Goal: Information Seeking & Learning: Learn about a topic

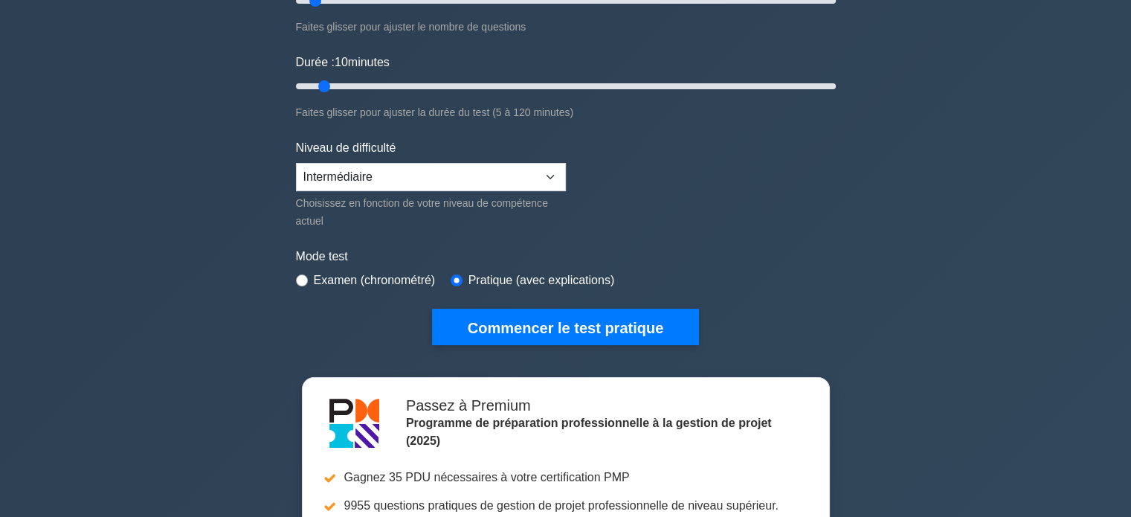
scroll to position [201, 0]
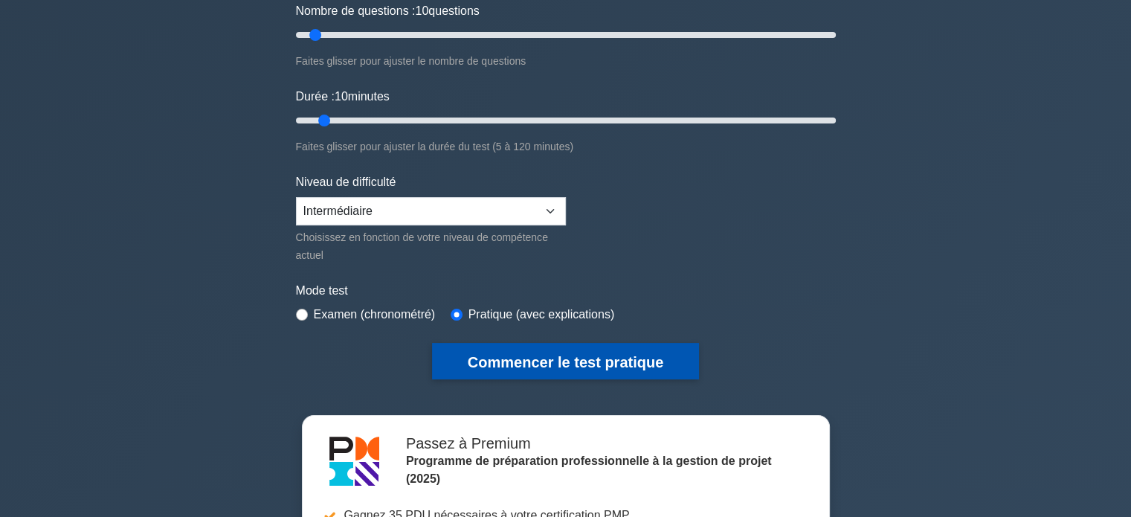
click at [584, 355] on font "Commencer le test pratique" at bounding box center [565, 362] width 195 height 16
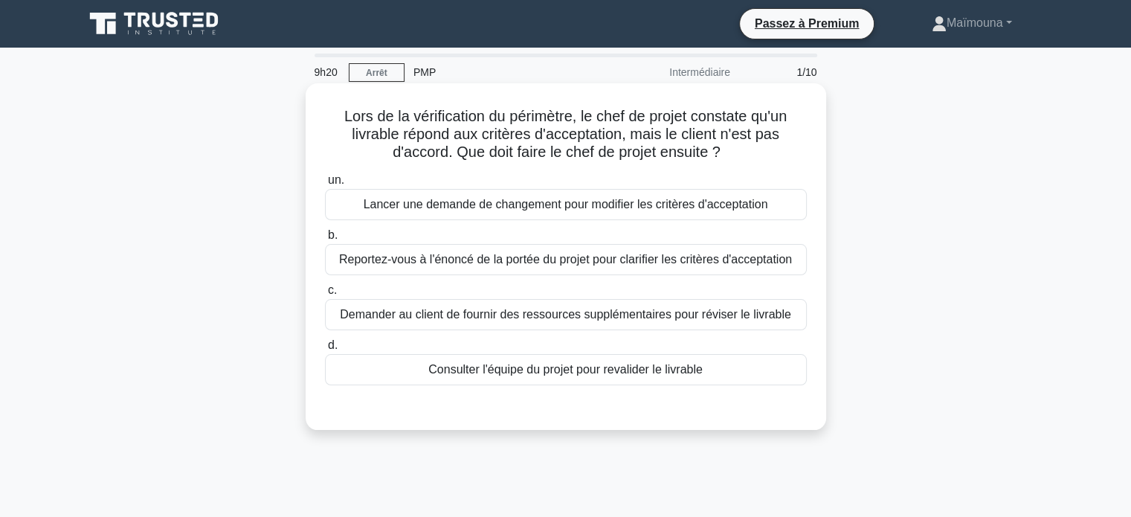
click at [517, 260] on font "Reportez-vous à l'énoncé de la portée du projet pour clarifier les critères d'a…" at bounding box center [565, 259] width 453 height 13
click at [325, 240] on input "b. Reportez-vous à l'énoncé de la portée du projet pour clarifier les critères …" at bounding box center [325, 235] width 0 height 10
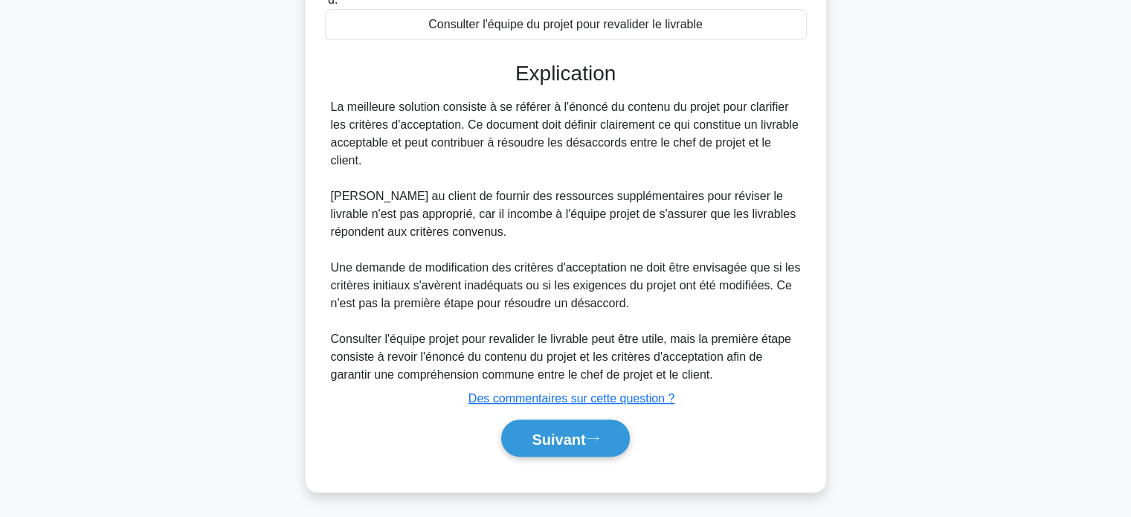
scroll to position [347, 0]
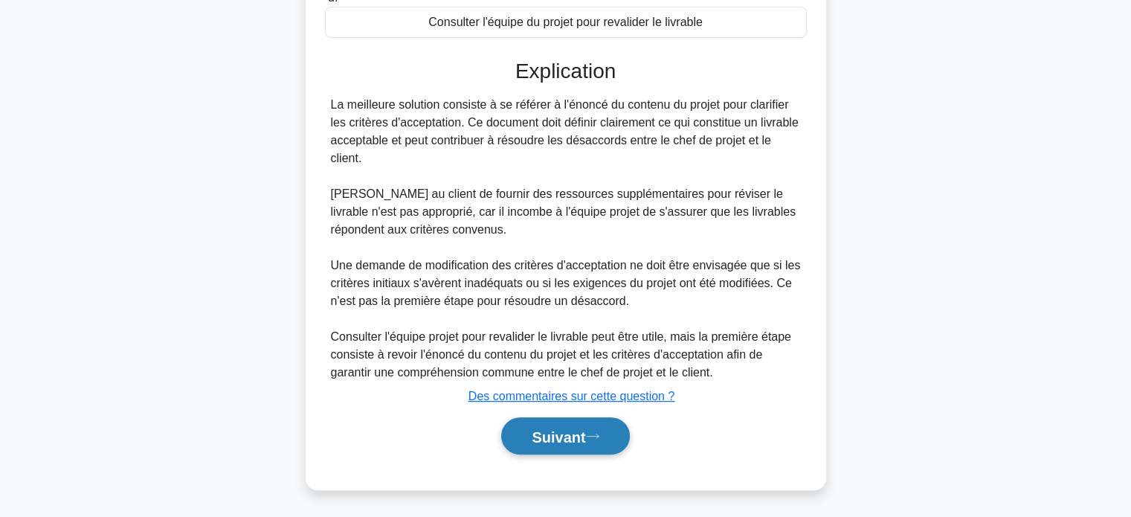
click at [556, 437] on font "Suivant" at bounding box center [558, 436] width 54 height 16
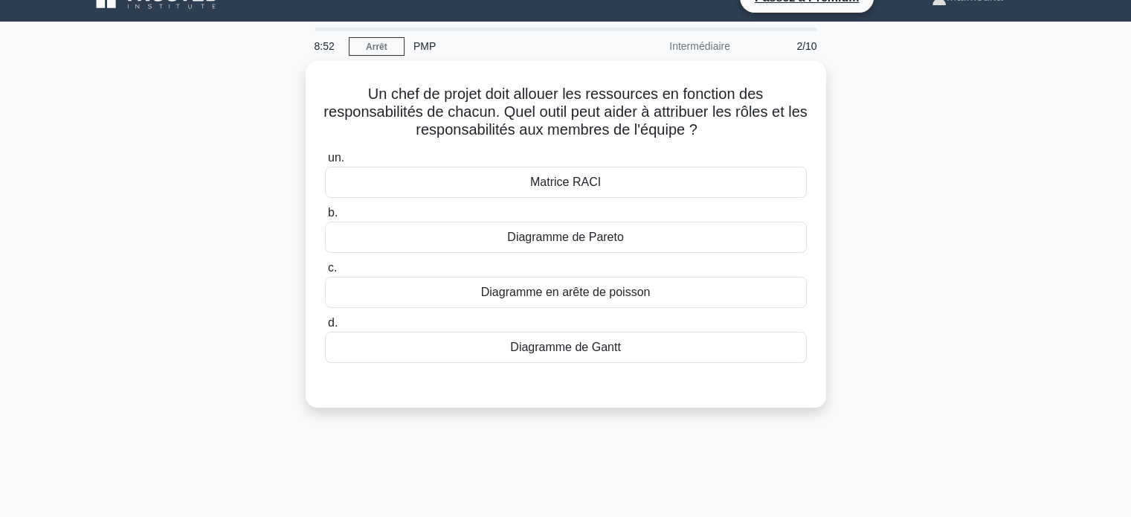
scroll to position [0, 0]
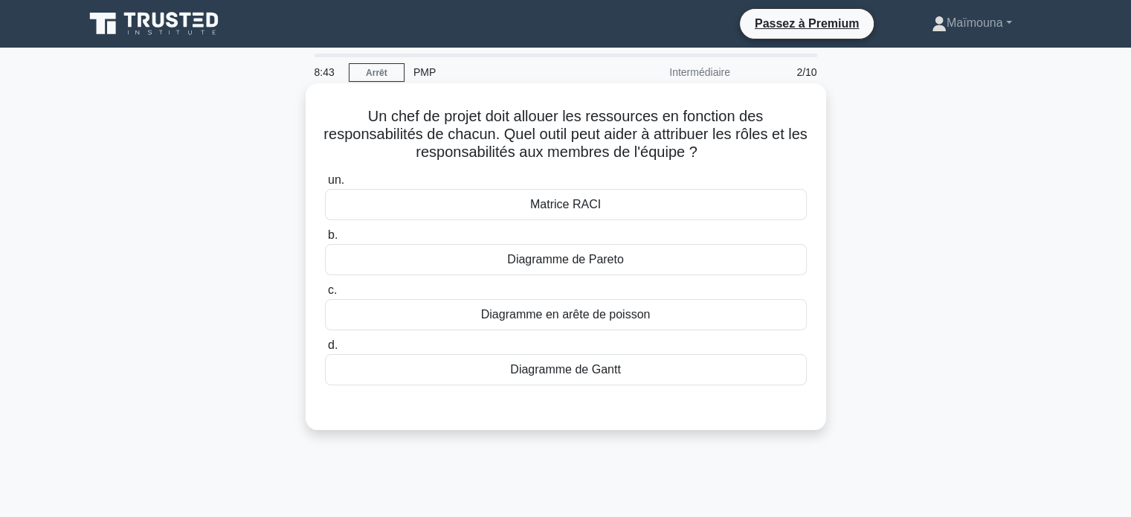
click at [577, 204] on font "Matrice RACI" at bounding box center [565, 204] width 71 height 13
click at [325, 185] on input "un. Matrice RACI" at bounding box center [325, 180] width 0 height 10
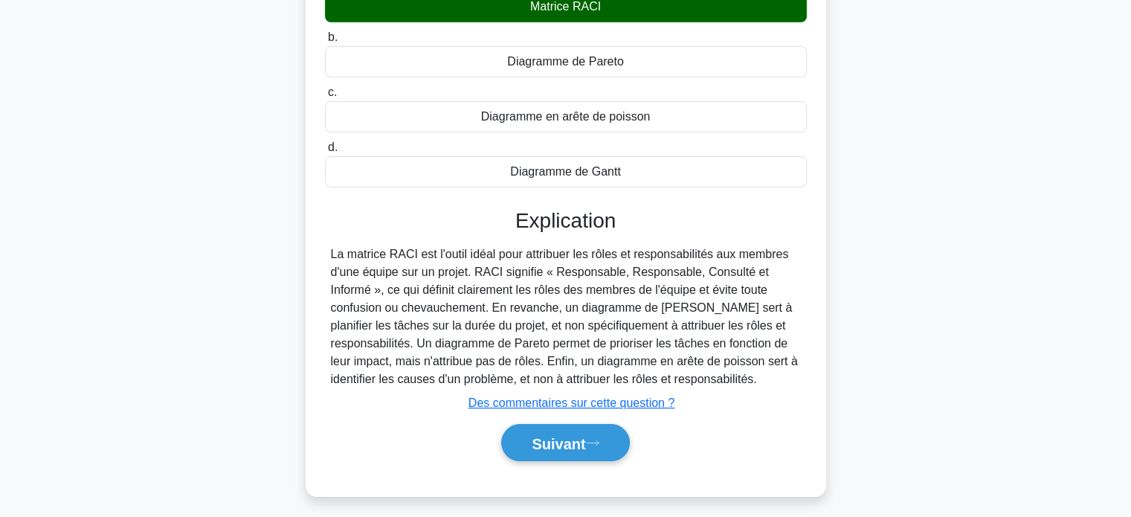
scroll to position [286, 0]
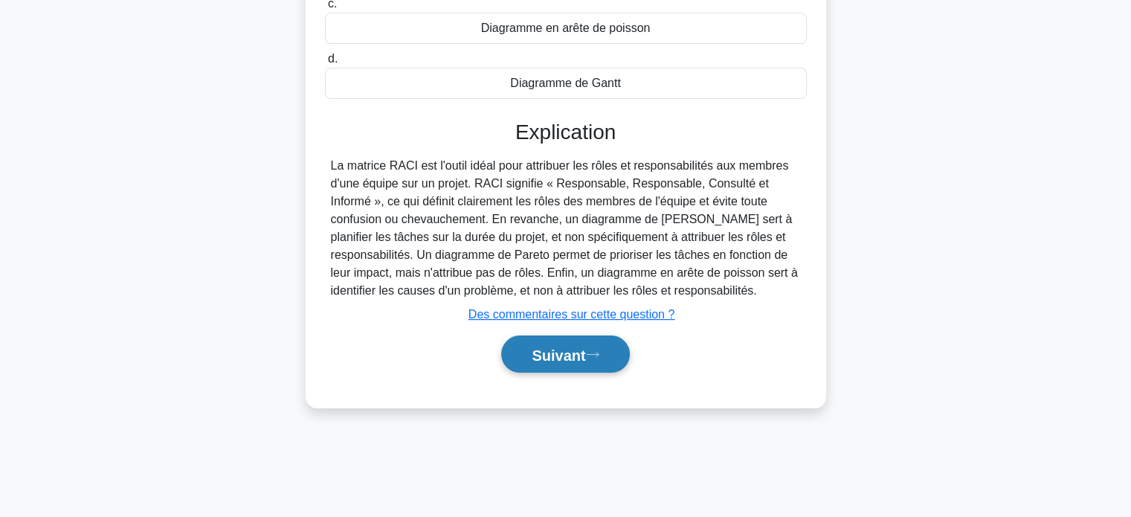
click at [553, 355] on font "Suivant" at bounding box center [558, 354] width 54 height 16
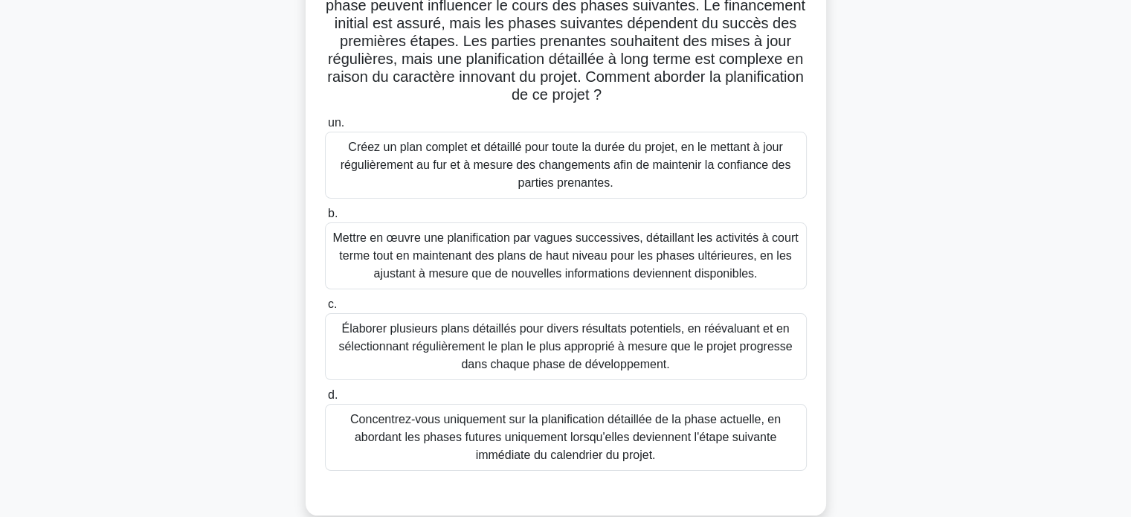
scroll to position [165, 0]
click at [491, 149] on font "Créez un plan complet et détaillé pour toute la durée du projet, en le mettant …" at bounding box center [565, 164] width 450 height 48
click at [325, 127] on input "un. Créez un plan complet et détaillé pour toute la durée du projet, en le mett…" at bounding box center [325, 122] width 0 height 10
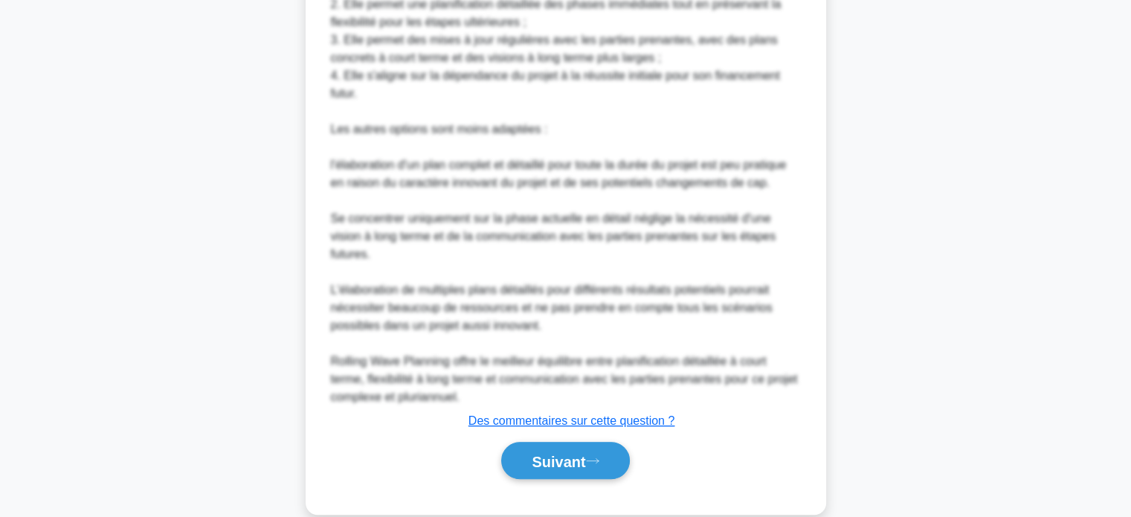
scroll to position [883, 0]
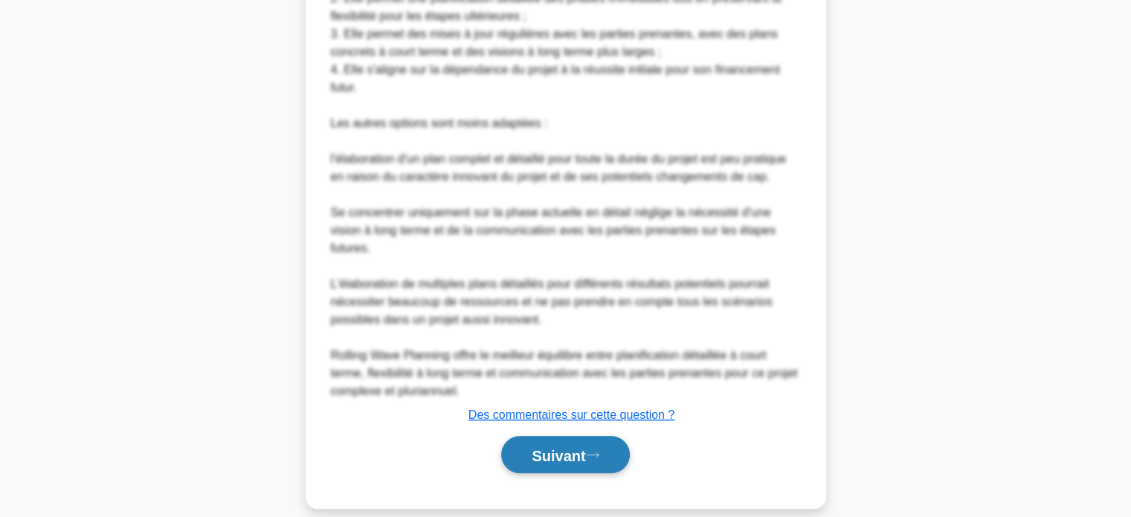
click at [550, 447] on font "Suivant" at bounding box center [558, 455] width 54 height 16
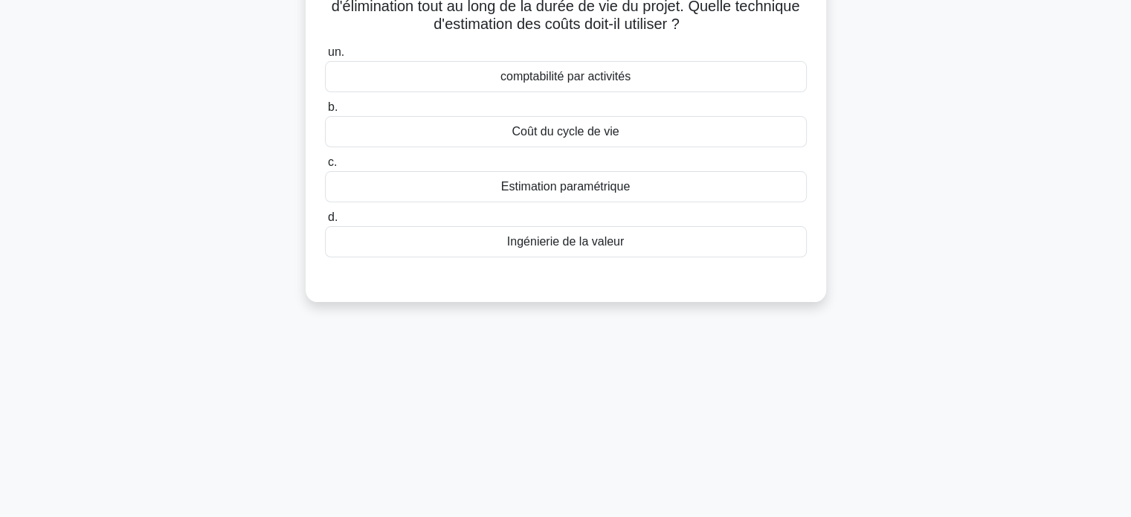
scroll to position [0, 0]
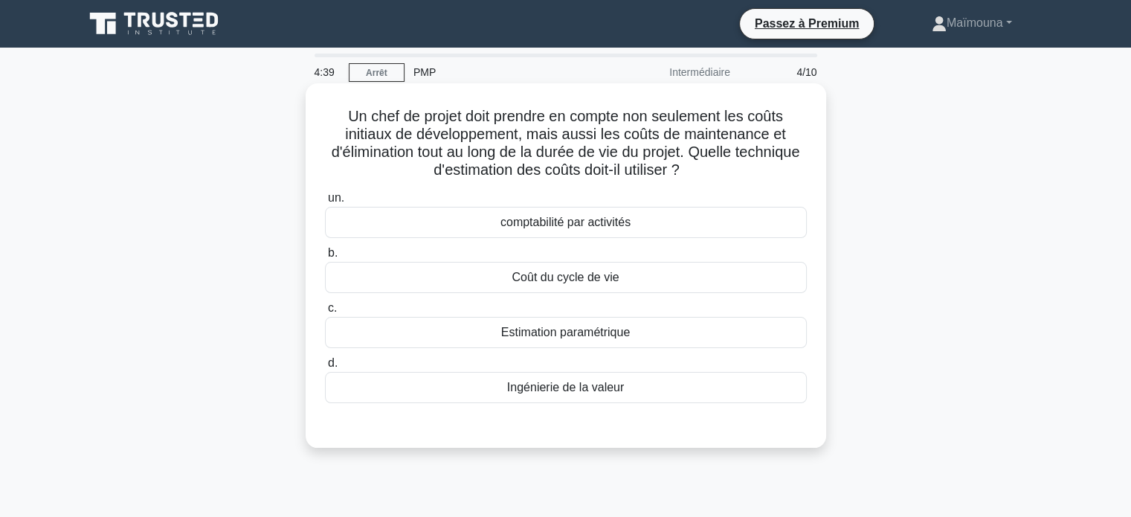
click at [571, 279] on font "Coût du cycle de vie" at bounding box center [564, 277] width 107 height 13
click at [325, 258] on input "b. Coût du cycle de vie" at bounding box center [325, 253] width 0 height 10
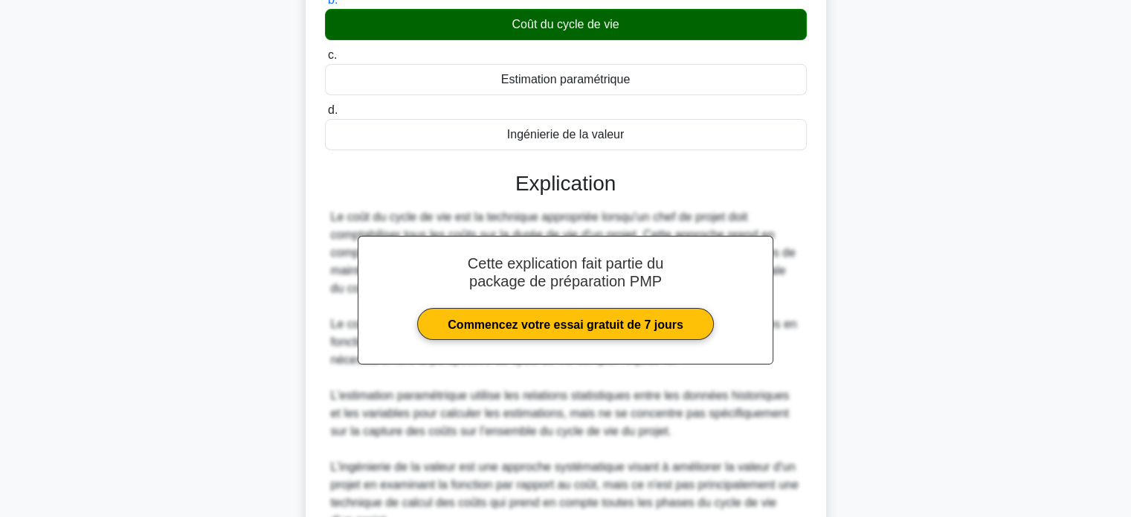
scroll to position [401, 0]
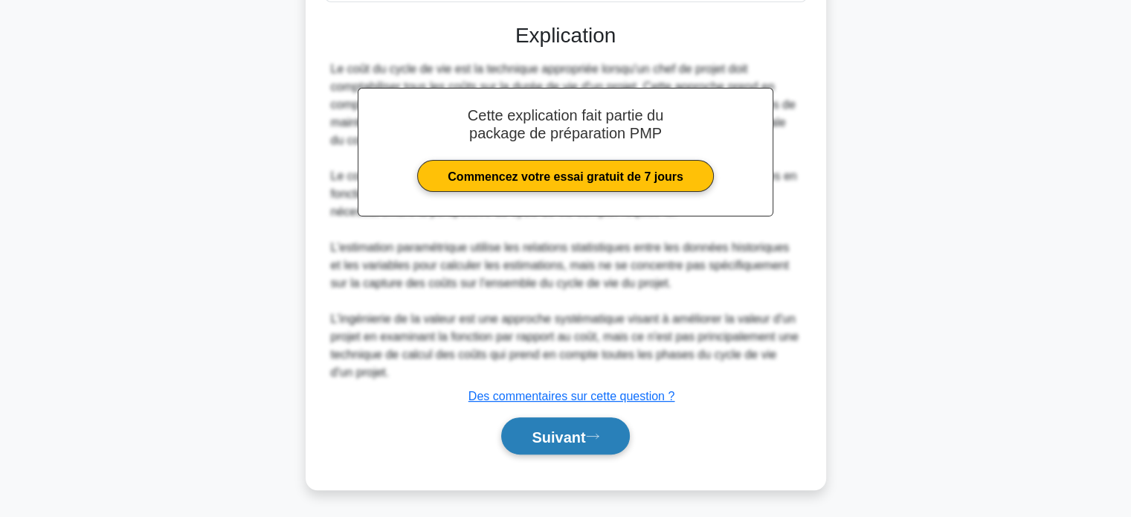
click at [553, 439] on font "Suivant" at bounding box center [558, 436] width 54 height 16
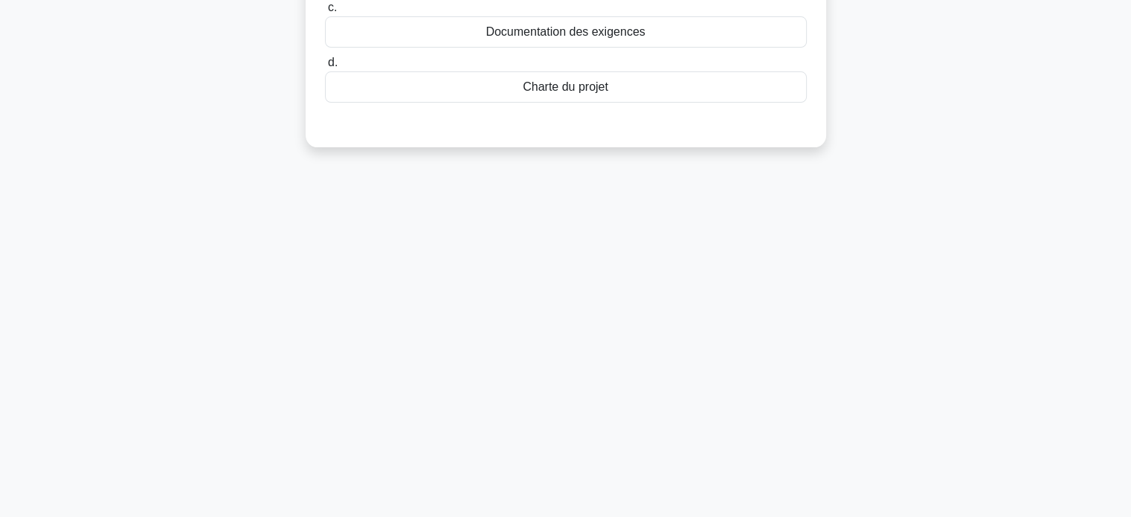
scroll to position [0, 0]
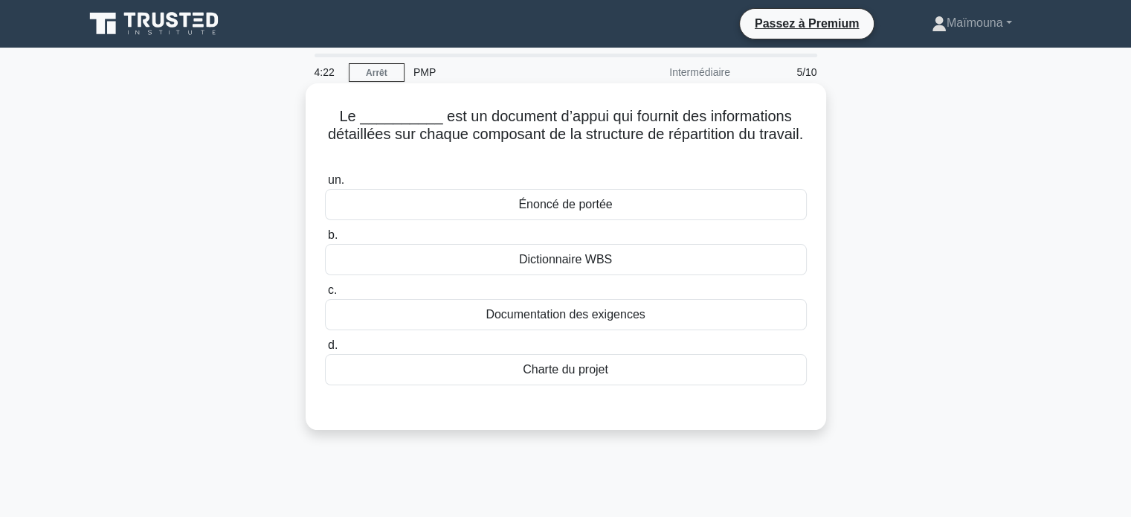
click at [589, 253] on font "Dictionnaire WBS" at bounding box center [565, 259] width 93 height 13
click at [325, 240] on input "b. Dictionnaire WBS" at bounding box center [325, 235] width 0 height 10
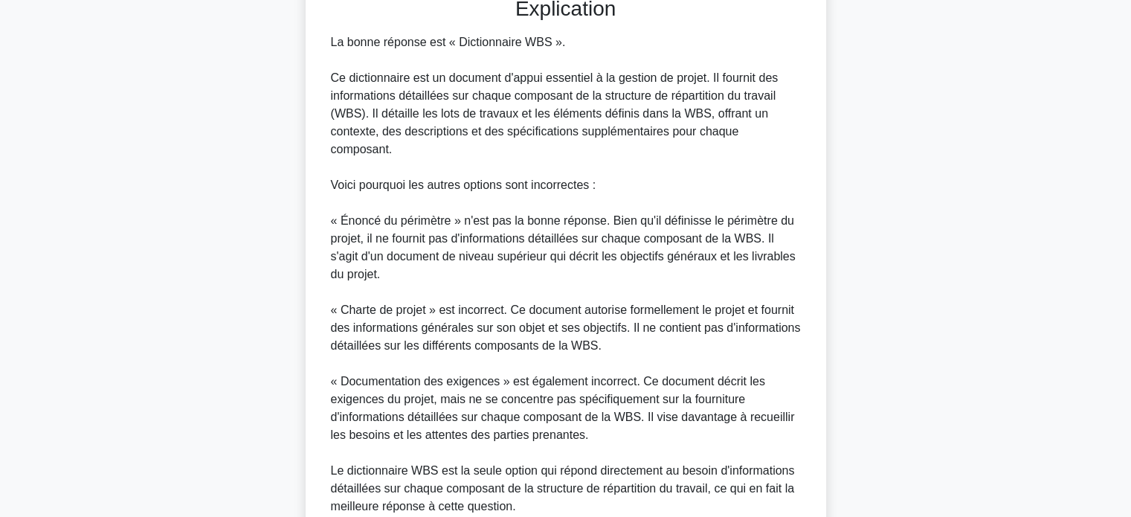
scroll to position [526, 0]
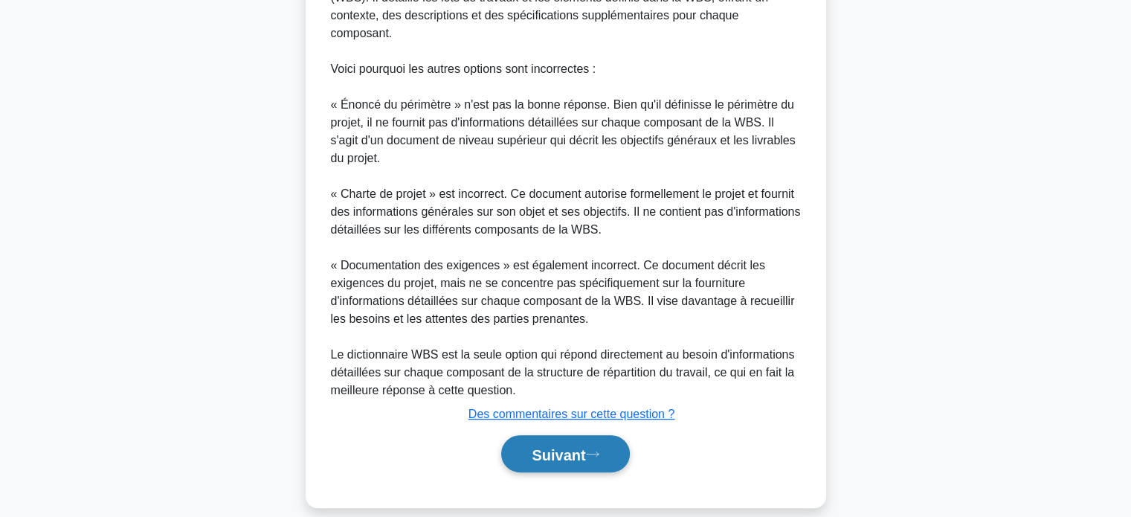
click at [553, 446] on font "Suivant" at bounding box center [558, 454] width 54 height 16
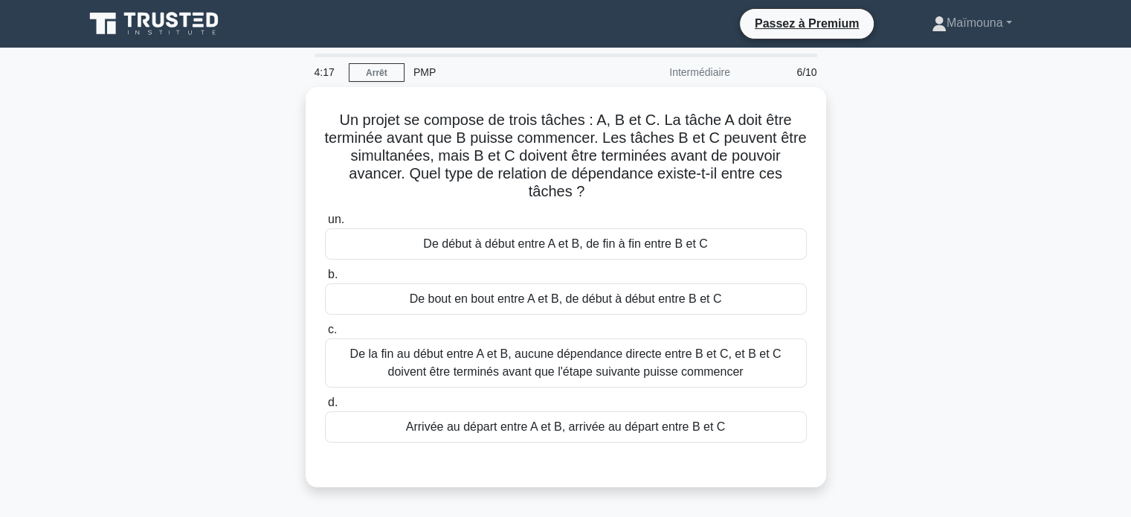
scroll to position [0, 0]
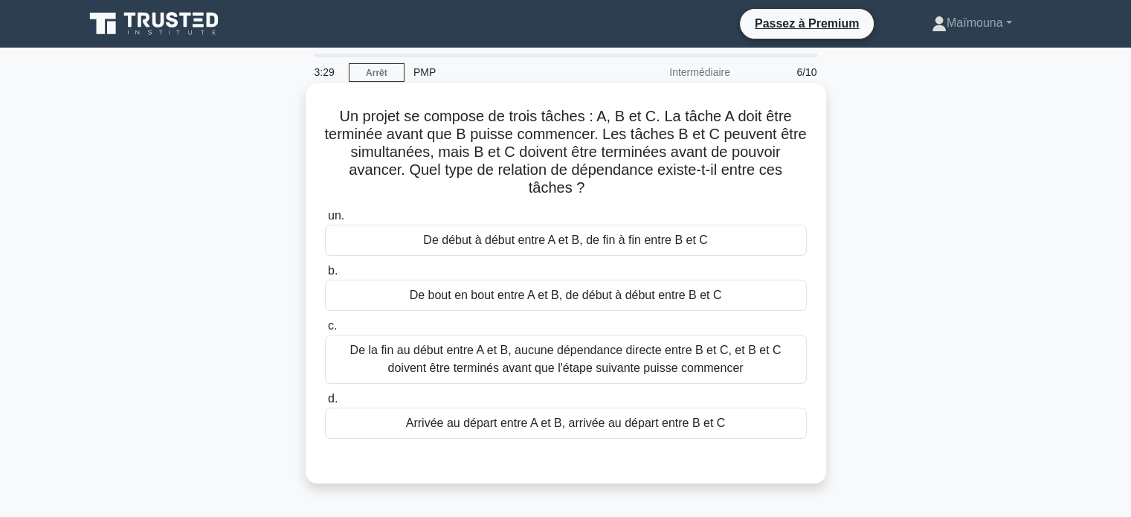
click at [647, 362] on font "De la fin au début entre A et B, aucune dépendance directe entre B et C, et B e…" at bounding box center [565, 358] width 431 height 30
click at [325, 331] on input "c. De la fin au début entre A et B, aucune dépendance directe entre B et C, et …" at bounding box center [325, 326] width 0 height 10
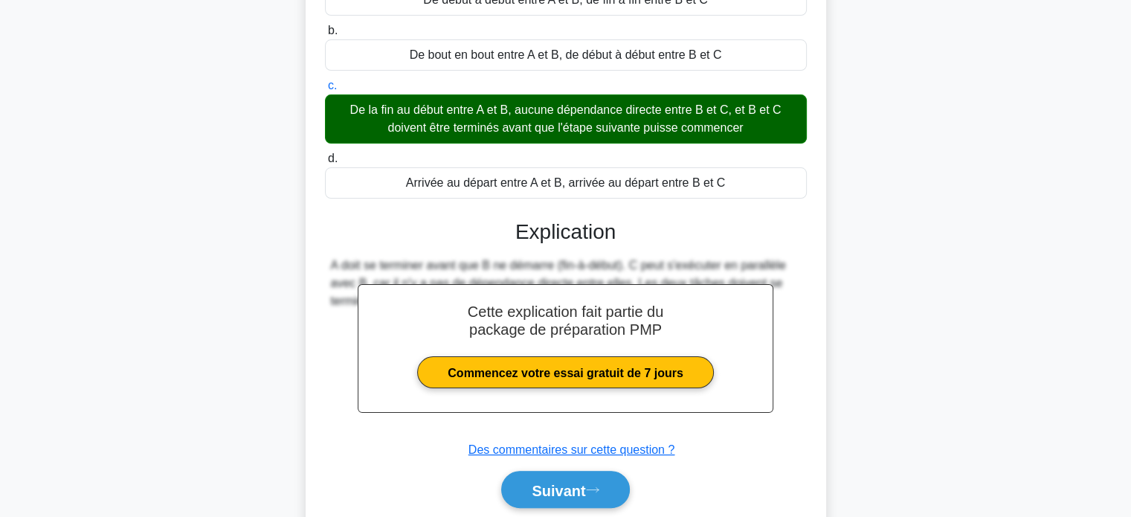
scroll to position [294, 0]
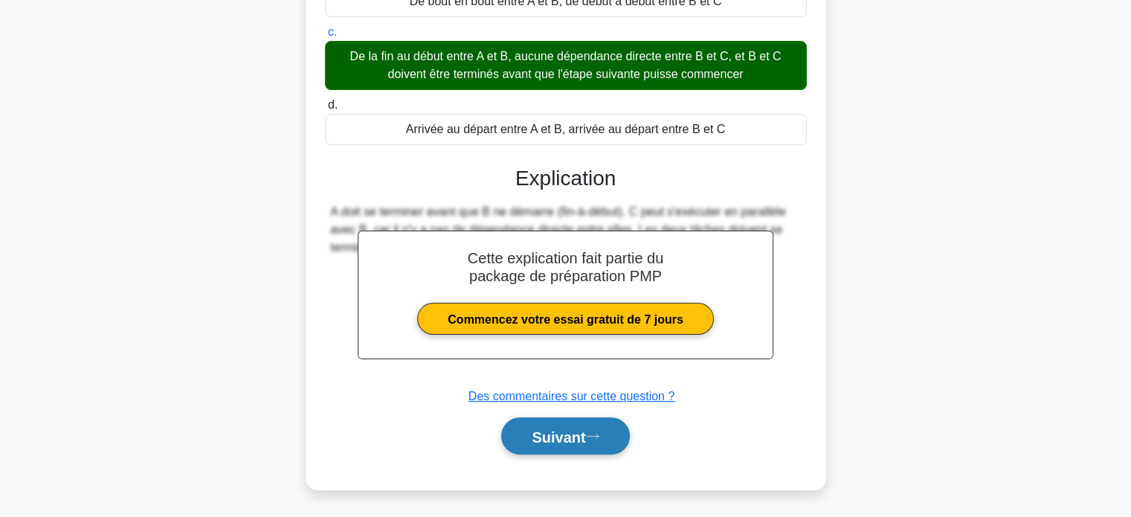
click at [560, 439] on font "Suivant" at bounding box center [558, 436] width 54 height 16
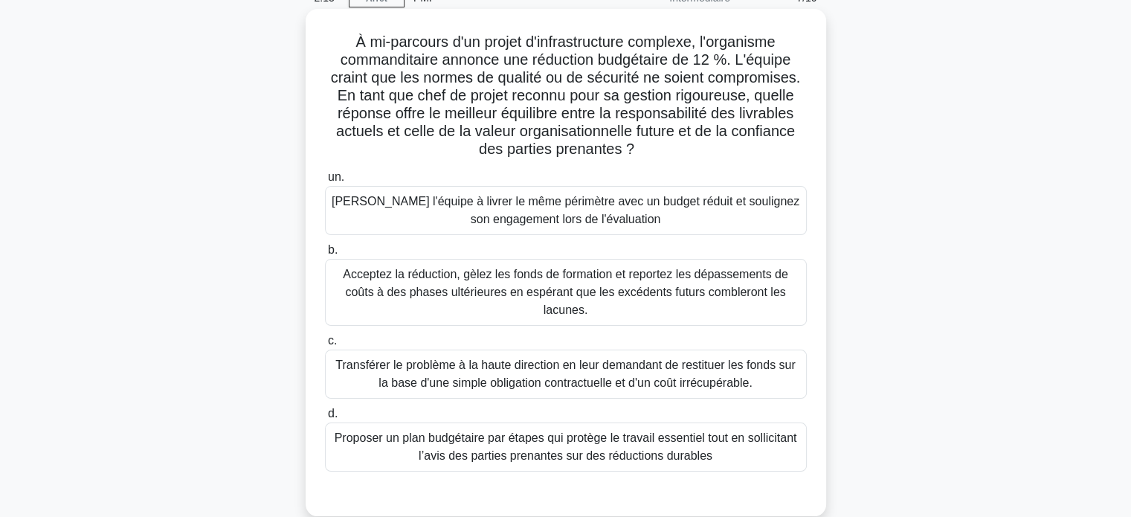
scroll to position [76, 0]
click at [500, 444] on font "Proposer un plan budgétaire par étapes qui protège le travail essentiel tout en…" at bounding box center [566, 445] width 468 height 36
click at [325, 417] on input "d. Proposer un plan budgétaire par étapes qui protège le travail essentiel tout…" at bounding box center [325, 412] width 0 height 10
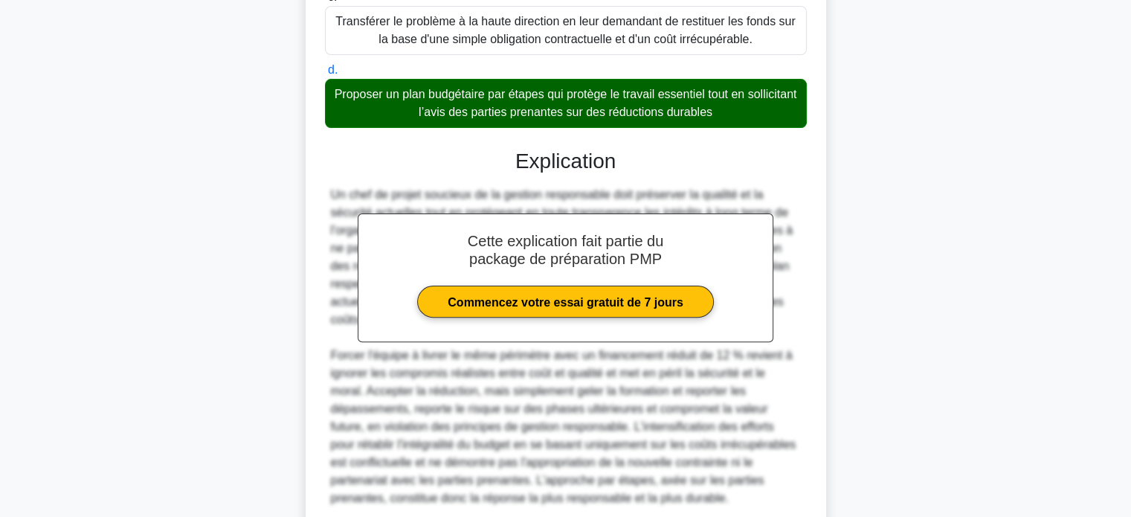
scroll to position [543, 0]
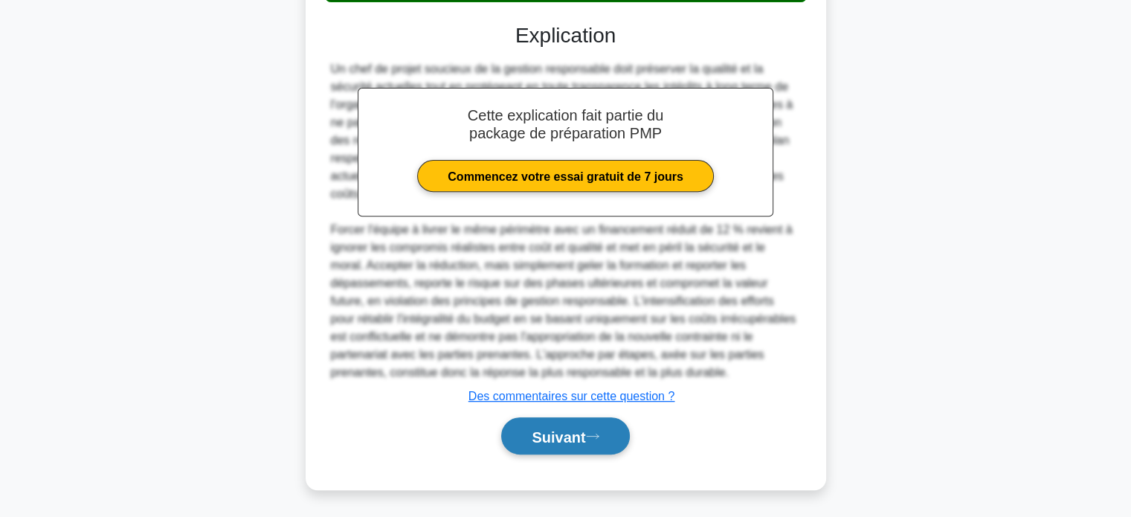
click at [538, 435] on font "Suivant" at bounding box center [558, 436] width 54 height 16
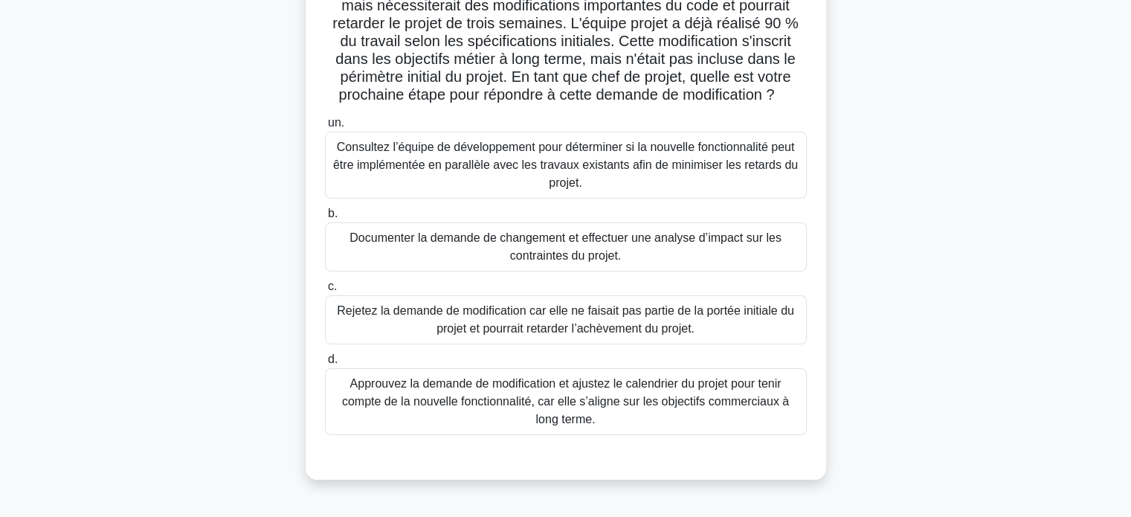
scroll to position [167, 0]
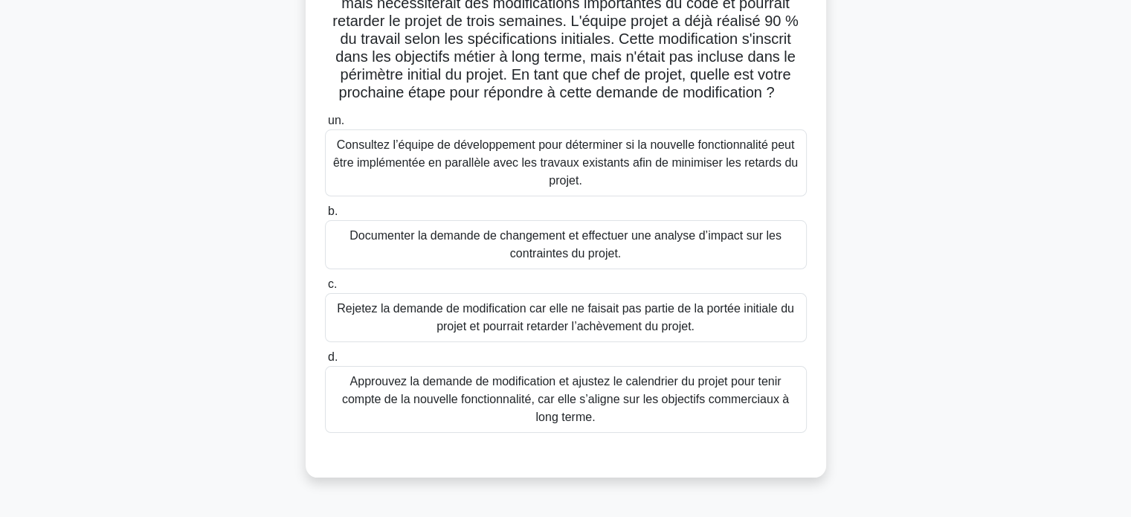
click at [512, 259] on font "Documenter la demande de changement et effectuer une analyse d’impact sur les c…" at bounding box center [565, 244] width 432 height 30
click at [325, 216] on input "b. Documenter la demande de changement et effectuer une analyse d’impact sur le…" at bounding box center [325, 212] width 0 height 10
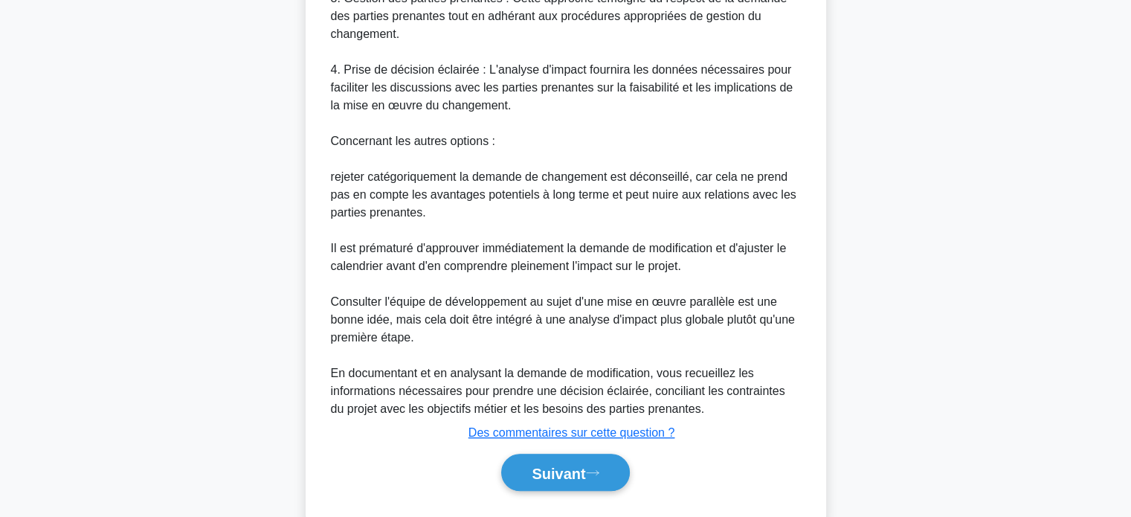
scroll to position [937, 0]
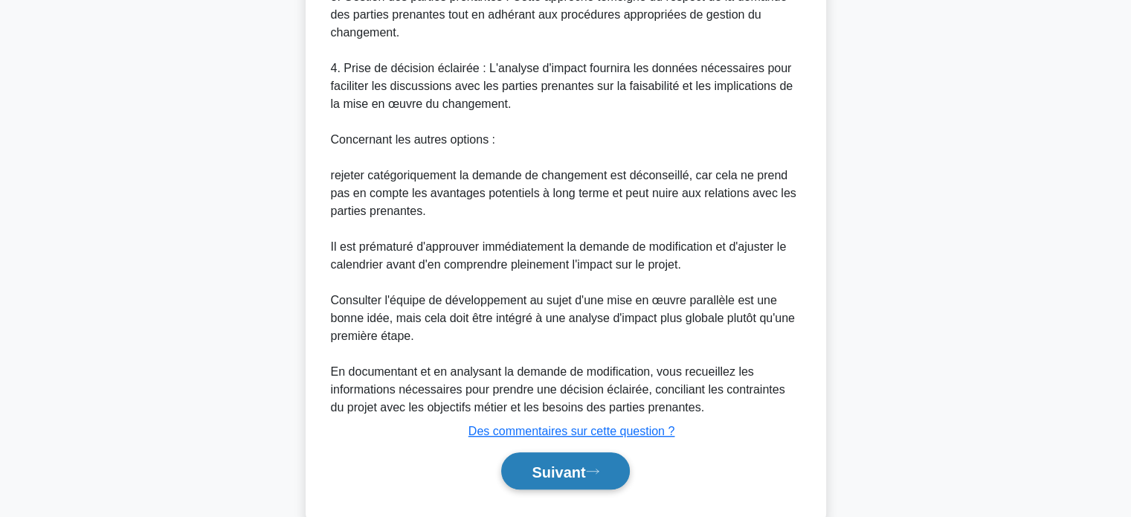
click at [536, 479] on font "Suivant" at bounding box center [558, 471] width 54 height 16
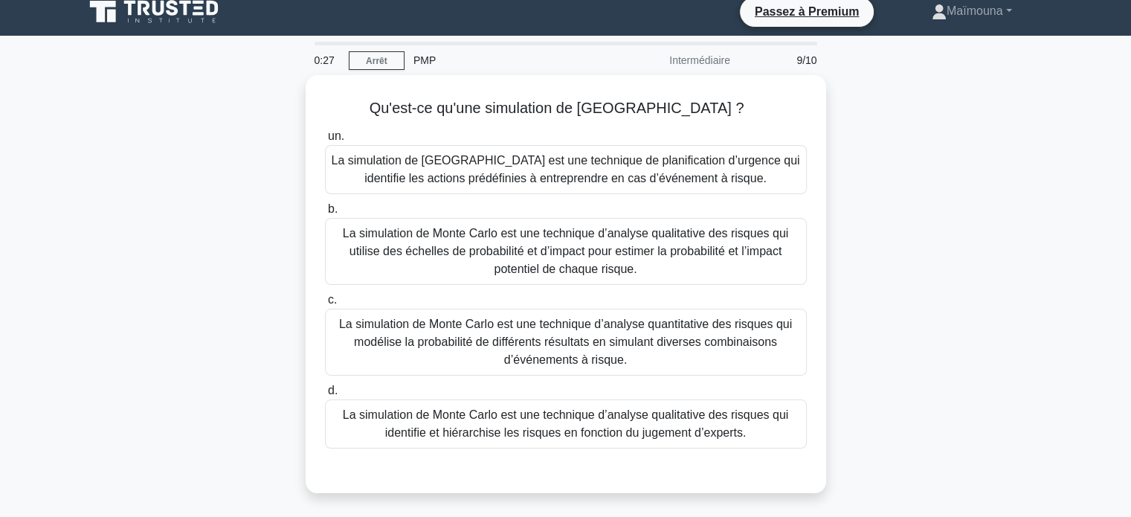
scroll to position [11, 0]
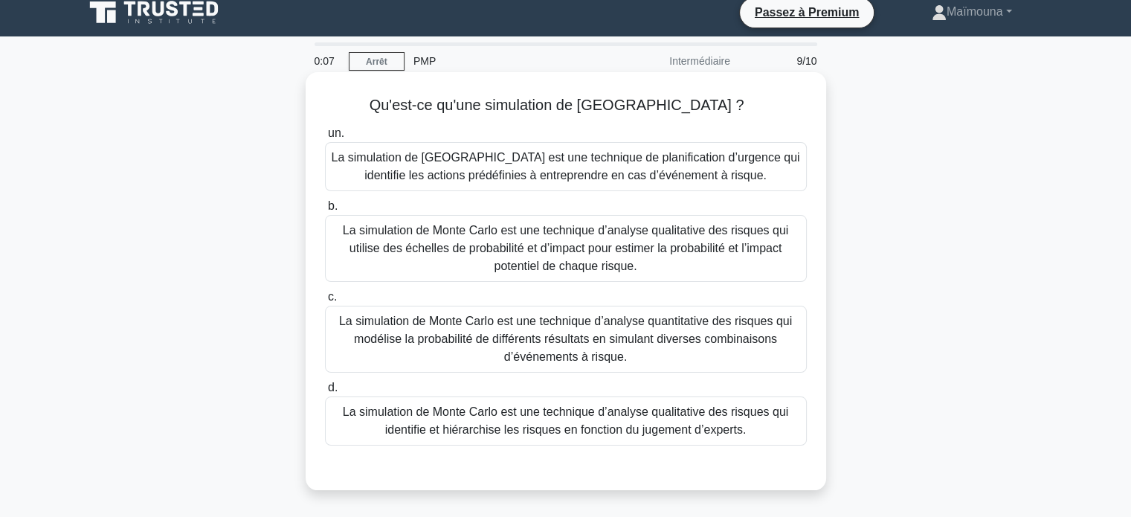
click at [584, 252] on font "La simulation de Monte Carlo est une technique d’analyse qualitative des risque…" at bounding box center [565, 248] width 445 height 48
click at [325, 211] on input "b. La simulation de Monte Carlo est une technique d’analyse qualitative des ris…" at bounding box center [325, 206] width 0 height 10
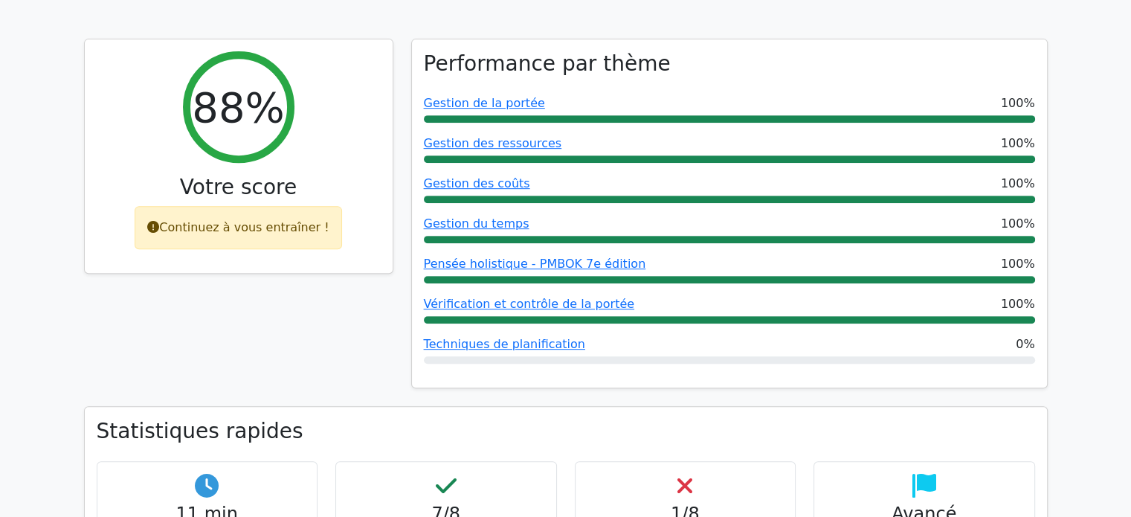
scroll to position [651, 0]
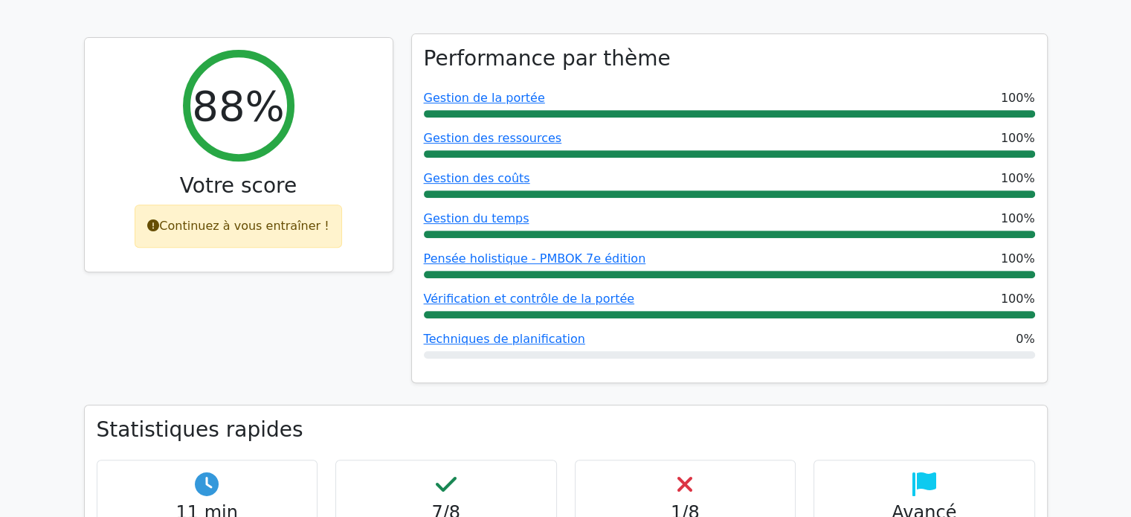
click at [586, 210] on div "Gestion du temps 100%" at bounding box center [729, 219] width 611 height 18
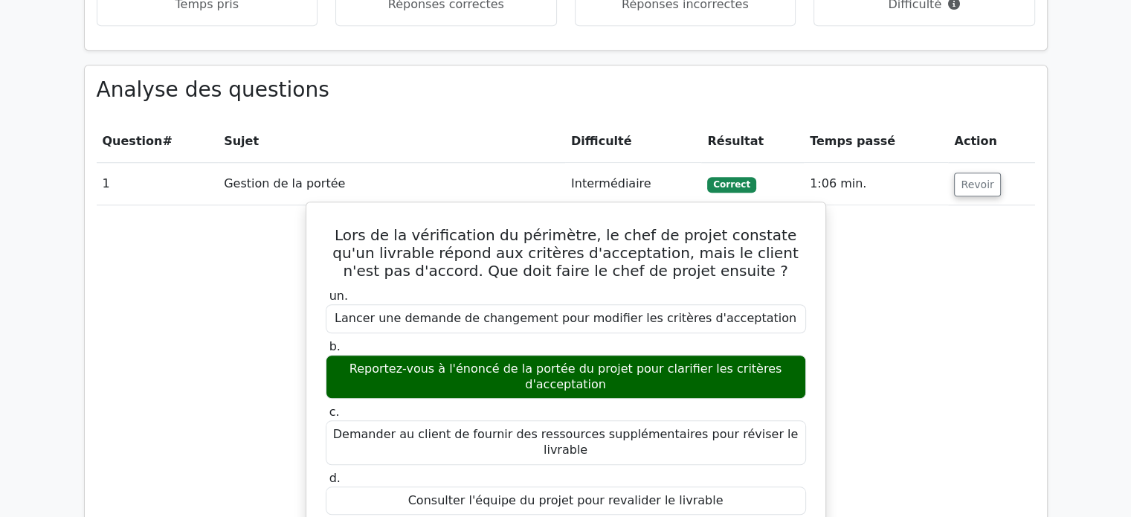
scroll to position [985, 0]
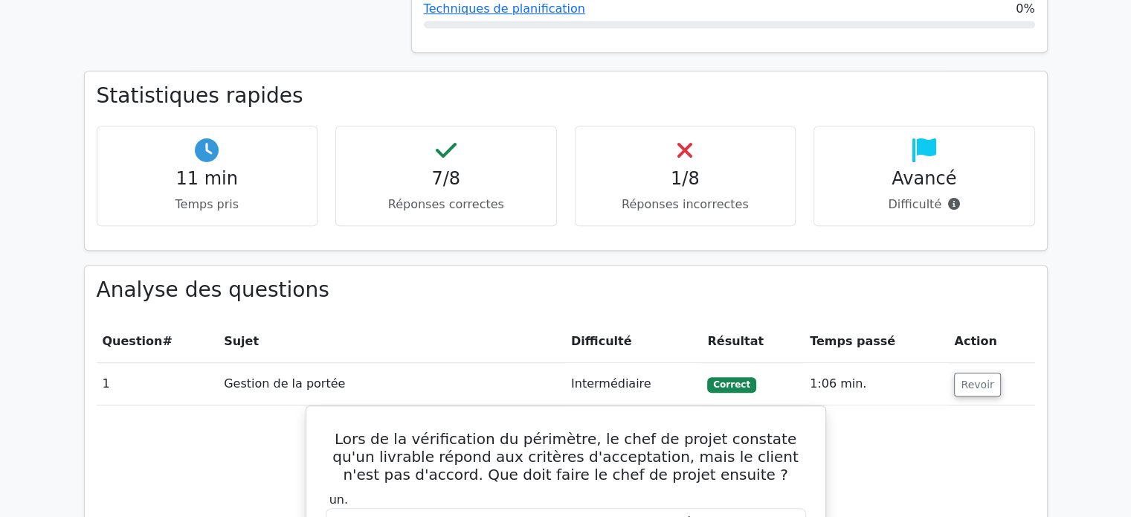
click at [606, 376] on font "Intermédiaire" at bounding box center [611, 383] width 80 height 14
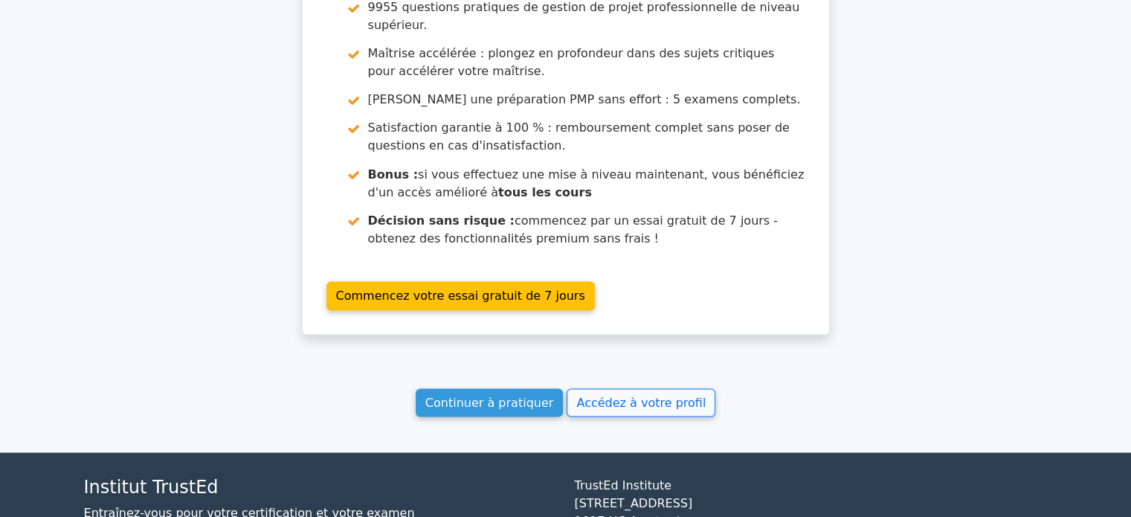
scroll to position [2695, 0]
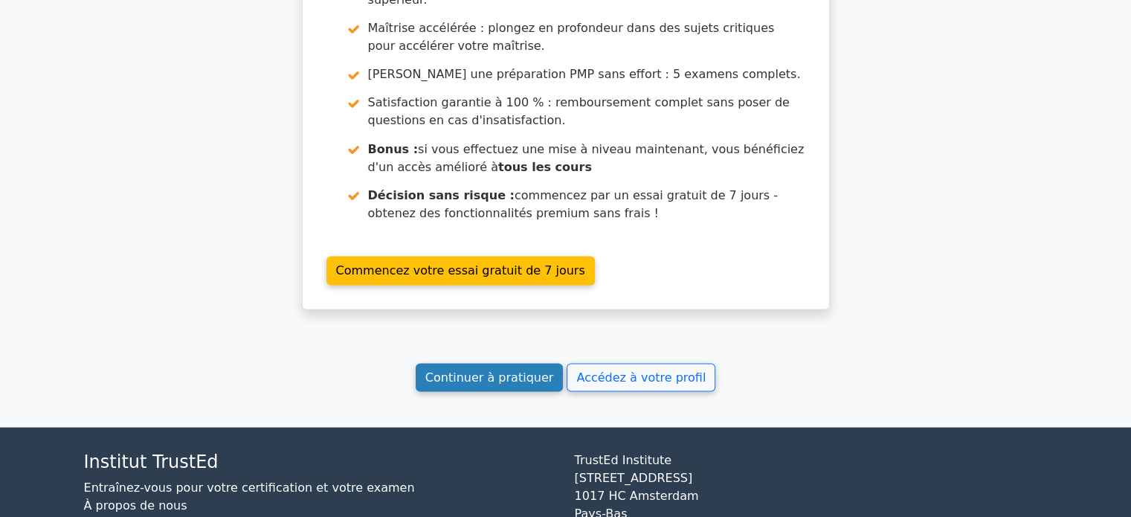
click at [507, 369] on font "Continuer à pratiquer" at bounding box center [489, 376] width 128 height 14
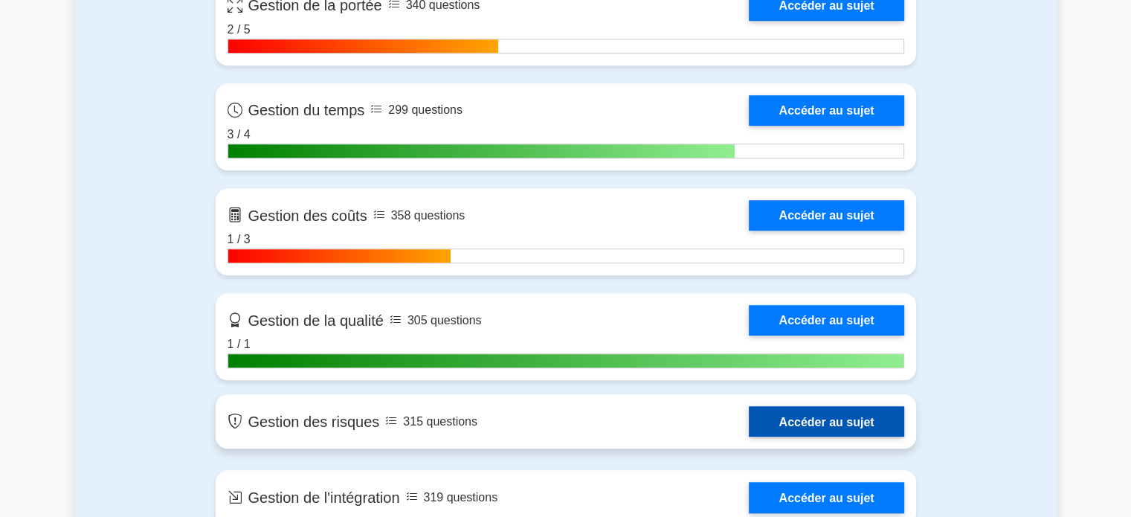
scroll to position [1115, 0]
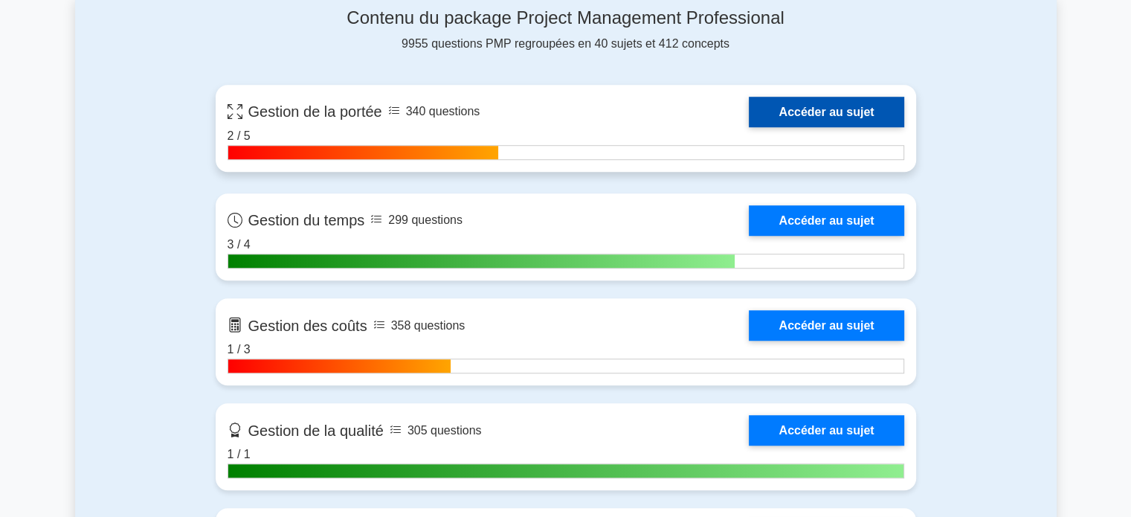
click at [812, 106] on link "Accéder au sujet" at bounding box center [826, 112] width 155 height 30
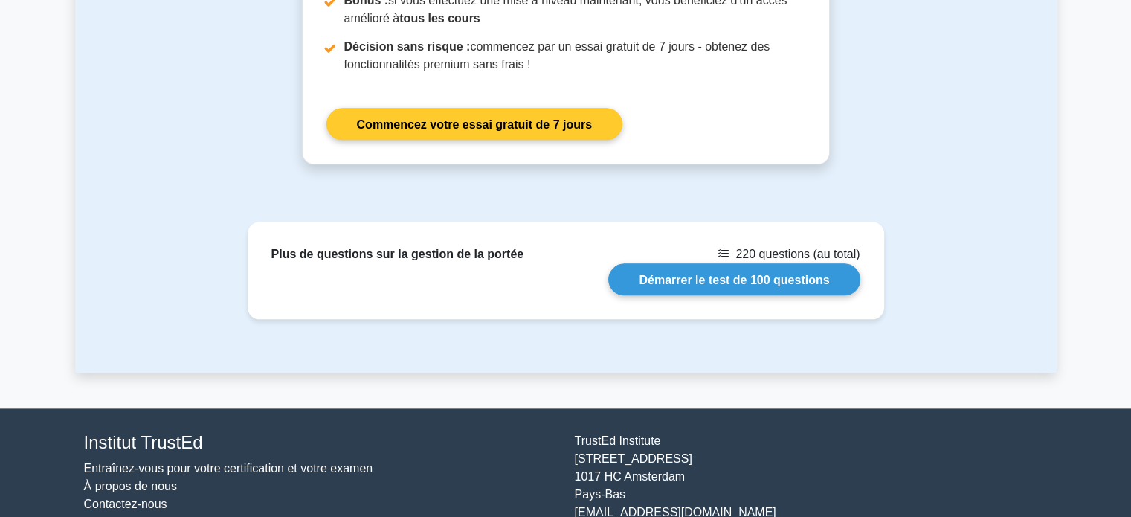
scroll to position [1784, 0]
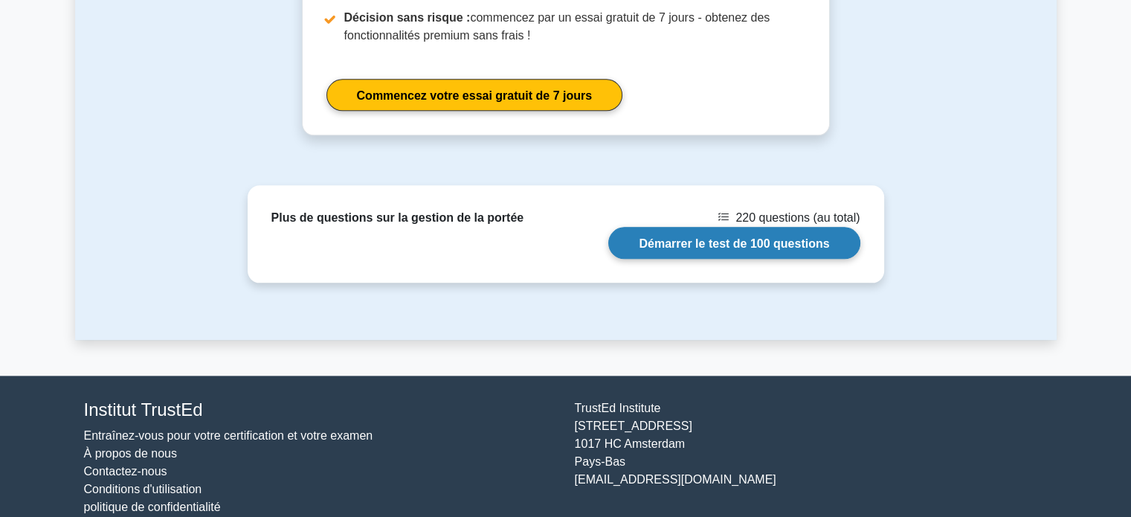
click at [717, 231] on link "Démarrer le test de 100 questions" at bounding box center [733, 243] width 251 height 32
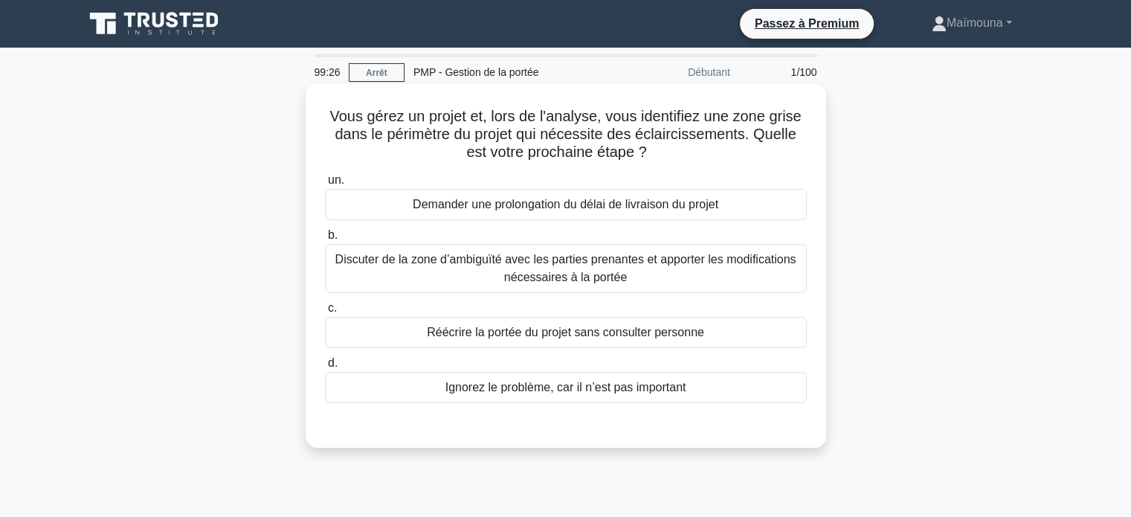
click at [597, 265] on font "Discuter de la zone d’ambiguïté avec les parties prenantes et apporter les modi…" at bounding box center [565, 268] width 461 height 30
click at [325, 240] on input "b. Discuter de la zone d’ambiguïté avec les parties prenantes et apporter les m…" at bounding box center [325, 235] width 0 height 10
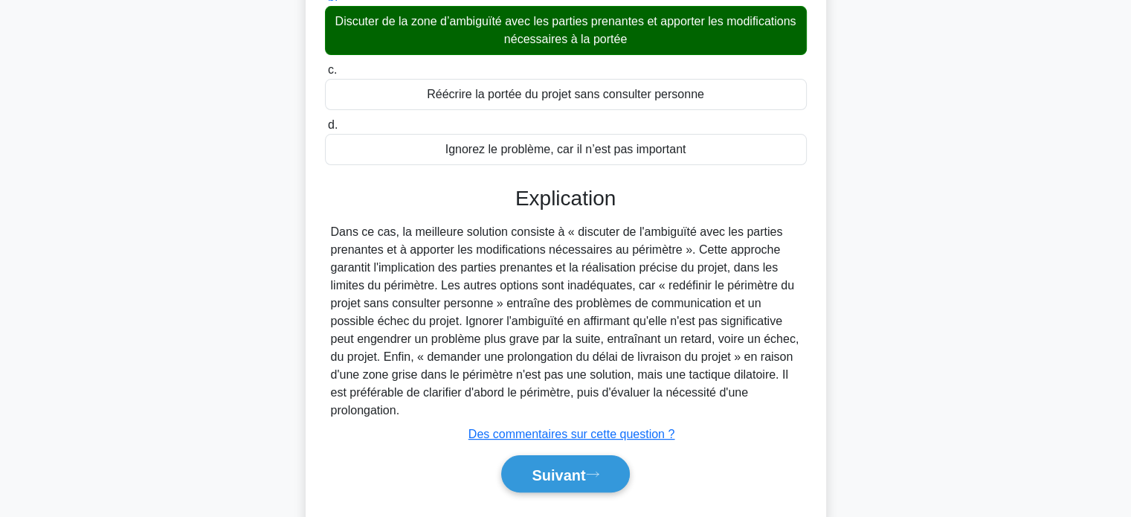
scroll to position [286, 0]
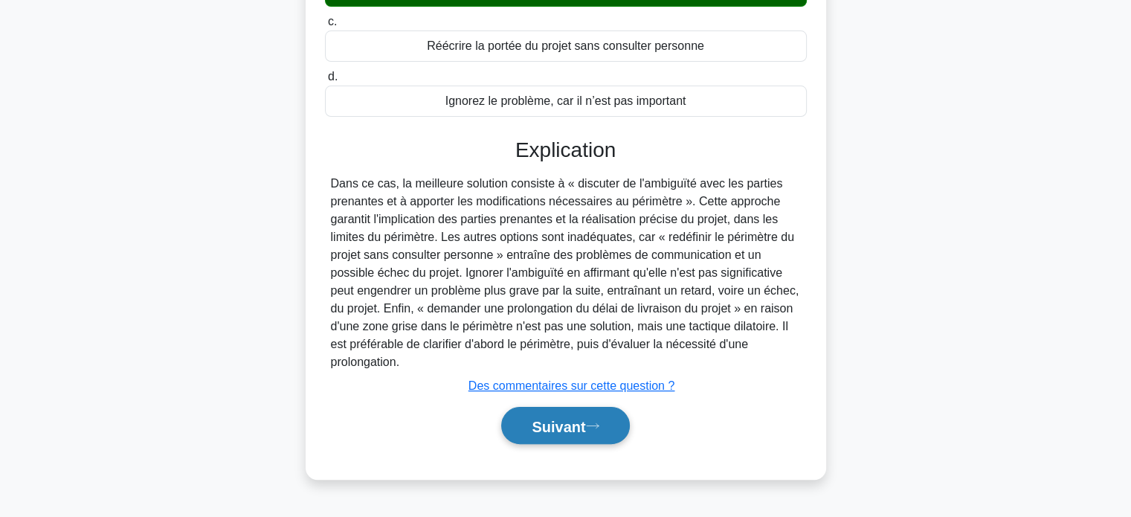
click at [535, 413] on button "Suivant" at bounding box center [565, 426] width 128 height 38
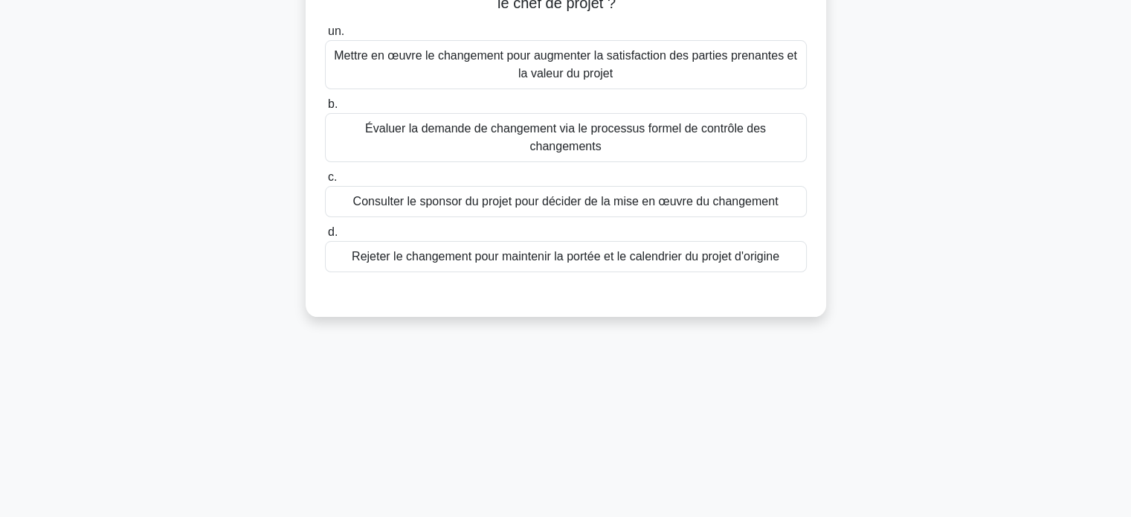
scroll to position [0, 0]
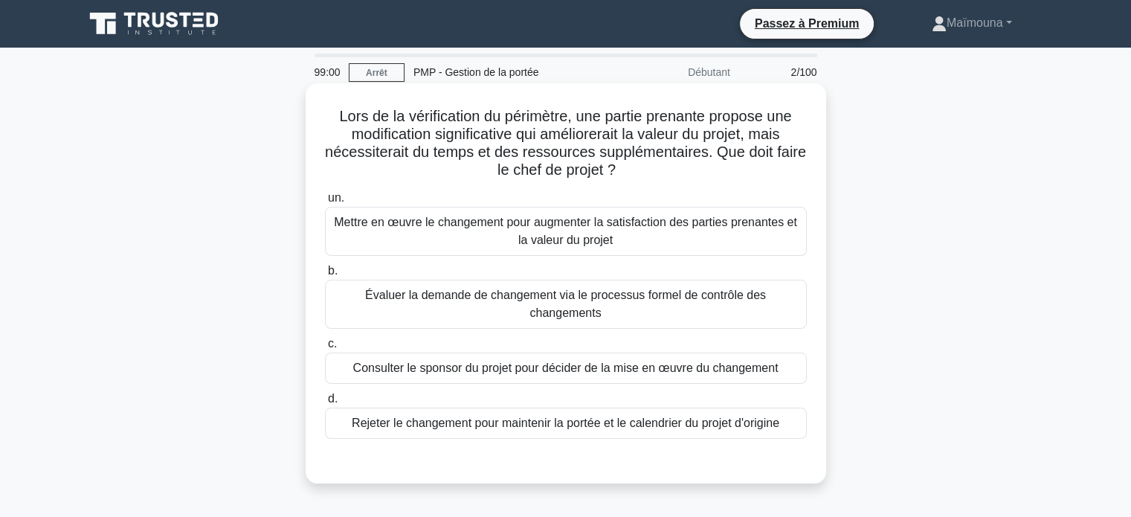
click at [570, 300] on font "Évaluer la demande de changement via le processus formel de contrôle des change…" at bounding box center [565, 303] width 401 height 30
click at [325, 276] on input "b. Évaluer la demande de changement via le processus formel de contrôle des cha…" at bounding box center [325, 271] width 0 height 10
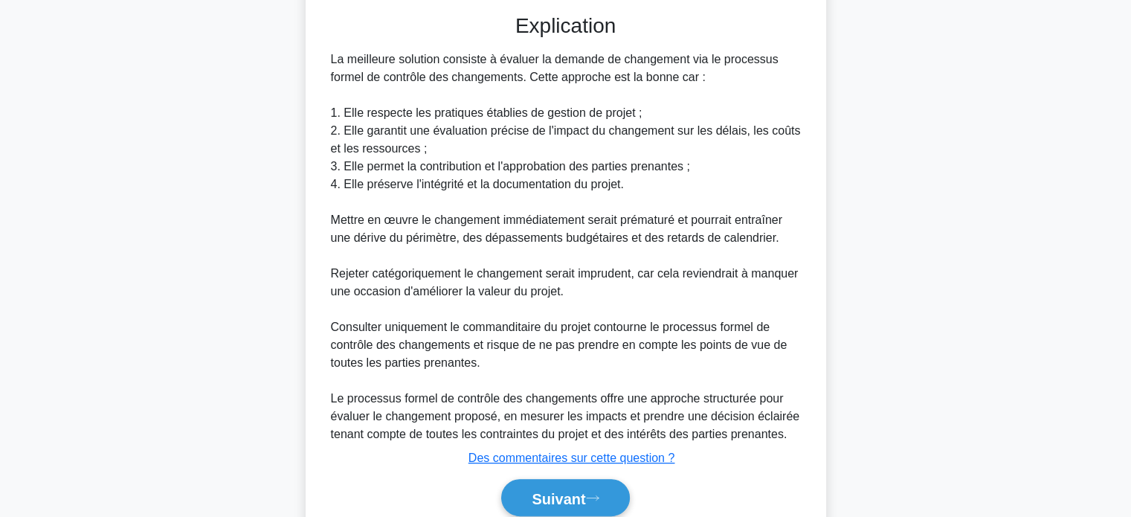
scroll to position [508, 0]
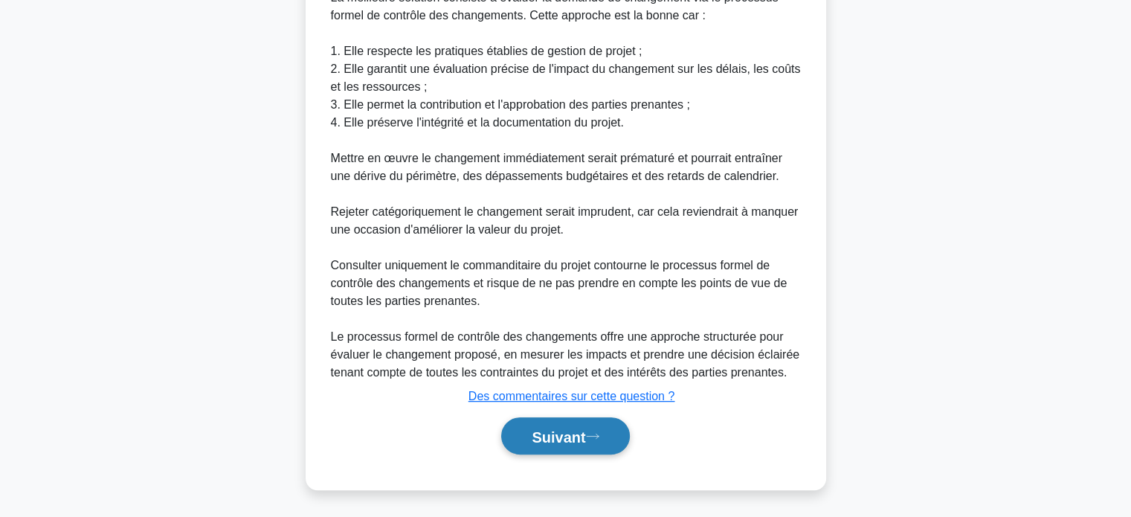
click at [544, 442] on font "Suivant" at bounding box center [558, 436] width 54 height 16
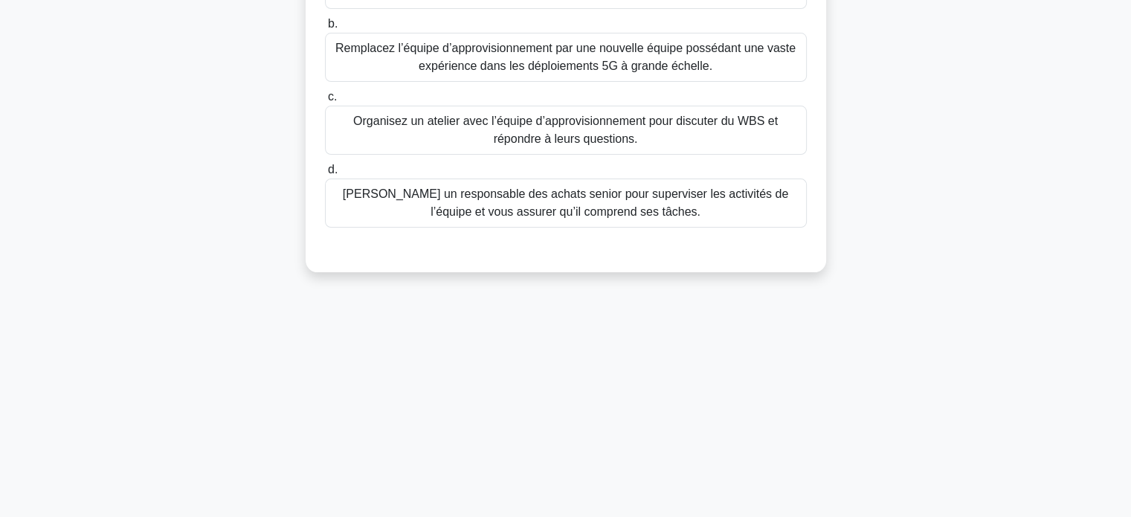
scroll to position [0, 0]
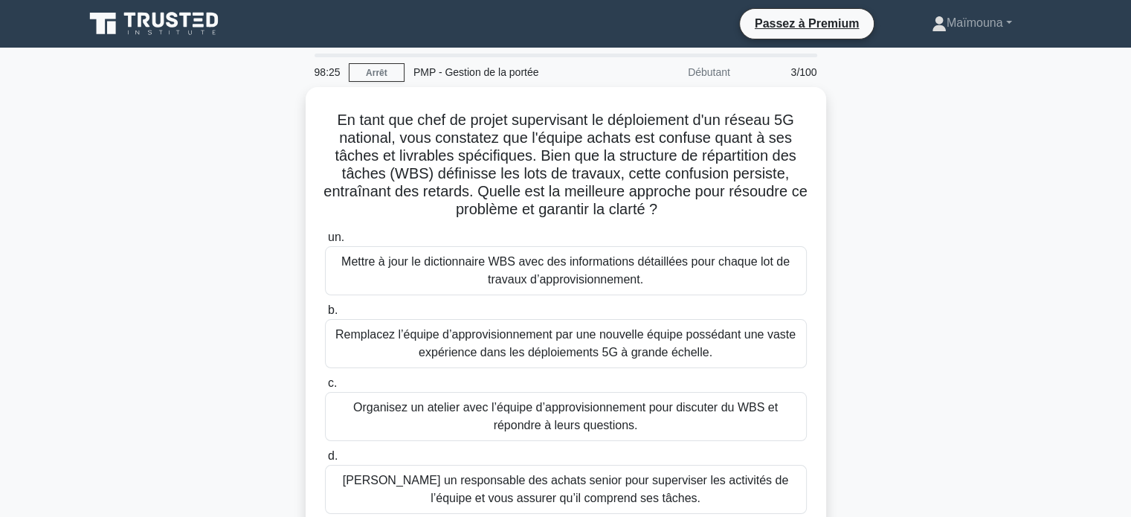
click at [0, 260] on main "98:25 Arrêt PMP - Gestion de la portée Débutant 3/100 En tant que chef de proje…" at bounding box center [565, 425] width 1131 height 755
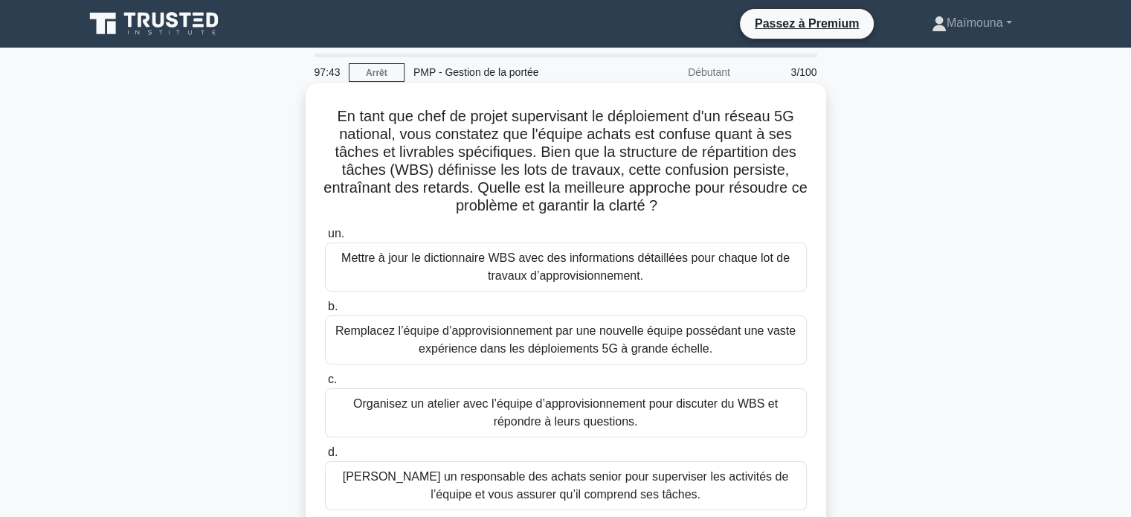
click at [548, 262] on font "Mettre à jour le dictionnaire WBS avec des informations détaillées pour chaque …" at bounding box center [565, 266] width 448 height 30
click at [325, 239] on input "un. Mettre à jour le dictionnaire WBS avec des informations détaillées pour cha…" at bounding box center [325, 234] width 0 height 10
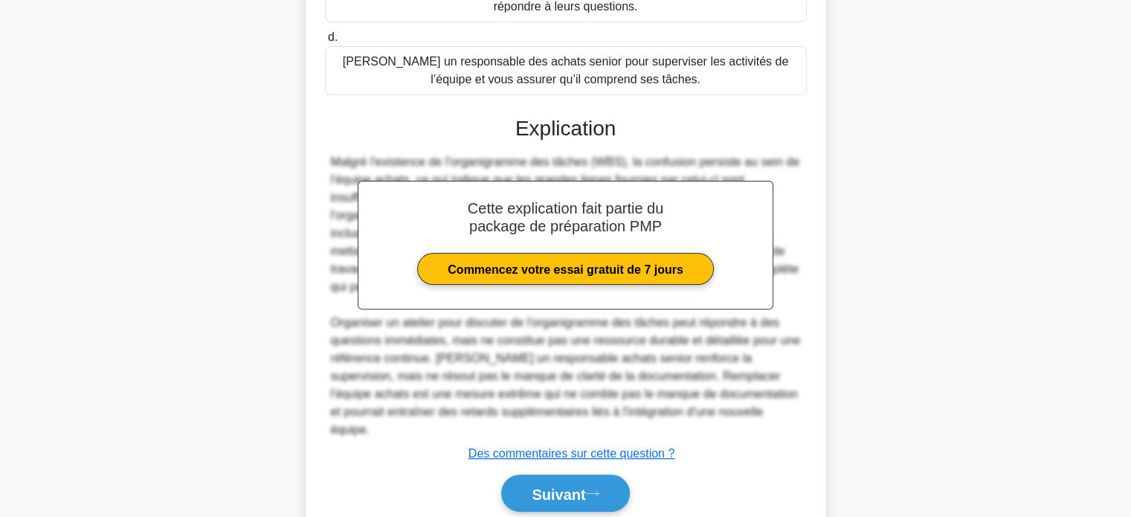
scroll to position [454, 0]
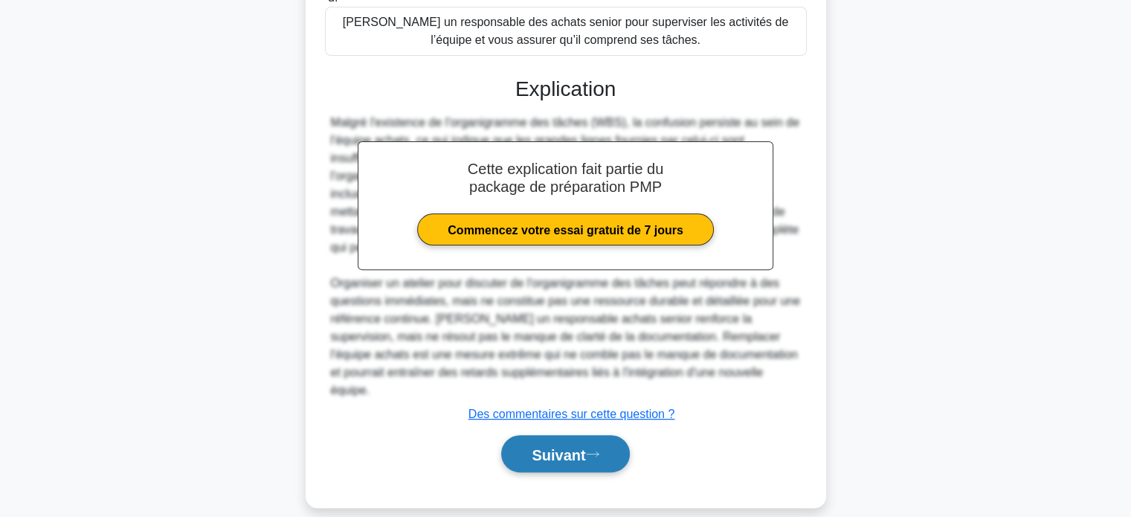
click at [553, 446] on font "Suivant" at bounding box center [558, 454] width 54 height 16
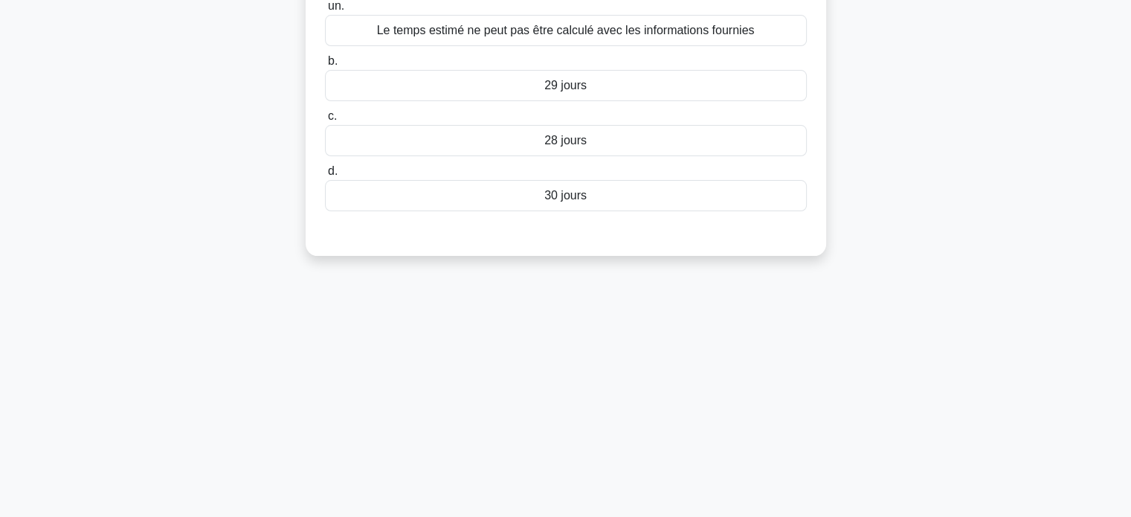
scroll to position [0, 0]
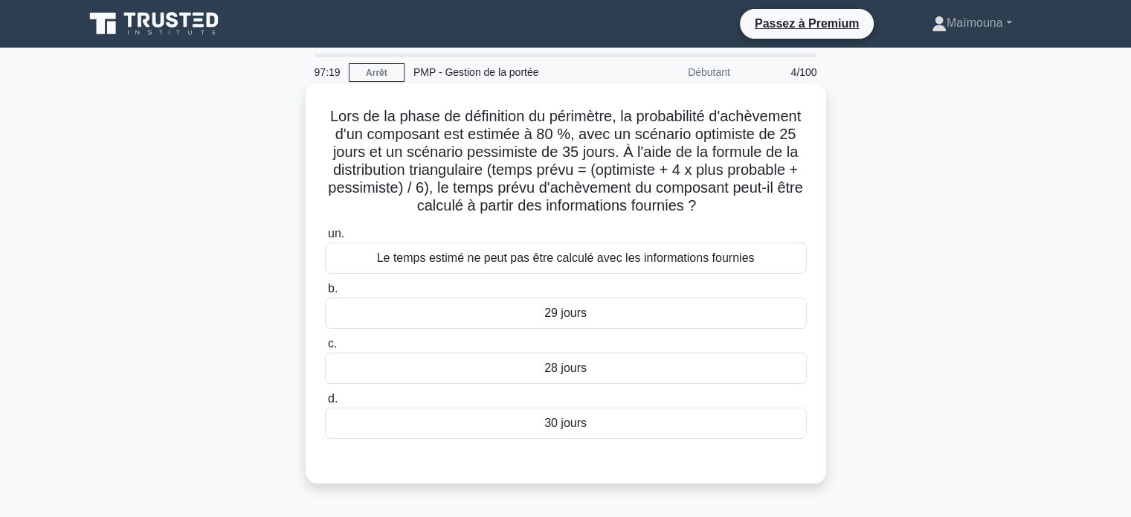
click at [421, 161] on font "Lors de la phase de définition du périmètre, la probabilité d'achèvement d'un c…" at bounding box center [565, 161] width 475 height 106
click at [571, 258] on font "Le temps estimé ne peut pas être calculé avec les informations fournies" at bounding box center [566, 257] width 378 height 13
click at [325, 239] on input "un. Le temps estimé ne peut pas être calculé avec les informations fournies" at bounding box center [325, 234] width 0 height 10
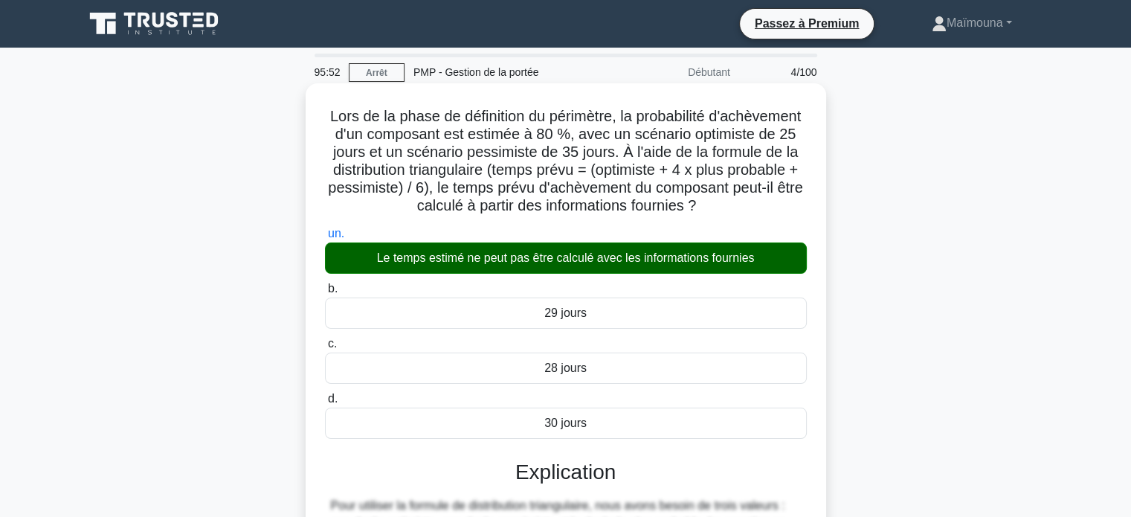
scroll to position [294, 0]
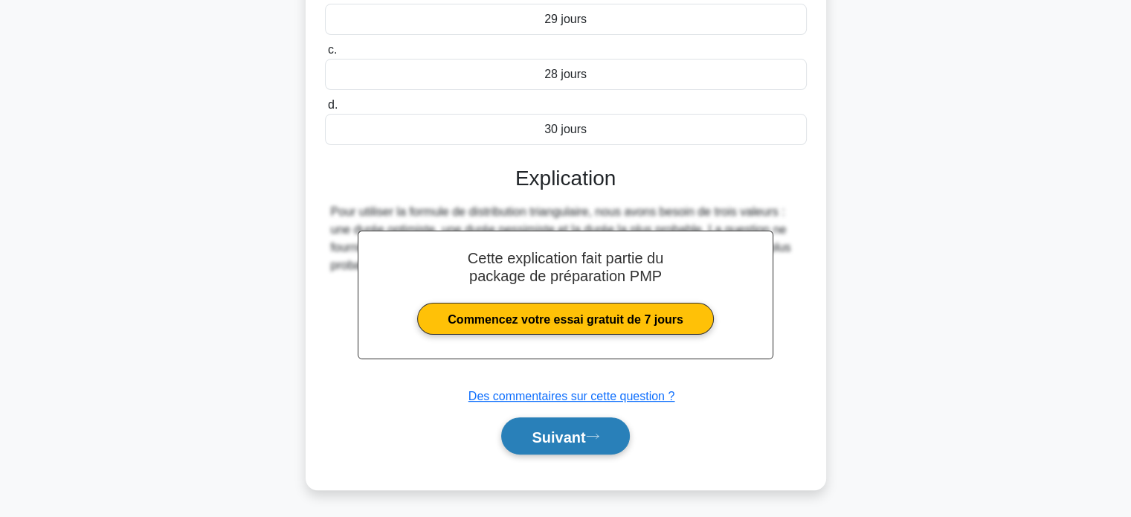
click at [532, 436] on font "Suivant" at bounding box center [558, 436] width 54 height 16
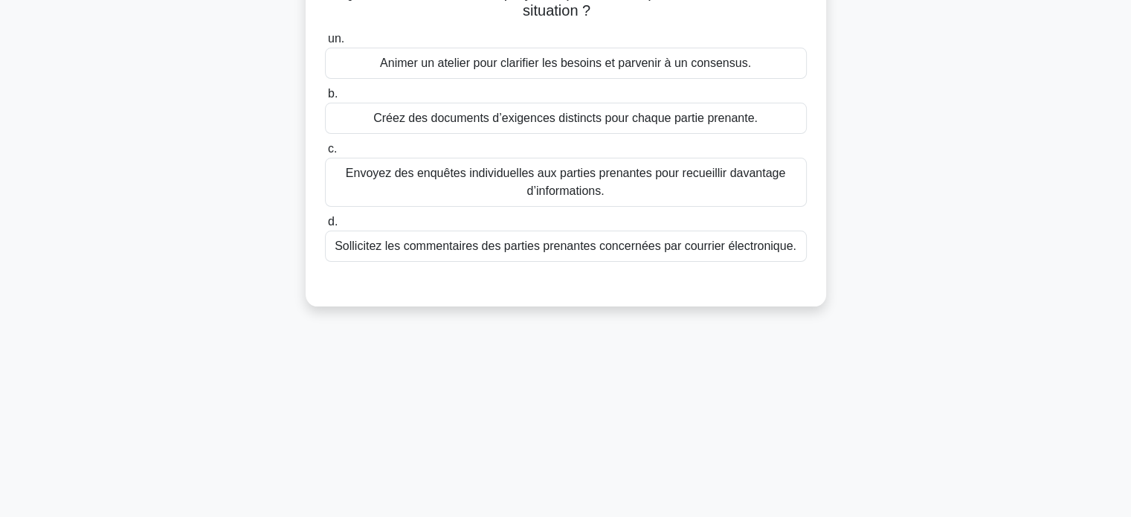
scroll to position [0, 0]
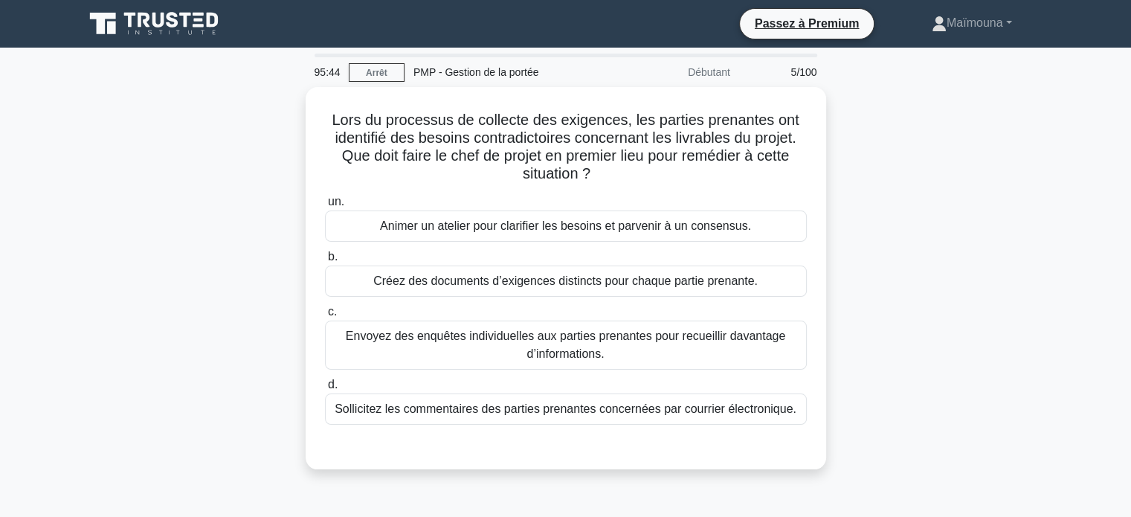
click at [0, 439] on main "95:44 Arrêt PMP - Gestion de la portée Débutant 5/100 Lors du processus de coll…" at bounding box center [565, 425] width 1131 height 755
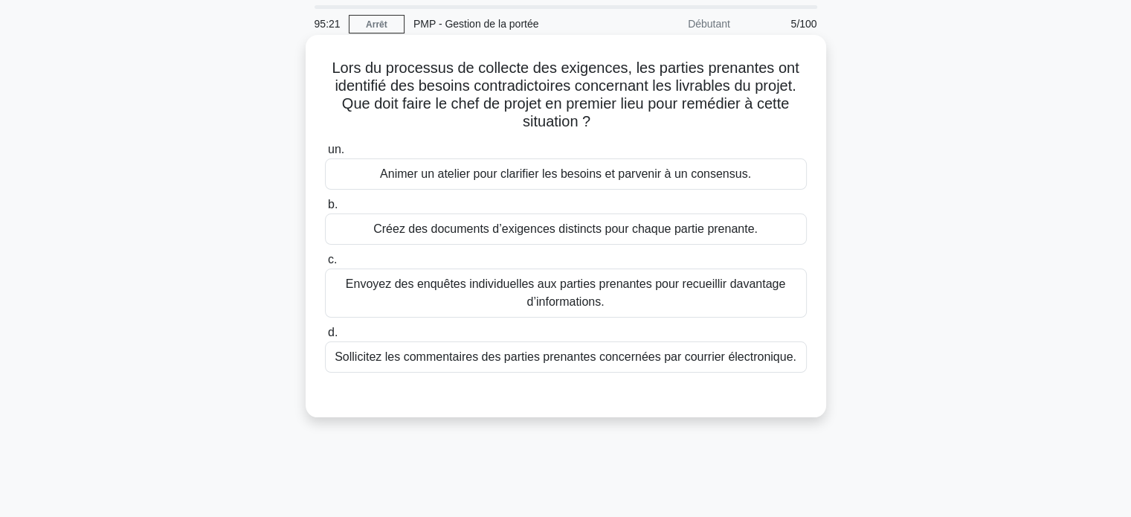
scroll to position [74, 0]
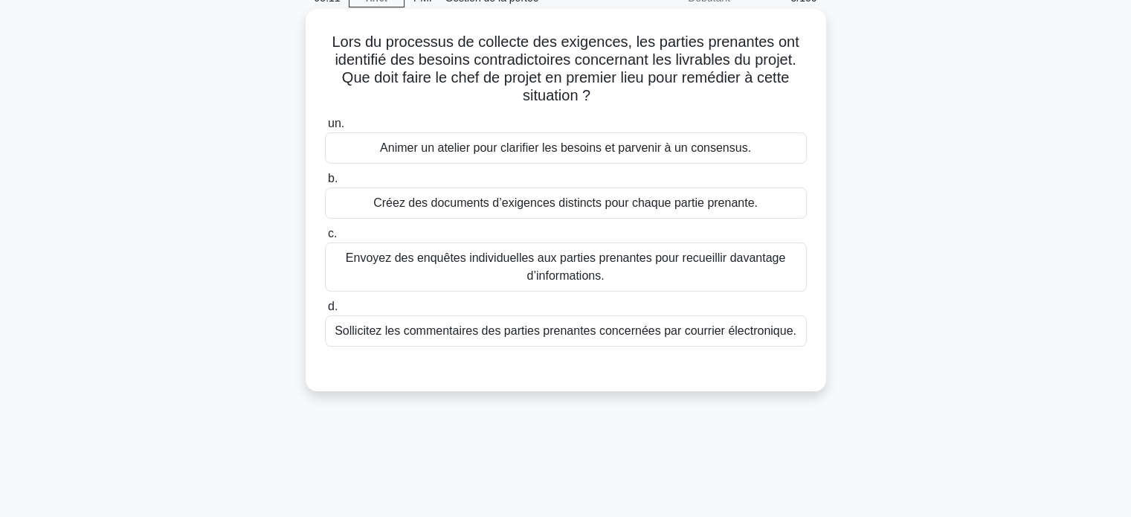
click at [543, 154] on font "Animer un atelier pour clarifier les besoins et parvenir à un consensus." at bounding box center [565, 147] width 371 height 13
click at [325, 129] on input "un. Animer un atelier pour clarifier les besoins et parvenir à un consensus." at bounding box center [325, 124] width 0 height 10
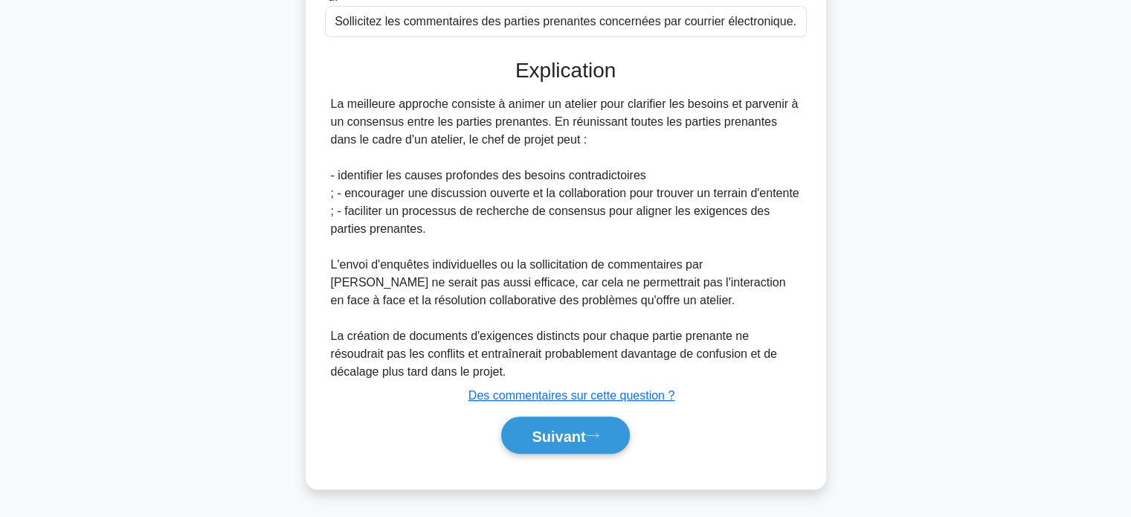
scroll to position [401, 0]
click at [531, 432] on font "Suivant" at bounding box center [558, 435] width 54 height 16
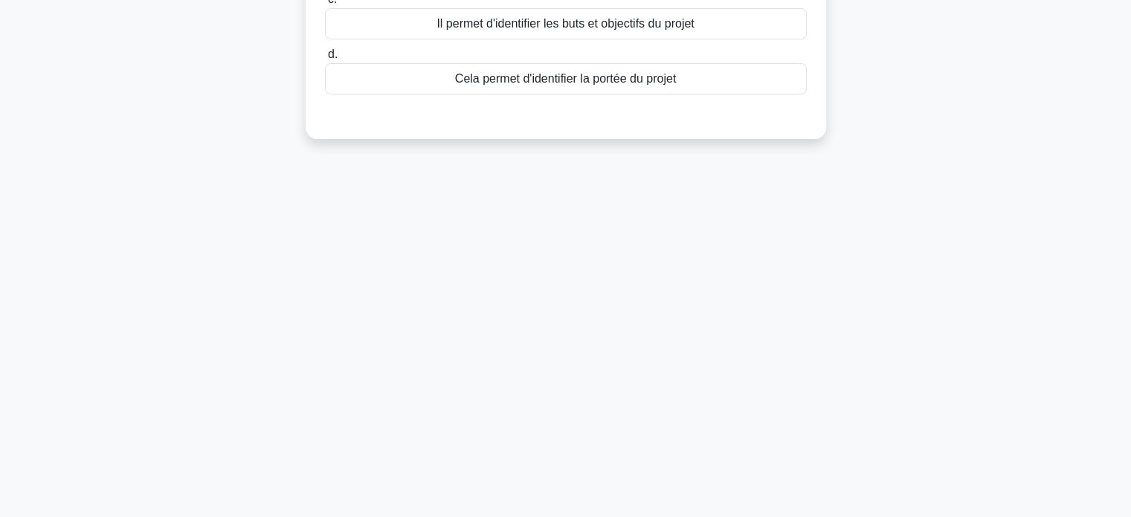
scroll to position [63, 0]
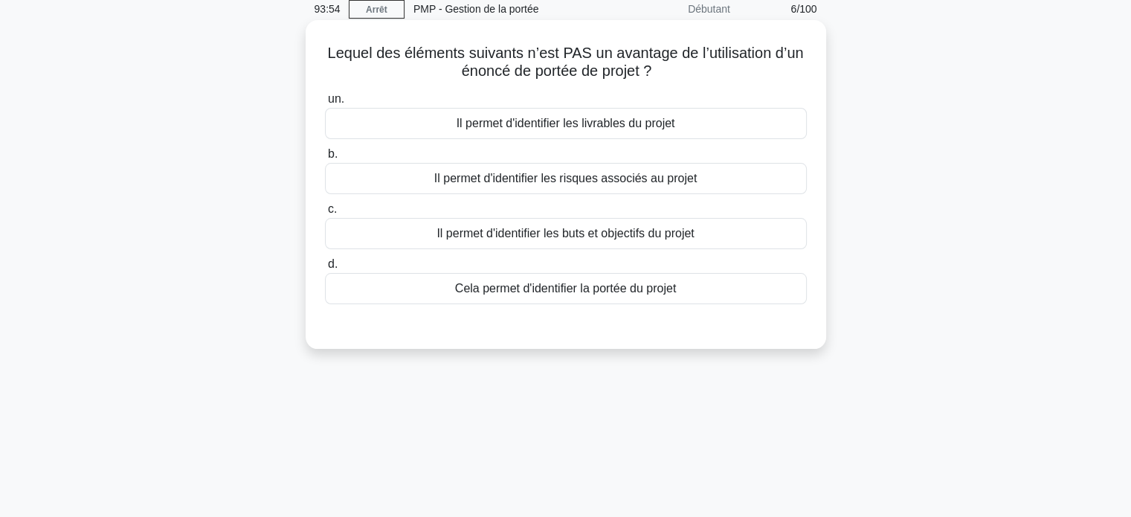
click at [663, 122] on font "Il permet d'identifier les livrables du projet" at bounding box center [565, 123] width 219 height 13
click at [325, 104] on input "un. Il permet d'identifier les livrables du projet" at bounding box center [325, 99] width 0 height 10
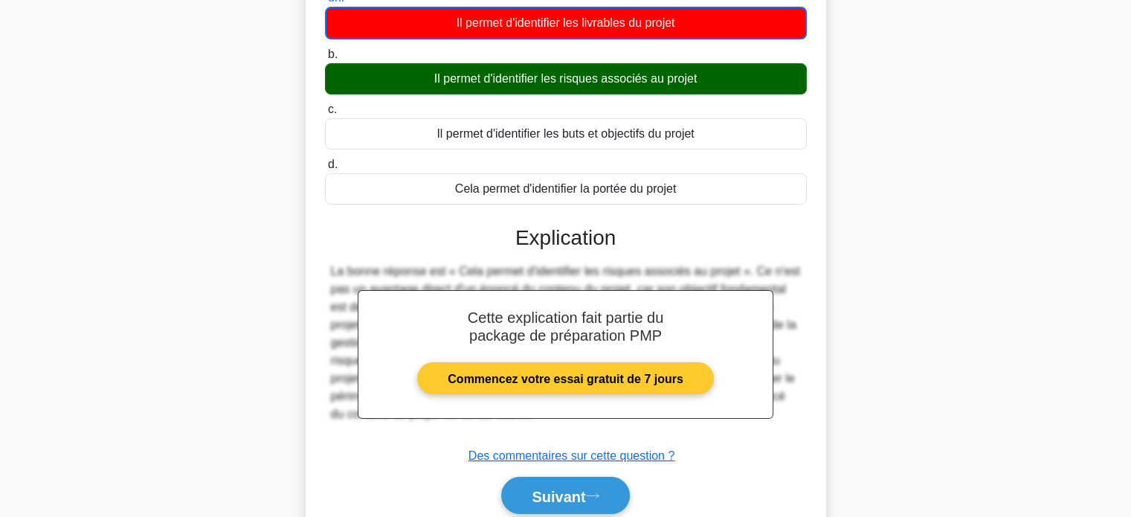
scroll to position [286, 0]
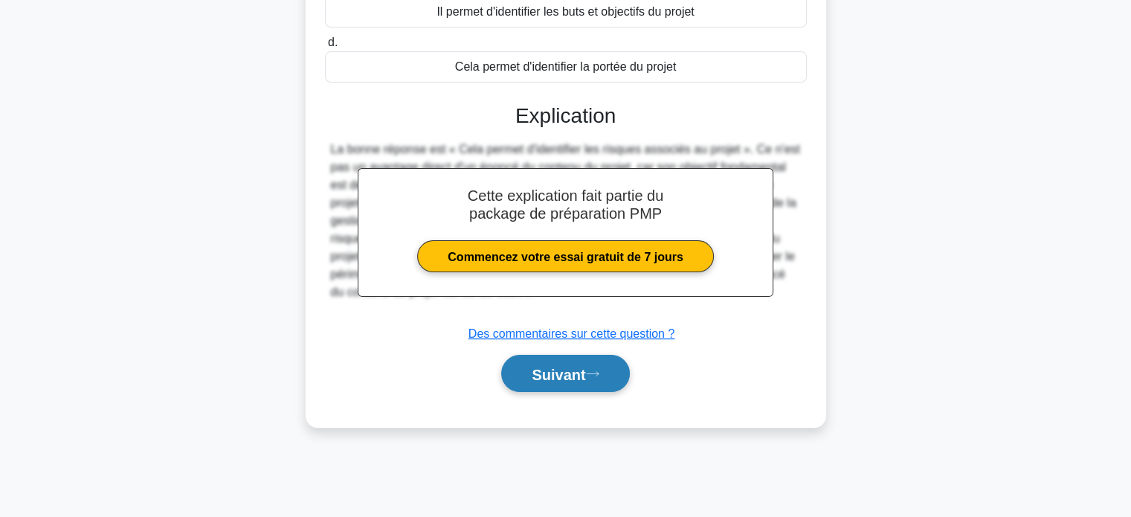
click at [534, 371] on font "Suivant" at bounding box center [558, 374] width 54 height 16
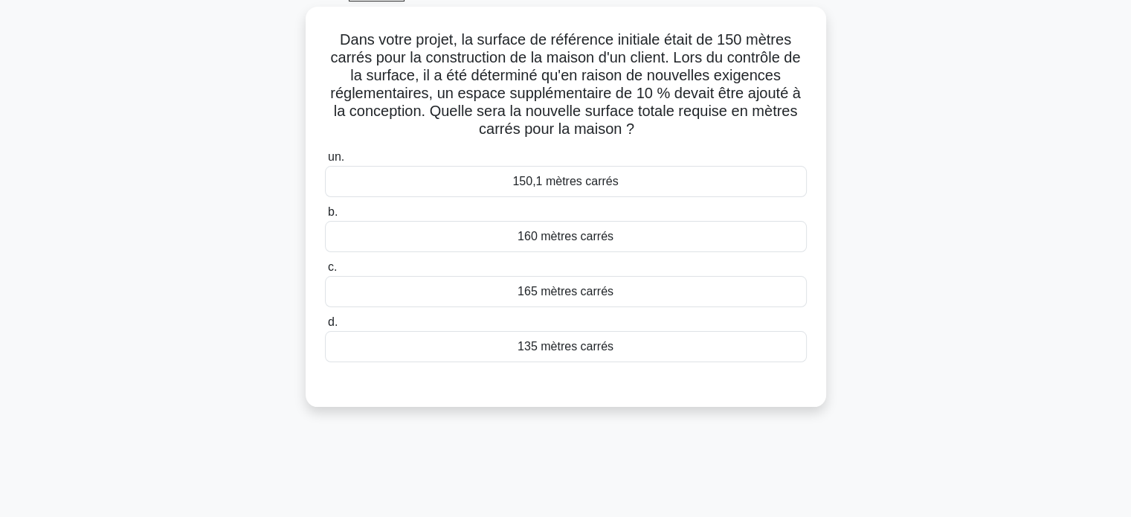
scroll to position [79, 0]
click at [575, 284] on font "165 mètres carrés" at bounding box center [565, 288] width 96 height 13
click at [325, 270] on input "c. 165 mètres carrés" at bounding box center [325, 265] width 0 height 10
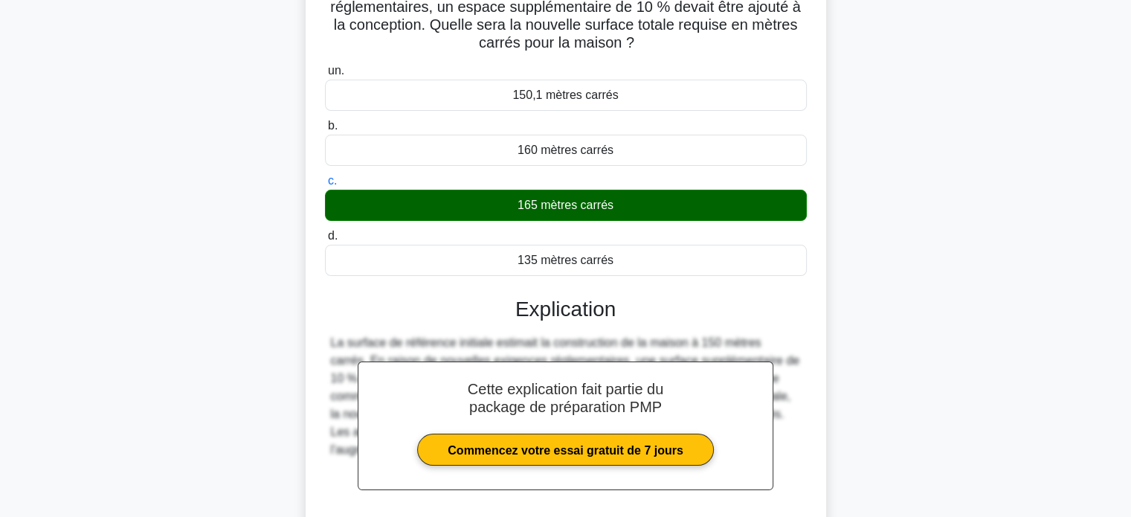
scroll to position [294, 0]
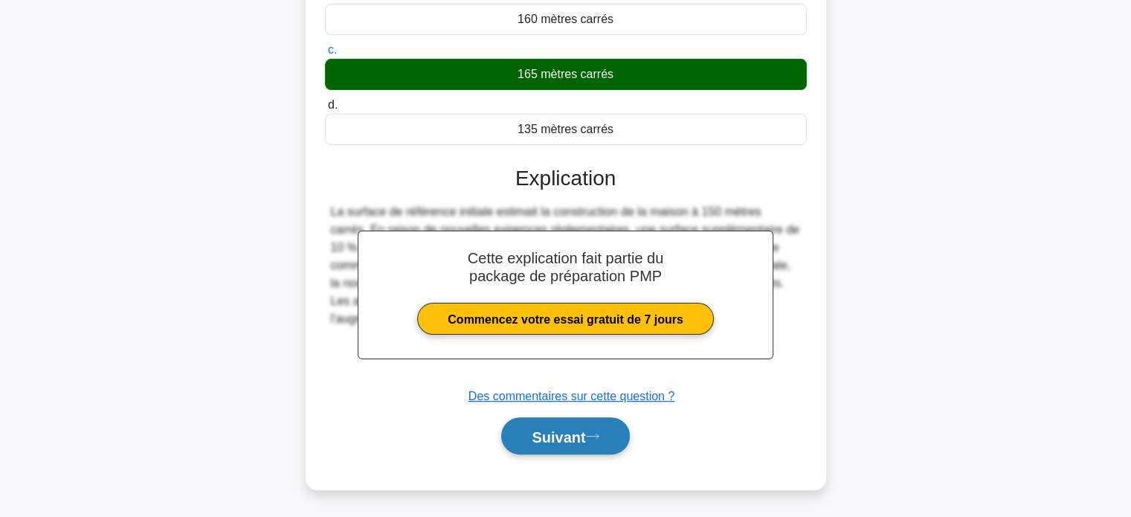
click at [542, 436] on font "Suivant" at bounding box center [558, 436] width 54 height 16
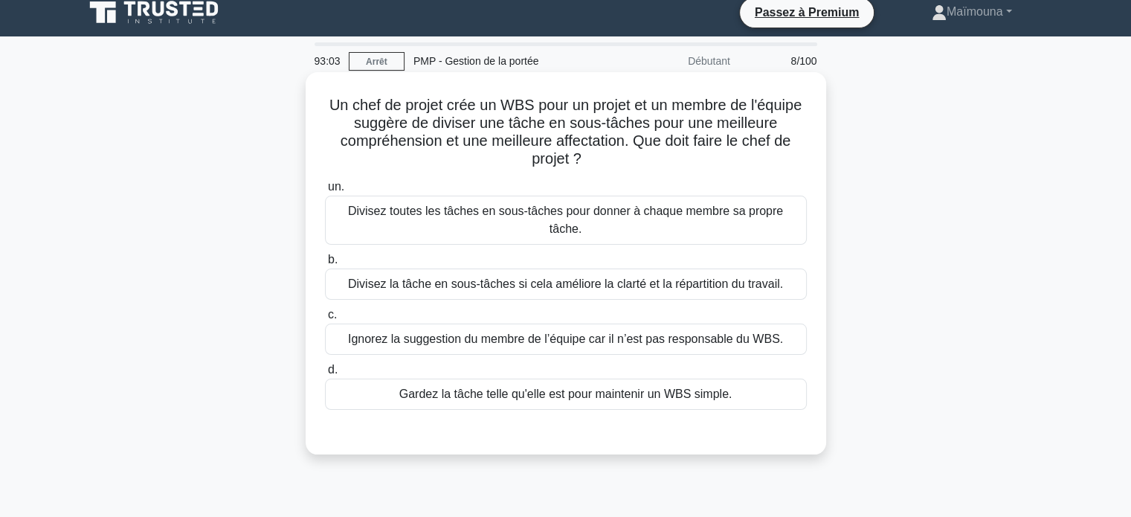
scroll to position [0, 0]
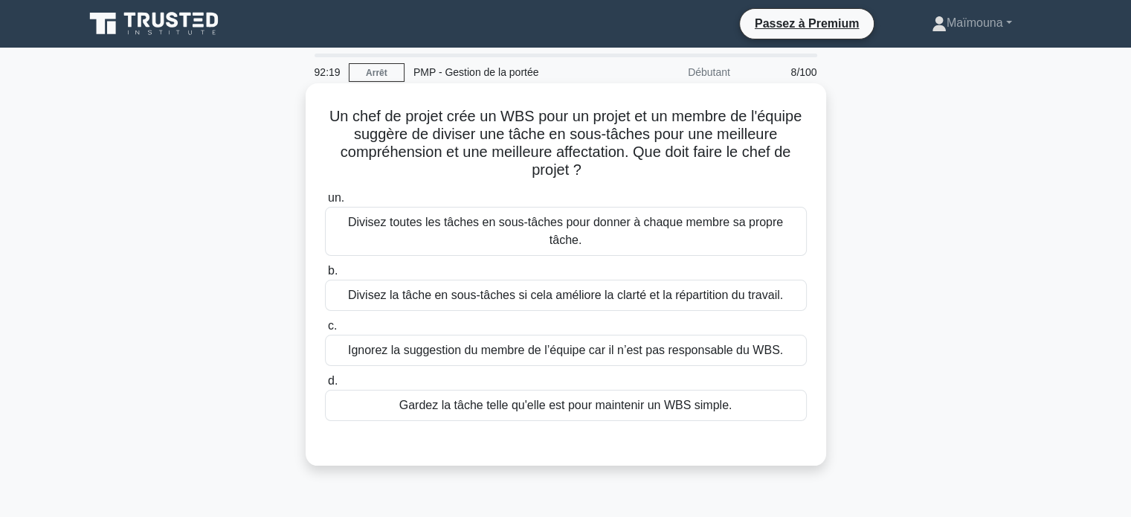
click at [529, 288] on font "Divisez la tâche en sous-tâches si cela améliore la clarté et la répartition du…" at bounding box center [565, 294] width 435 height 13
click at [325, 276] on input "b. Divisez la tâche en sous-tâches si cela améliore la clarté et la répartition…" at bounding box center [325, 271] width 0 height 10
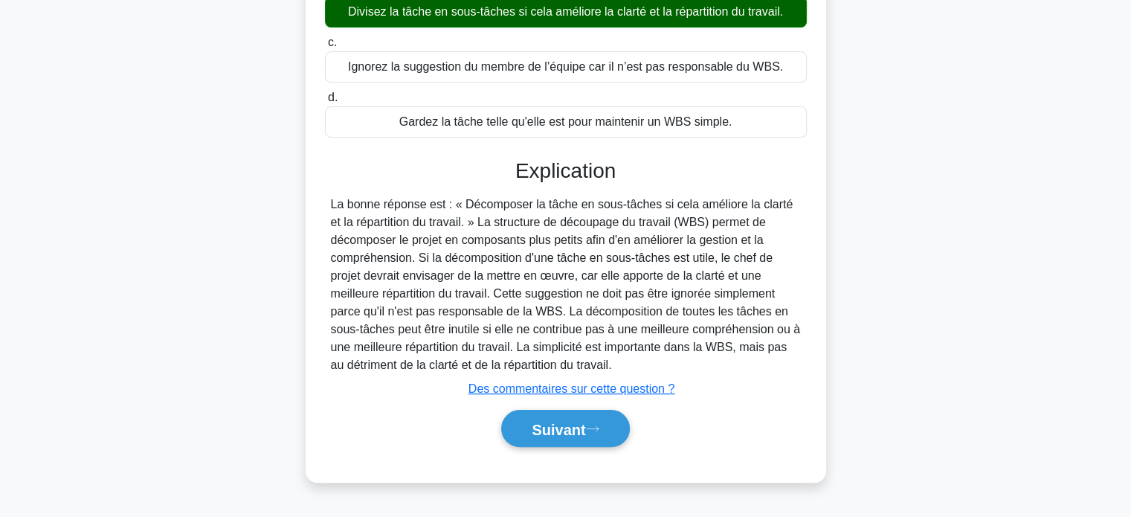
scroll to position [286, 0]
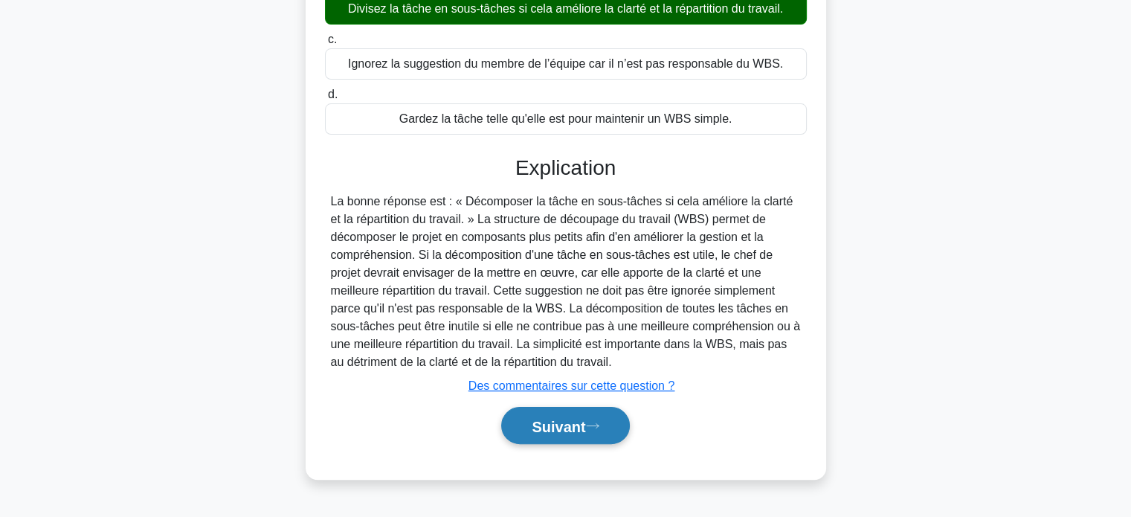
click at [554, 418] on font "Suivant" at bounding box center [558, 426] width 54 height 16
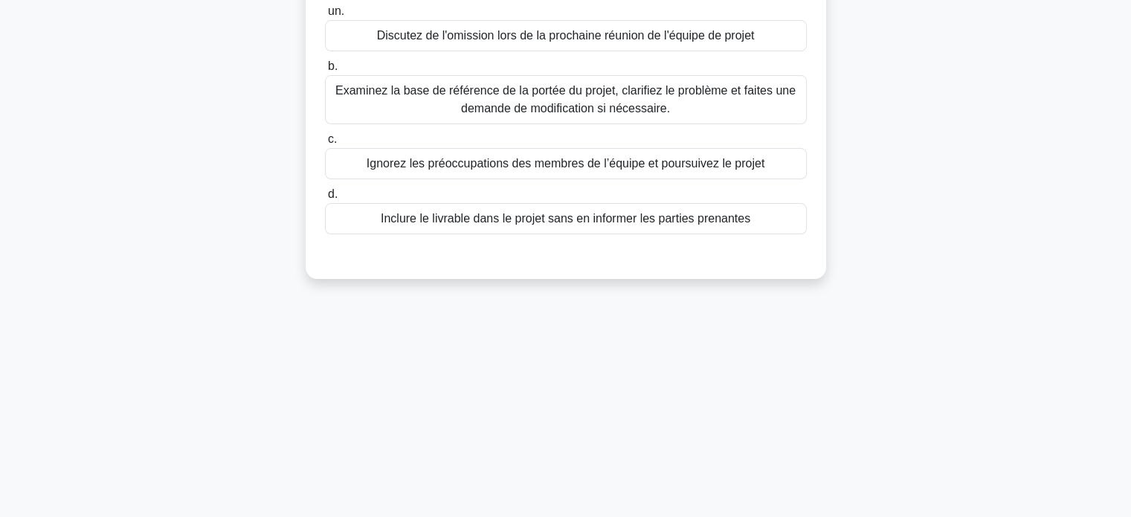
scroll to position [63, 0]
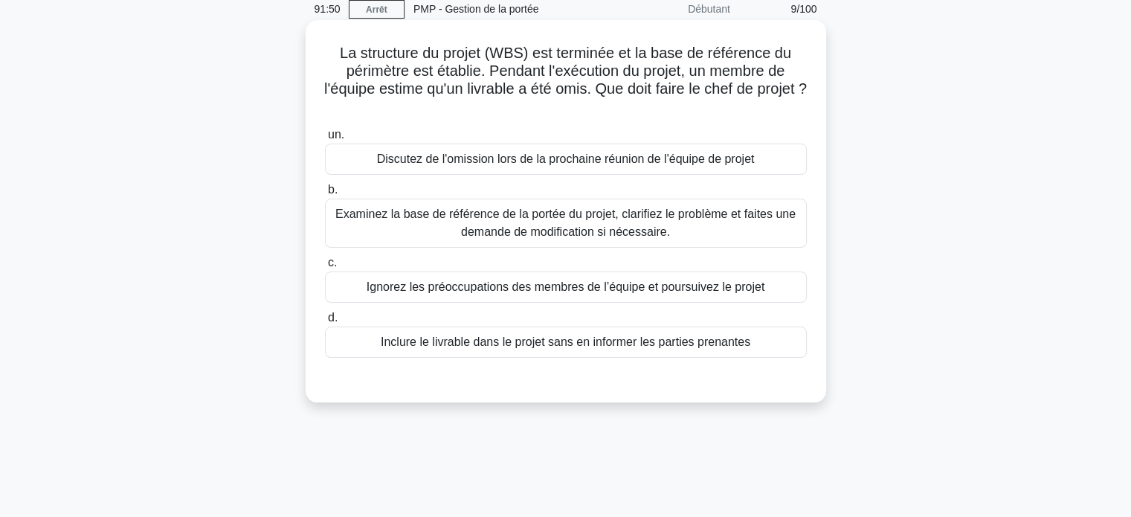
click at [621, 225] on font "Examinez la base de référence de la portée du projet, clarifiez le problème et …" at bounding box center [565, 222] width 460 height 30
click at [325, 195] on input "b. Examinez la base de référence de la portée du projet, clarifiez le problème …" at bounding box center [325, 190] width 0 height 10
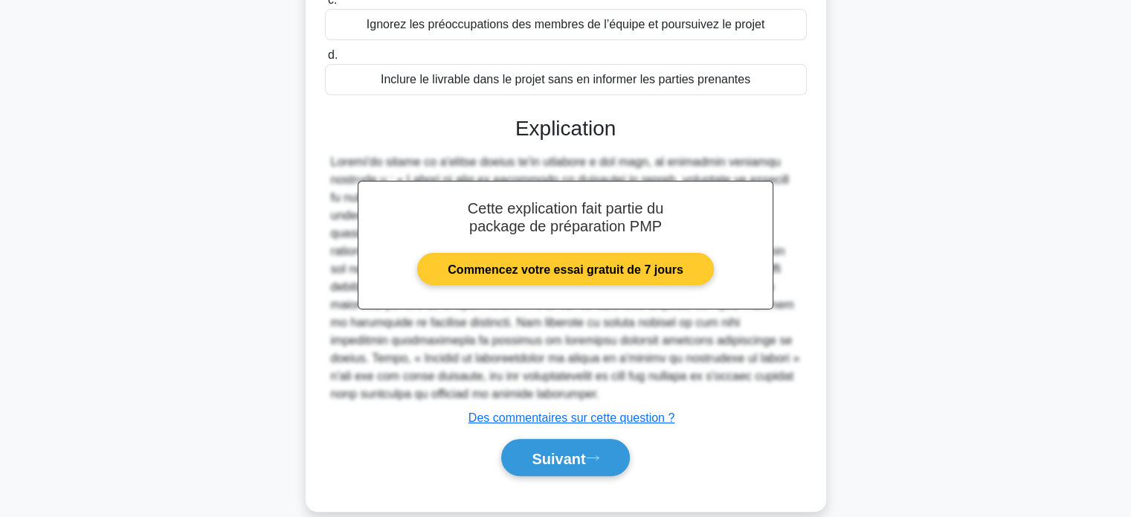
scroll to position [347, 0]
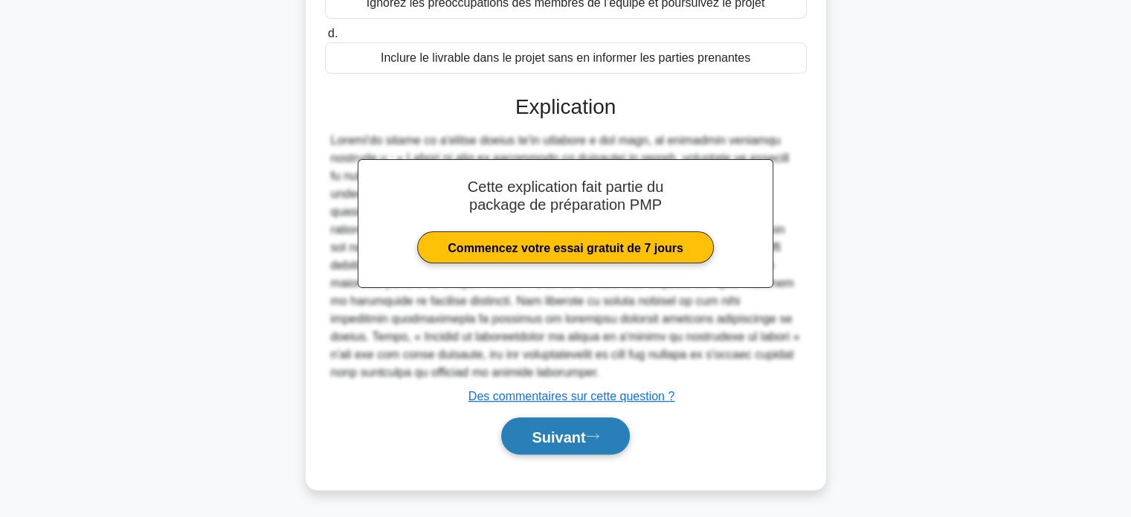
click at [526, 445] on button "Suivant" at bounding box center [565, 436] width 128 height 38
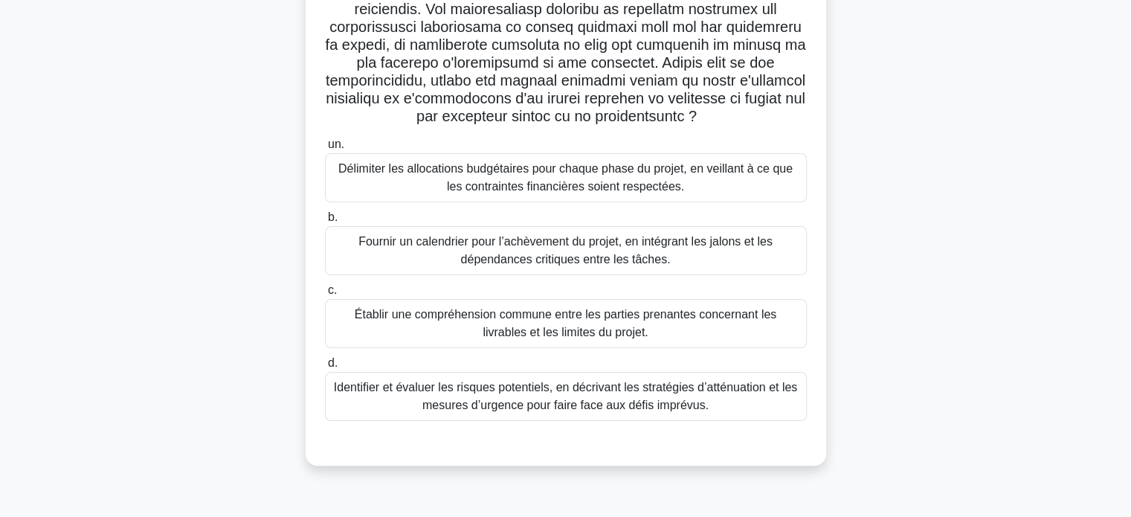
scroll to position [286, 0]
click at [619, 320] on font "Établir une compréhension commune entre les parties prenantes concernant les li…" at bounding box center [565, 322] width 421 height 30
click at [325, 294] on input "c. Établir une compréhension commune entre les parties prenantes concernant les…" at bounding box center [325, 290] width 0 height 10
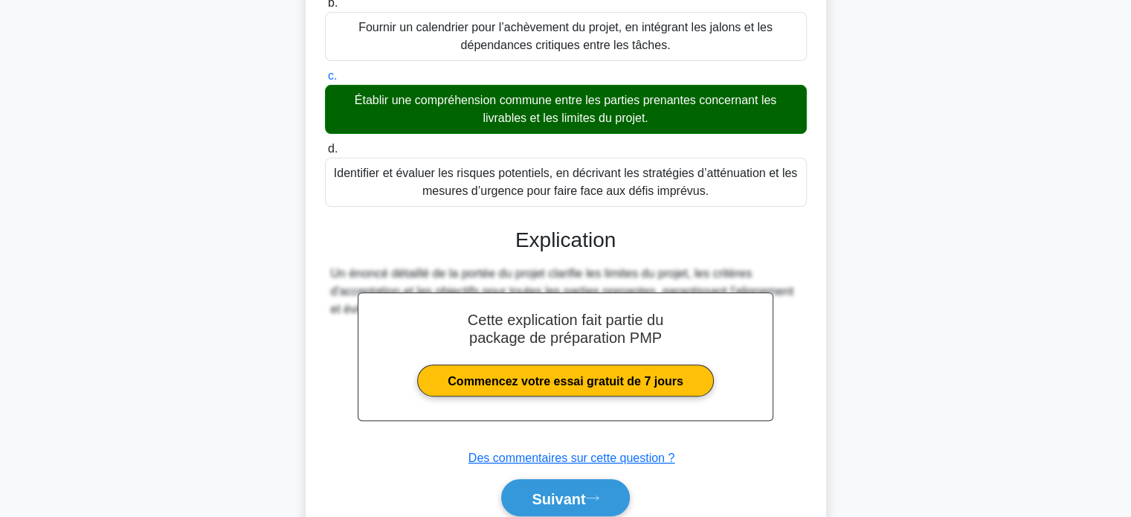
scroll to position [561, 0]
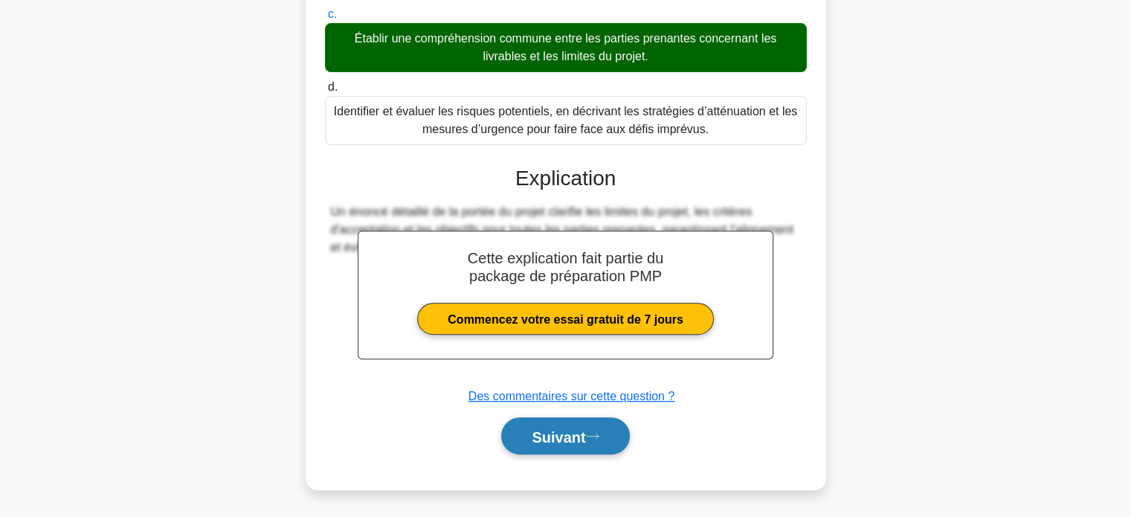
click at [546, 438] on font "Suivant" at bounding box center [558, 436] width 54 height 16
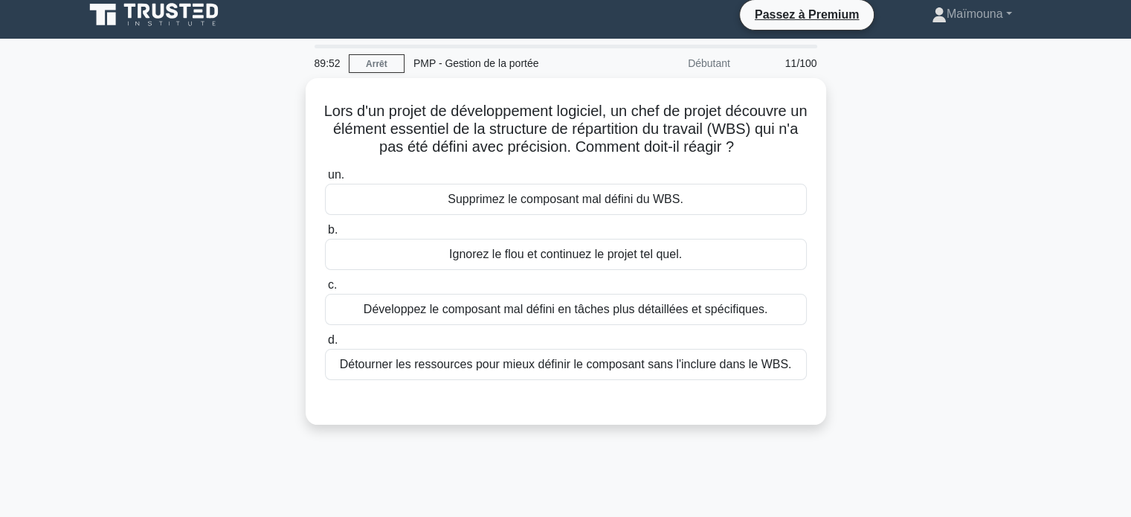
scroll to position [3, 0]
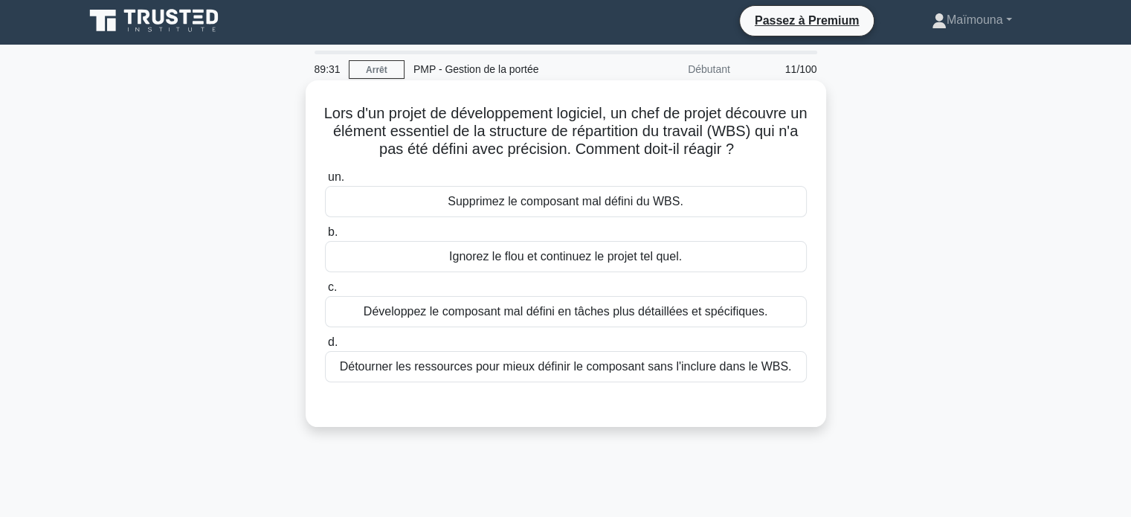
click at [630, 311] on font "Développez le composant mal défini en tâches plus détaillées et spécifiques." at bounding box center [565, 311] width 404 height 13
click at [325, 292] on input "c. Développez le composant mal défini en tâches plus détaillées et spécifiques." at bounding box center [325, 287] width 0 height 10
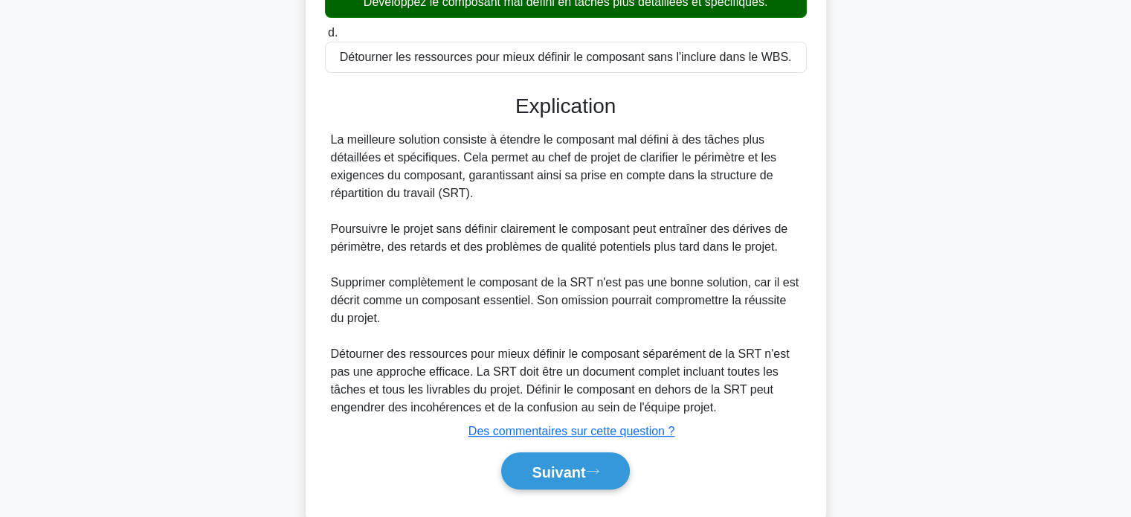
scroll to position [313, 0]
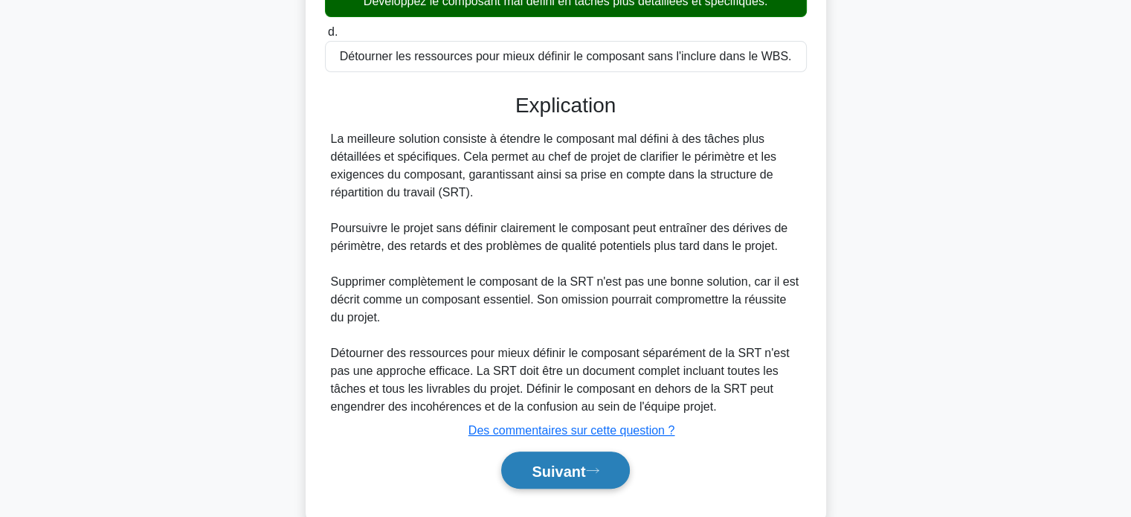
click at [563, 470] on font "Suivant" at bounding box center [558, 470] width 54 height 16
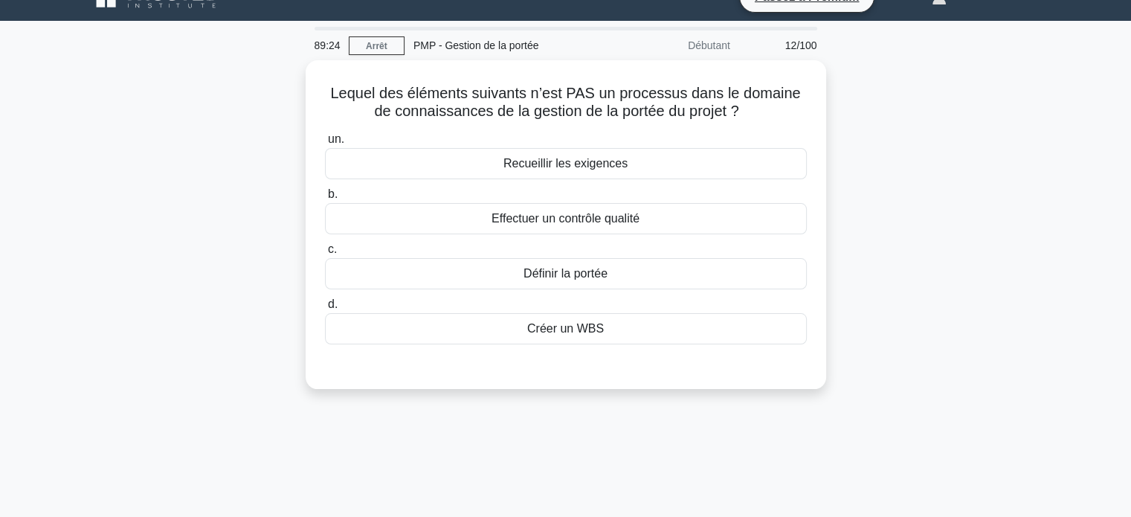
scroll to position [27, 0]
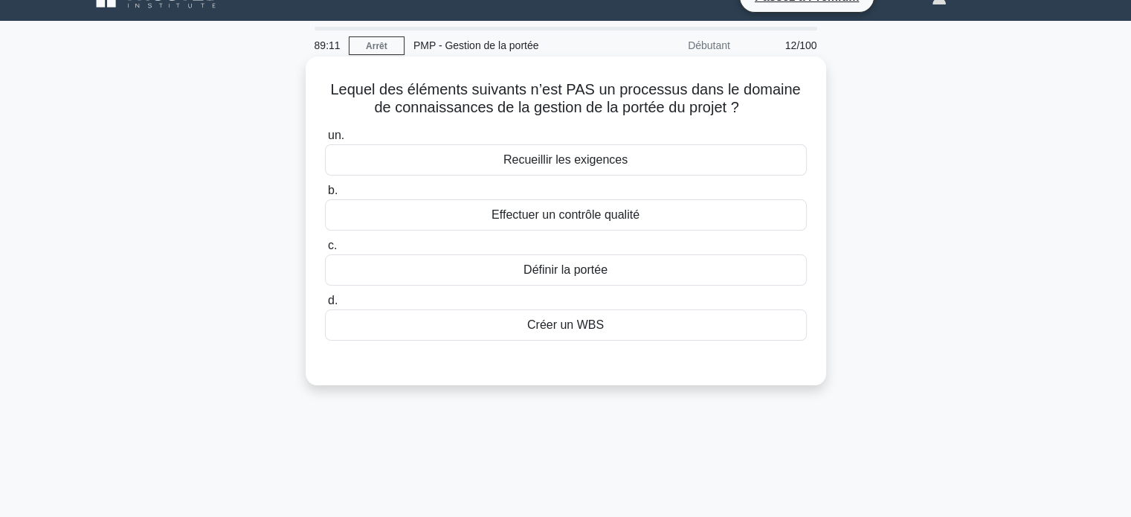
click at [543, 214] on font "Effectuer un contrôle qualité" at bounding box center [565, 214] width 148 height 13
click at [325, 195] on input "b. Effectuer un contrôle qualité" at bounding box center [325, 191] width 0 height 10
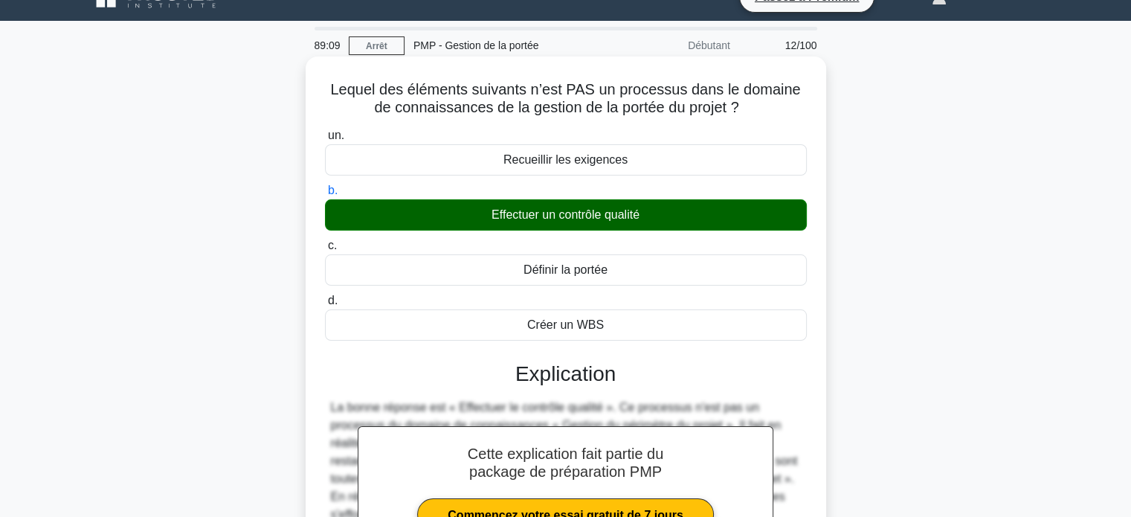
scroll to position [286, 0]
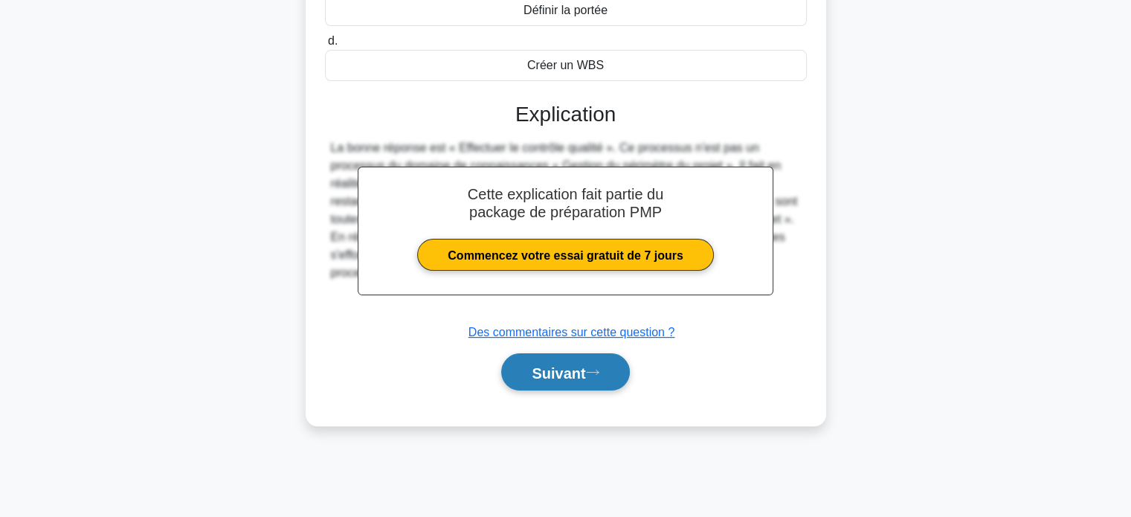
click at [552, 366] on font "Suivant" at bounding box center [558, 372] width 54 height 16
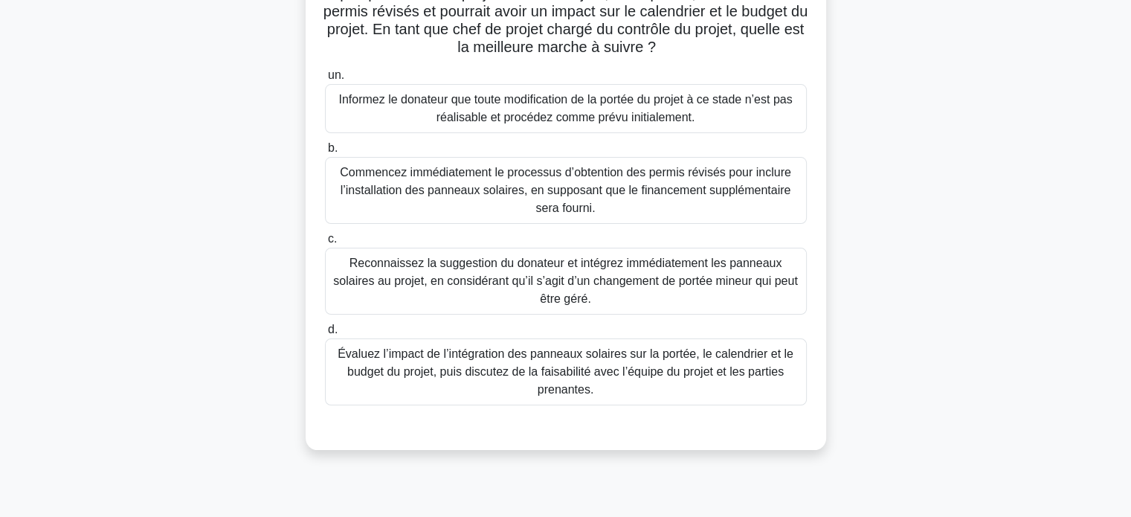
scroll to position [202, 0]
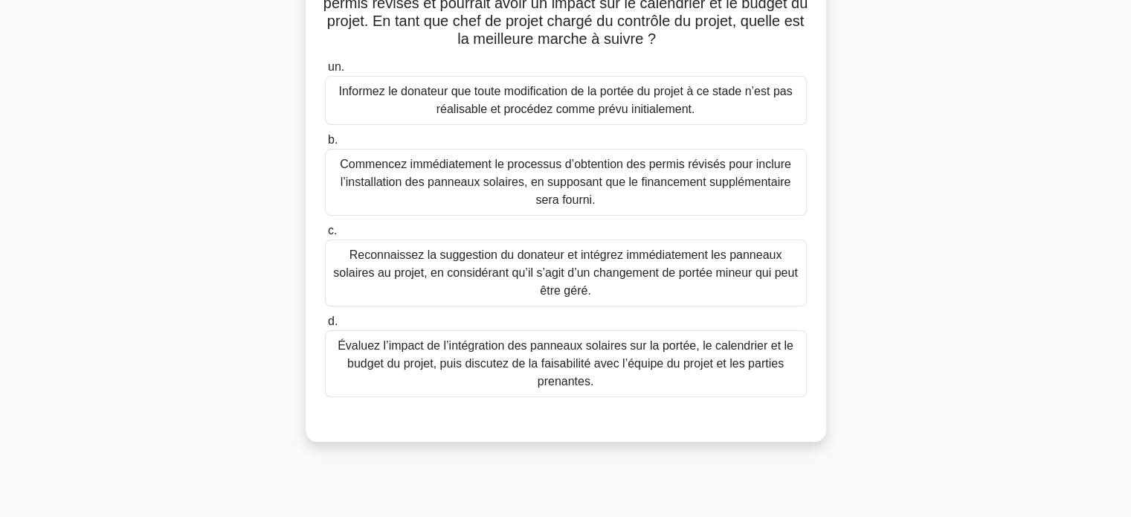
click at [516, 362] on font "Évaluez l’impact de l’intégration des panneaux solaires sur la portée, le calen…" at bounding box center [565, 363] width 456 height 48
click at [325, 326] on input "d. Évaluez l’impact de l’intégration des panneaux solaires sur la portée, le ca…" at bounding box center [325, 322] width 0 height 10
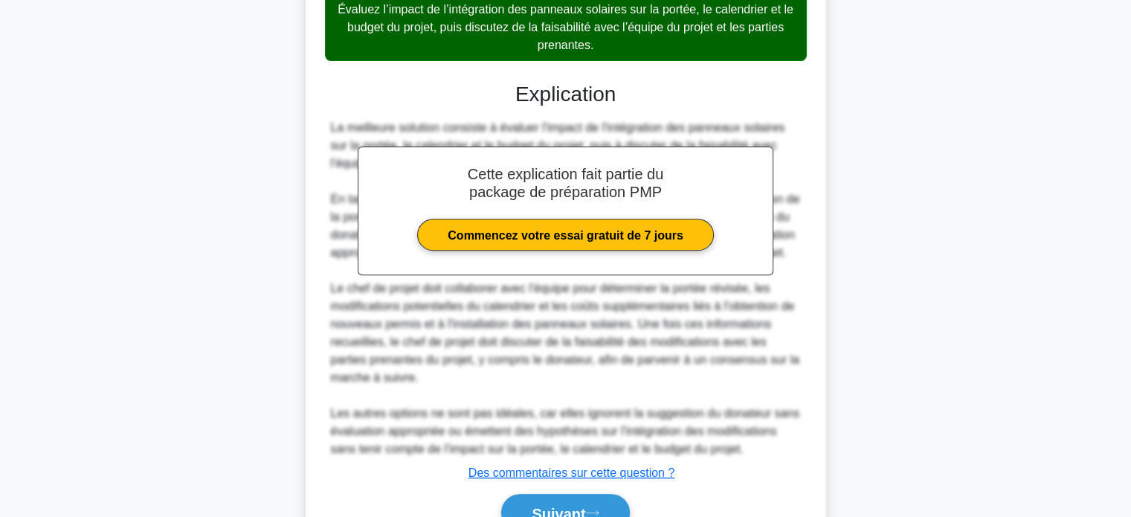
scroll to position [633, 0]
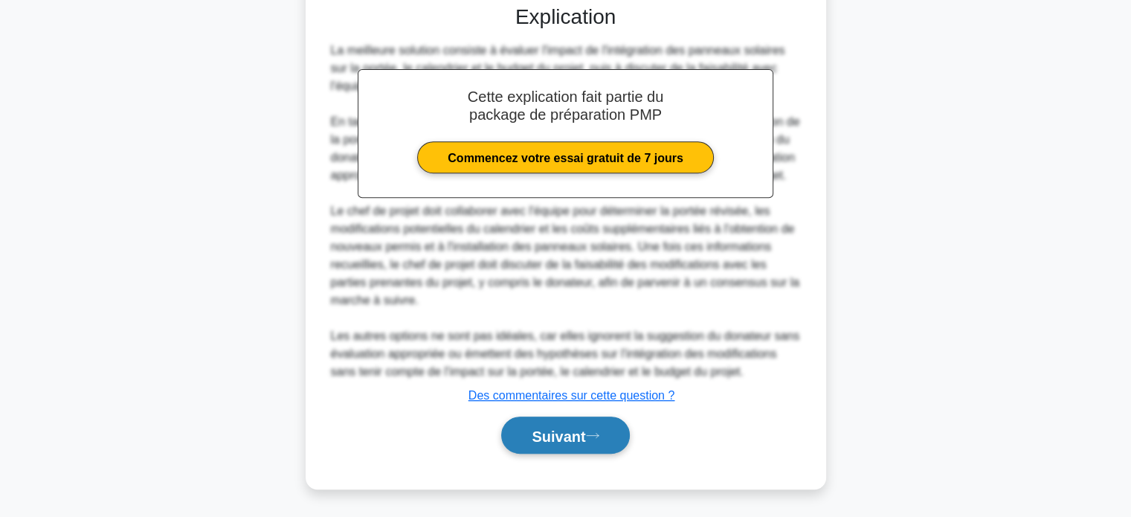
click at [538, 435] on font "Suivant" at bounding box center [558, 435] width 54 height 16
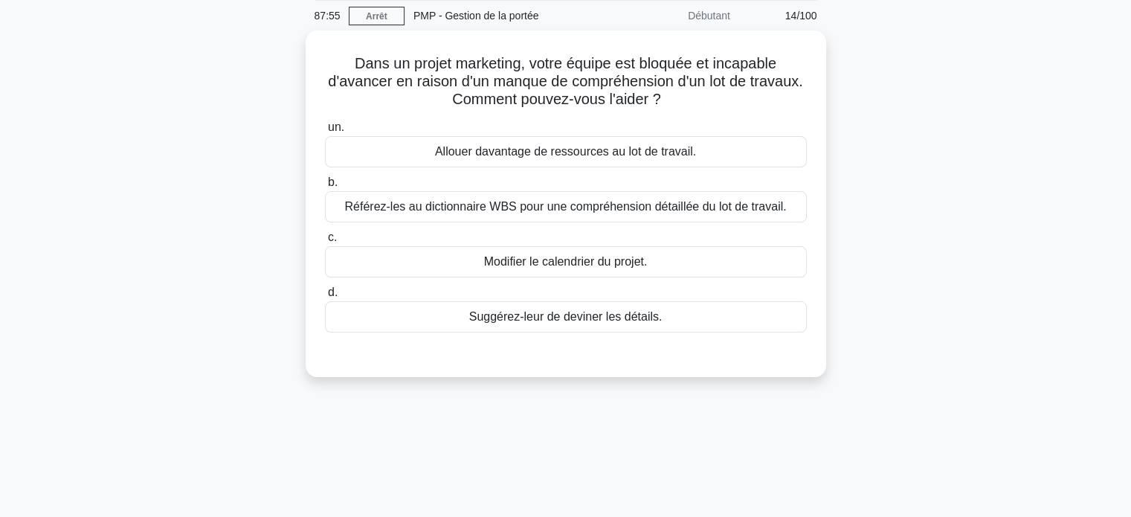
scroll to position [0, 0]
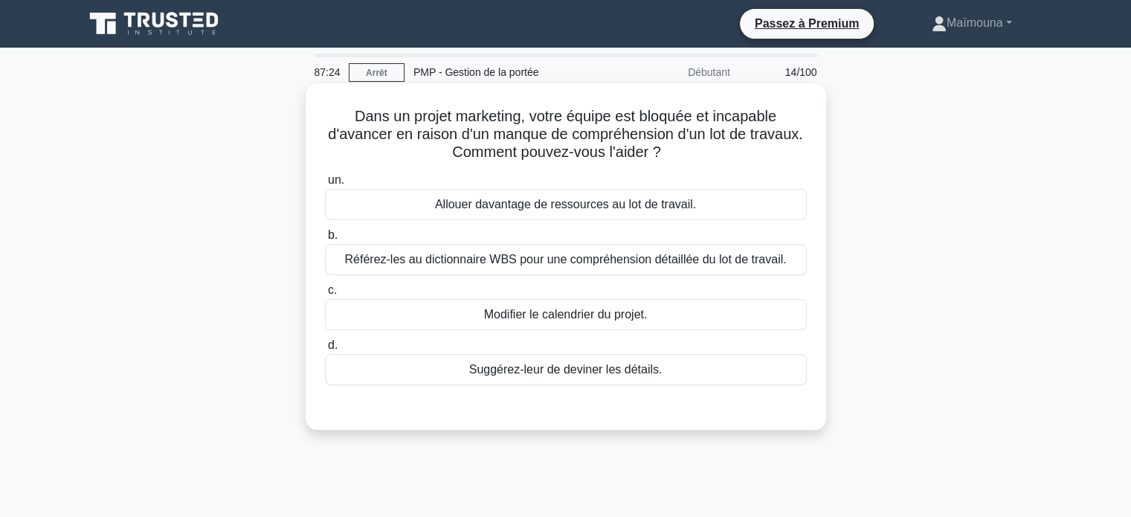
click at [540, 263] on font "Référez-les au dictionnaire WBS pour une compréhension détaillée du lot de trav…" at bounding box center [565, 259] width 442 height 13
click at [325, 240] on input "b. Référez-les au dictionnaire WBS pour une compréhension détaillée du lot de t…" at bounding box center [325, 235] width 0 height 10
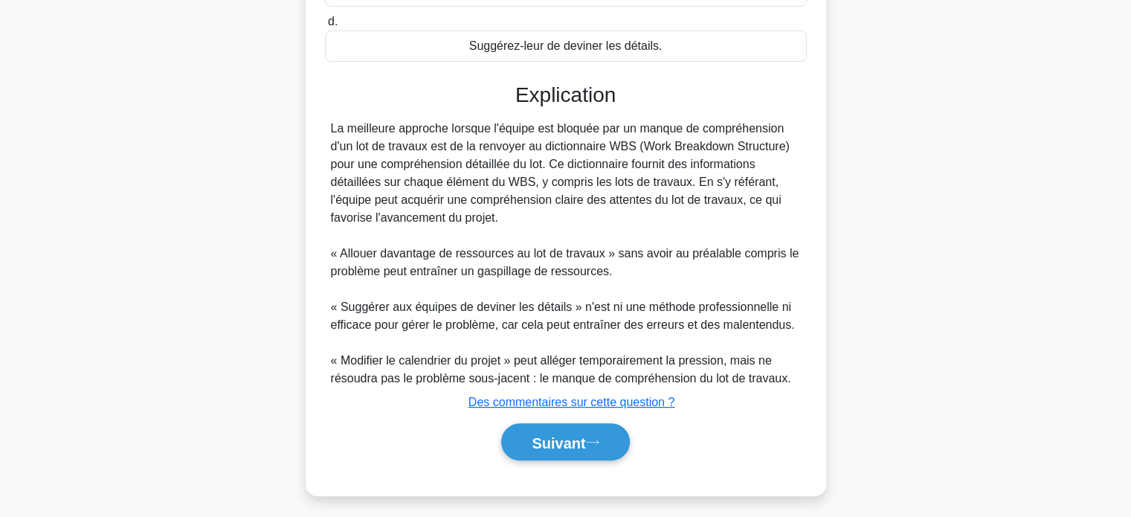
scroll to position [329, 0]
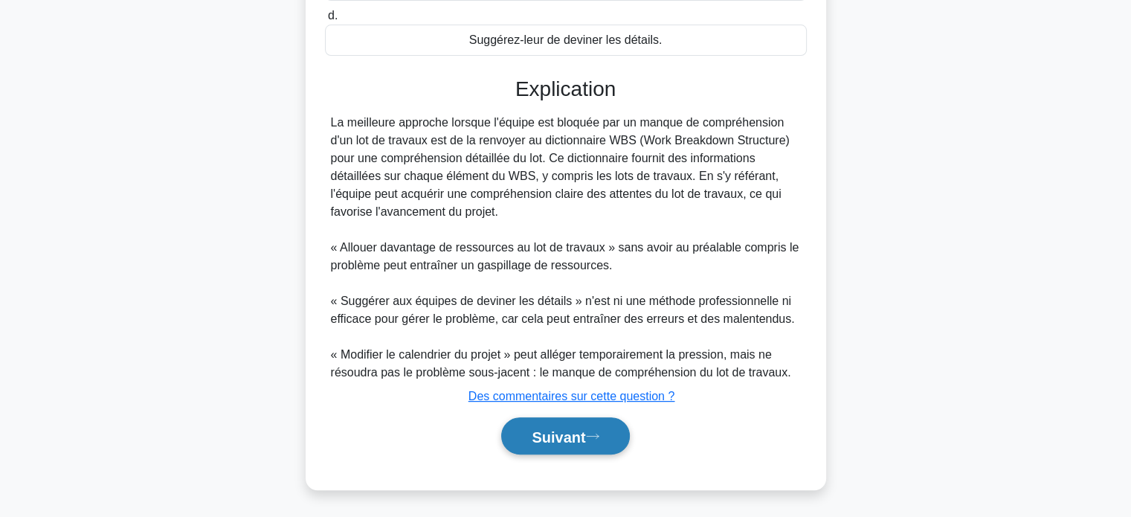
click at [533, 447] on button "Suivant" at bounding box center [565, 436] width 128 height 38
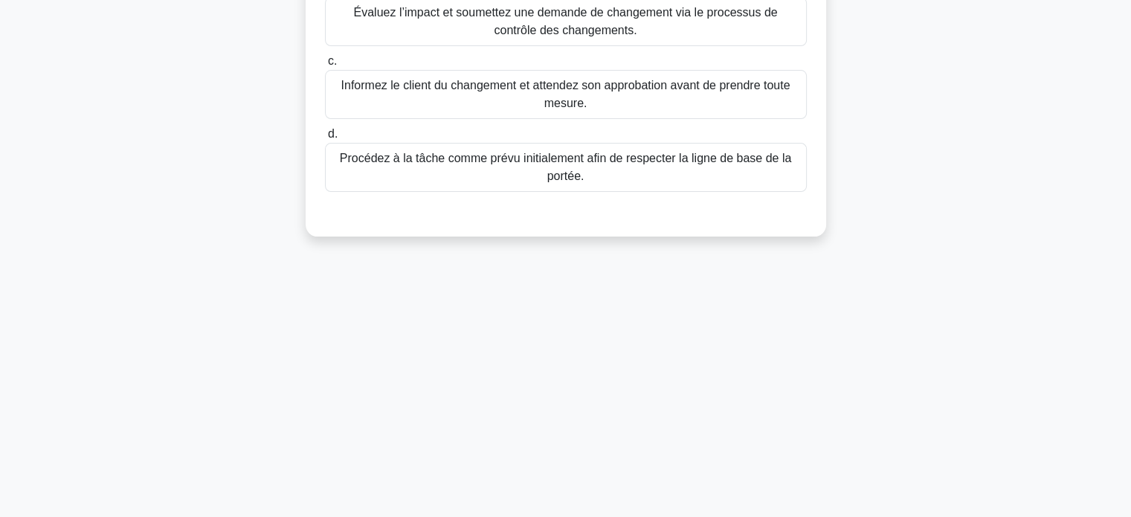
scroll to position [0, 0]
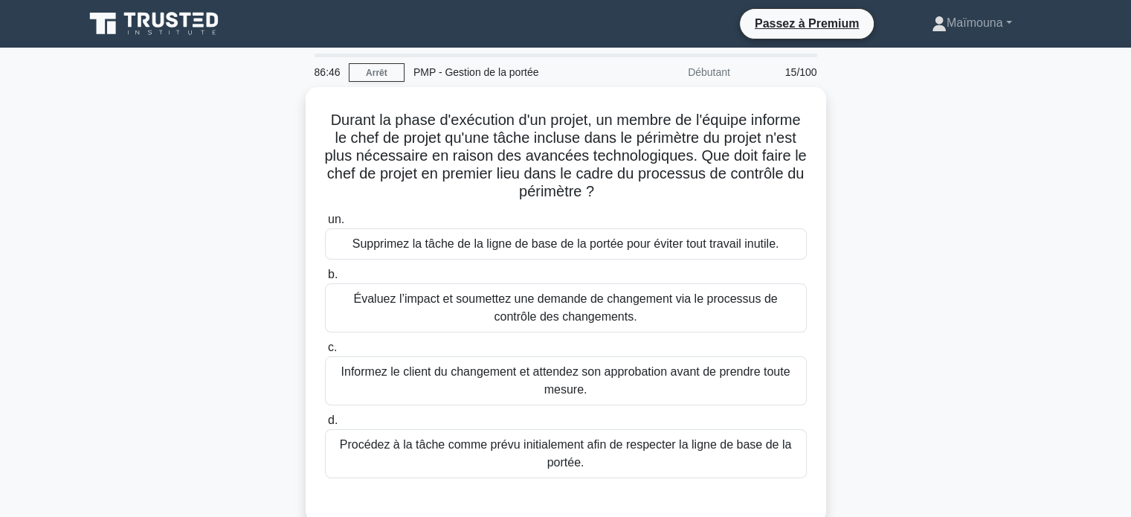
click at [569, 297] on font "Évaluez l’impact et soumettez une demande de changement via le processus de con…" at bounding box center [565, 307] width 424 height 30
click at [325, 279] on input "b. Évaluez l’impact et soumettez une demande de changement via le processus de …" at bounding box center [325, 275] width 0 height 10
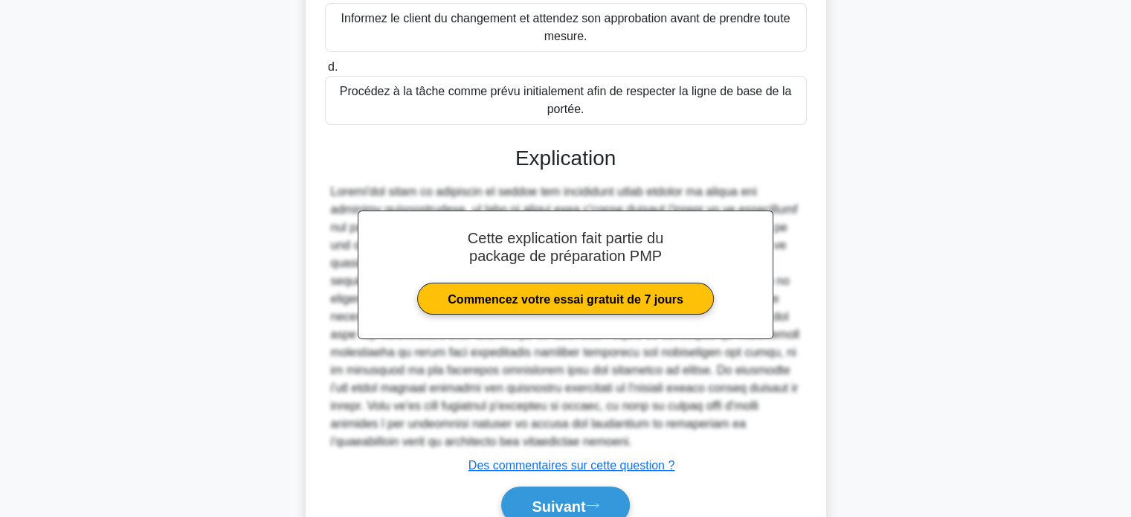
scroll to position [418, 0]
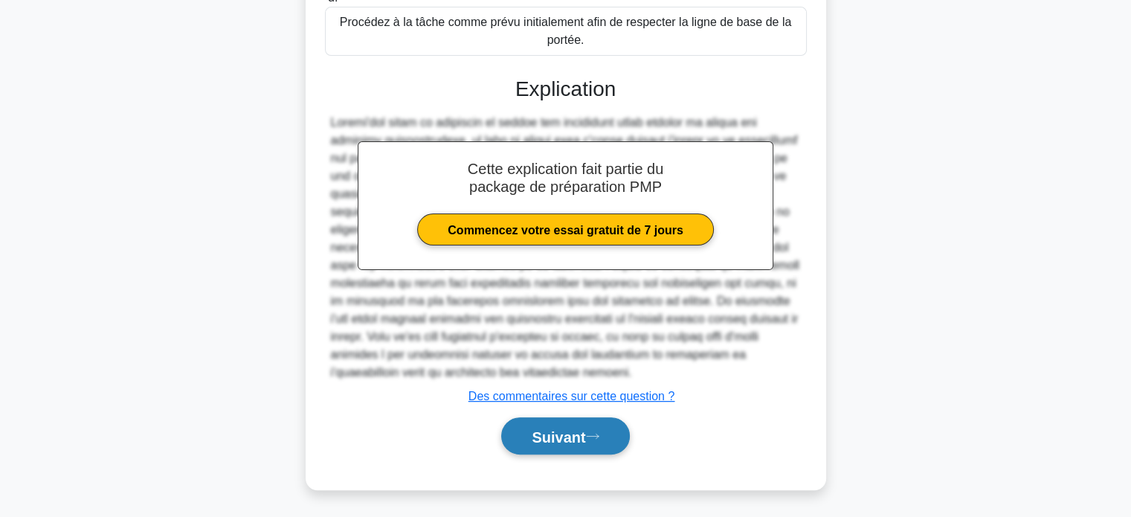
click at [551, 443] on font "Suivant" at bounding box center [558, 436] width 54 height 16
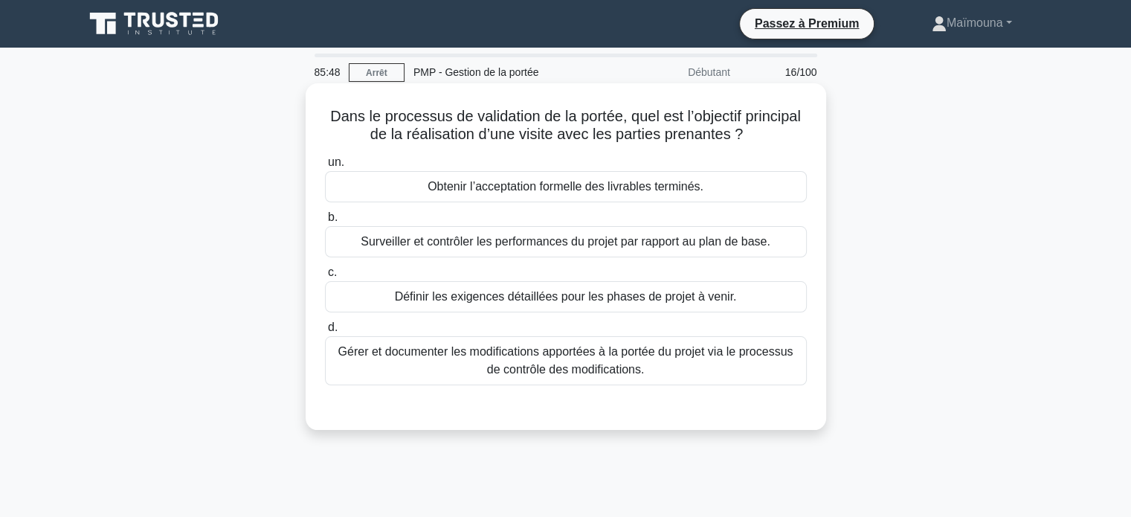
scroll to position [0, 0]
click at [639, 193] on font "Obtenir l’acceptation formelle des livrables terminés." at bounding box center [565, 186] width 276 height 13
click at [325, 167] on input "un. Obtenir l’acceptation formelle des livrables terminés." at bounding box center [325, 163] width 0 height 10
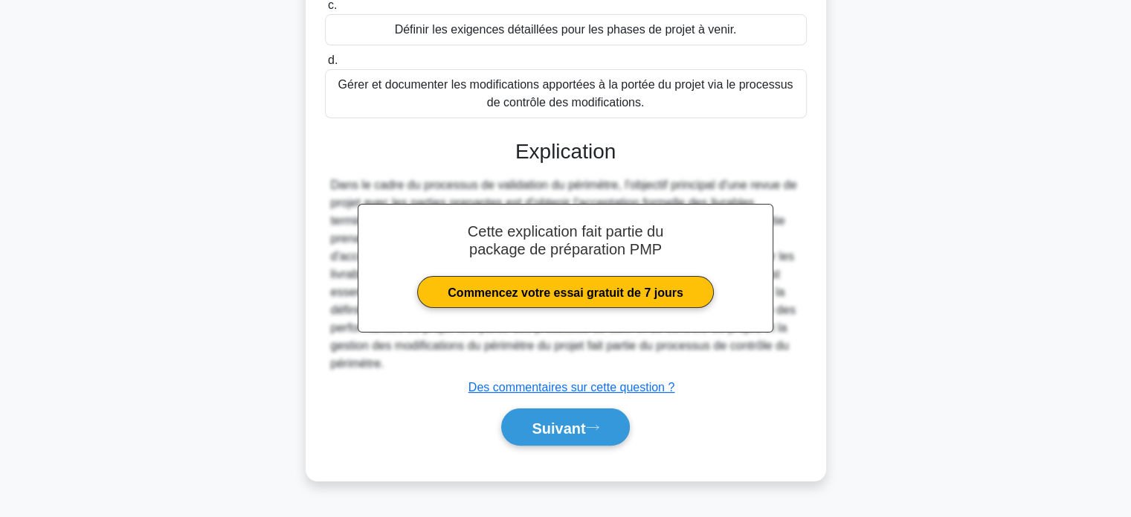
scroll to position [286, 0]
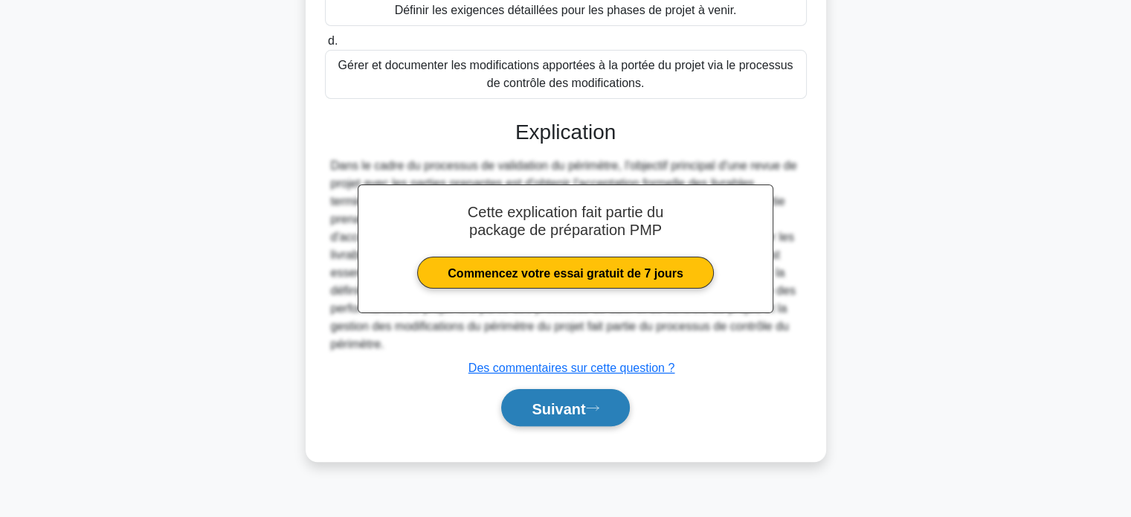
click at [557, 409] on font "Suivant" at bounding box center [558, 408] width 54 height 16
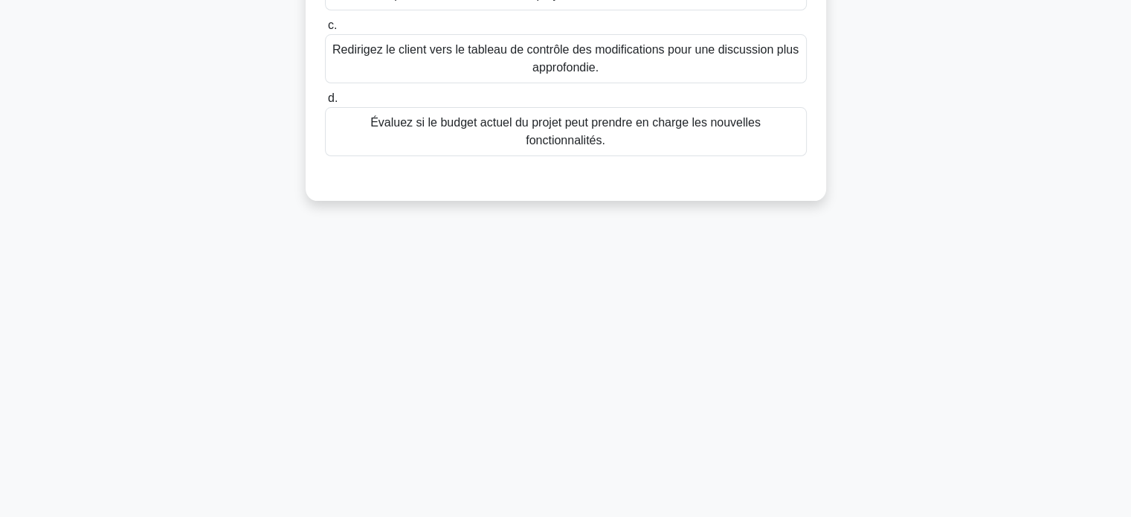
scroll to position [0, 0]
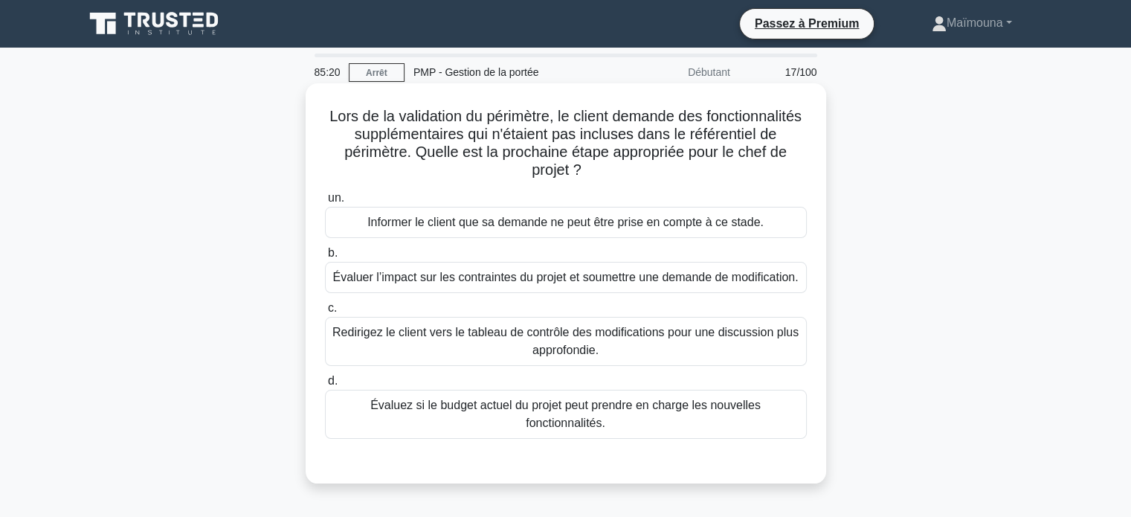
click at [567, 279] on font "Évaluer l’impact sur les contraintes du projet et soumettre une demande de modi…" at bounding box center [564, 277] width 465 height 13
click at [325, 258] on input "b. Évaluer l’impact sur les contraintes du projet et soumettre une demande de m…" at bounding box center [325, 253] width 0 height 10
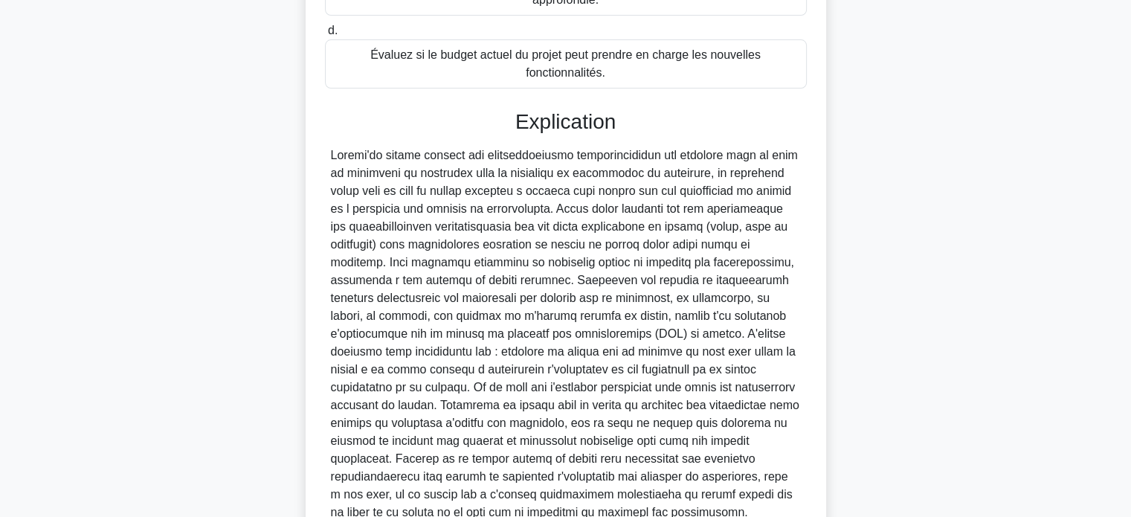
scroll to position [508, 0]
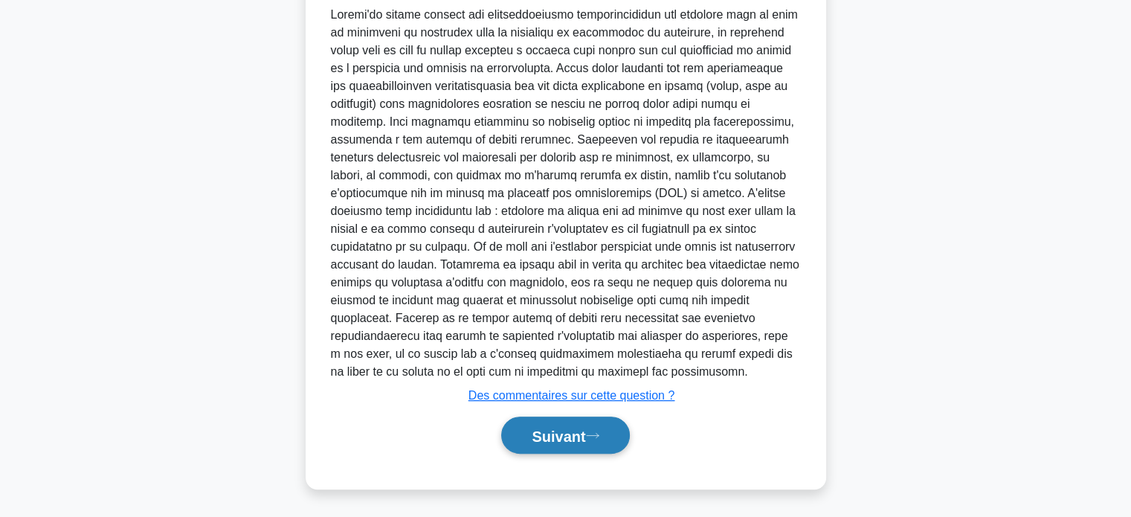
click at [540, 432] on font "Suivant" at bounding box center [558, 435] width 54 height 16
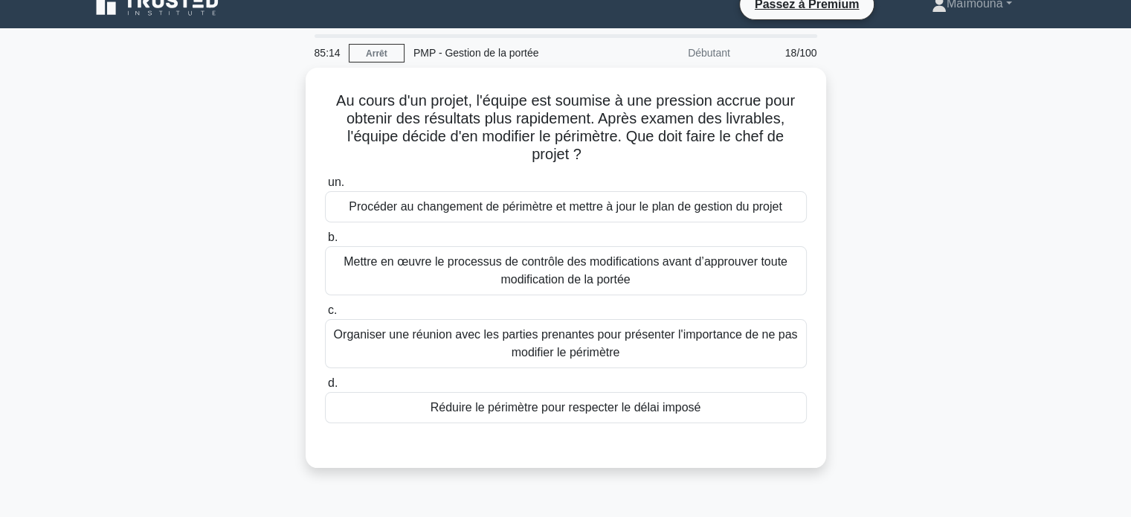
scroll to position [16, 0]
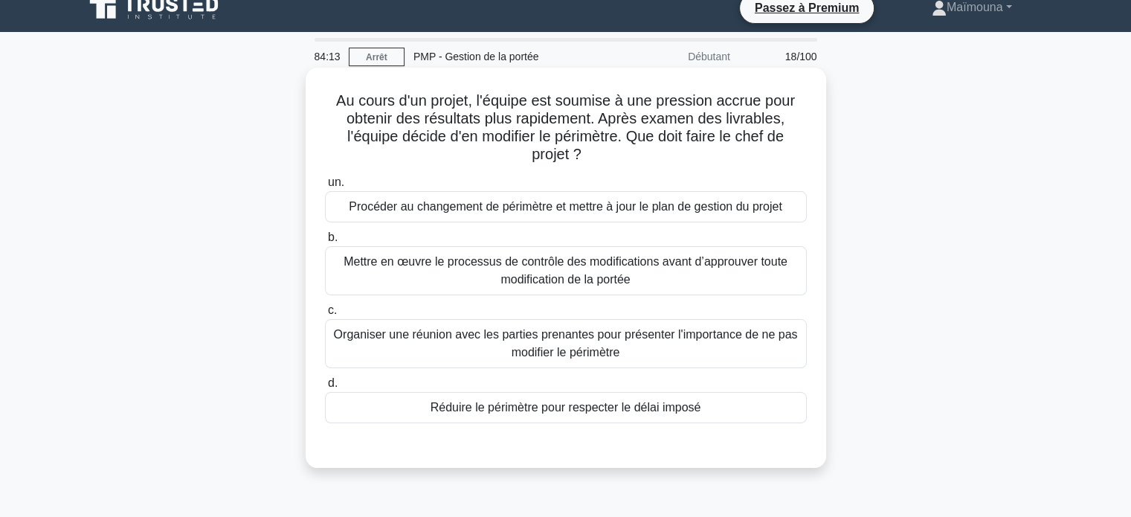
click at [575, 262] on font "Mettre en œuvre le processus de contrôle des modifications avant d’approuver to…" at bounding box center [565, 270] width 444 height 30
click at [325, 242] on input "b. Mettre en œuvre le processus de contrôle des modifications avant d’approuver…" at bounding box center [325, 238] width 0 height 10
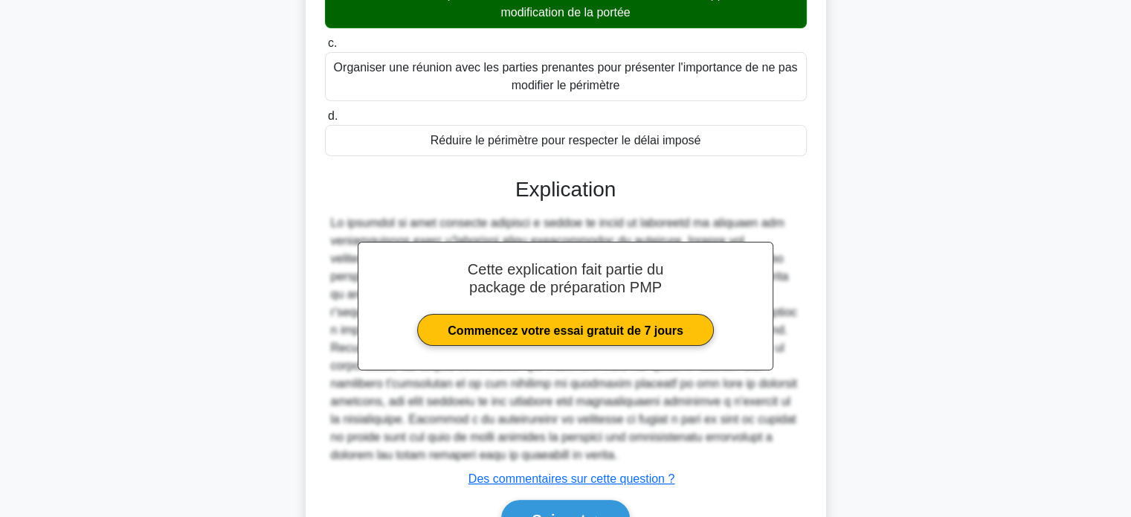
scroll to position [365, 0]
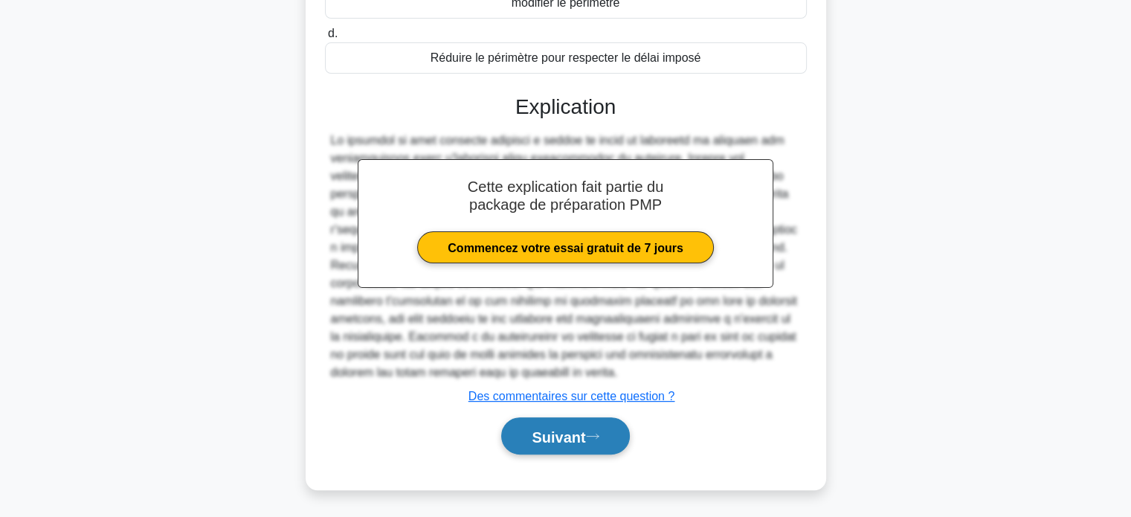
click at [539, 428] on font "Suivant" at bounding box center [558, 436] width 54 height 16
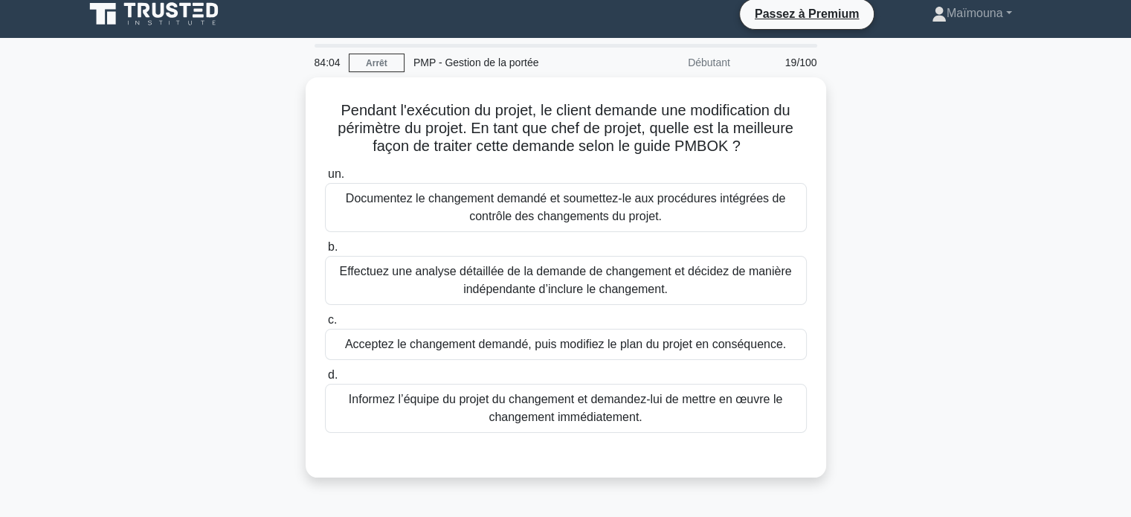
scroll to position [0, 0]
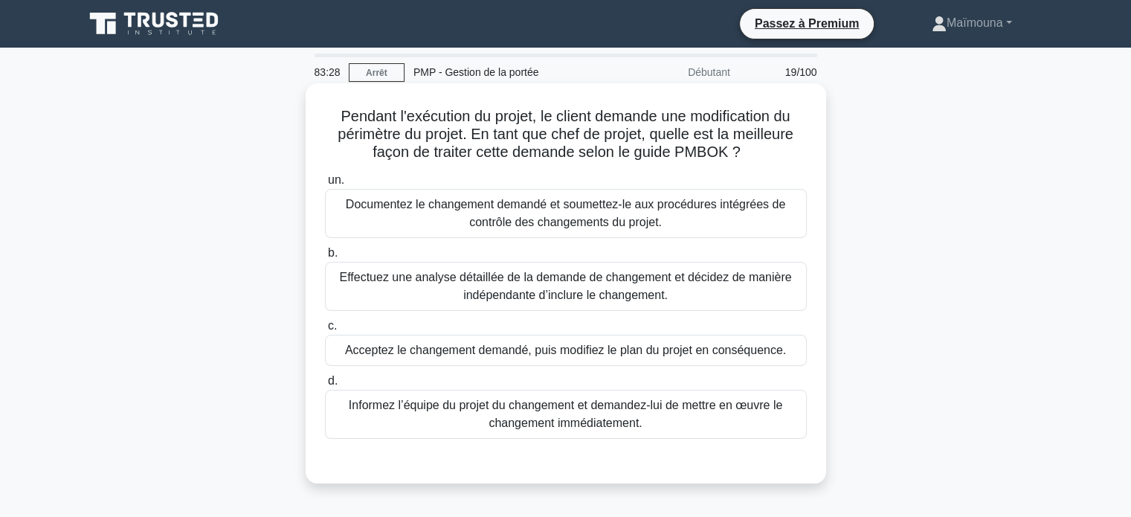
click at [604, 216] on font "Documentez le changement demandé et soumettez-le aux procédures intégrées de co…" at bounding box center [565, 213] width 439 height 30
click at [325, 185] on input "un. Documentez le changement demandé et soumettez-le aux procédures intégrées d…" at bounding box center [325, 180] width 0 height 10
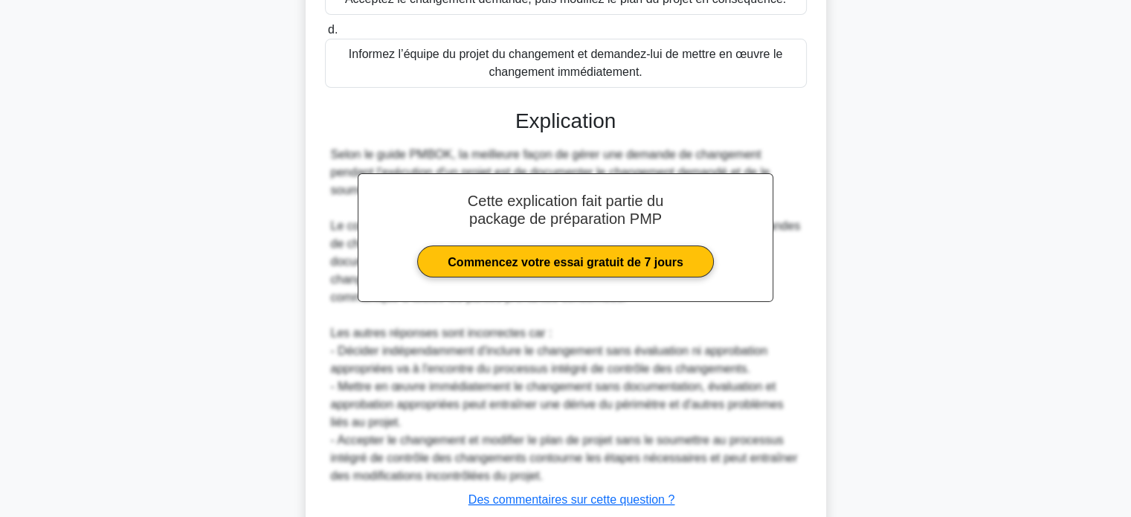
scroll to position [454, 0]
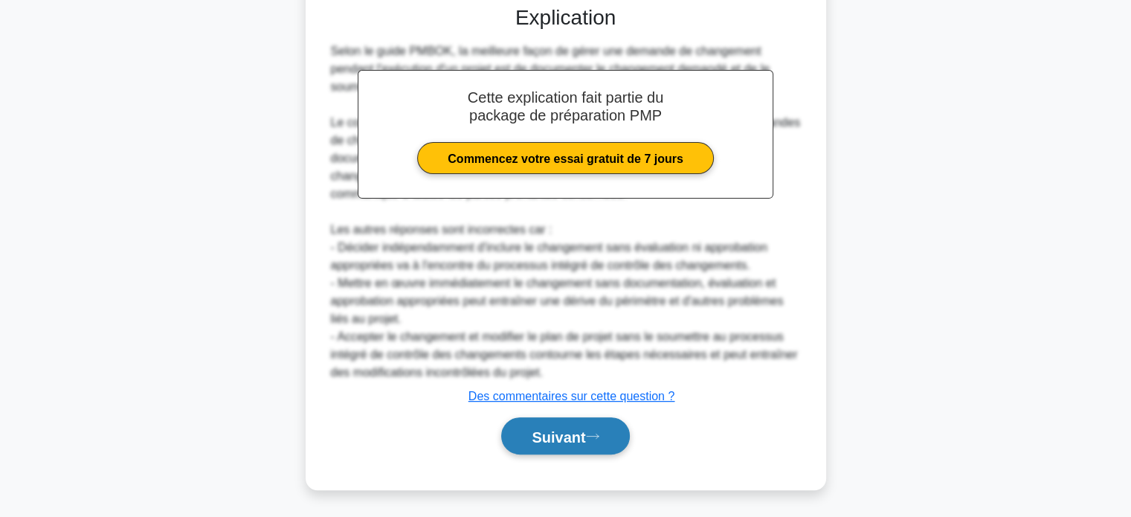
click at [547, 430] on font "Suivant" at bounding box center [558, 436] width 54 height 16
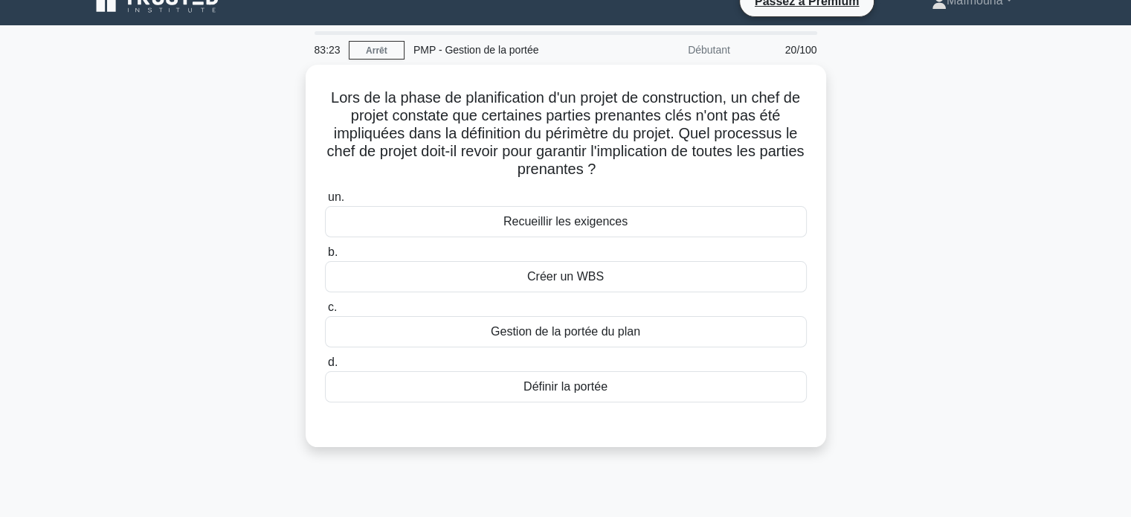
scroll to position [0, 0]
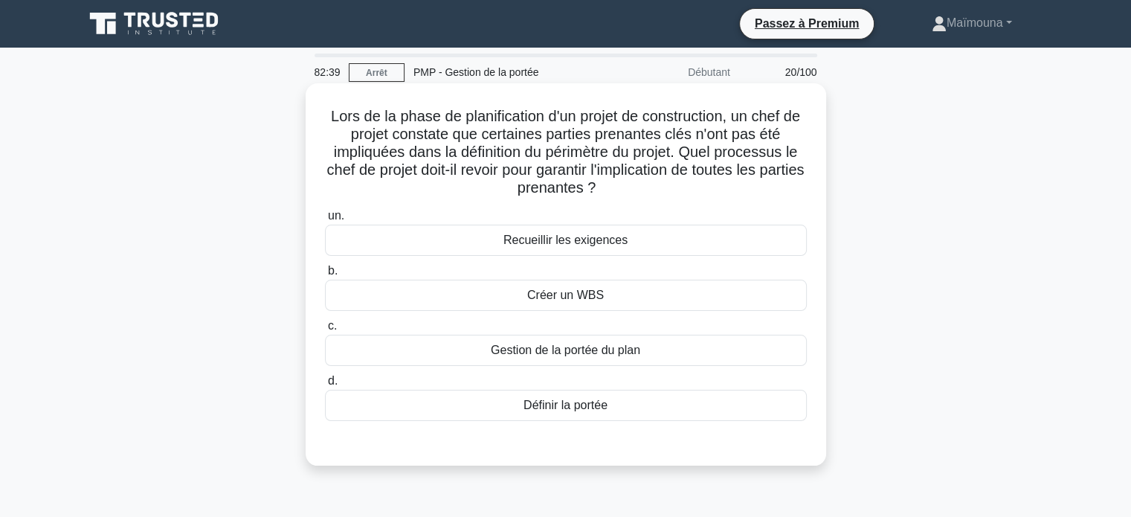
click at [570, 244] on font "Recueillir les exigences" at bounding box center [565, 239] width 124 height 13
click at [325, 221] on input "un. Recueillir les exigences" at bounding box center [325, 216] width 0 height 10
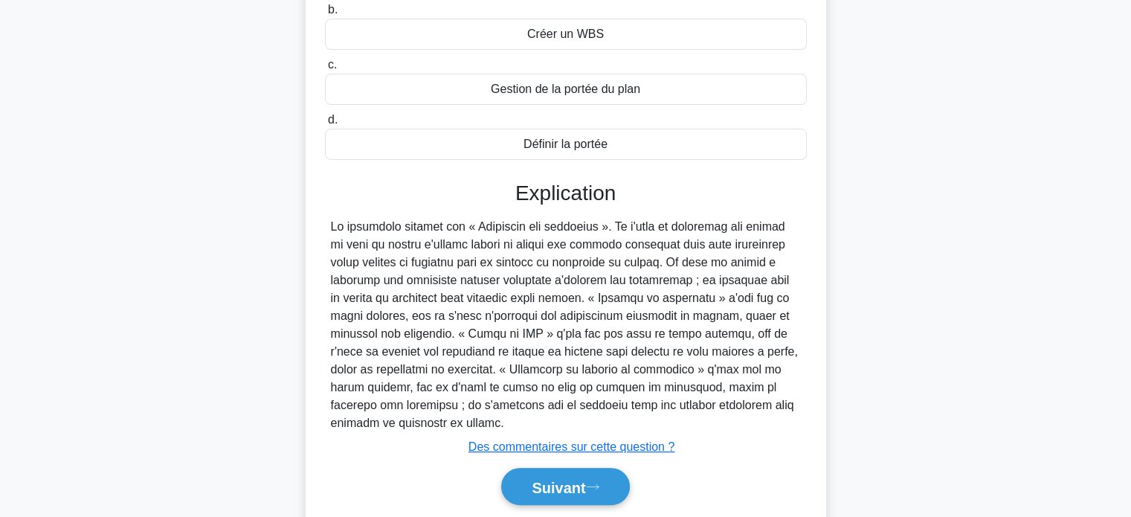
scroll to position [262, 0]
click at [538, 478] on font "Suivant" at bounding box center [558, 486] width 54 height 16
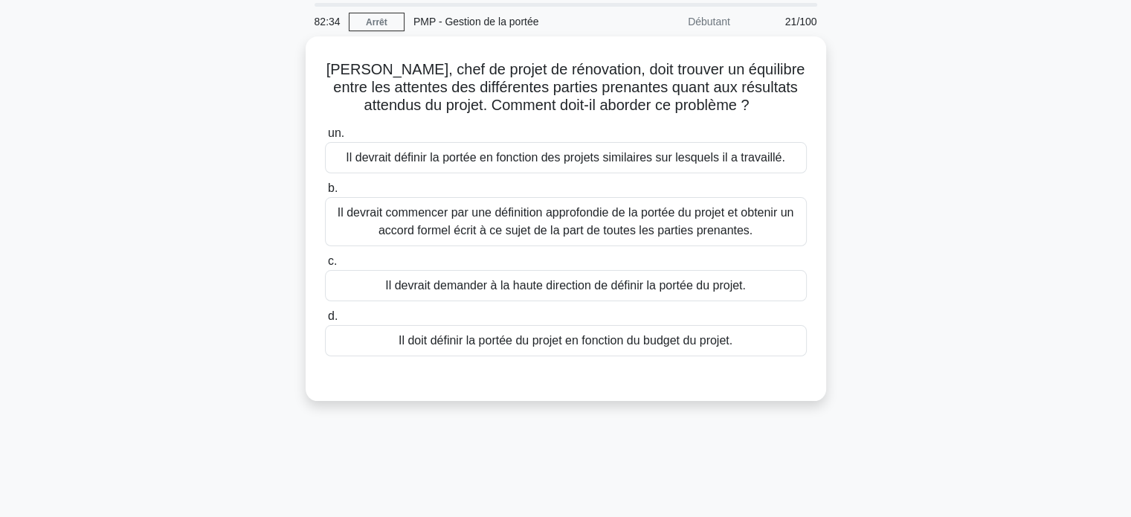
scroll to position [36, 0]
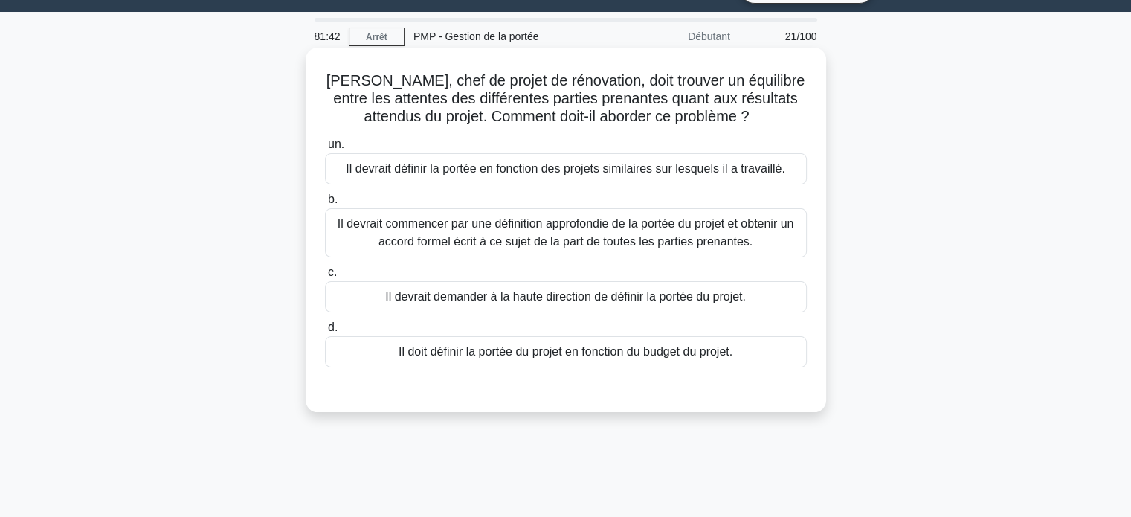
click at [552, 245] on font "Il devrait commencer par une définition approfondie de la portée du projet et o…" at bounding box center [565, 232] width 456 height 30
click at [325, 204] on input "b. Il devrait commencer par une définition approfondie de la portée du projet e…" at bounding box center [325, 200] width 0 height 10
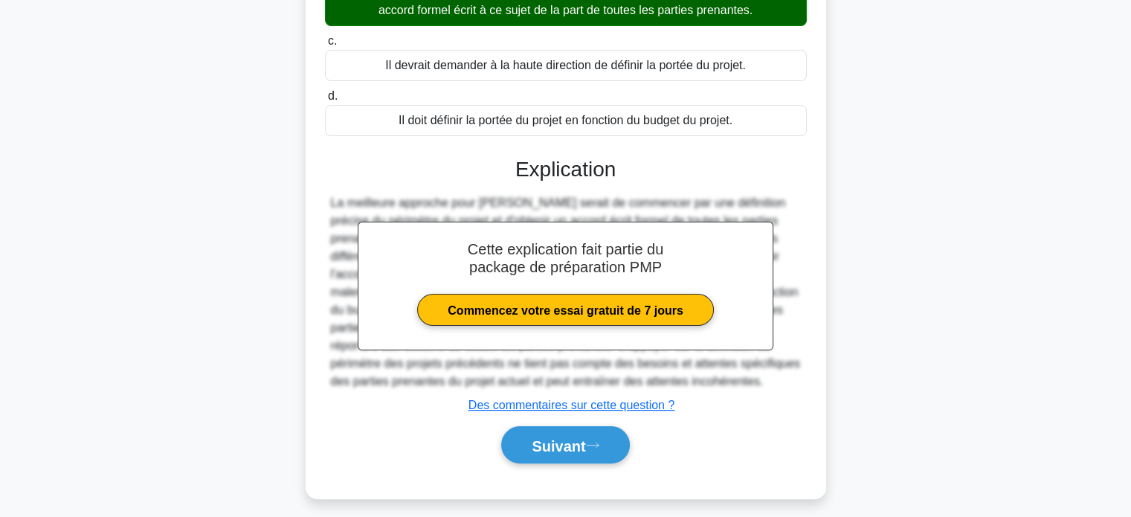
scroll to position [286, 0]
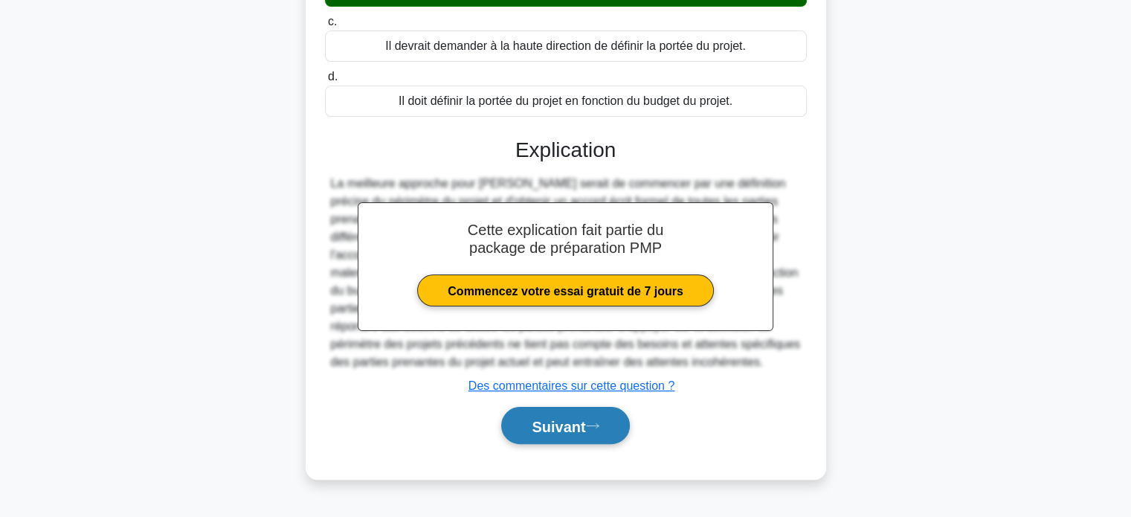
click at [537, 430] on font "Suivant" at bounding box center [558, 426] width 54 height 16
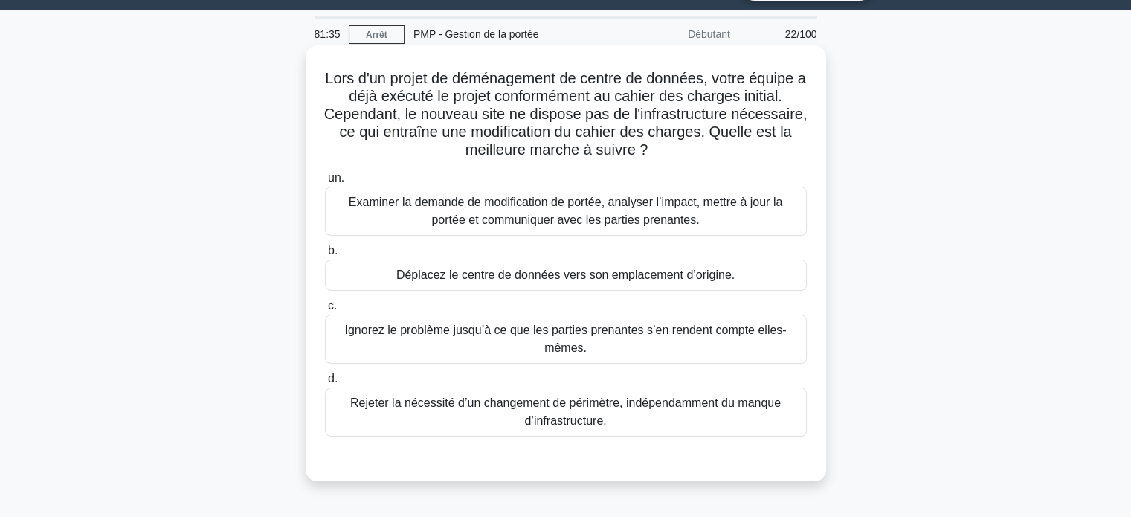
scroll to position [43, 0]
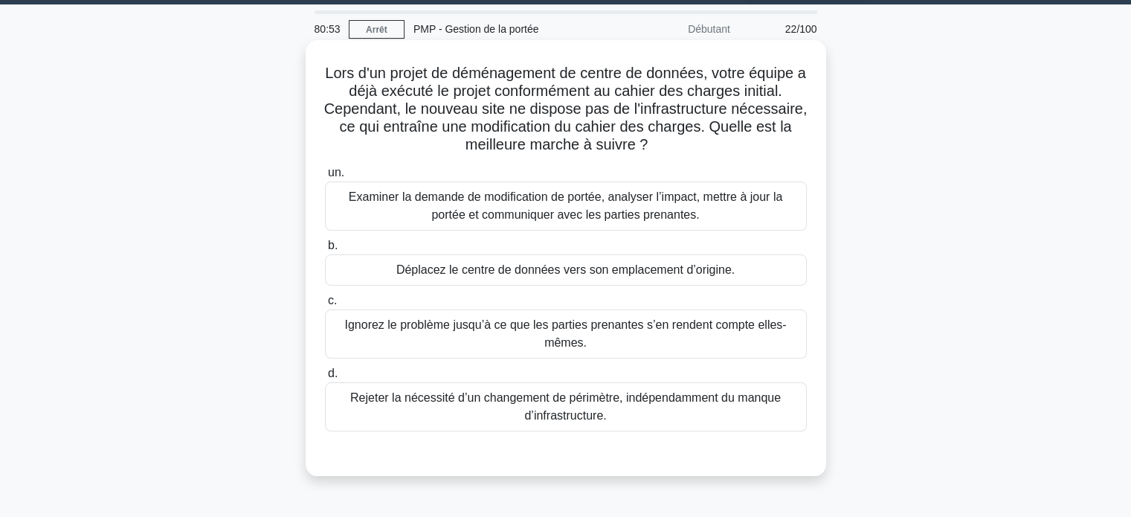
click at [574, 207] on font "Examiner la demande de modification de portée, analyser l’impact, mettre à jour…" at bounding box center [565, 205] width 433 height 30
click at [325, 178] on input "un. Examiner la demande de modification de portée, analyser l’impact, mettre à …" at bounding box center [325, 173] width 0 height 10
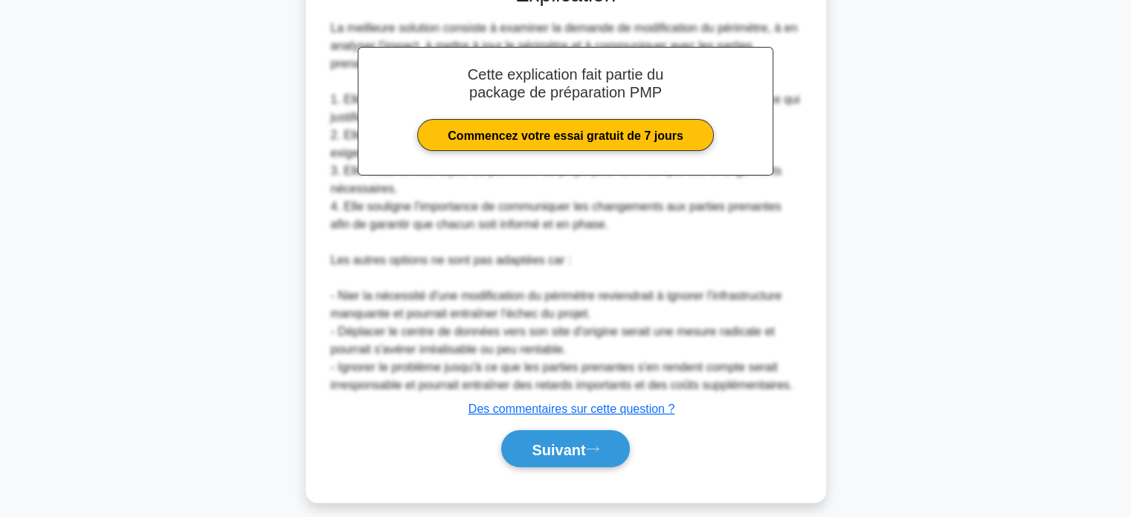
scroll to position [514, 0]
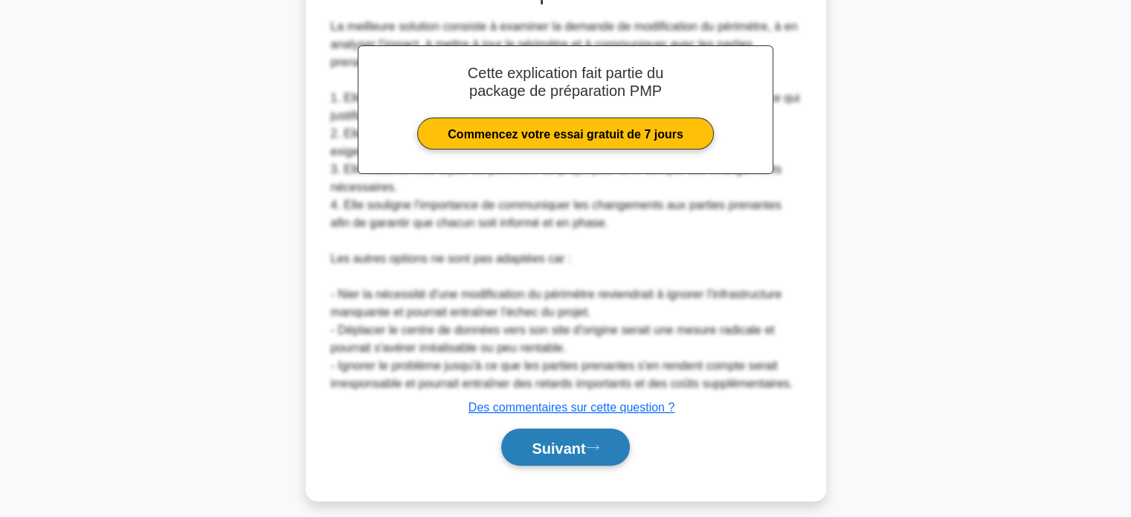
click at [548, 445] on font "Suivant" at bounding box center [558, 447] width 54 height 16
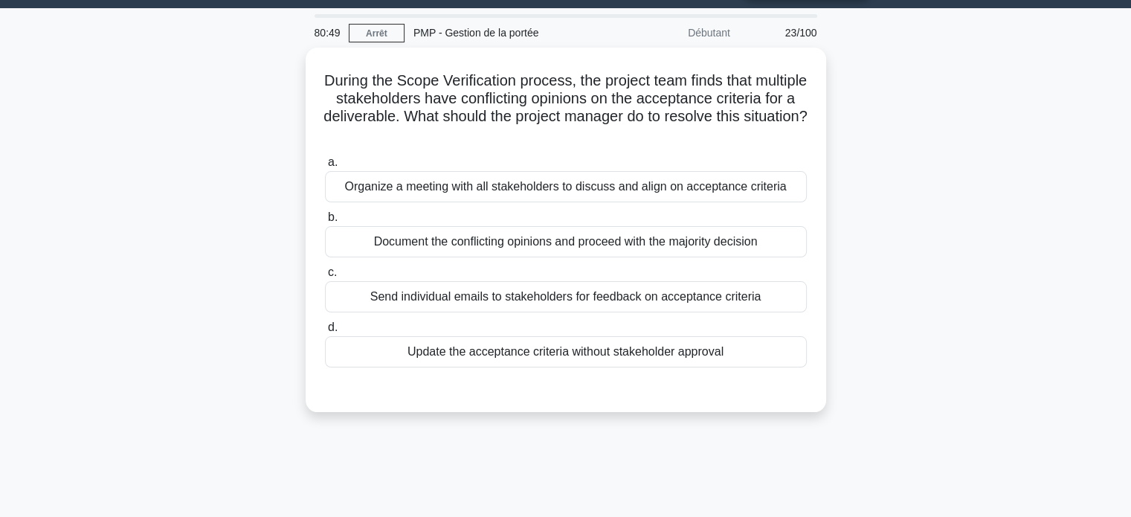
scroll to position [33, 0]
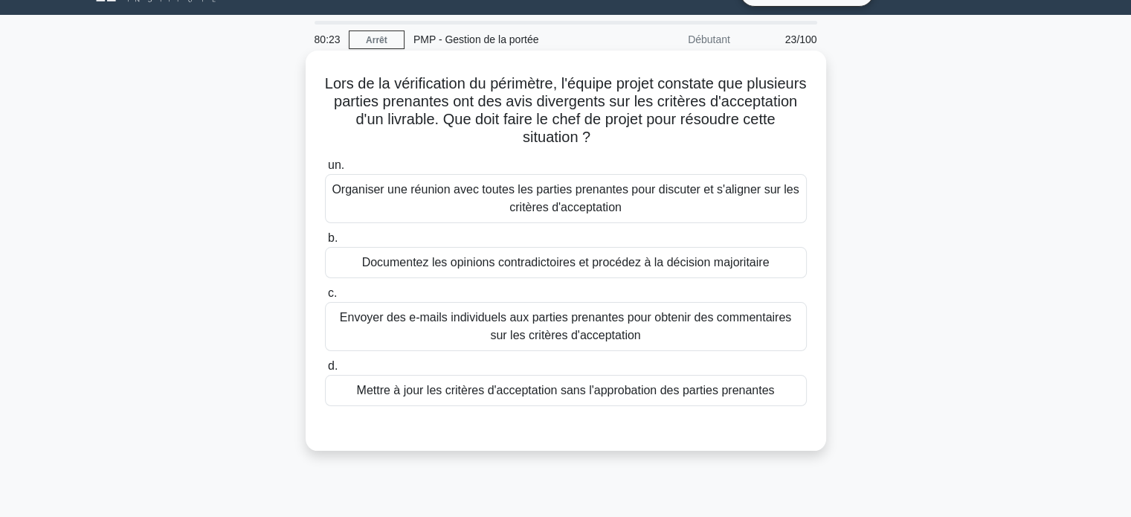
click at [607, 204] on font "Organiser une réunion avec toutes les parties prenantes pour discuter et s'alig…" at bounding box center [565, 198] width 467 height 30
click at [325, 170] on input "un. Organiser une réunion avec toutes les parties prenantes pour discuter et s'…" at bounding box center [325, 166] width 0 height 10
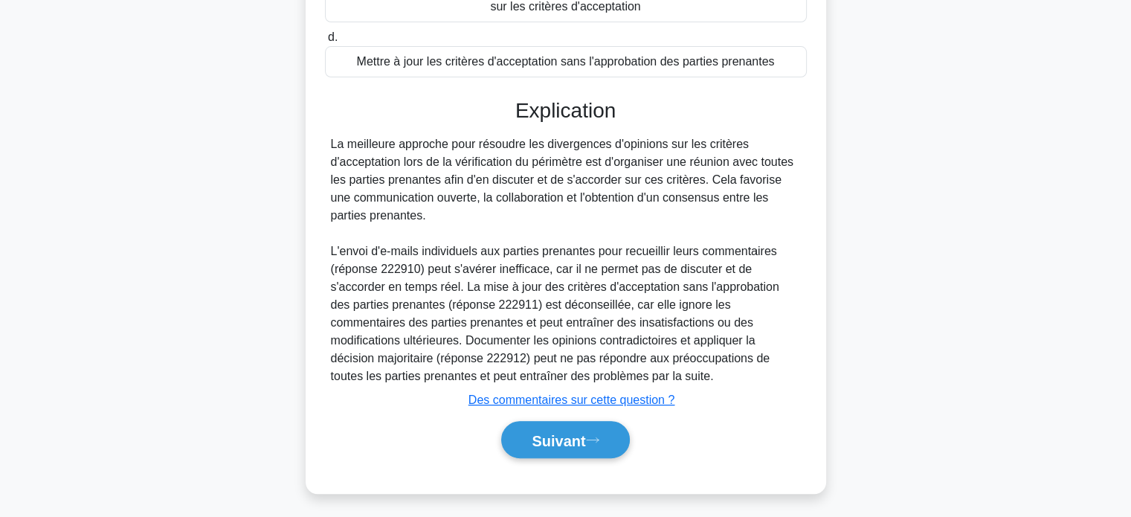
scroll to position [365, 0]
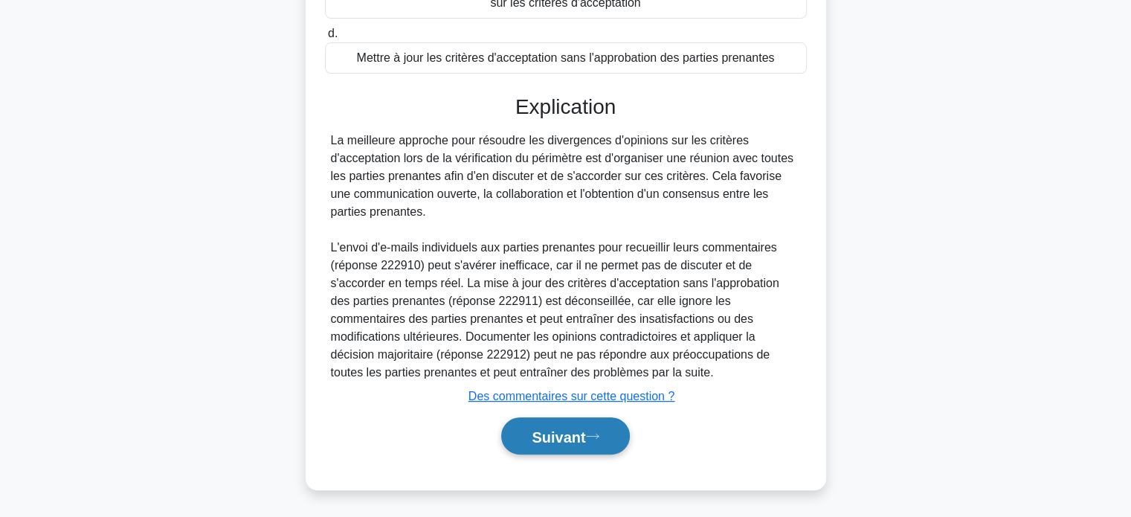
click at [535, 430] on font "Suivant" at bounding box center [558, 436] width 54 height 16
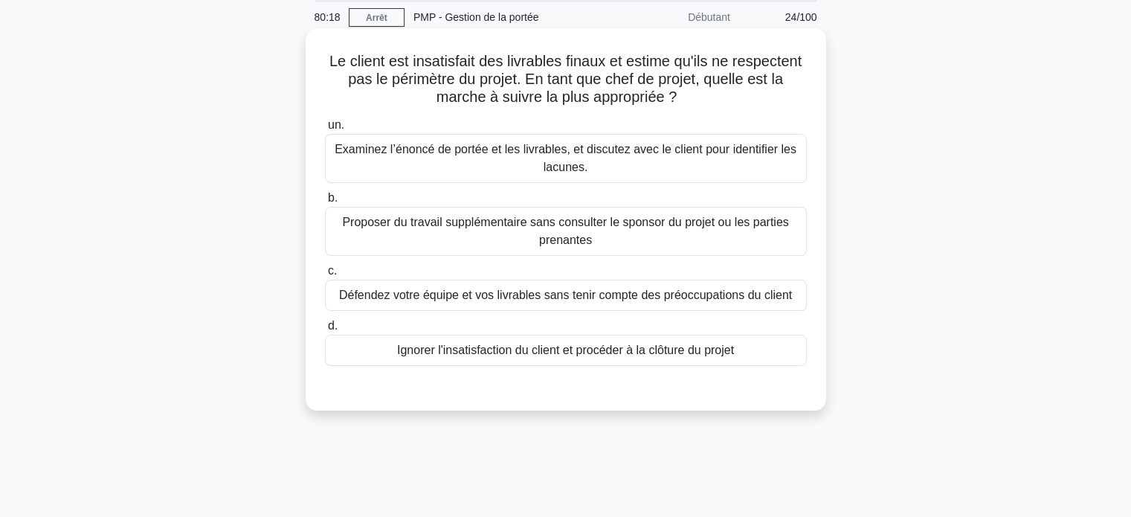
scroll to position [54, 0]
click at [531, 167] on font "Examinez l’énoncé de portée et les livrables, et discutez avec le client pour i…" at bounding box center [566, 160] width 468 height 36
click at [325, 132] on input "un. Examinez l’énoncé de portée et les livrables, et discutez avec le client po…" at bounding box center [325, 127] width 0 height 10
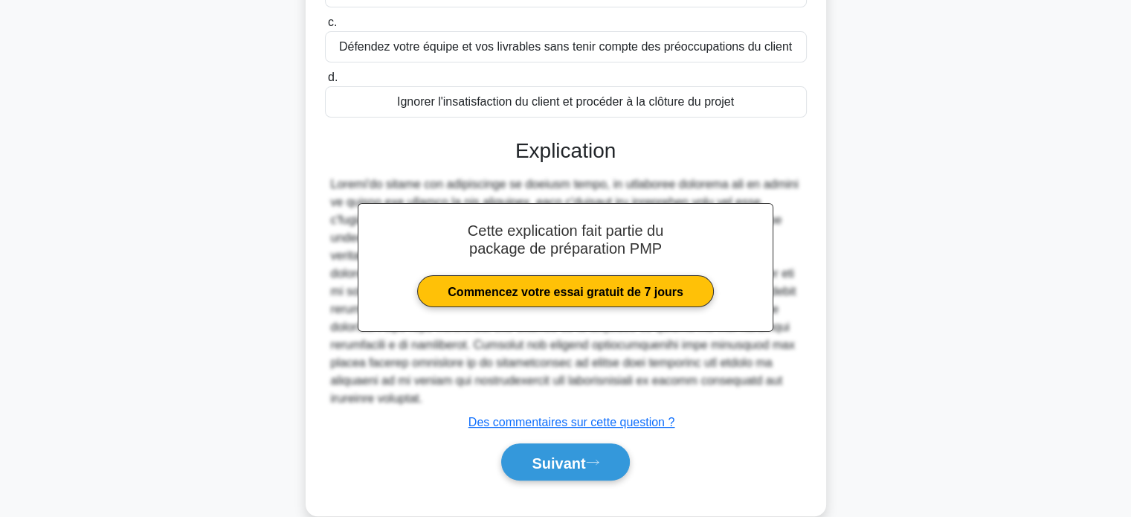
scroll to position [311, 0]
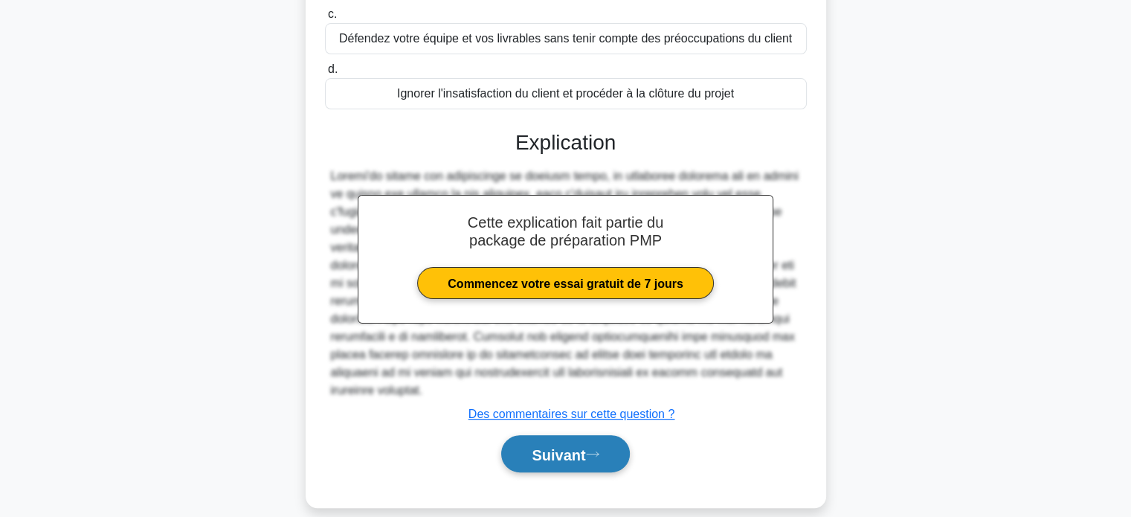
click at [532, 446] on font "Suivant" at bounding box center [558, 454] width 54 height 16
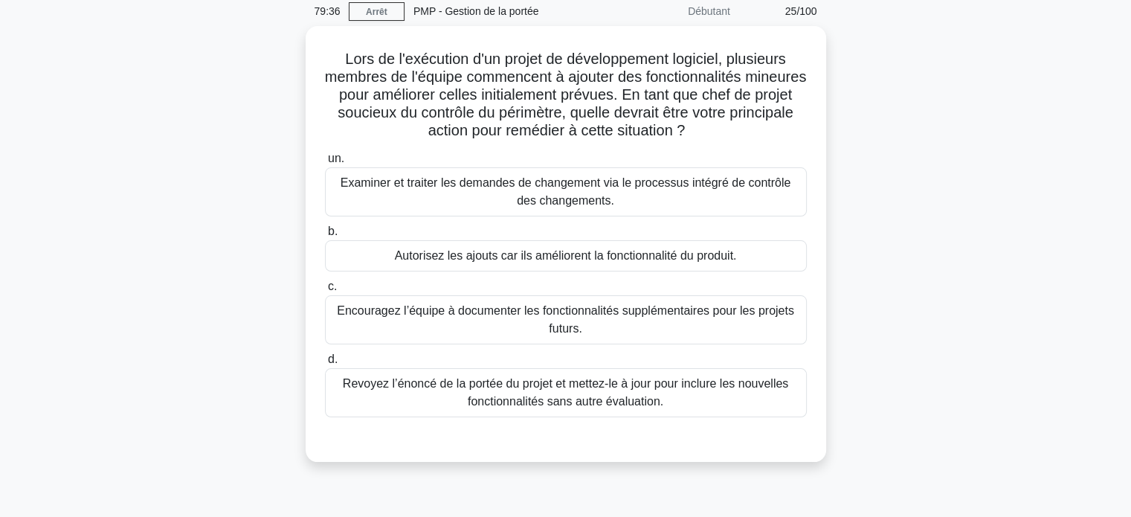
scroll to position [59, 0]
click at [562, 190] on font "Examiner et traiter les demandes de changement via le processus intégré de cont…" at bounding box center [566, 190] width 468 height 36
click at [325, 161] on input "un. Examiner et traiter les demandes de changement via le processus intégré de …" at bounding box center [325, 157] width 0 height 10
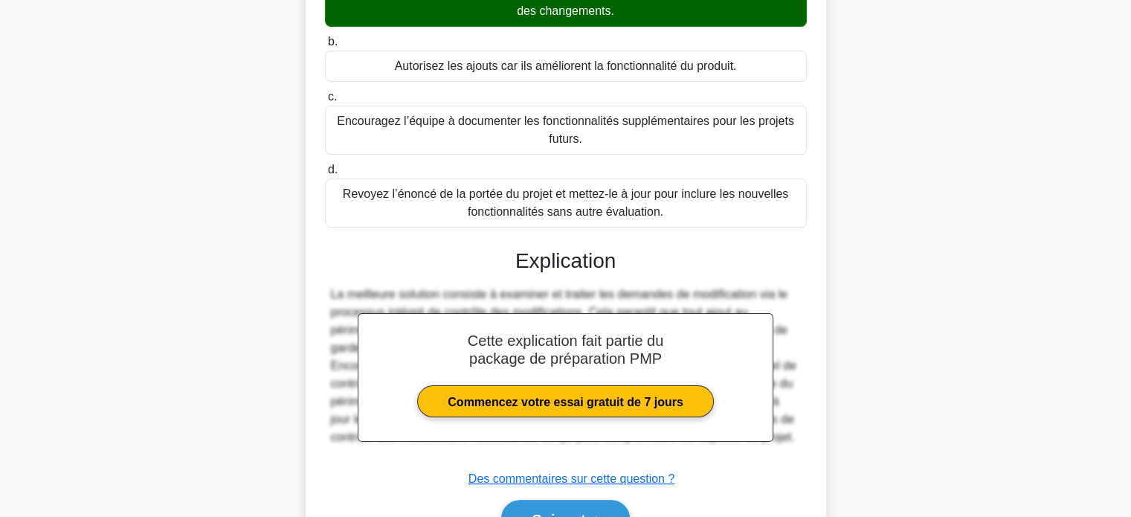
scroll to position [329, 0]
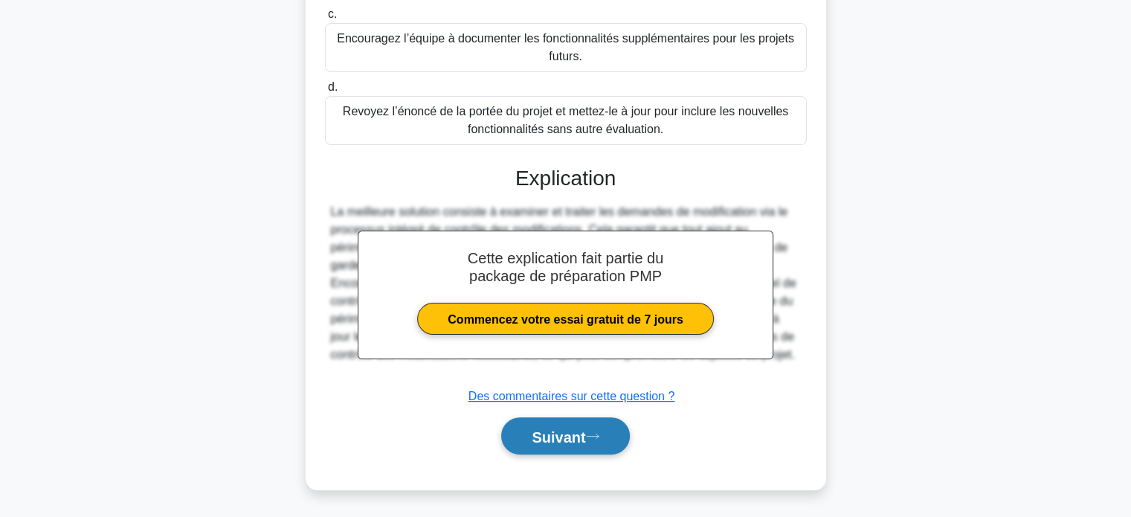
click at [537, 428] on font "Suivant" at bounding box center [558, 436] width 54 height 16
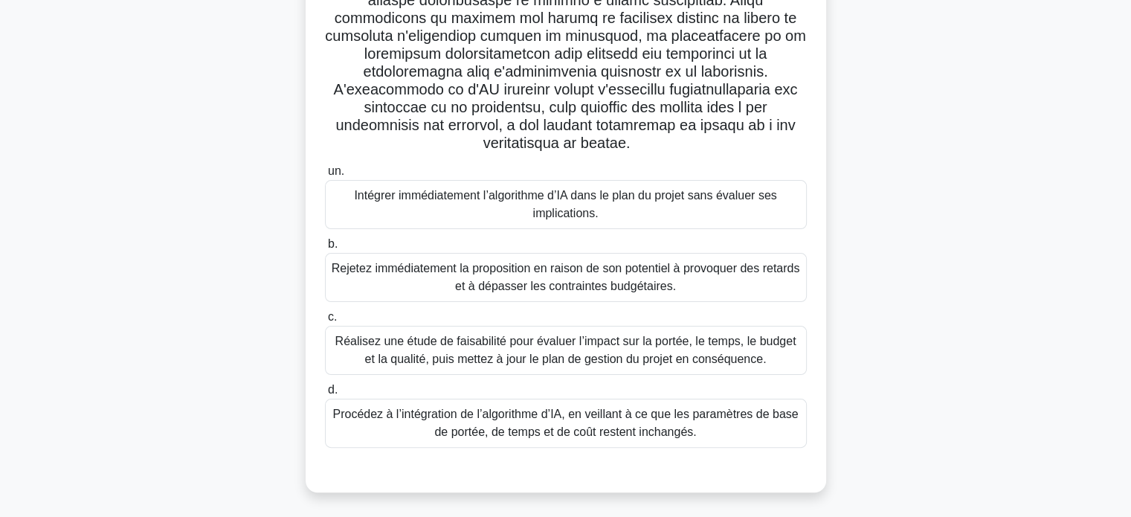
scroll to position [297, 0]
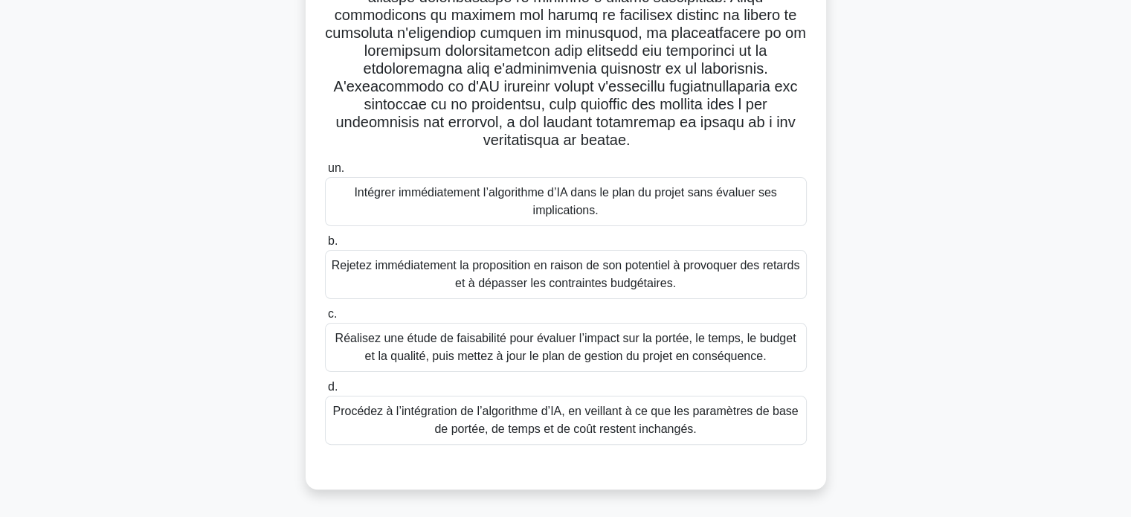
click at [569, 349] on font "Réalisez une étude de faisabilité pour évaluer l’impact sur la portée, le temps…" at bounding box center [565, 347] width 461 height 30
click at [325, 319] on input "c. Réalisez une étude de faisabilité pour évaluer l’impact sur la portée, le te…" at bounding box center [325, 314] width 0 height 10
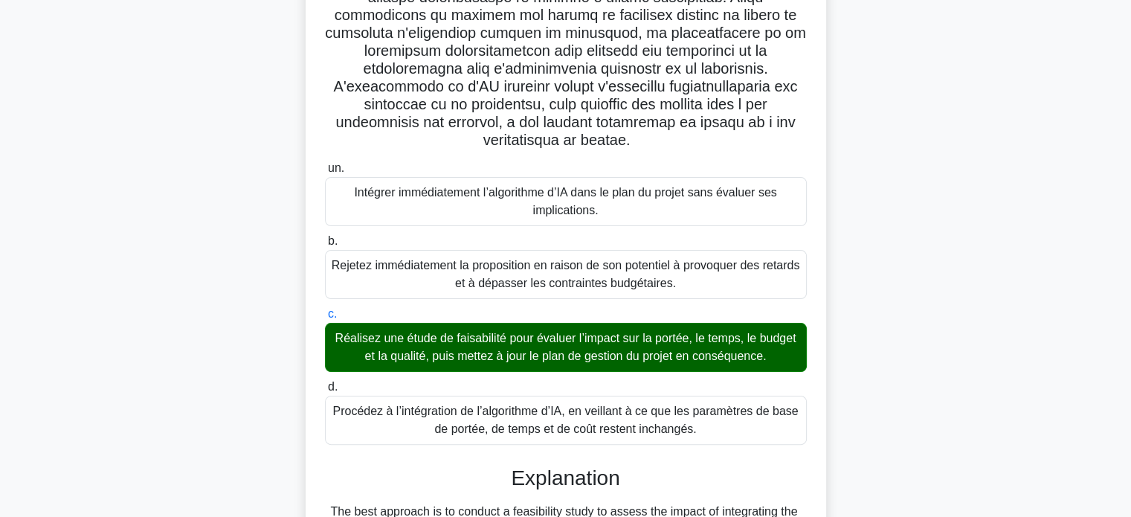
click at [569, 349] on font "Réalisez une étude de faisabilité pour évaluer l’impact sur la portée, le temps…" at bounding box center [565, 347] width 461 height 30
click at [325, 319] on input "c. Réalisez une étude de faisabilité pour évaluer l’impact sur la portée, le te…" at bounding box center [325, 314] width 0 height 10
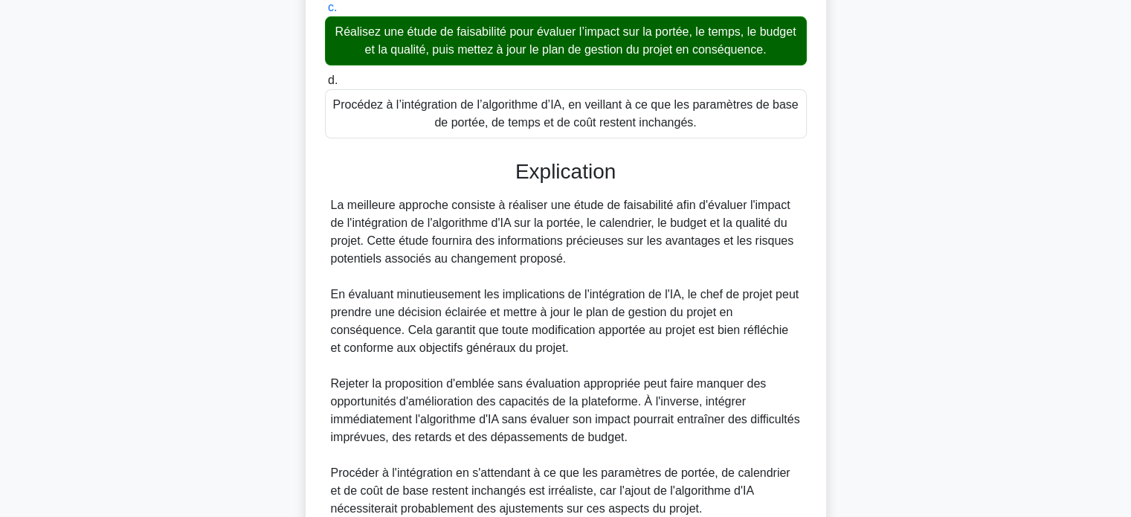
scroll to position [811, 0]
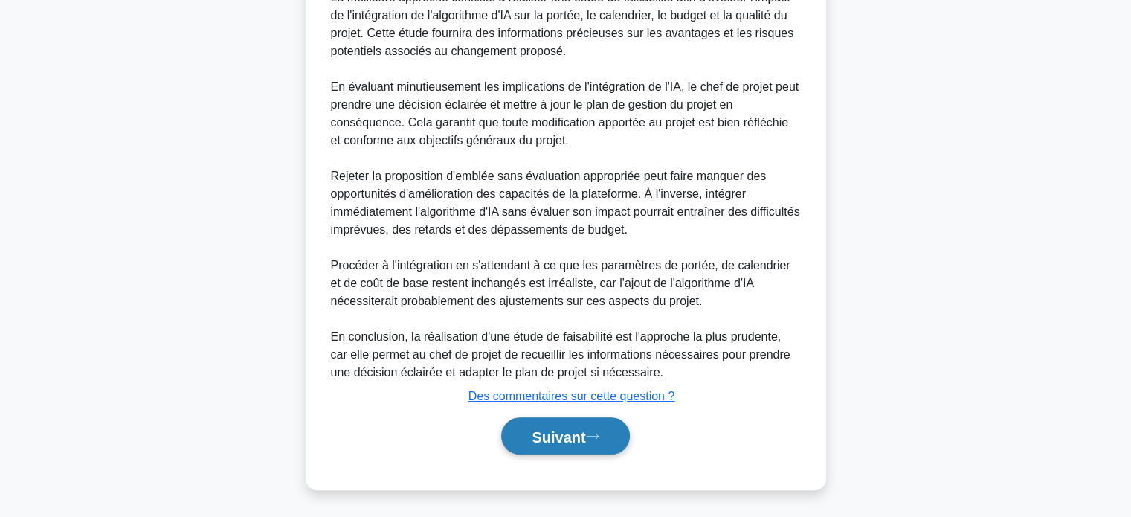
click at [549, 442] on font "Suivant" at bounding box center [558, 436] width 54 height 16
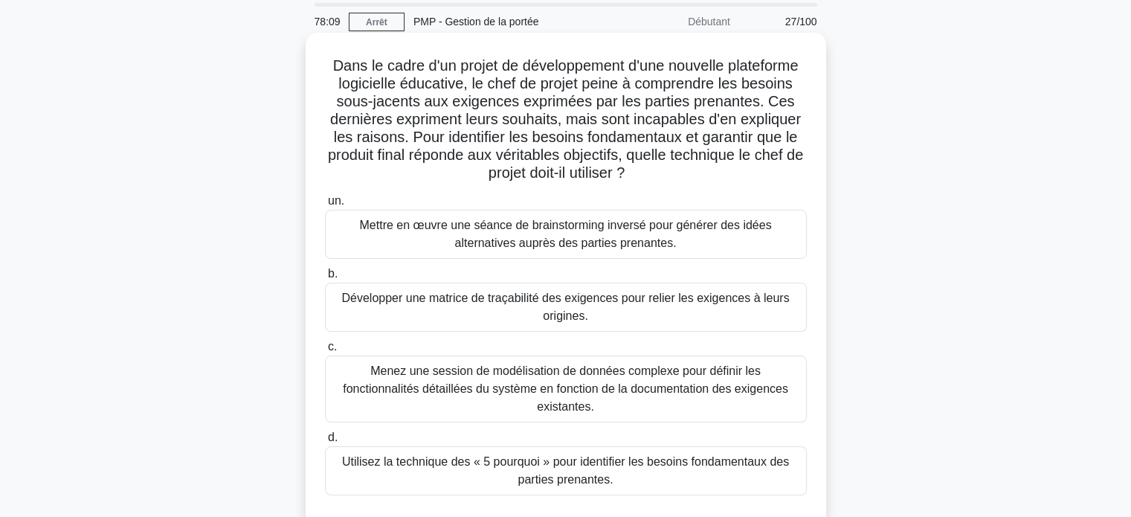
scroll to position [52, 0]
click at [481, 376] on font "Menez une session de modélisation de données complexe pour définir les fonction…" at bounding box center [565, 387] width 445 height 48
click at [325, 350] on input "c. Menez une session de modélisation de données complexe pour définir les fonct…" at bounding box center [325, 345] width 0 height 10
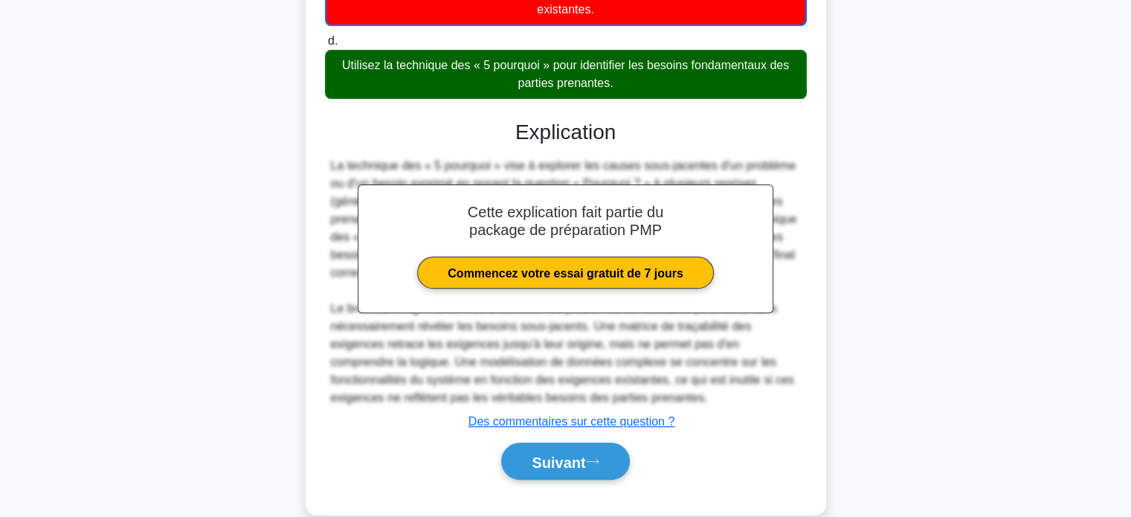
scroll to position [473, 0]
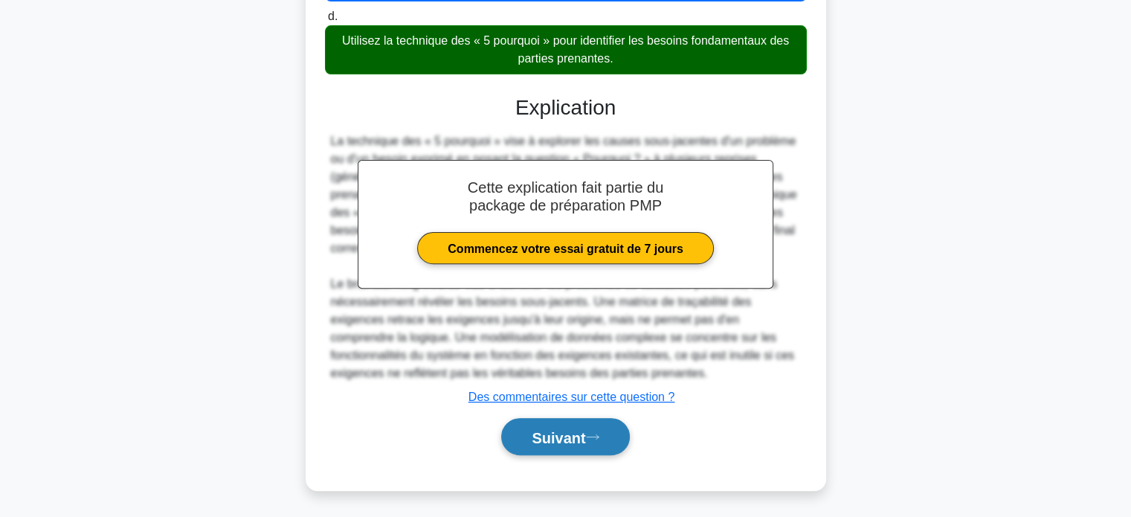
click at [541, 429] on font "Suivant" at bounding box center [558, 437] width 54 height 16
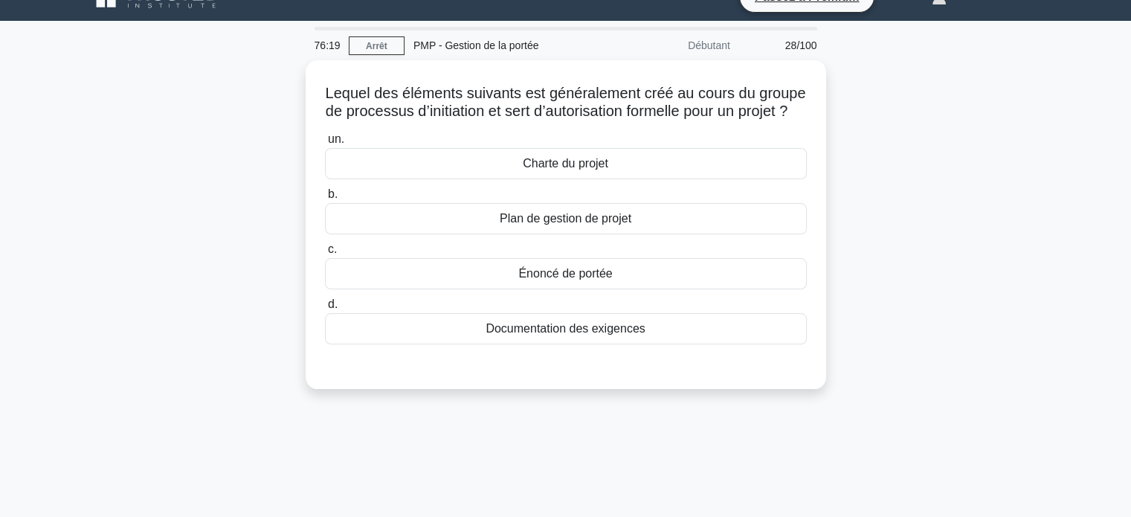
scroll to position [25, 0]
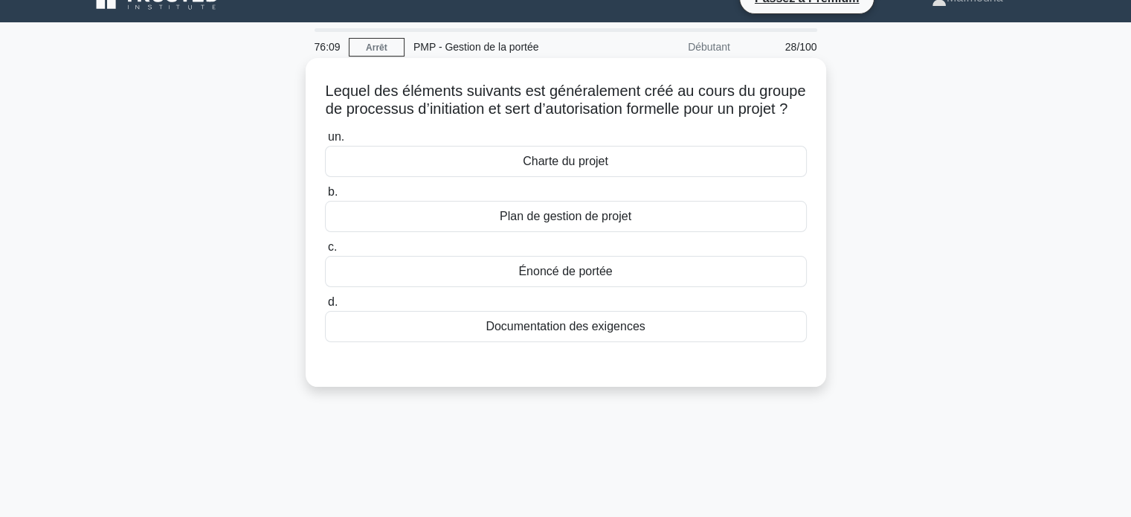
click at [574, 167] on font "Charte du projet" at bounding box center [565, 161] width 85 height 13
click at [325, 142] on input "un. Charte du projet" at bounding box center [325, 137] width 0 height 10
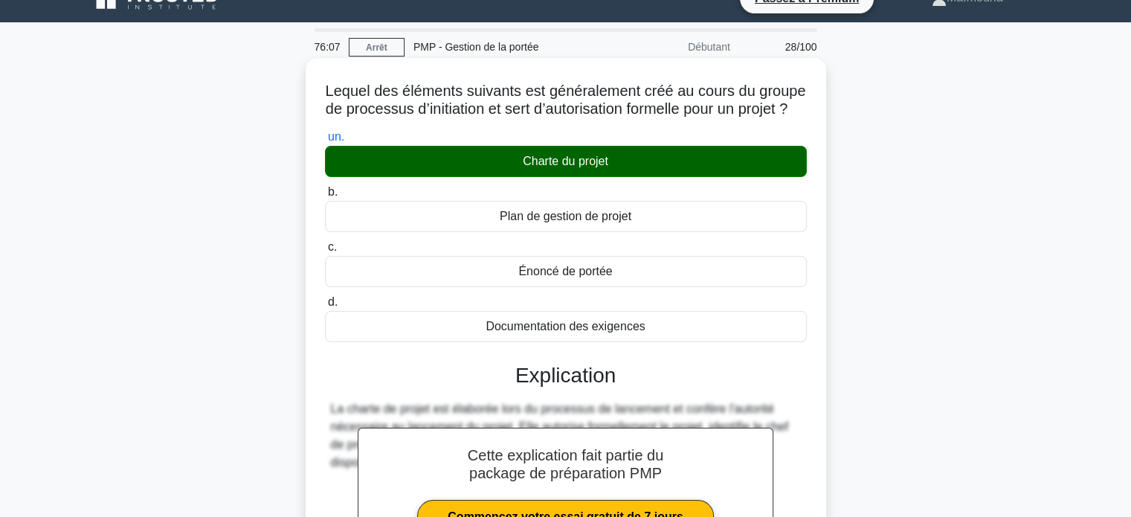
scroll to position [286, 0]
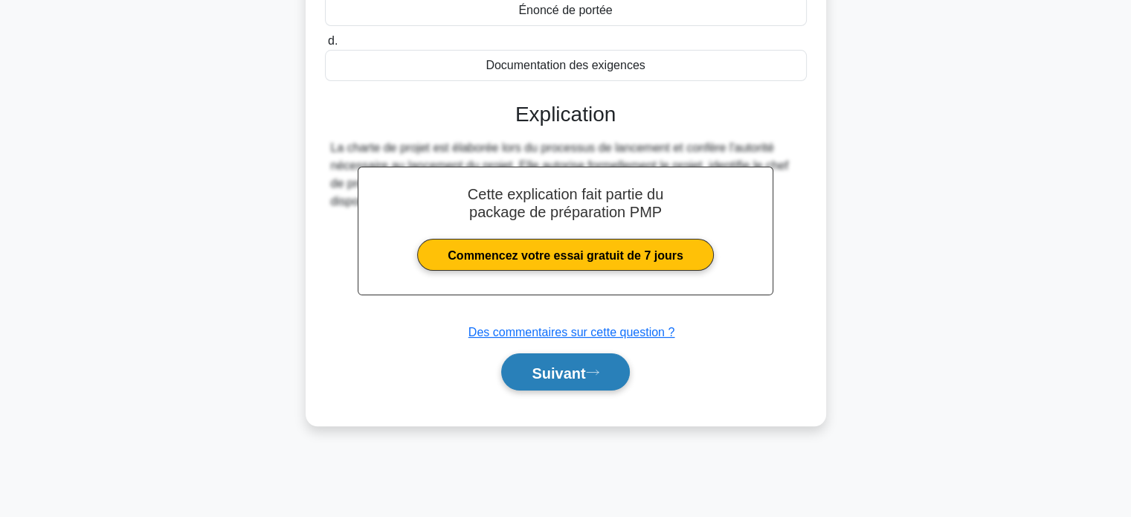
click at [540, 381] on font "Suivant" at bounding box center [558, 372] width 54 height 16
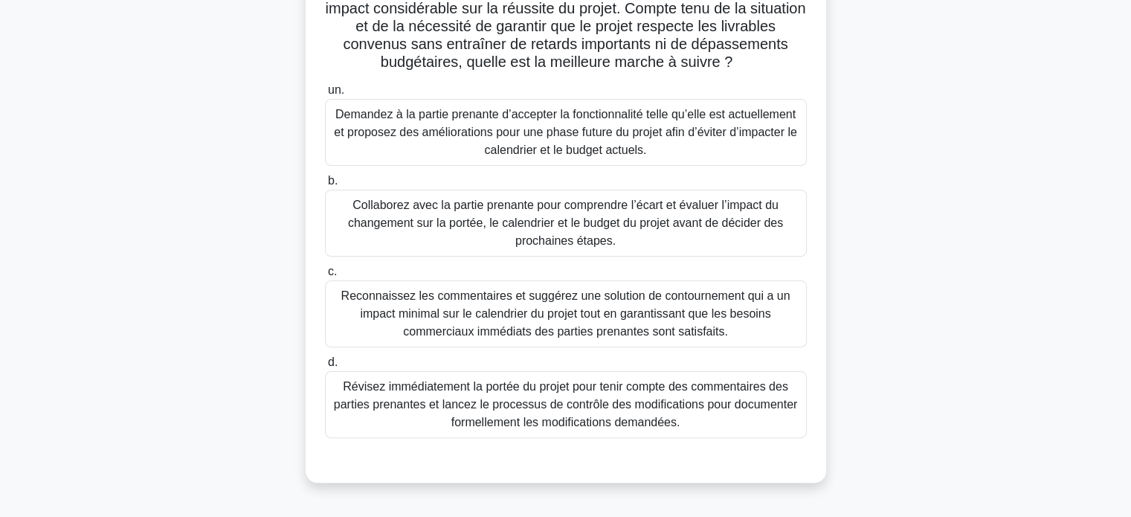
scroll to position [291, 0]
click at [595, 233] on font "Collaborez avec la partie prenante pour comprendre l’écart et évaluer l’impact …" at bounding box center [565, 222] width 435 height 48
click at [325, 186] on input "b. Collaborez avec la partie prenante pour comprendre l’écart et évaluer l’impa…" at bounding box center [325, 181] width 0 height 10
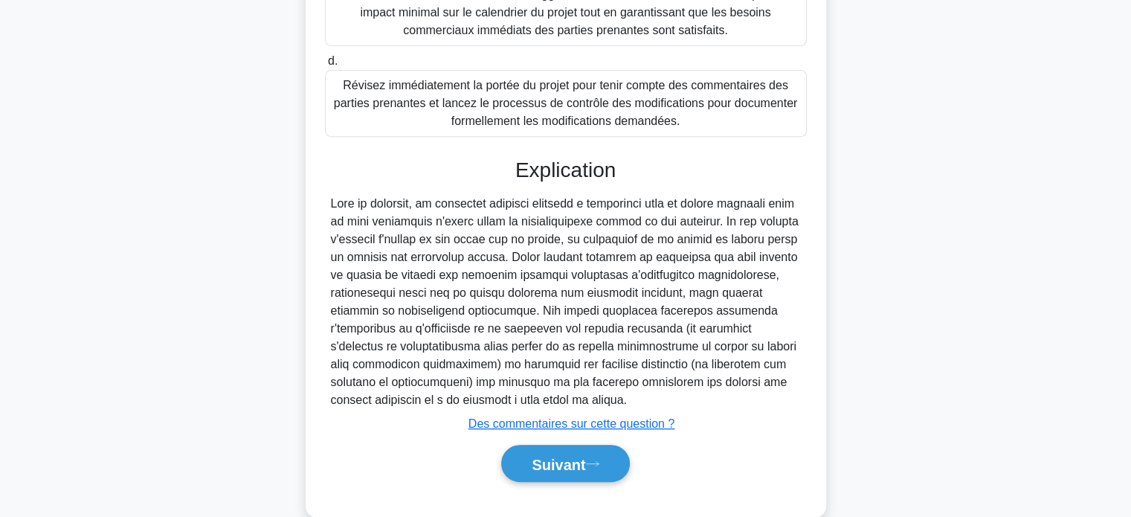
scroll to position [633, 0]
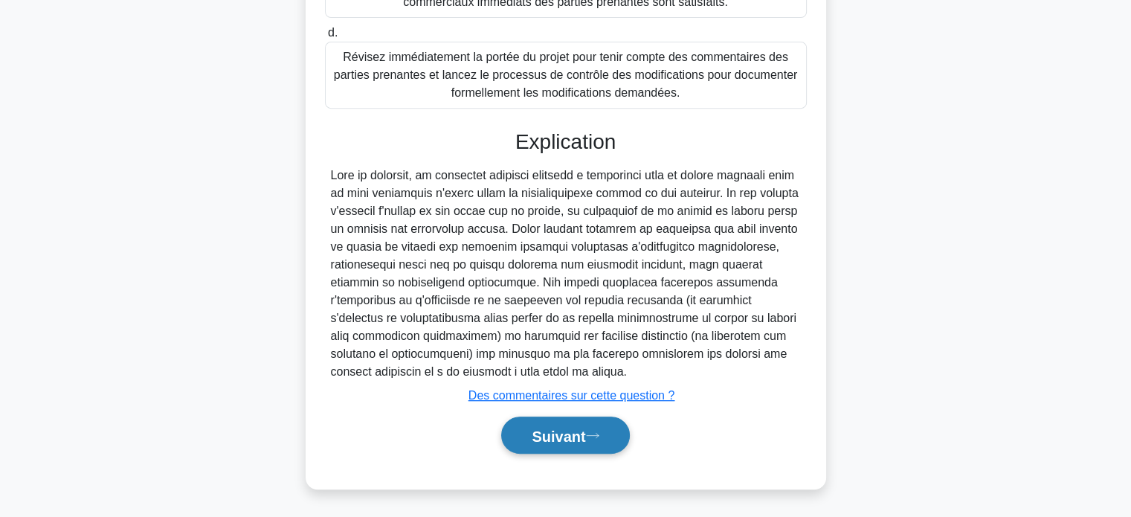
click at [549, 431] on font "Suivant" at bounding box center [558, 435] width 54 height 16
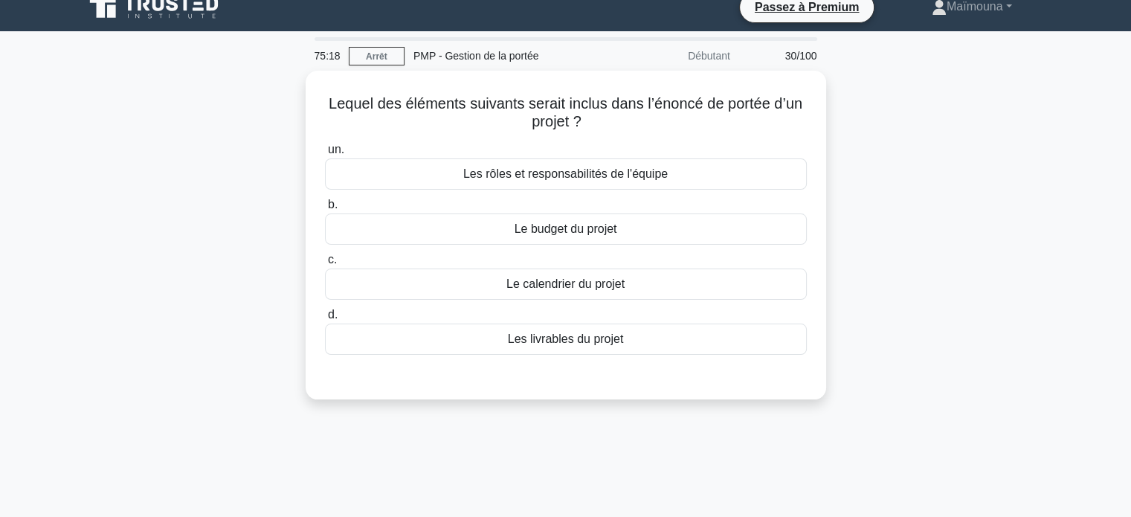
scroll to position [13, 0]
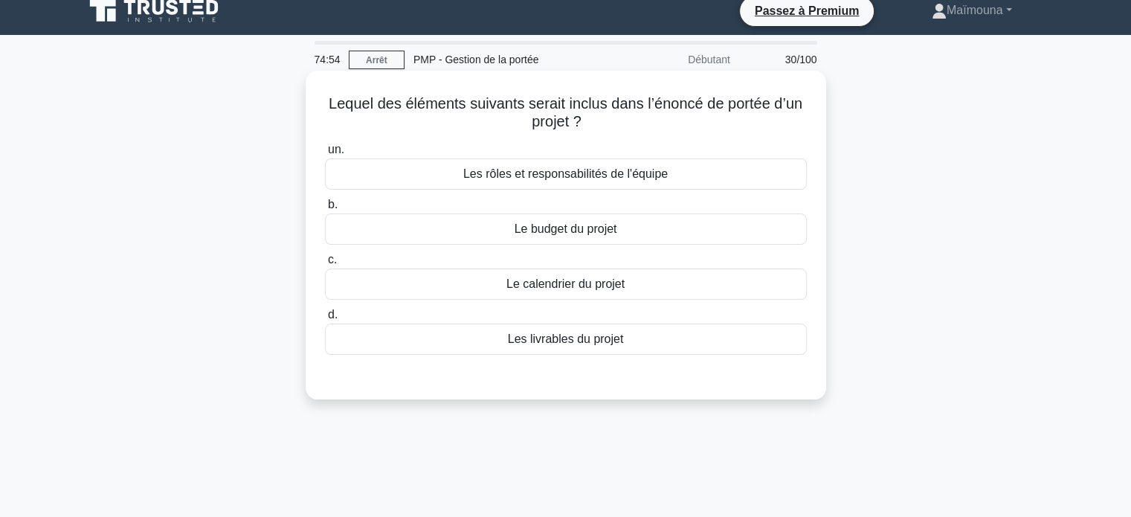
click at [552, 339] on font "Les livrables du projet" at bounding box center [566, 338] width 116 height 13
click at [325, 320] on input "d. Les livrables du projet" at bounding box center [325, 315] width 0 height 10
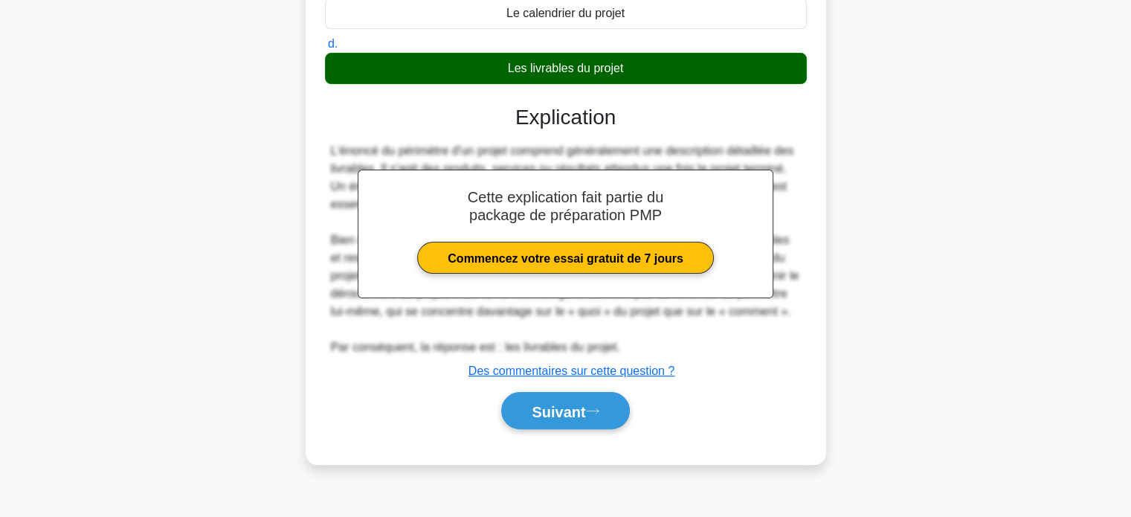
scroll to position [286, 0]
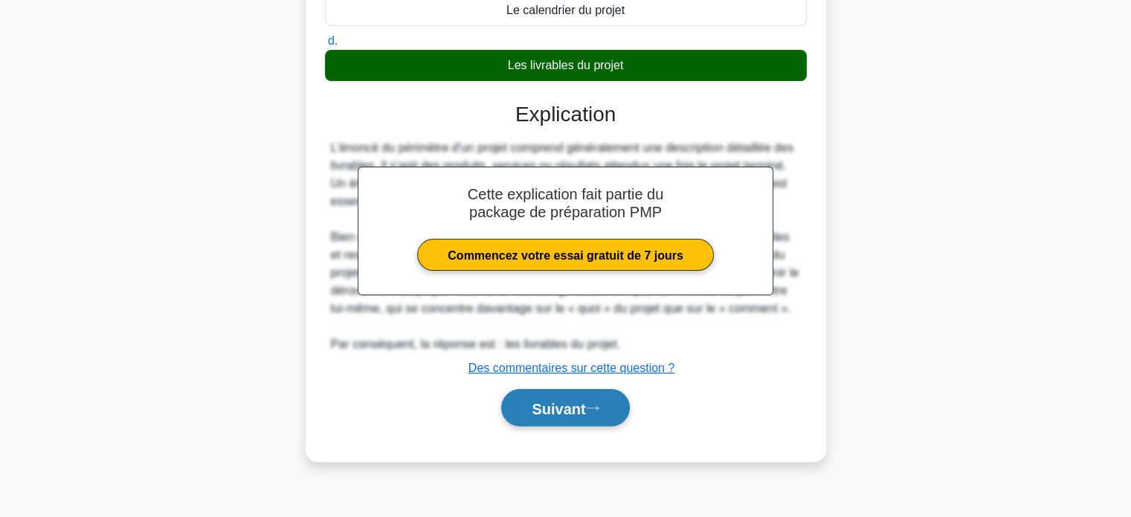
click at [538, 409] on font "Suivant" at bounding box center [558, 408] width 54 height 16
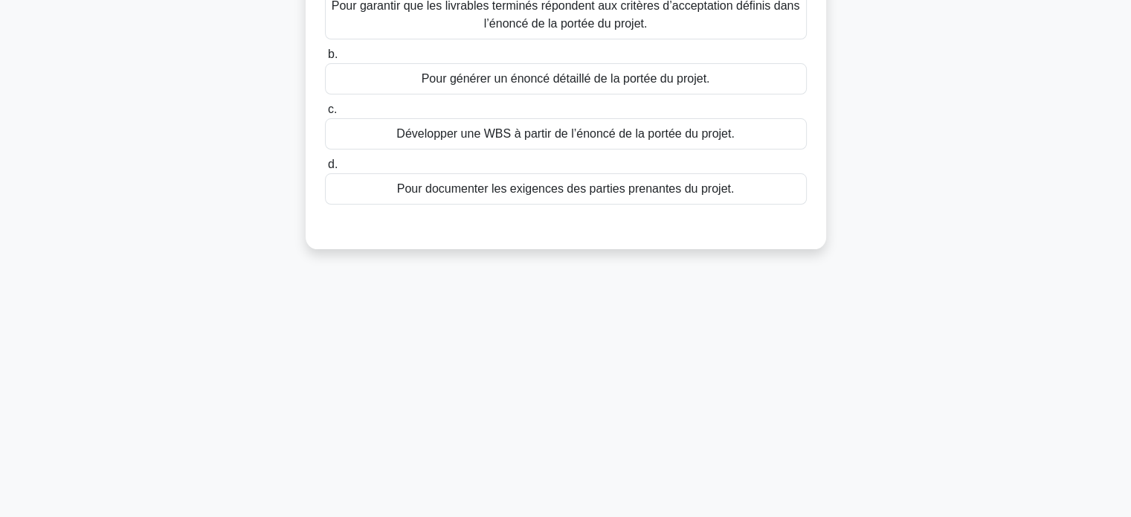
scroll to position [0, 0]
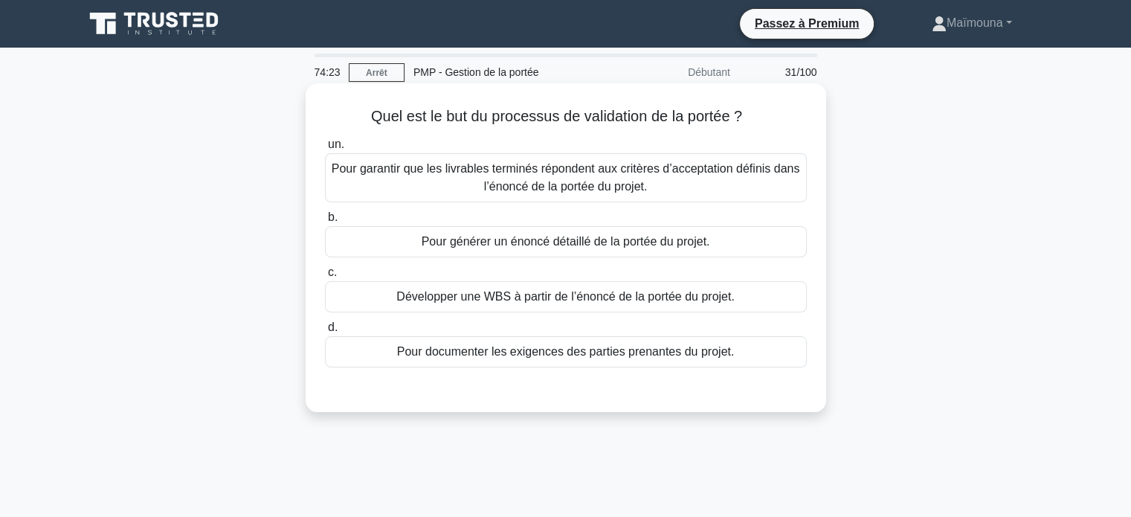
click at [570, 185] on font "Pour garantir que les livrables terminés répondent aux critères d’acceptation d…" at bounding box center [566, 177] width 468 height 30
click at [325, 149] on input "un. Pour garantir que les livrables terminés répondent aux critères d’acceptati…" at bounding box center [325, 145] width 0 height 10
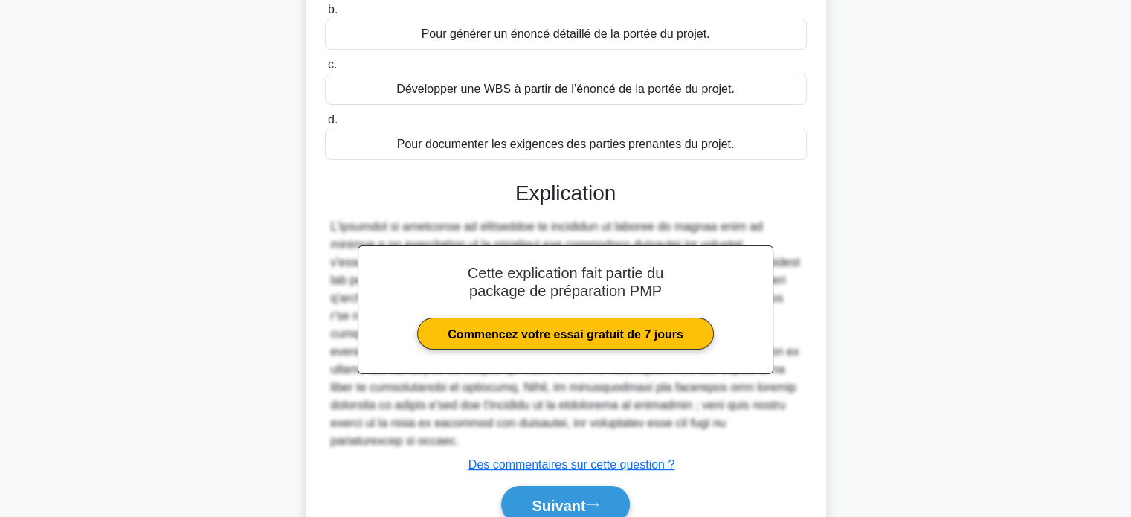
scroll to position [286, 0]
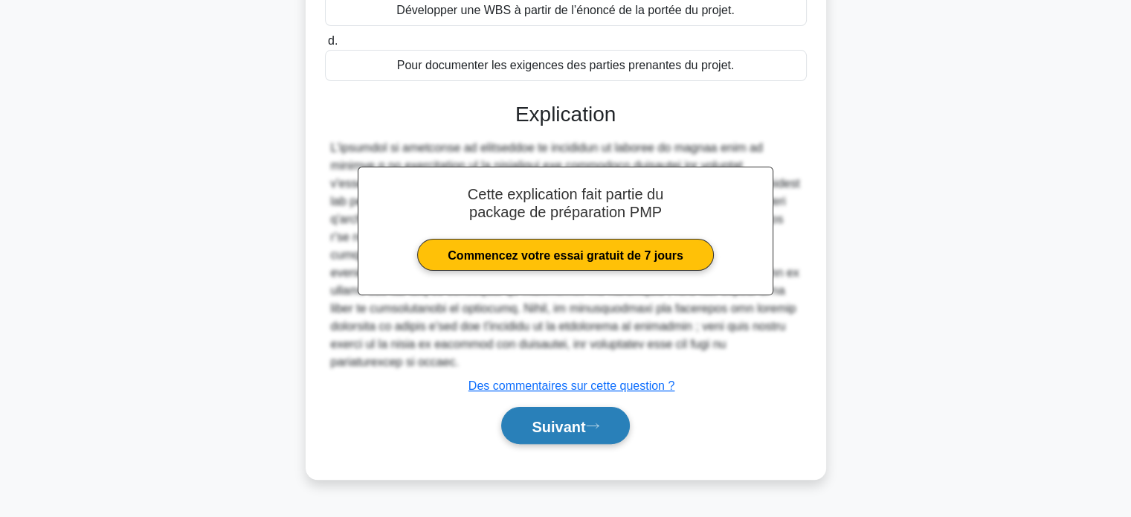
click at [523, 414] on button "Suivant" at bounding box center [565, 426] width 128 height 38
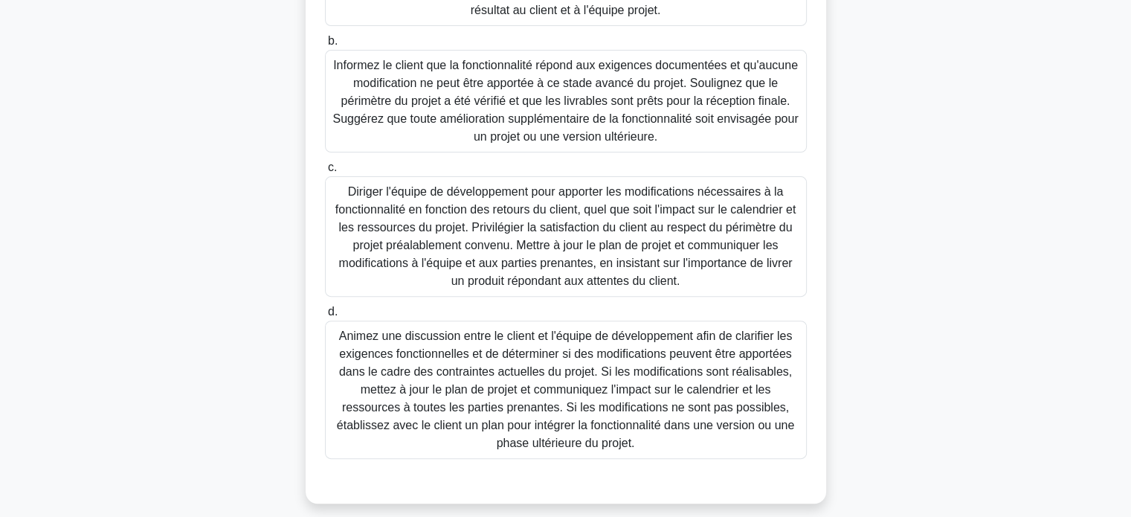
scroll to position [458, 0]
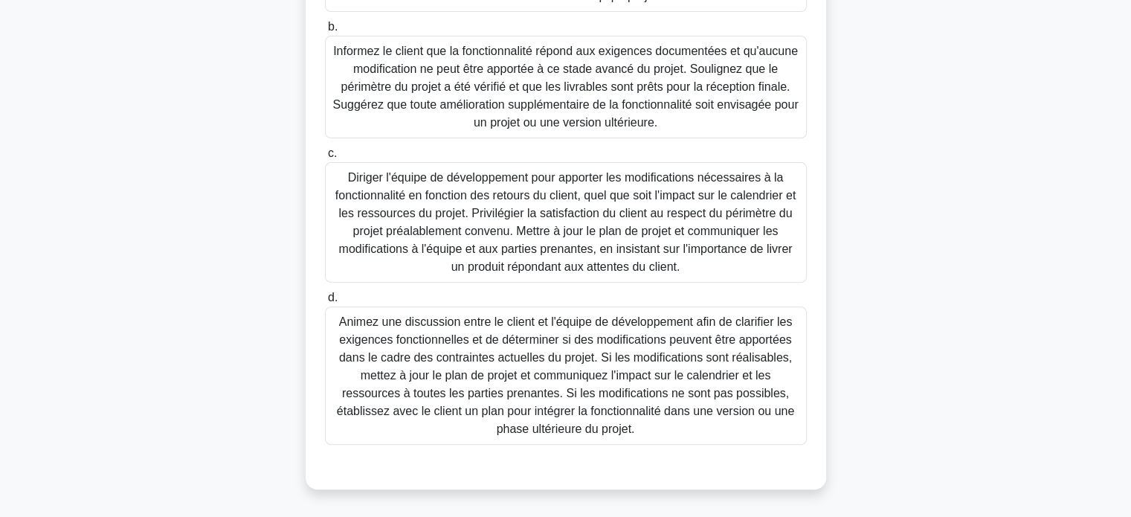
click at [552, 373] on font "Animez une discussion entre le client et l'équipe de développement afin de clar…" at bounding box center [566, 375] width 458 height 120
click at [325, 303] on input "d. Animez une discussion entre le client et l'équipe de développement afin de c…" at bounding box center [325, 298] width 0 height 10
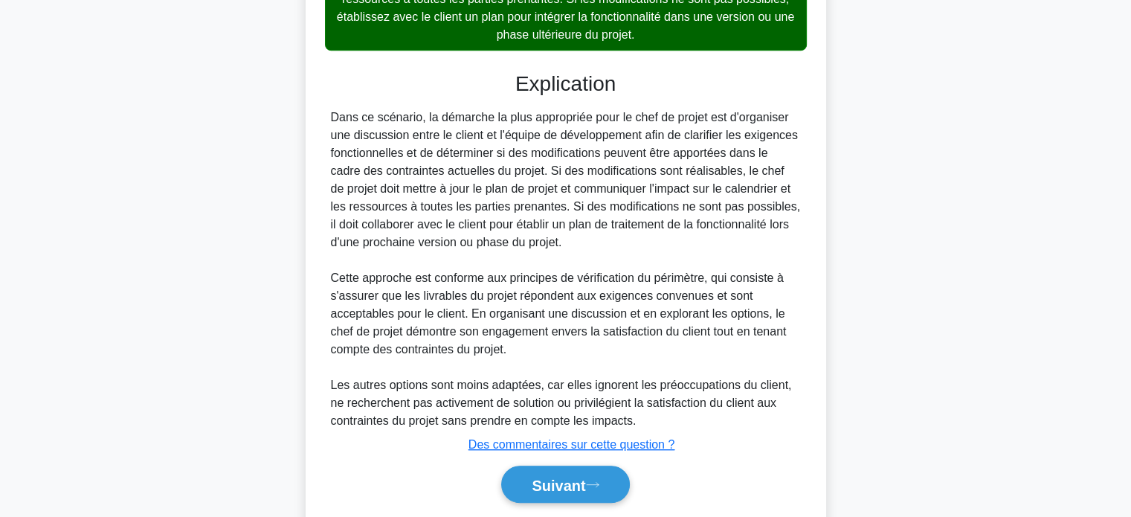
scroll to position [900, 0]
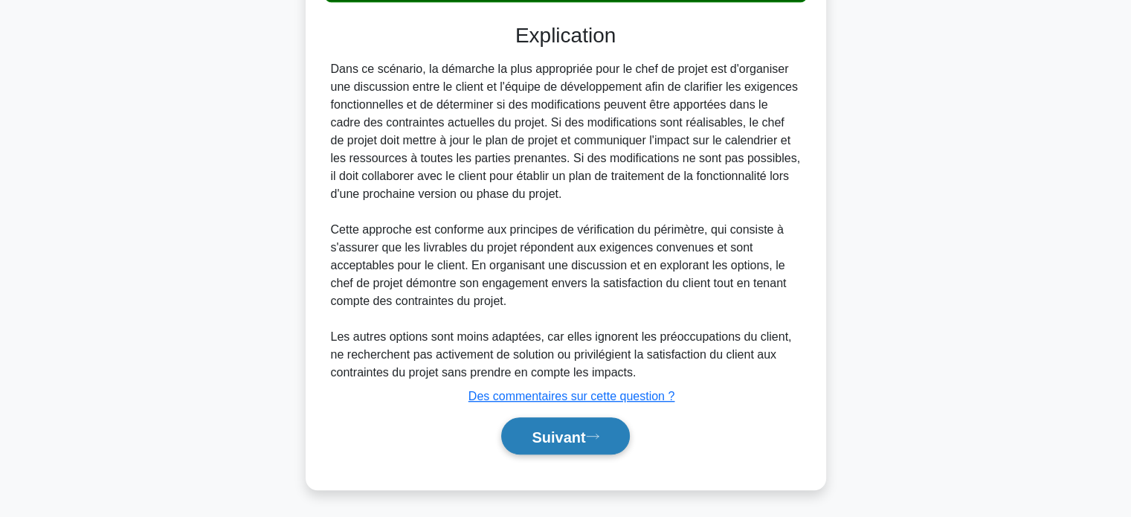
click at [541, 434] on font "Suivant" at bounding box center [558, 436] width 54 height 16
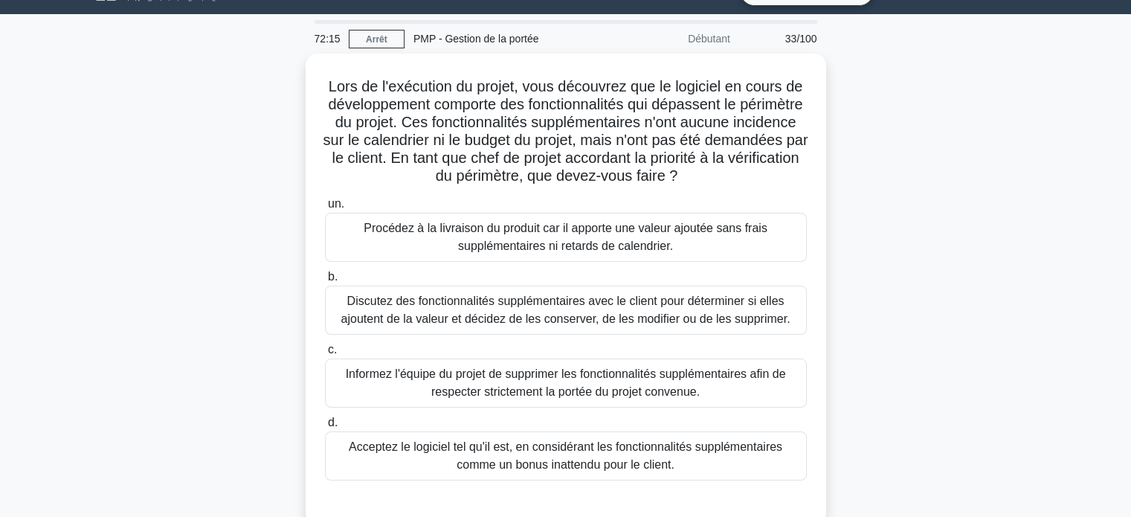
scroll to position [28, 0]
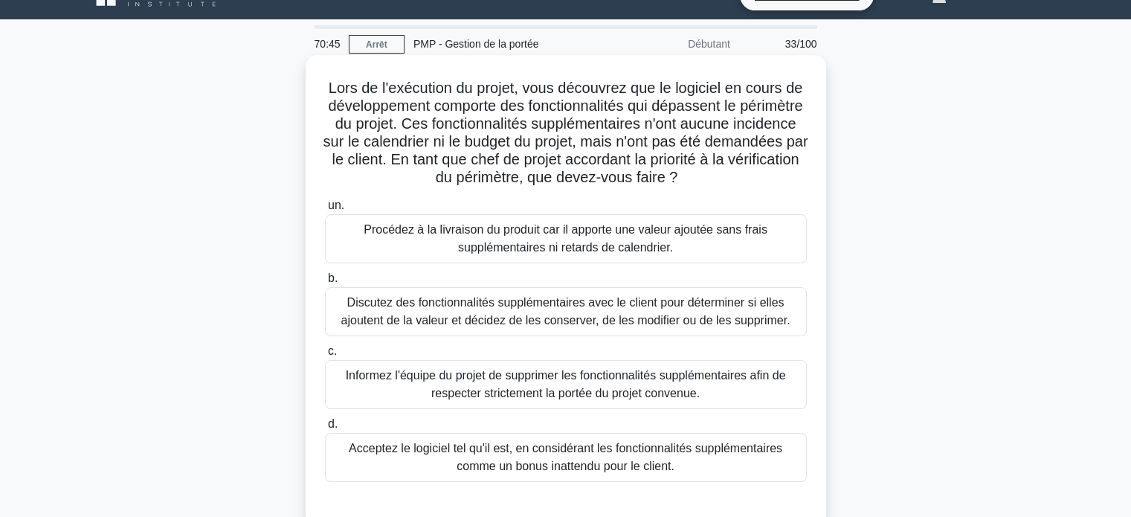
click at [533, 314] on font "Discutez des fonctionnalités supplémentaires avec le client pour déterminer si …" at bounding box center [565, 311] width 449 height 30
click at [325, 283] on input "b. Discutez des fonctionnalités supplémentaires avec le client pour déterminer …" at bounding box center [325, 279] width 0 height 10
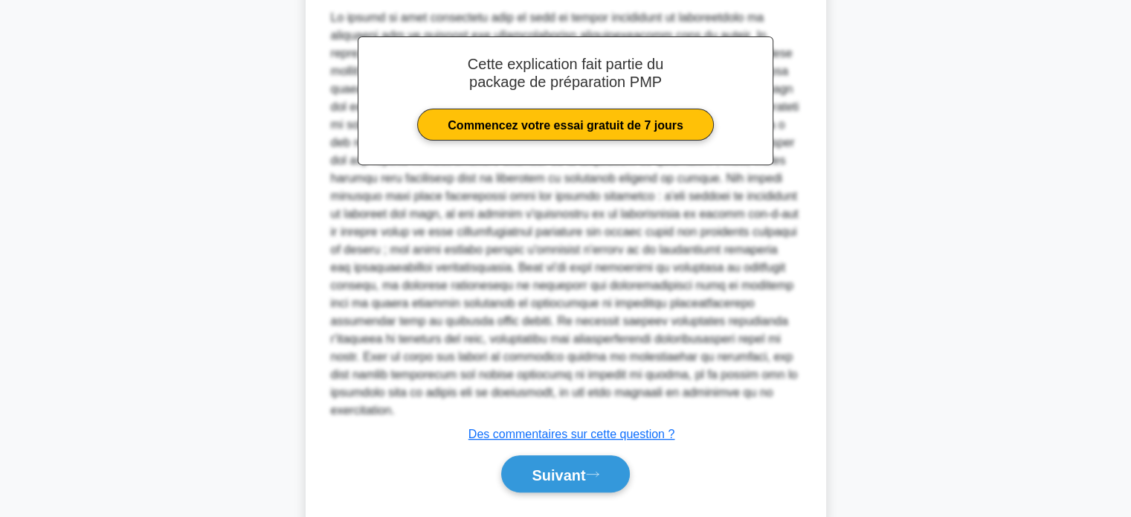
scroll to position [579, 0]
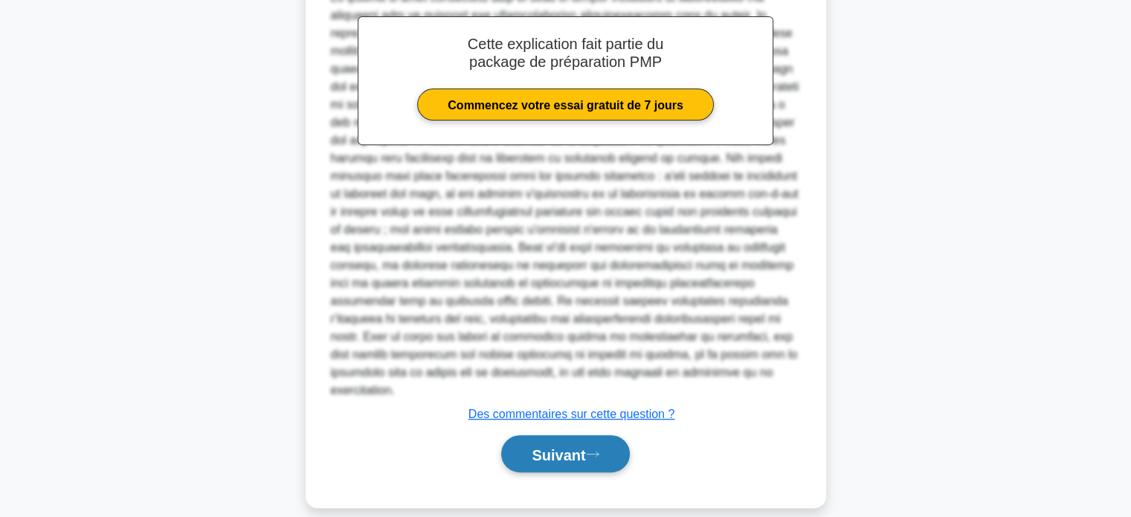
click at [543, 446] on font "Suivant" at bounding box center [558, 454] width 54 height 16
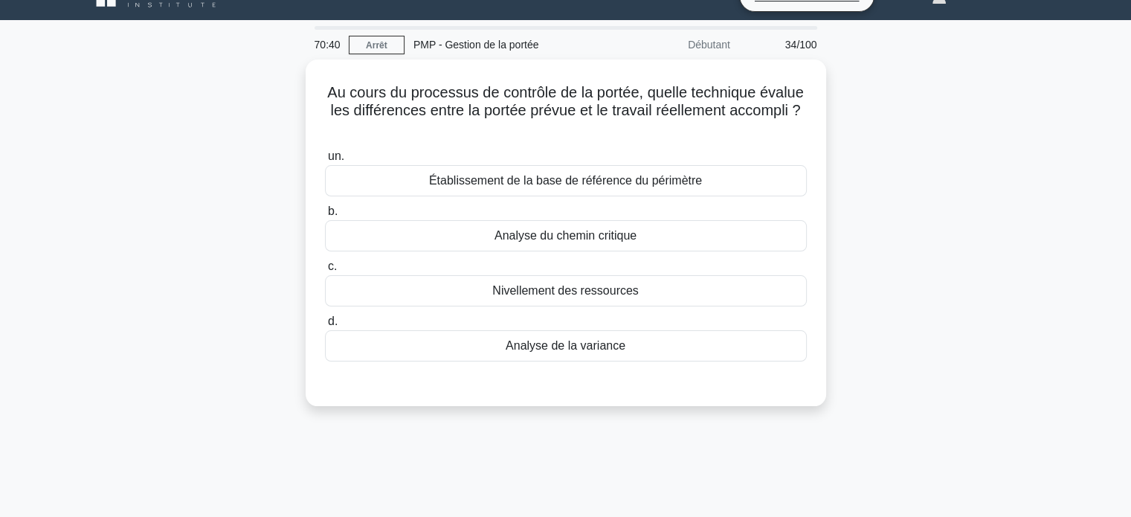
scroll to position [0, 0]
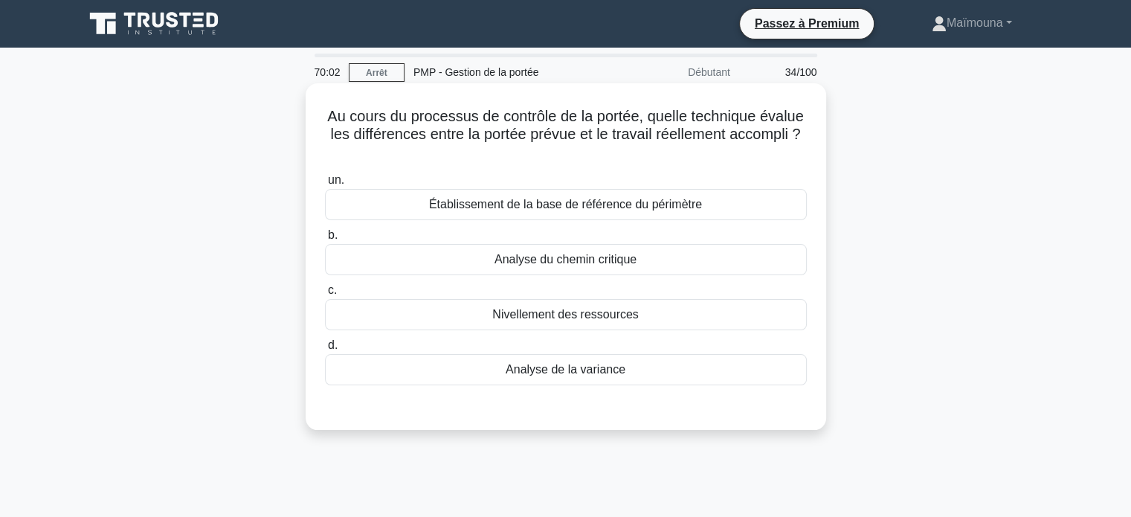
click at [590, 207] on font "Établissement de la base de référence du périmètre" at bounding box center [565, 204] width 273 height 13
click at [325, 185] on input "un. Établissement de la base de référence du périmètre" at bounding box center [325, 180] width 0 height 10
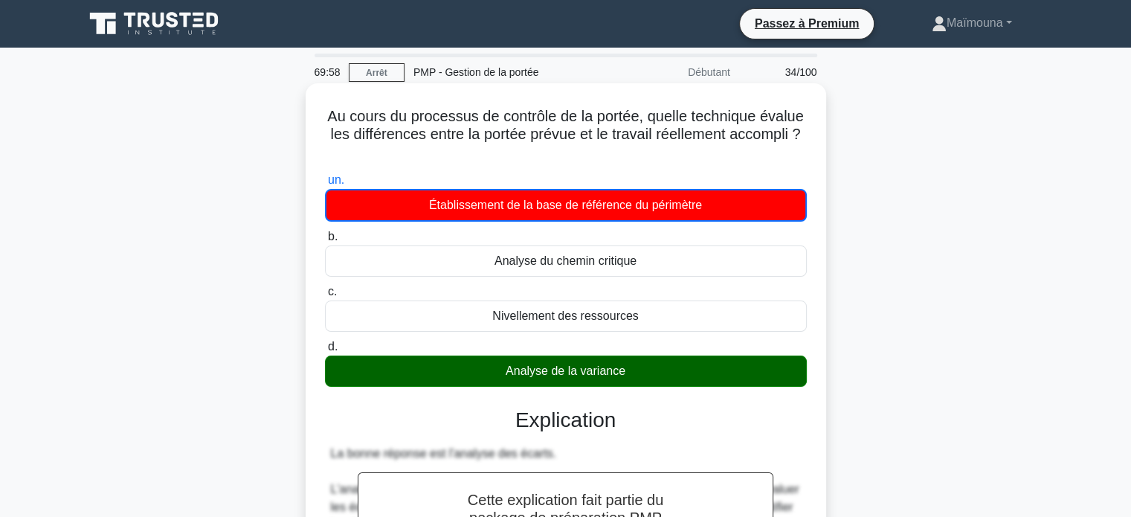
click at [590, 207] on font "Établissement de la base de référence du périmètre" at bounding box center [565, 204] width 273 height 13
click at [325, 185] on input "un. Établissement de la base de référence du périmètre" at bounding box center [325, 180] width 0 height 10
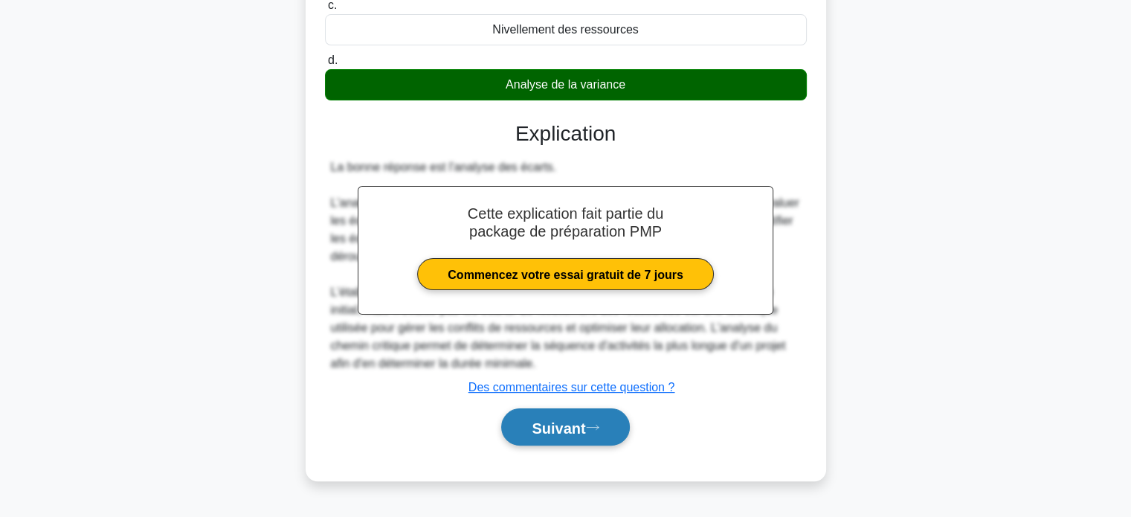
click at [556, 424] on font "Suivant" at bounding box center [558, 427] width 54 height 16
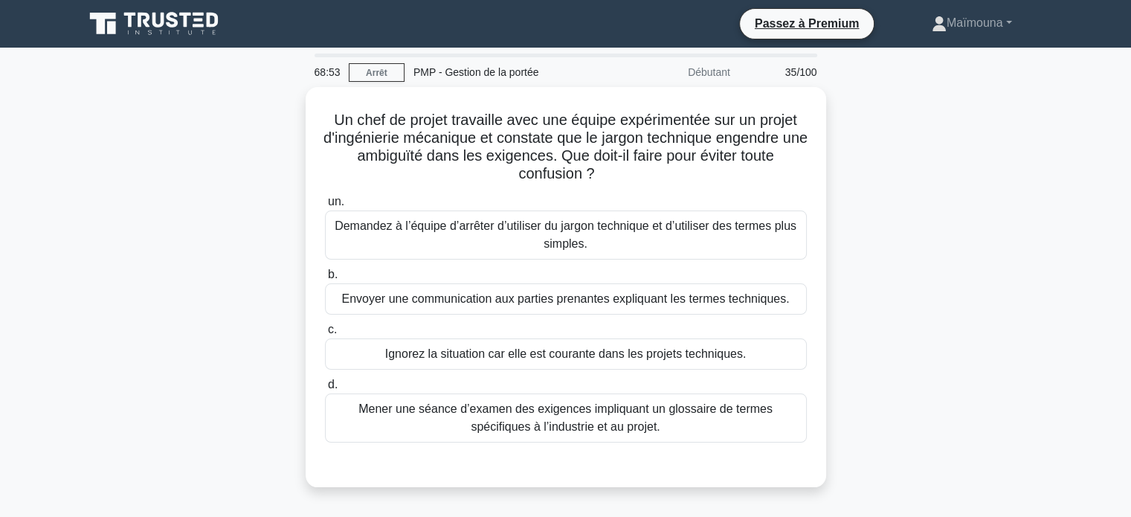
scroll to position [0, 0]
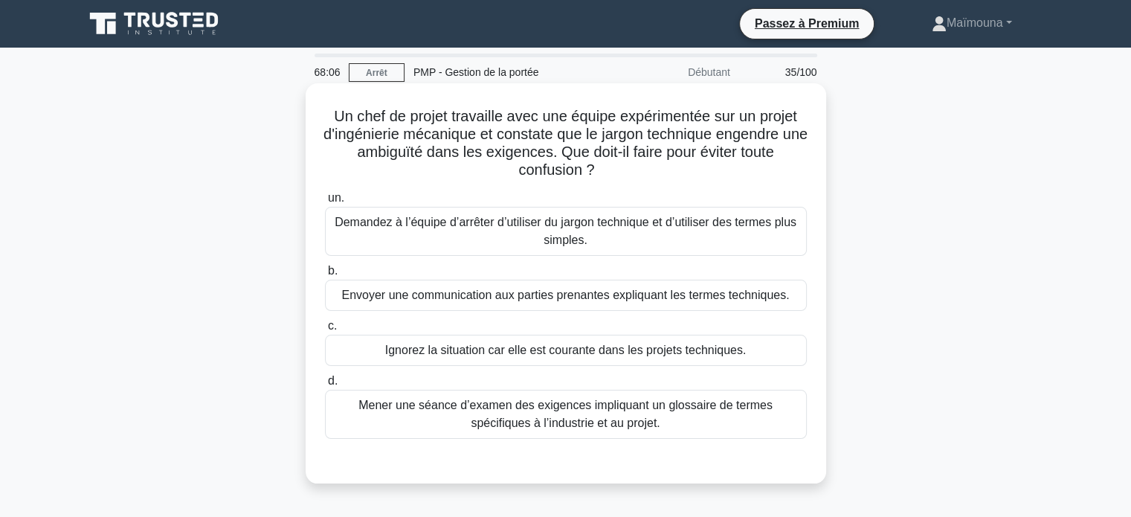
click at [538, 291] on font "Envoyer une communication aux parties prenantes expliquant les termes technique…" at bounding box center [564, 294] width 447 height 13
click at [325, 276] on input "b. Envoyer une communication aux parties prenantes expliquant les termes techni…" at bounding box center [325, 271] width 0 height 10
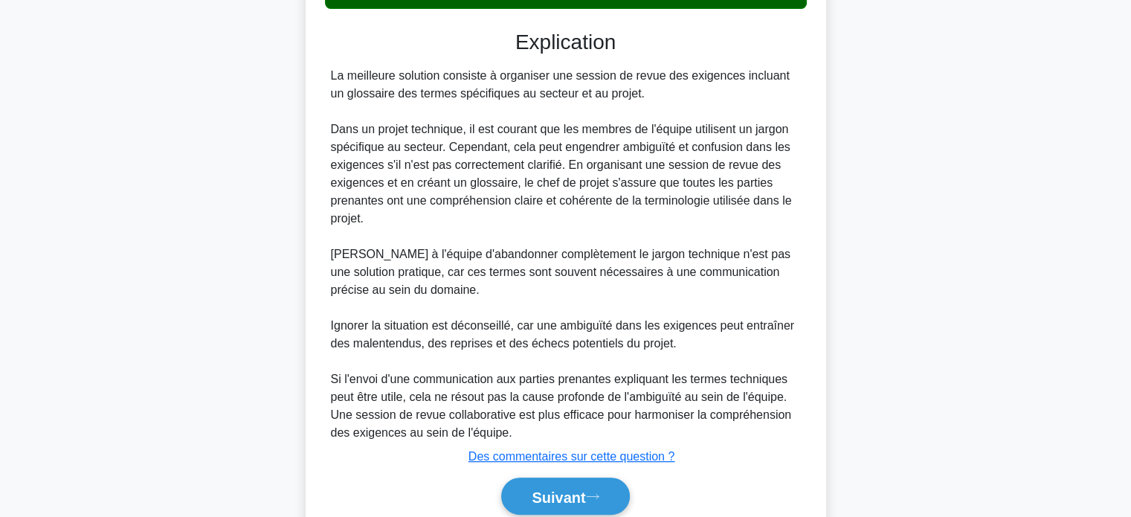
scroll to position [491, 0]
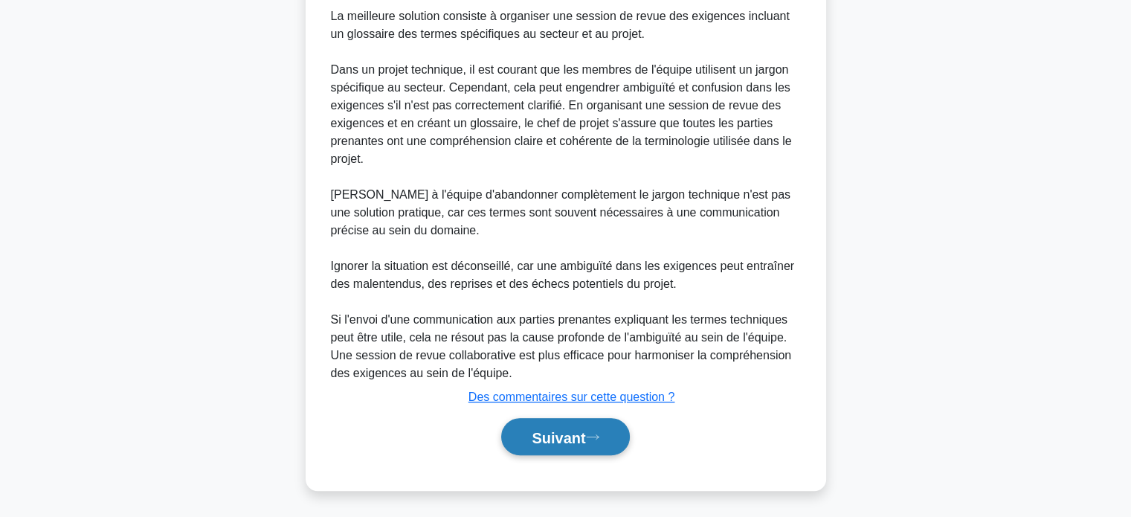
click at [538, 430] on font "Suivant" at bounding box center [558, 437] width 54 height 16
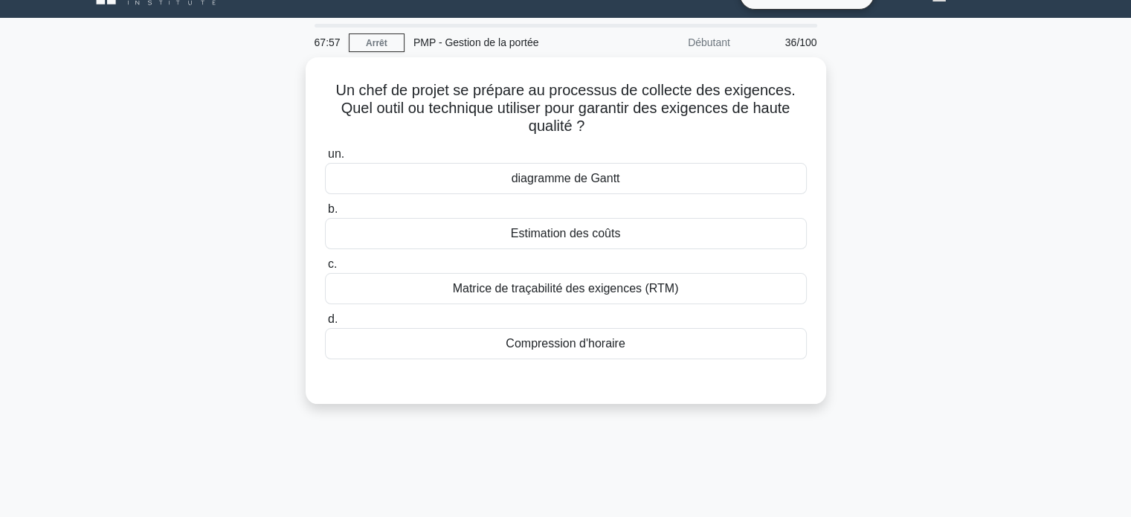
scroll to position [0, 0]
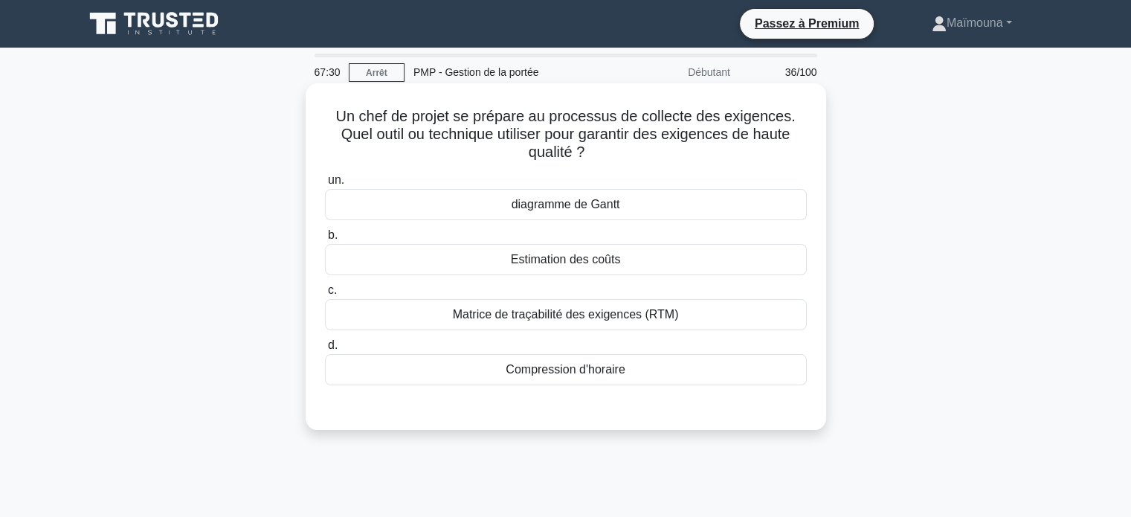
click at [550, 308] on font "Matrice de traçabilité des exigences (RTM)" at bounding box center [566, 314] width 226 height 13
click at [325, 295] on input "c. Matrice de traçabilité des exigences (RTM)" at bounding box center [325, 290] width 0 height 10
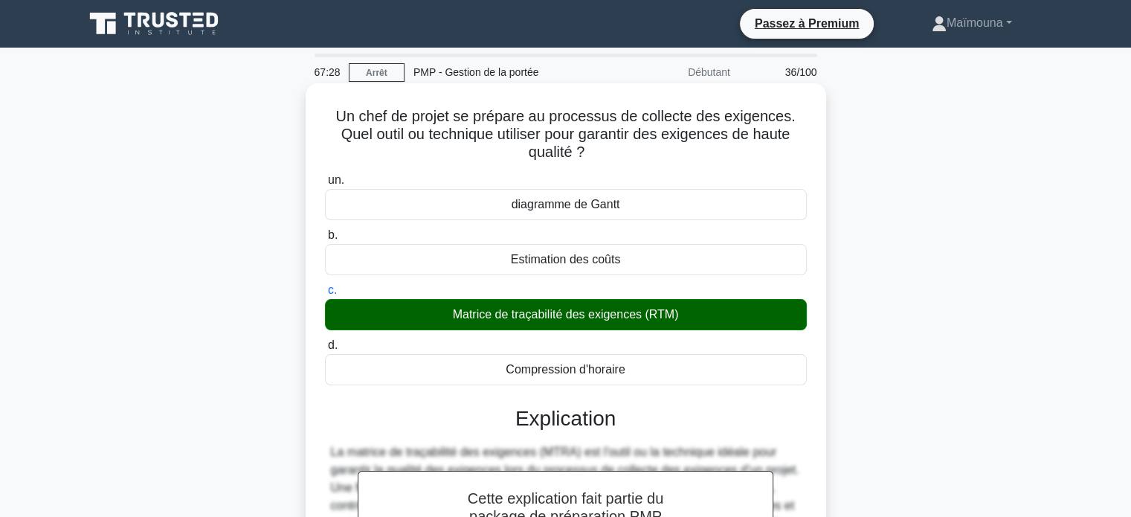
scroll to position [286, 0]
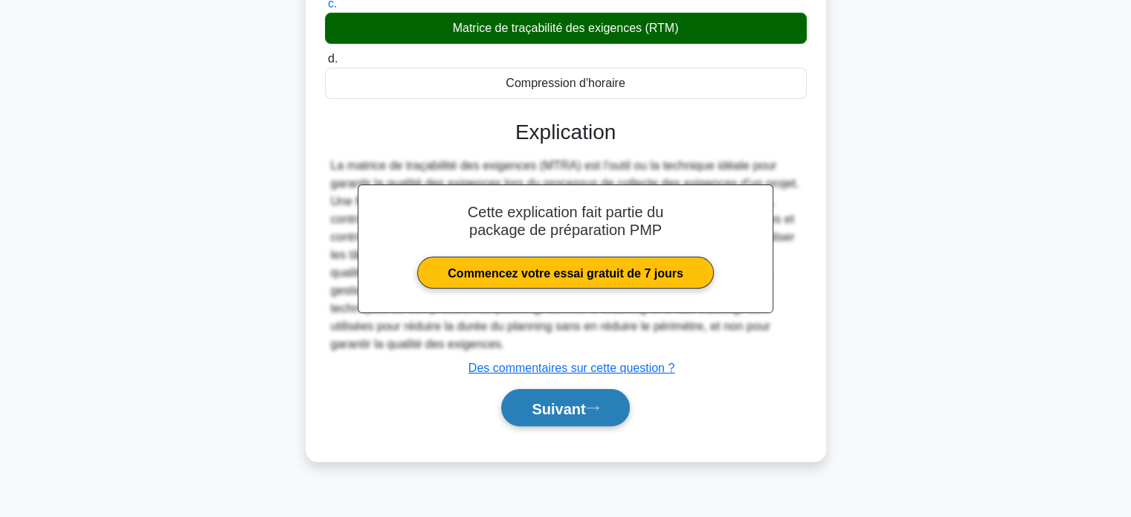
click at [547, 413] on font "Suivant" at bounding box center [558, 408] width 54 height 16
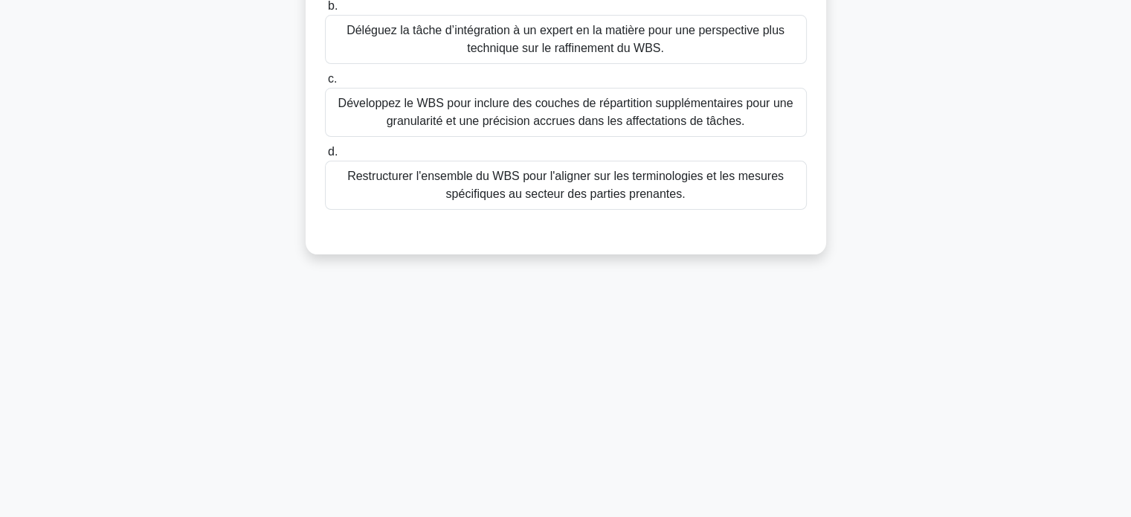
scroll to position [0, 0]
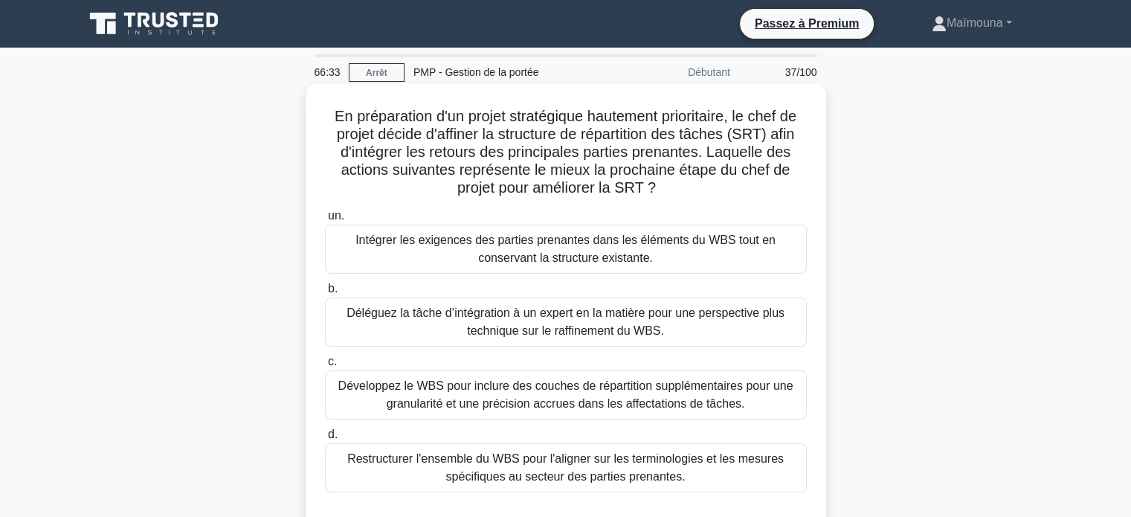
click at [545, 478] on font "Restructurer l'ensemble du WBS pour l'aligner sur les terminologies et les mesu…" at bounding box center [565, 467] width 436 height 30
click at [325, 439] on input "d. Restructurer l'ensemble du WBS pour l'aligner sur les terminologies et les m…" at bounding box center [325, 435] width 0 height 10
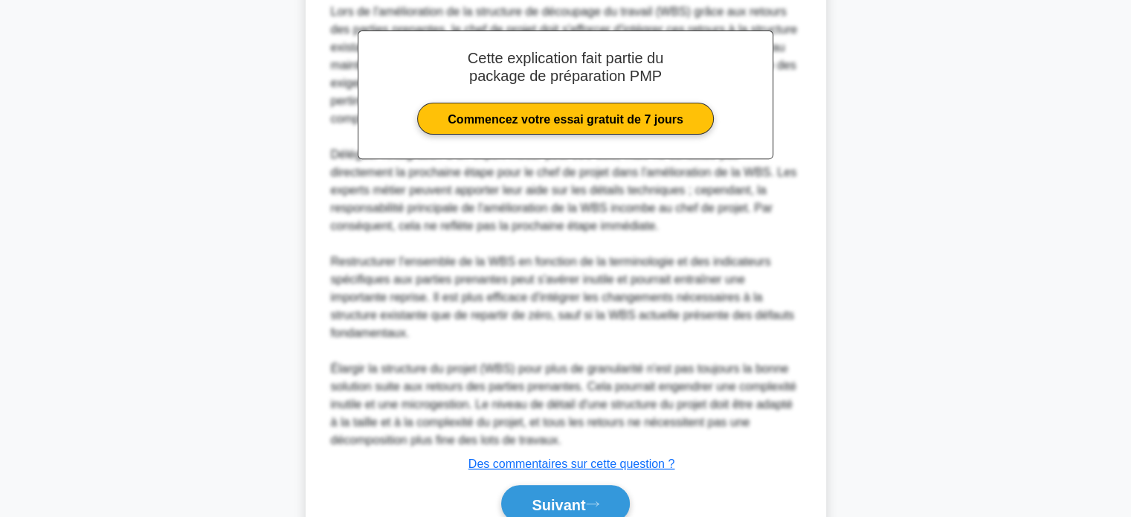
scroll to position [550, 0]
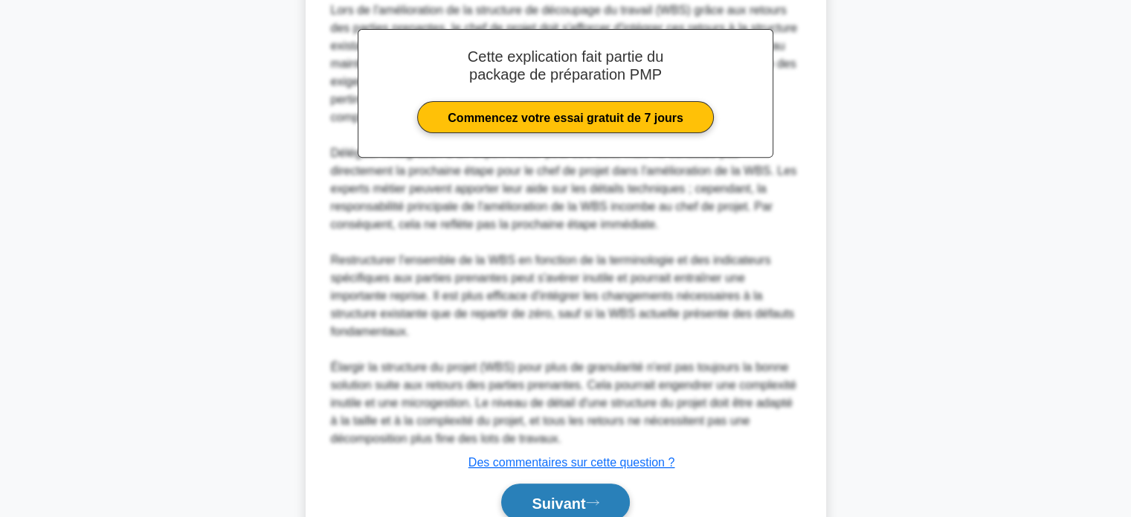
click at [544, 494] on font "Suivant" at bounding box center [558, 502] width 54 height 16
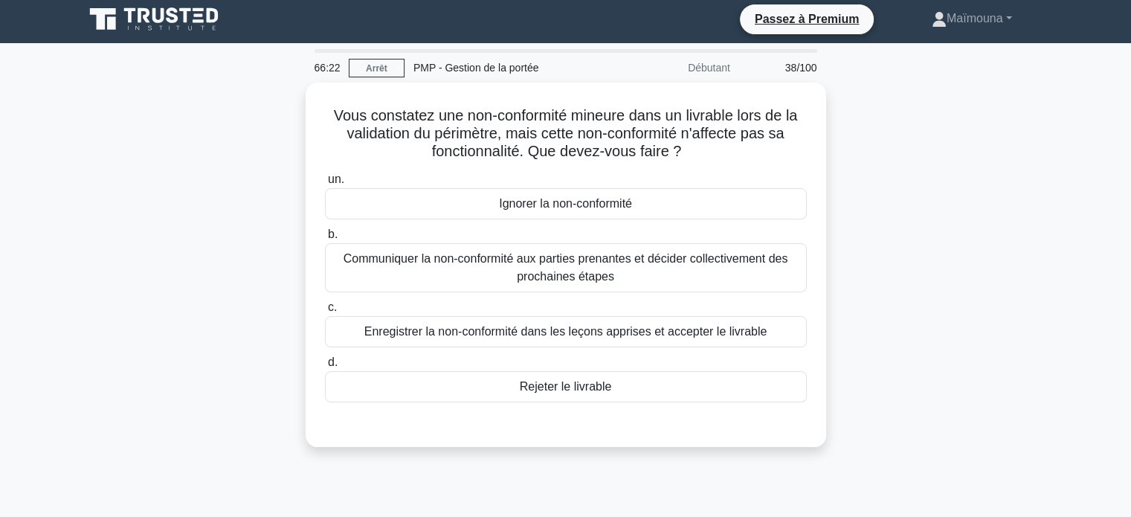
scroll to position [0, 0]
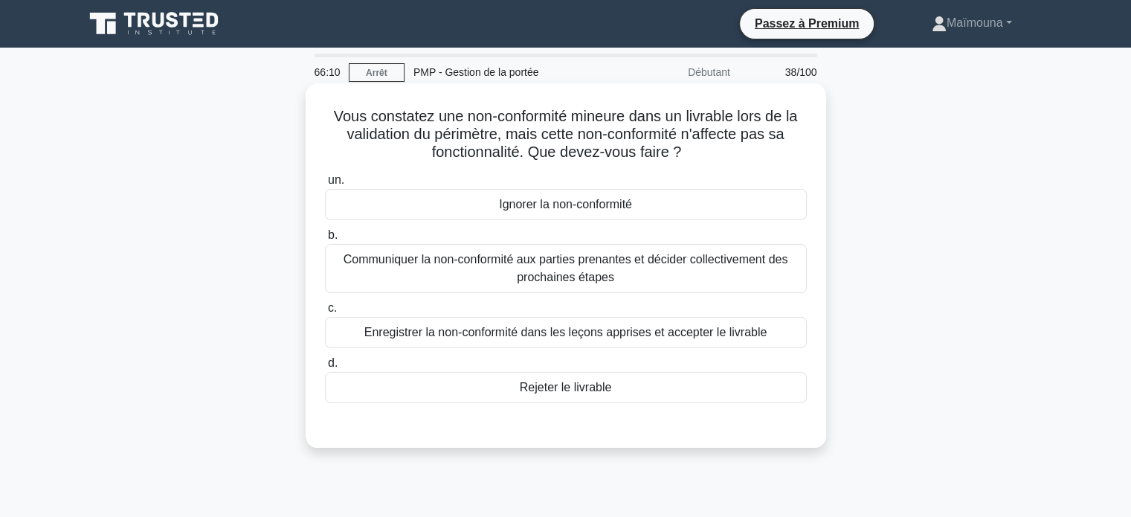
click at [553, 282] on font "Communiquer la non-conformité aux parties prenantes et décider collectivement d…" at bounding box center [565, 268] width 445 height 30
click at [325, 240] on input "b. Communiquer la non-conformité aux parties prenantes et décider collectivemen…" at bounding box center [325, 235] width 0 height 10
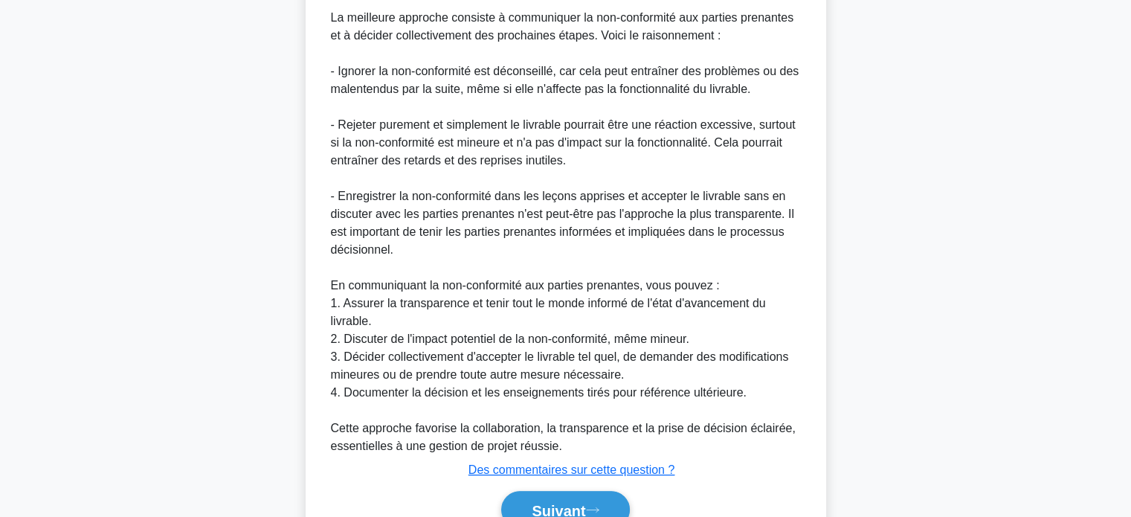
scroll to position [526, 0]
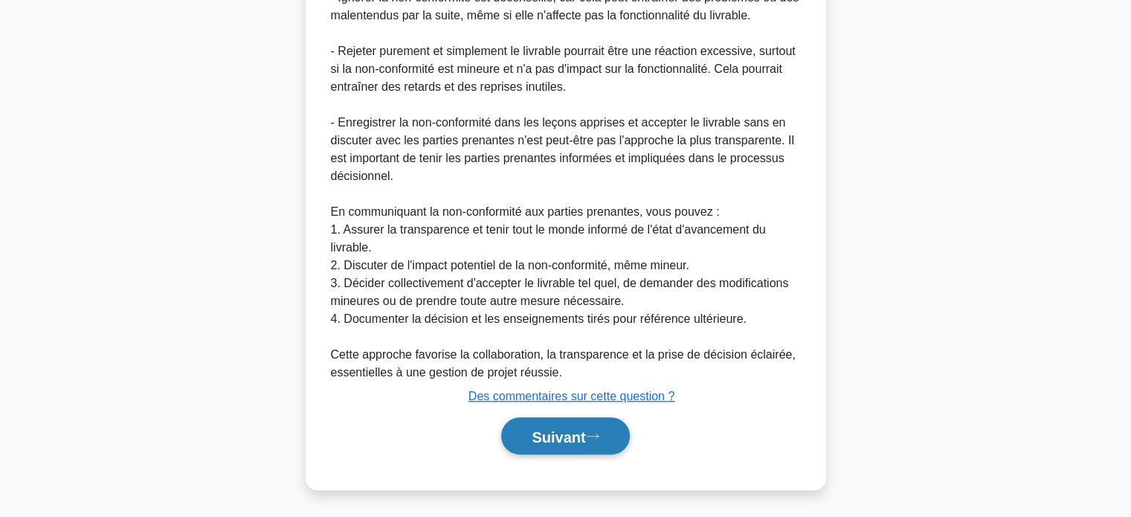
click at [544, 428] on font "Suivant" at bounding box center [558, 436] width 54 height 16
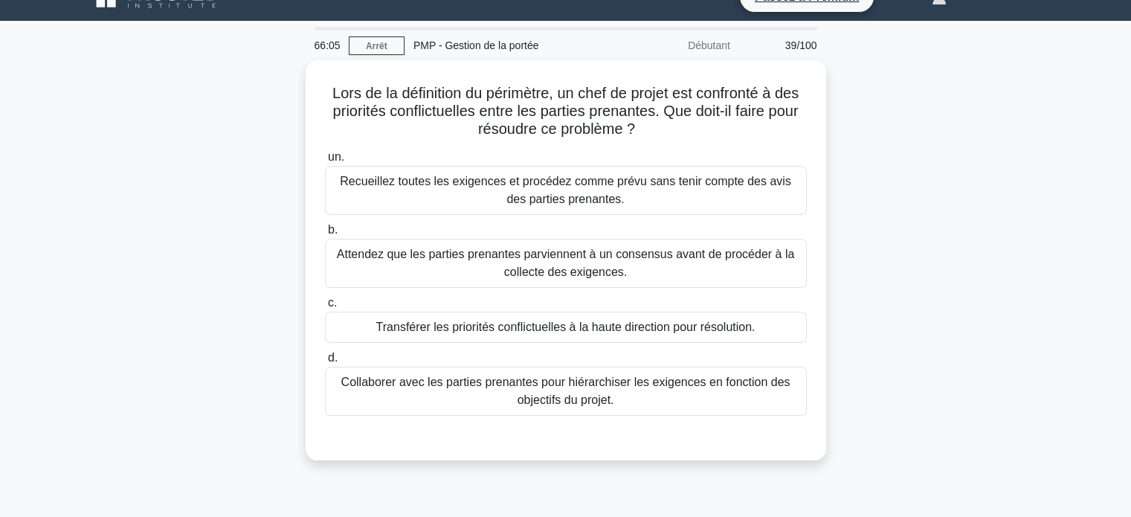
scroll to position [25, 0]
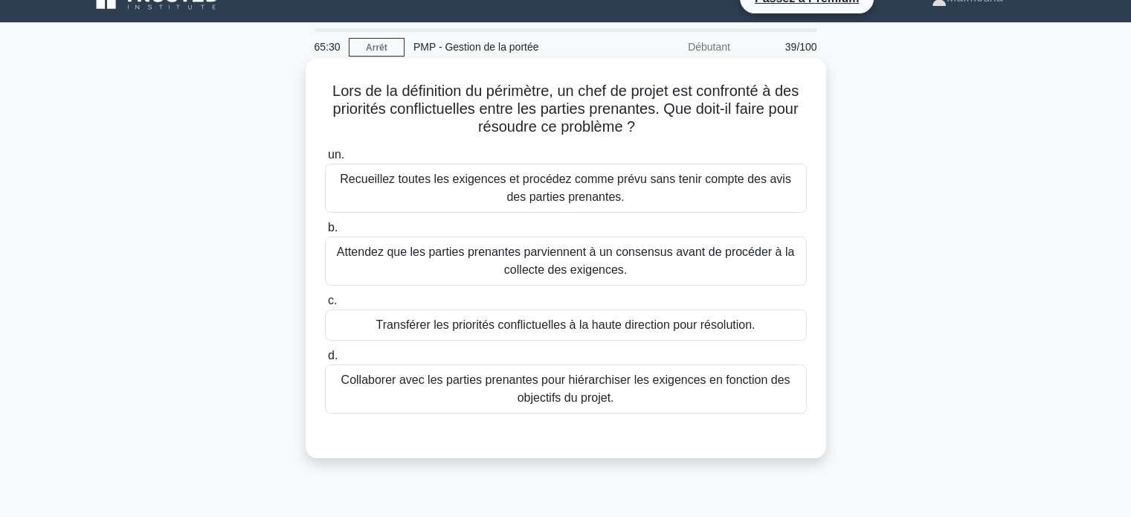
click at [575, 395] on font "Collaborer avec les parties prenantes pour hiérarchiser les exigences en foncti…" at bounding box center [565, 388] width 449 height 30
click at [325, 361] on input "d. Collaborer avec les parties prenantes pour hiérarchiser les exigences en fon…" at bounding box center [325, 356] width 0 height 10
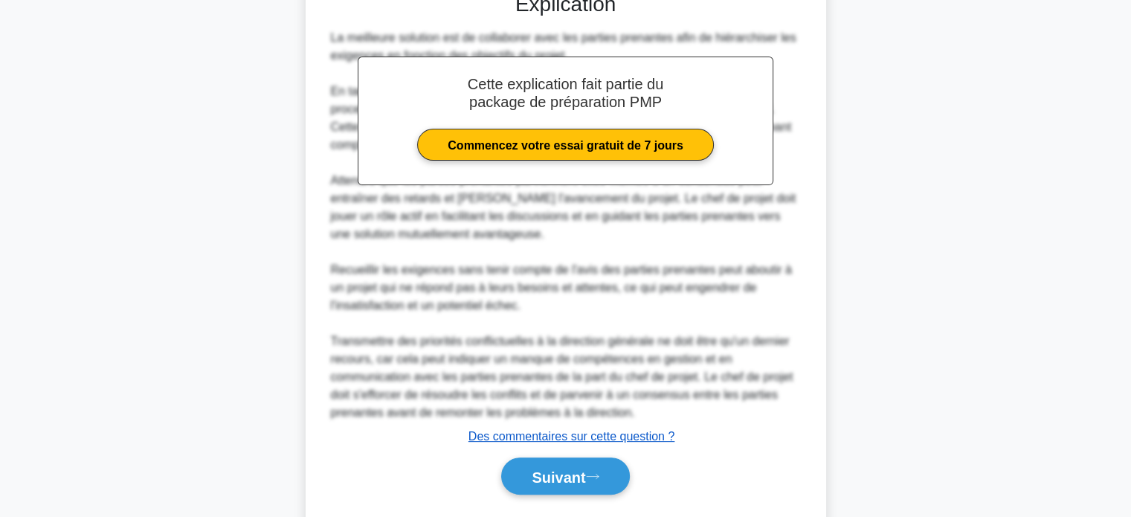
scroll to position [468, 0]
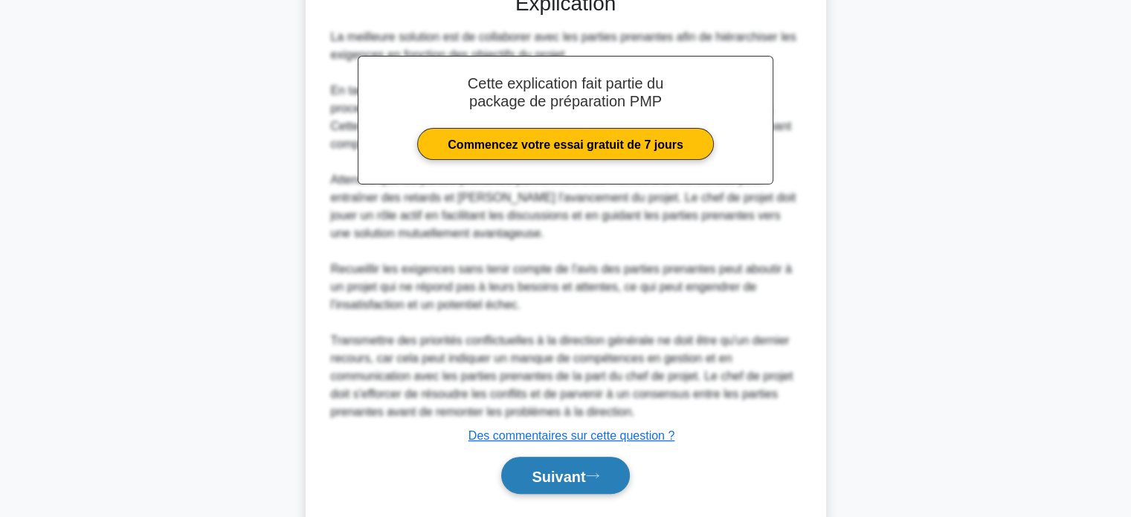
click at [555, 476] on font "Suivant" at bounding box center [558, 476] width 54 height 16
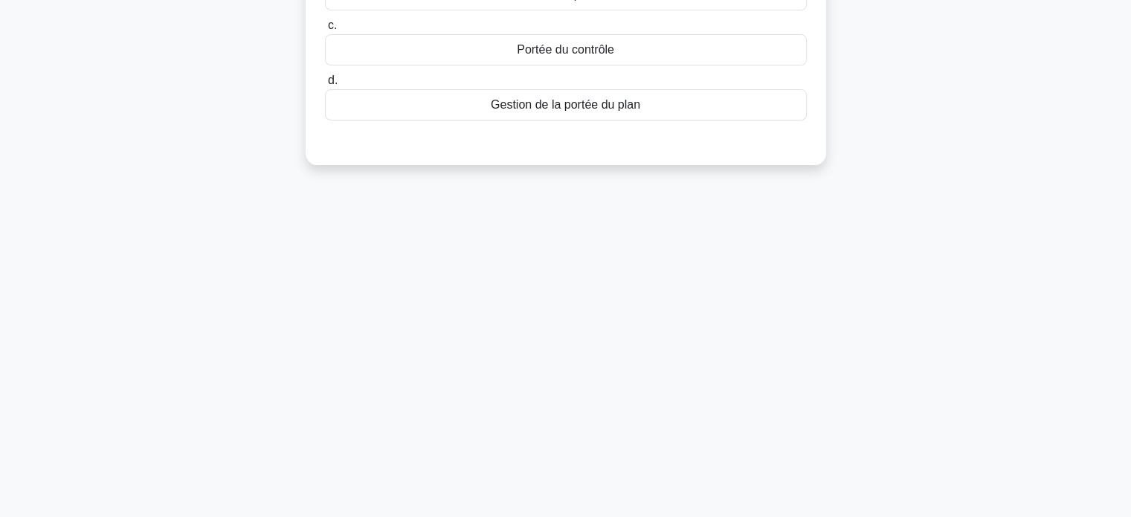
scroll to position [0, 0]
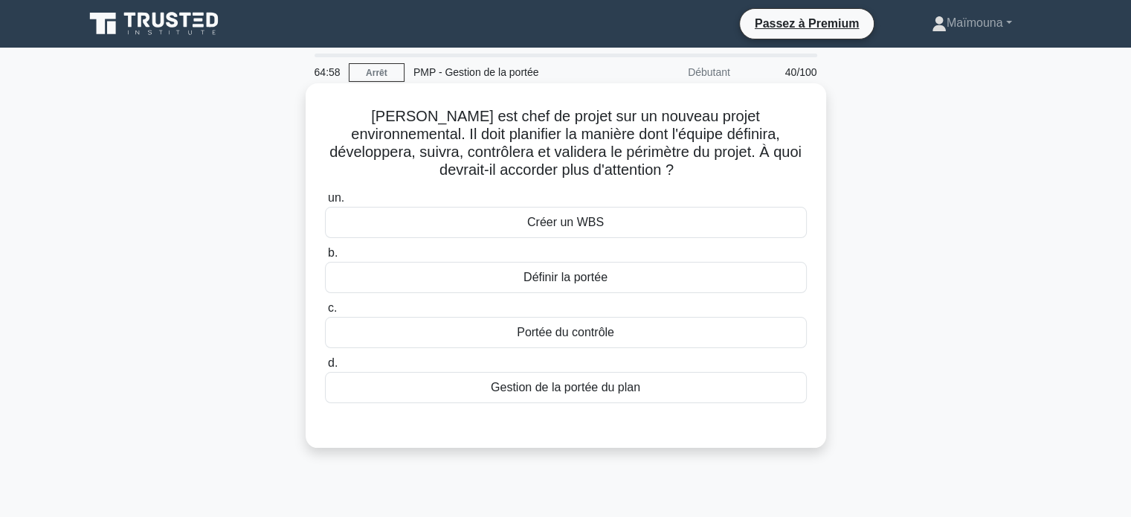
click at [561, 281] on font "Définir la portée" at bounding box center [565, 277] width 84 height 13
click at [325, 258] on input "b. Définir la portée" at bounding box center [325, 253] width 0 height 10
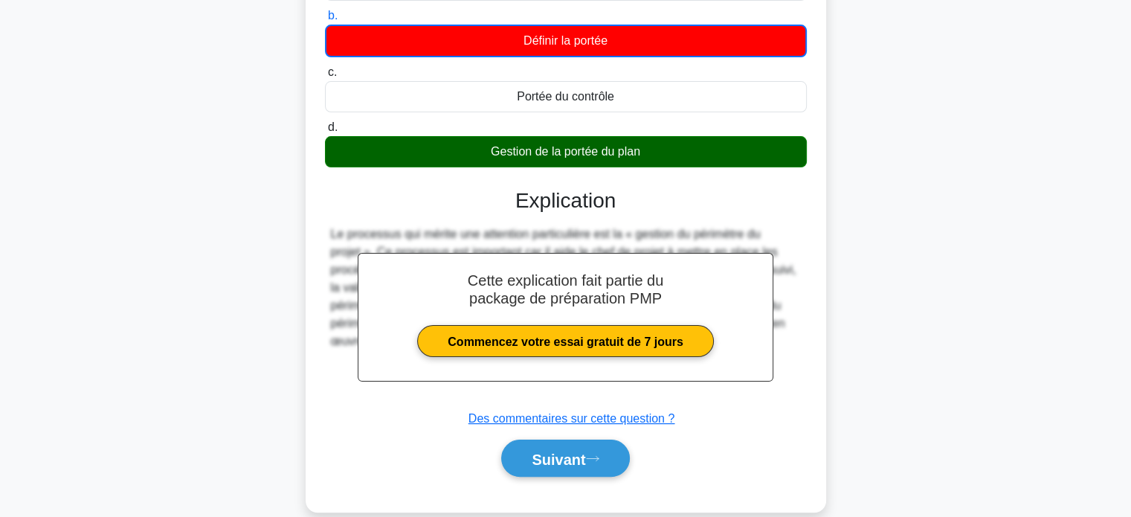
scroll to position [286, 0]
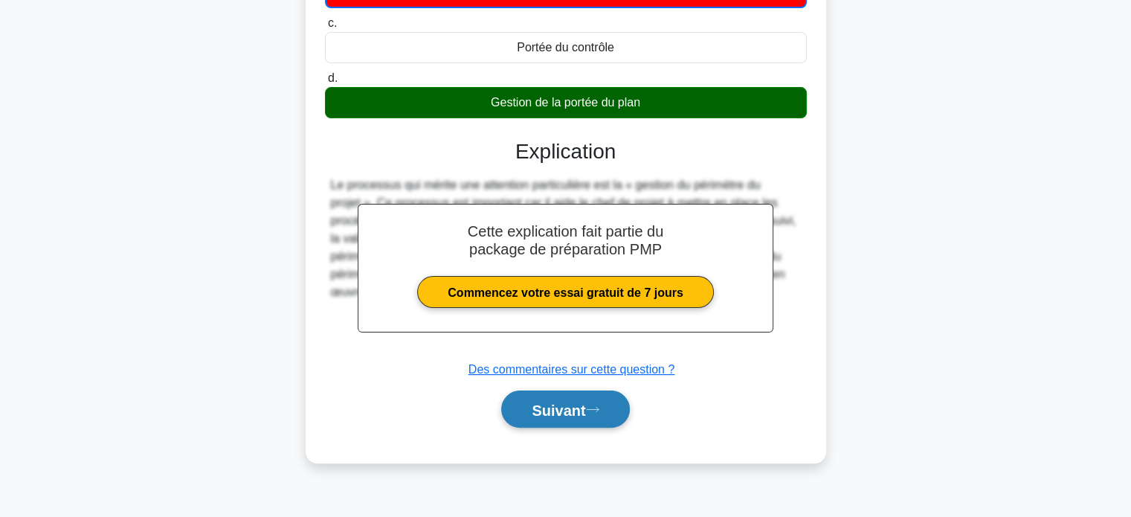
click at [547, 408] on font "Suivant" at bounding box center [558, 409] width 54 height 16
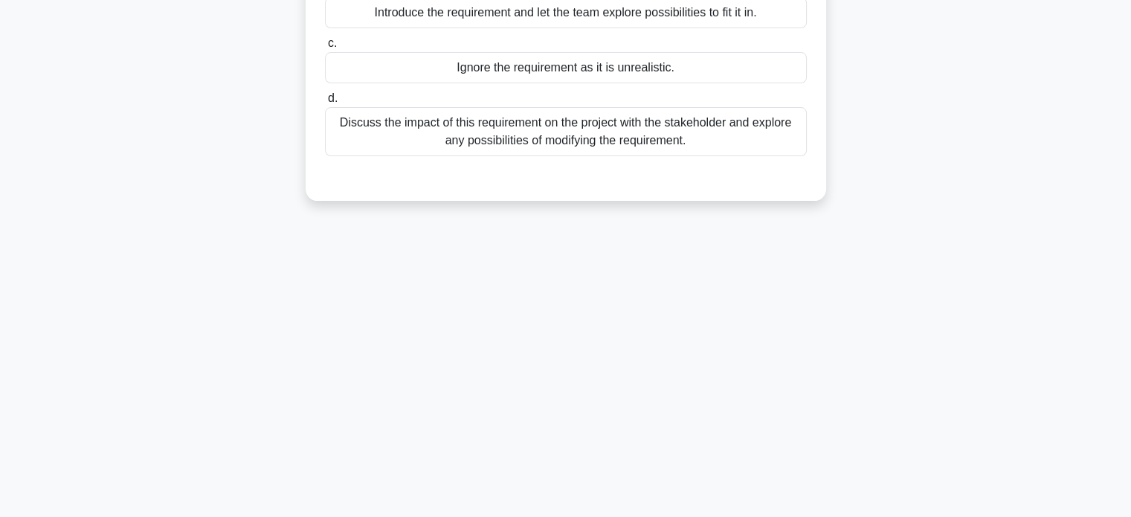
scroll to position [0, 0]
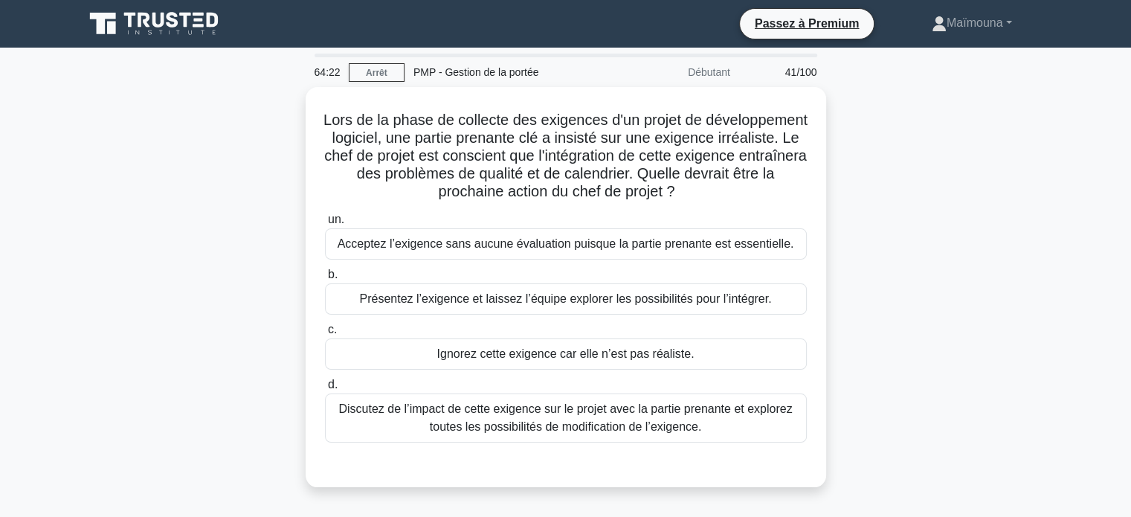
click at [547, 408] on font "Discutez de l’impact de cette exigence sur le projet avec la partie prenante et…" at bounding box center [564, 417] width 453 height 30
click at [325, 389] on input "d. Discutez de l’impact de cette exigence sur le projet avec la partie prenante…" at bounding box center [325, 385] width 0 height 10
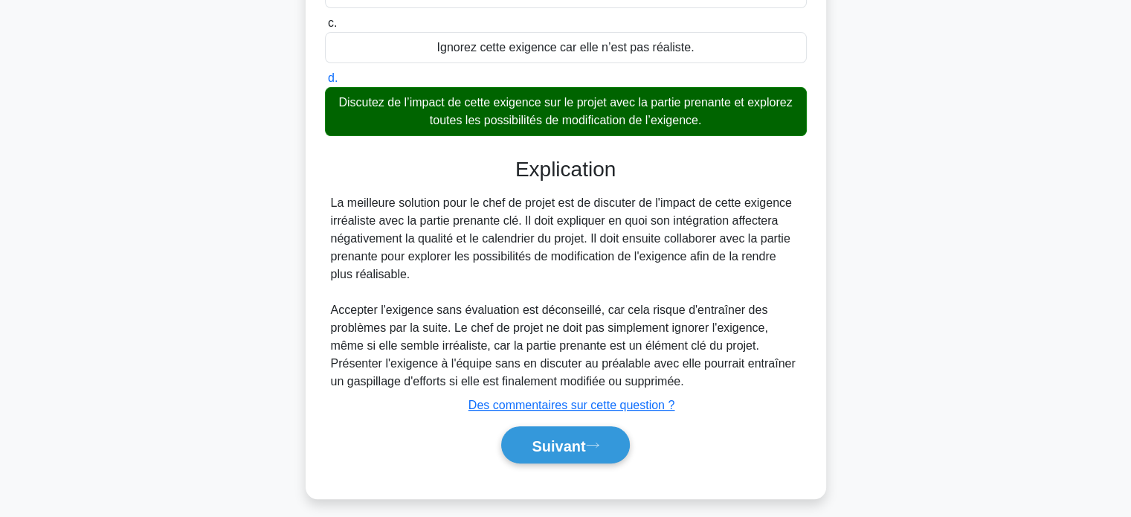
scroll to position [311, 0]
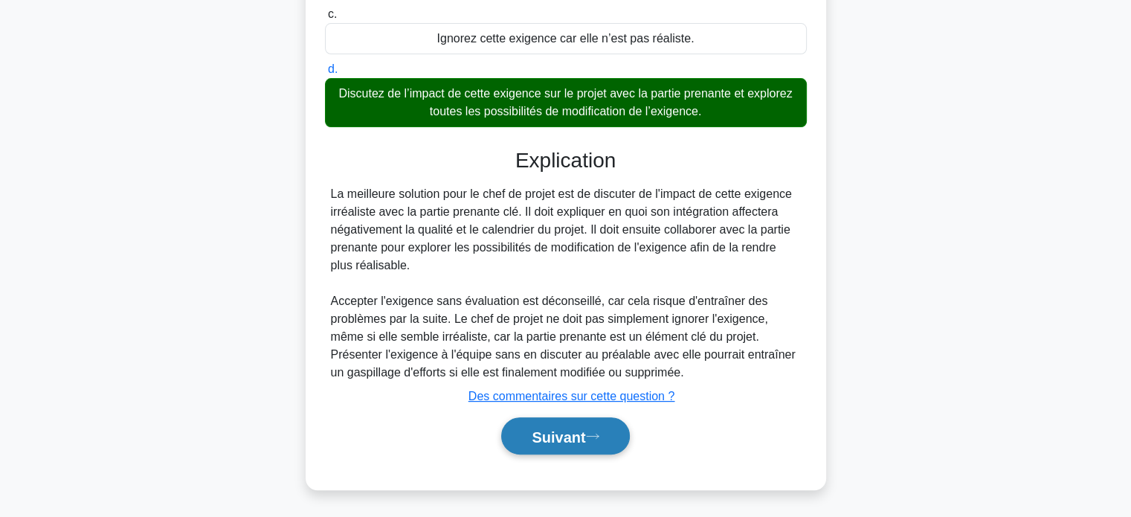
click at [543, 440] on font "Suivant" at bounding box center [558, 436] width 54 height 16
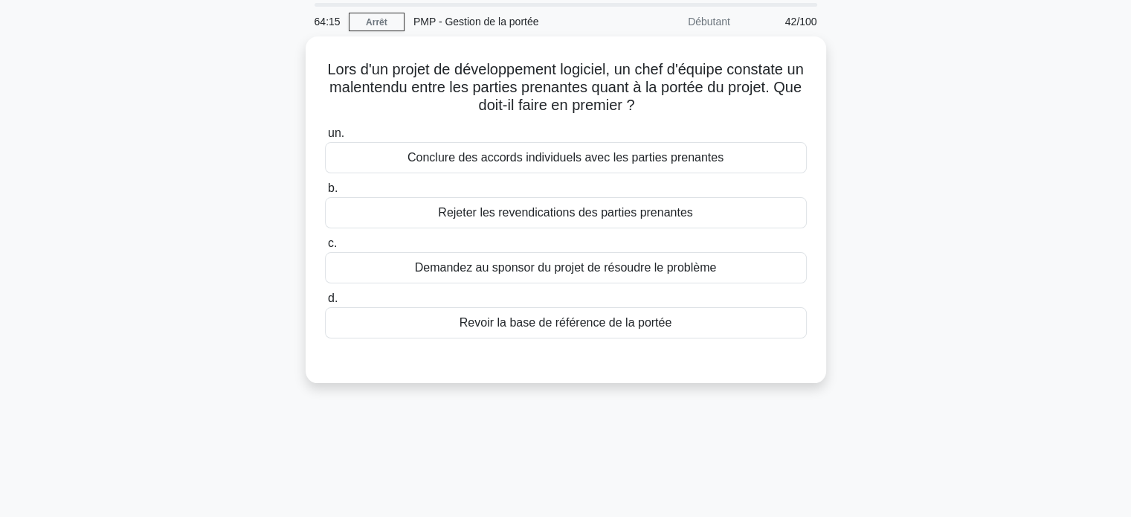
scroll to position [0, 0]
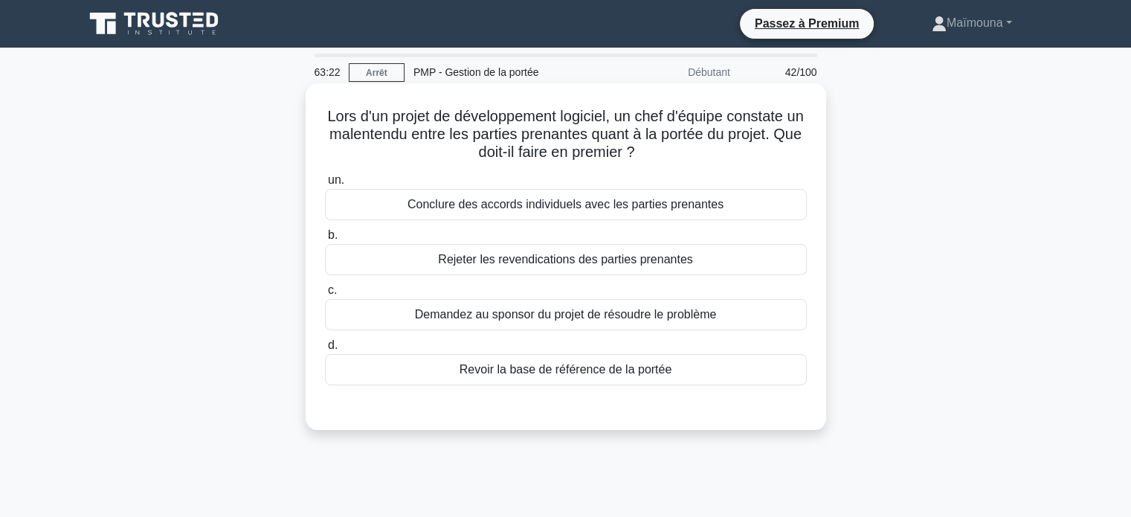
click at [563, 370] on font "Revoir la base de référence de la portée" at bounding box center [565, 369] width 213 height 13
click at [325, 350] on input "d. Revoir la base de référence de la portée" at bounding box center [325, 345] width 0 height 10
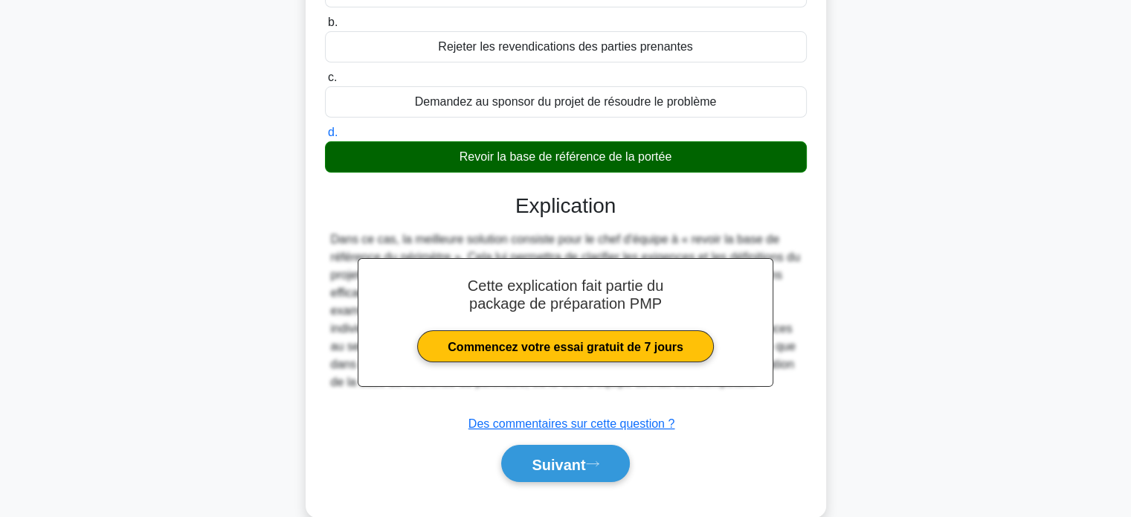
scroll to position [286, 0]
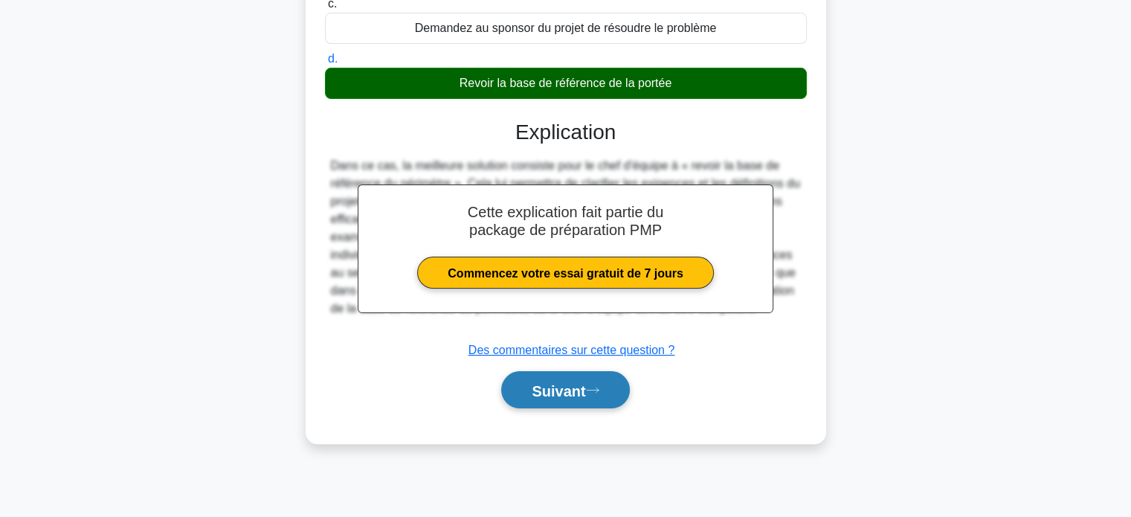
click at [555, 383] on font "Suivant" at bounding box center [558, 390] width 54 height 16
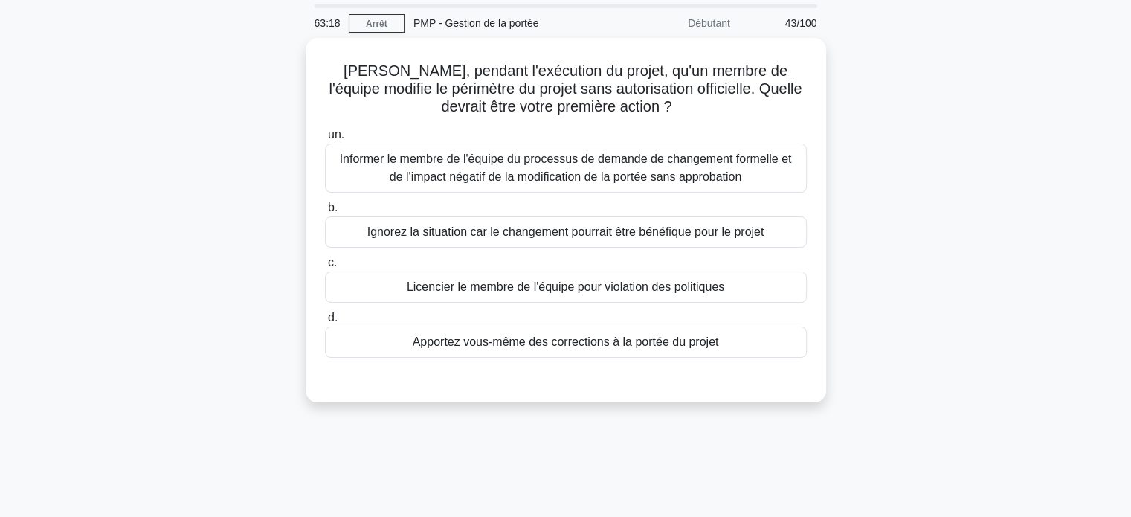
scroll to position [48, 0]
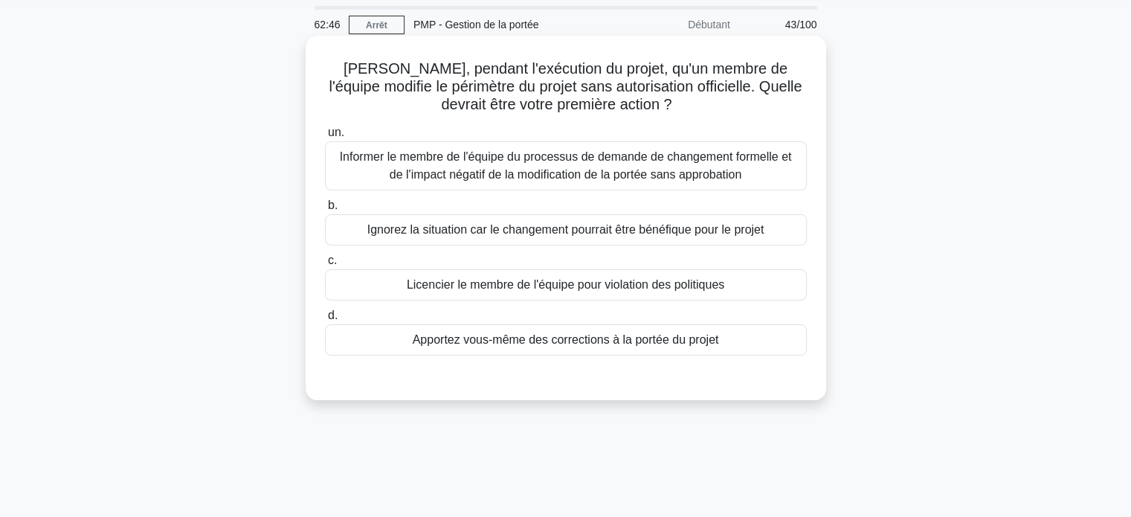
click at [553, 166] on font "Informer le membre de l'équipe du processus de demande de changement formelle e…" at bounding box center [566, 166] width 468 height 36
click at [325, 138] on input "un. Informer le membre de l'équipe du processus de demande de changement formel…" at bounding box center [325, 133] width 0 height 10
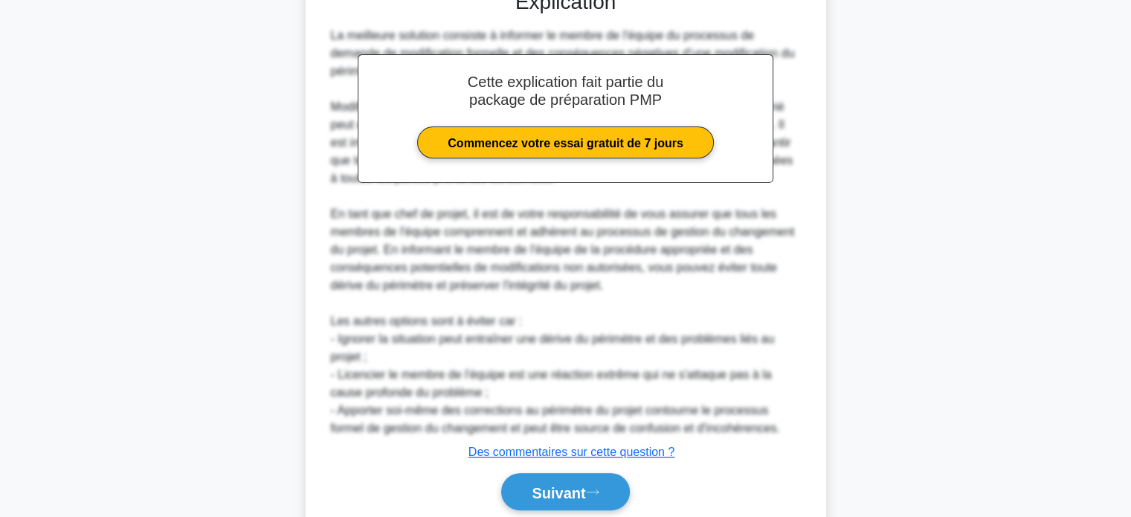
scroll to position [435, 0]
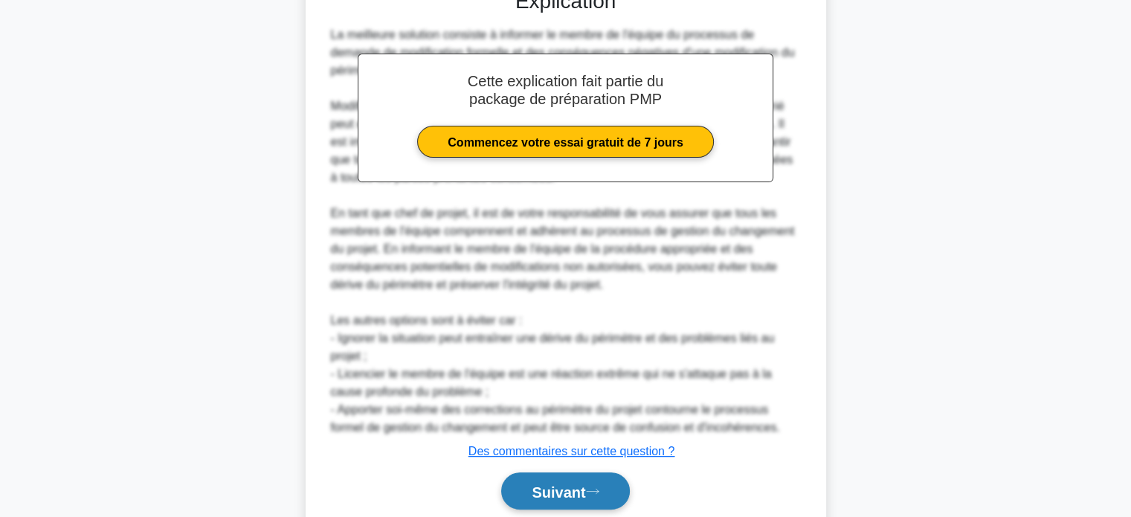
click at [543, 488] on font "Suivant" at bounding box center [558, 491] width 54 height 16
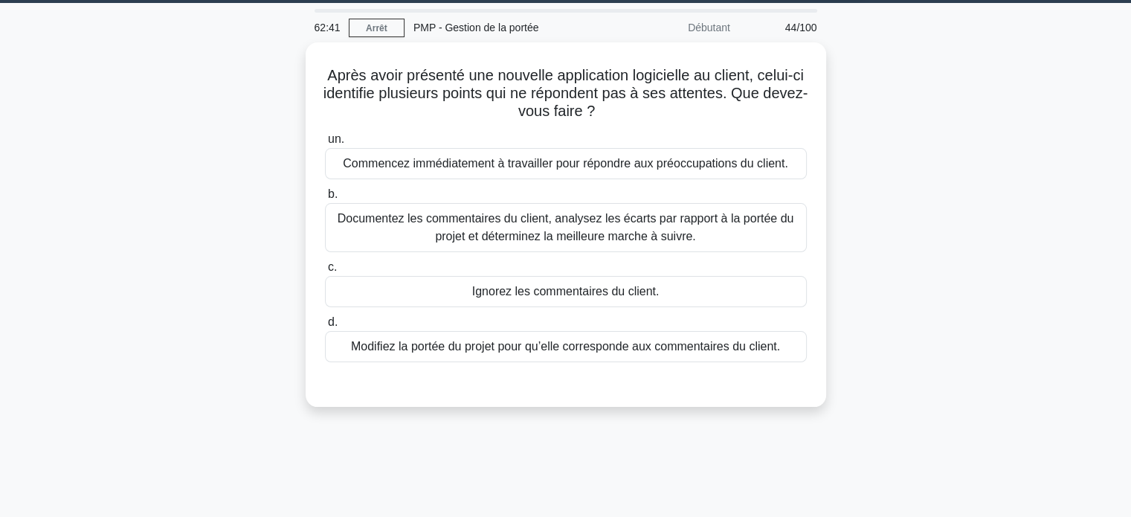
scroll to position [0, 0]
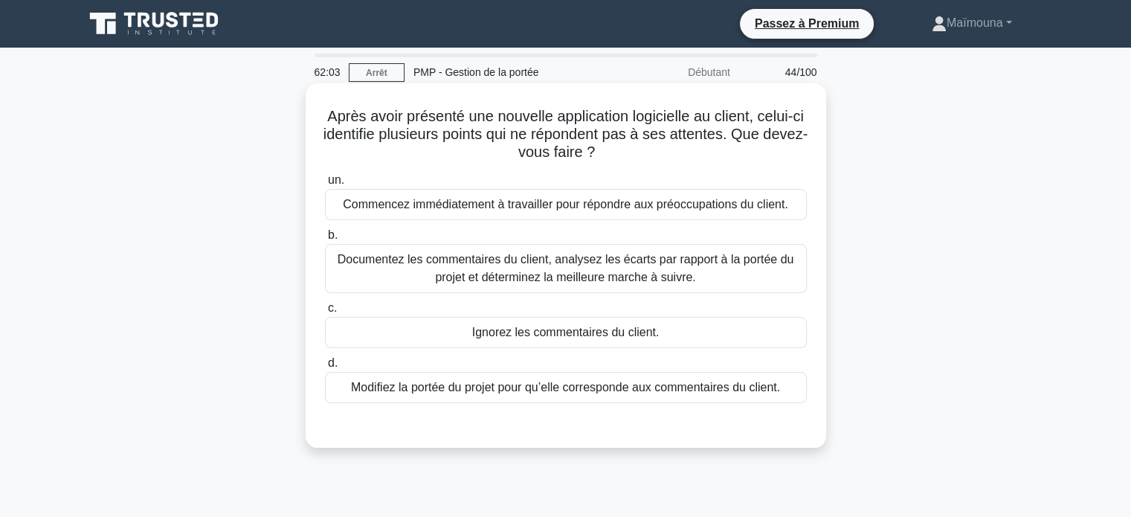
click at [520, 265] on font "Documentez les commentaires du client, analysez les écarts par rapport à la por…" at bounding box center [565, 268] width 456 height 30
click at [325, 240] on input "b. Documentez les commentaires du client, analysez les écarts par rapport à la …" at bounding box center [325, 235] width 0 height 10
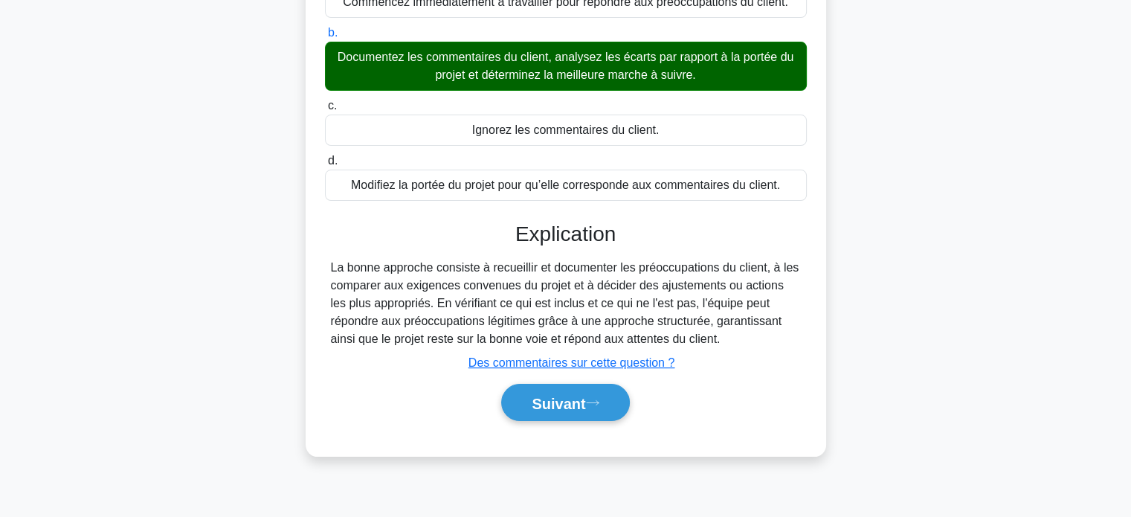
scroll to position [286, 0]
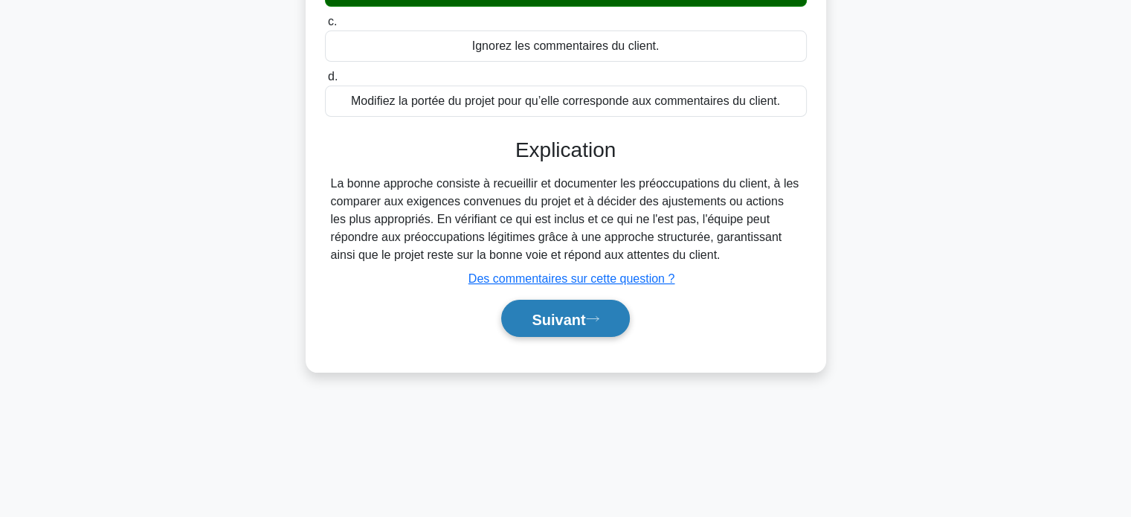
click at [534, 313] on font "Suivant" at bounding box center [558, 319] width 54 height 16
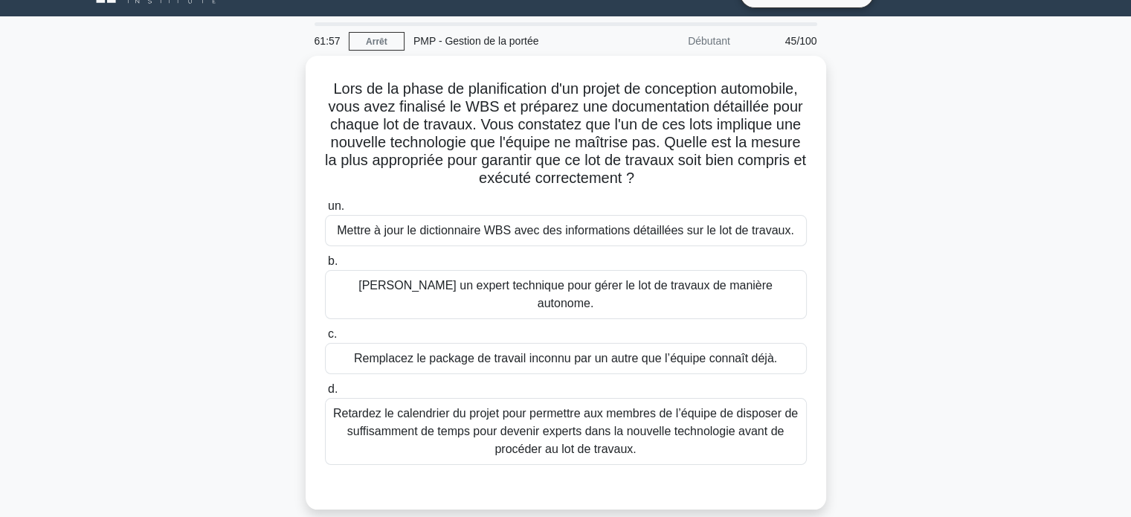
scroll to position [30, 0]
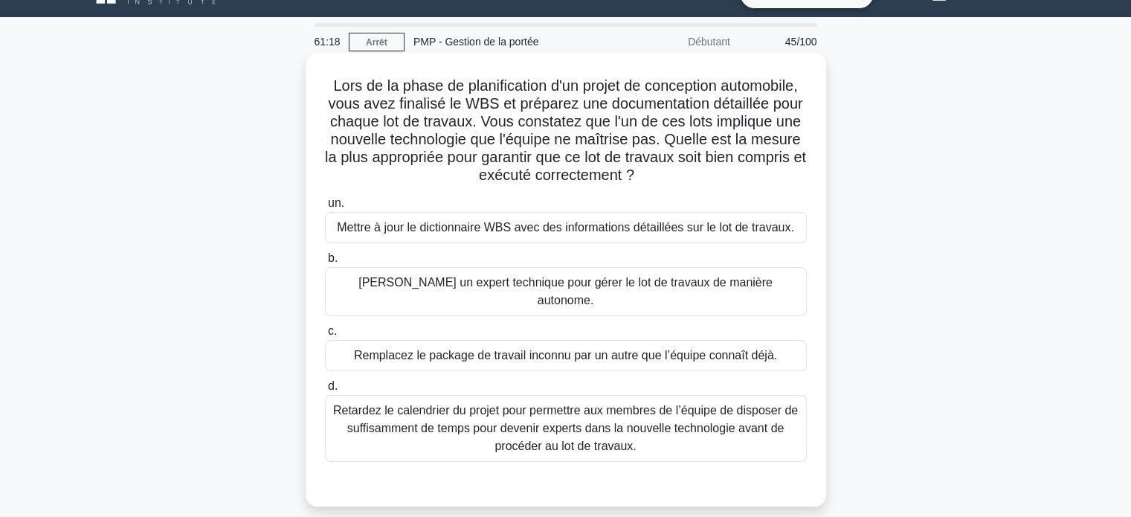
click at [534, 233] on font "Mettre à jour le dictionnaire WBS avec des informations détaillées sur le lot d…" at bounding box center [565, 227] width 457 height 13
click at [325, 208] on input "un. Mettre à jour le dictionnaire WBS avec des informations détaillées sur le l…" at bounding box center [325, 203] width 0 height 10
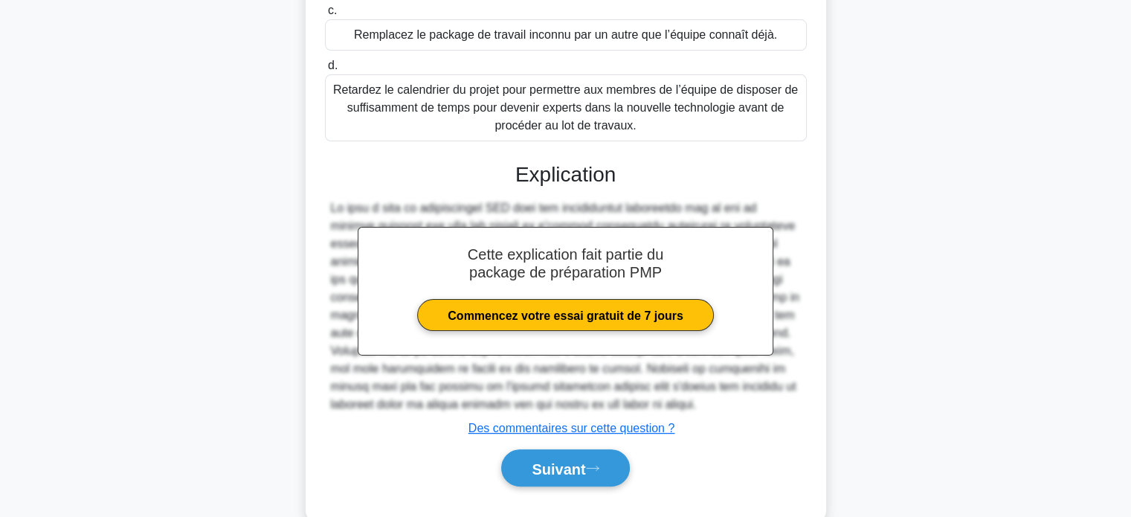
scroll to position [365, 0]
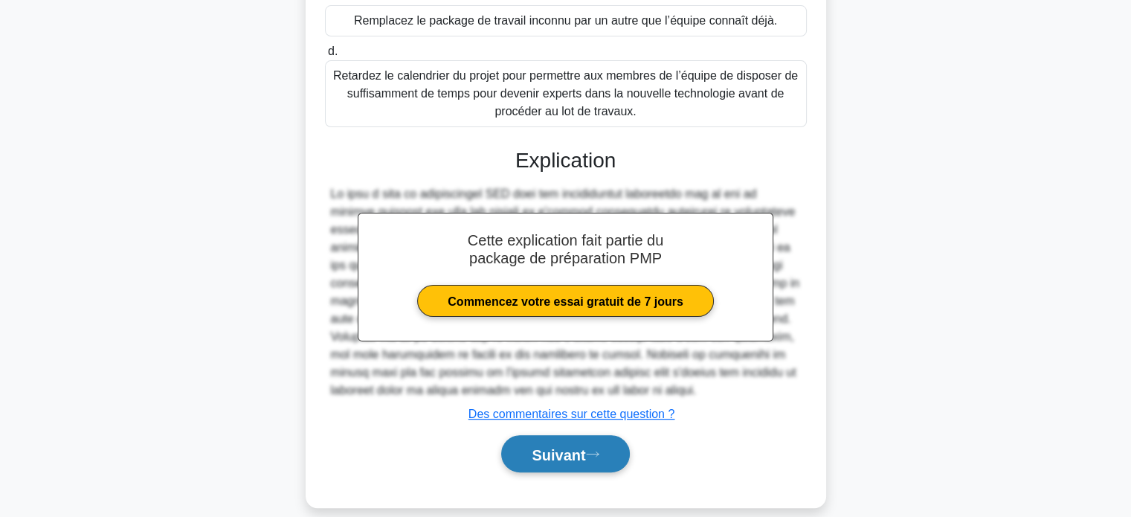
click at [548, 446] on font "Suivant" at bounding box center [558, 454] width 54 height 16
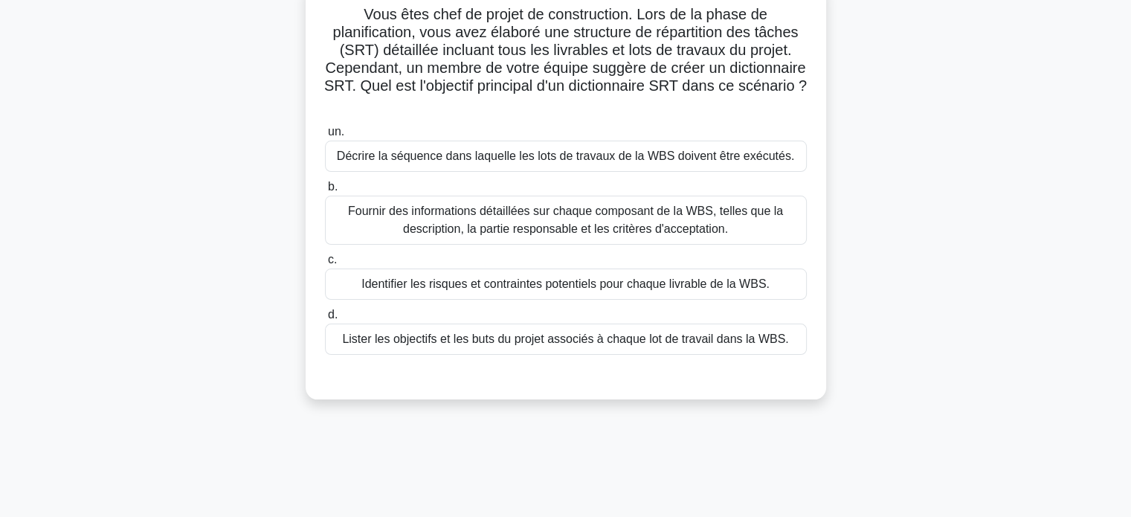
scroll to position [105, 0]
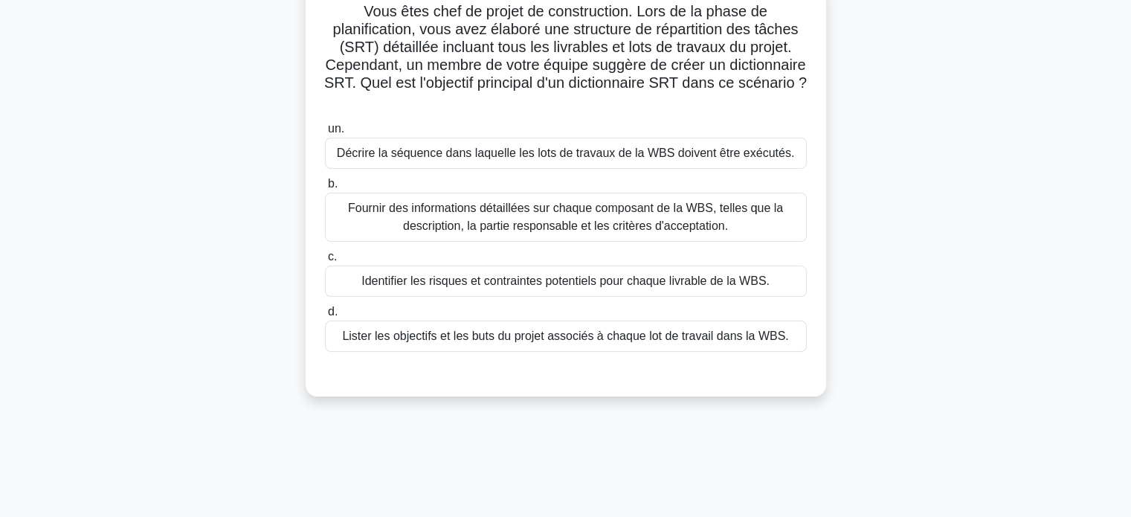
drag, startPoint x: 556, startPoint y: 219, endPoint x: 511, endPoint y: 219, distance: 44.6
click at [511, 219] on font "Fournir des informations détaillées sur chaque composant de la WBS, telles que …" at bounding box center [565, 216] width 435 height 30
click at [325, 189] on input "b. Fournir des informations détaillées sur chaque composant de la WBS, telles q…" at bounding box center [325, 184] width 0 height 10
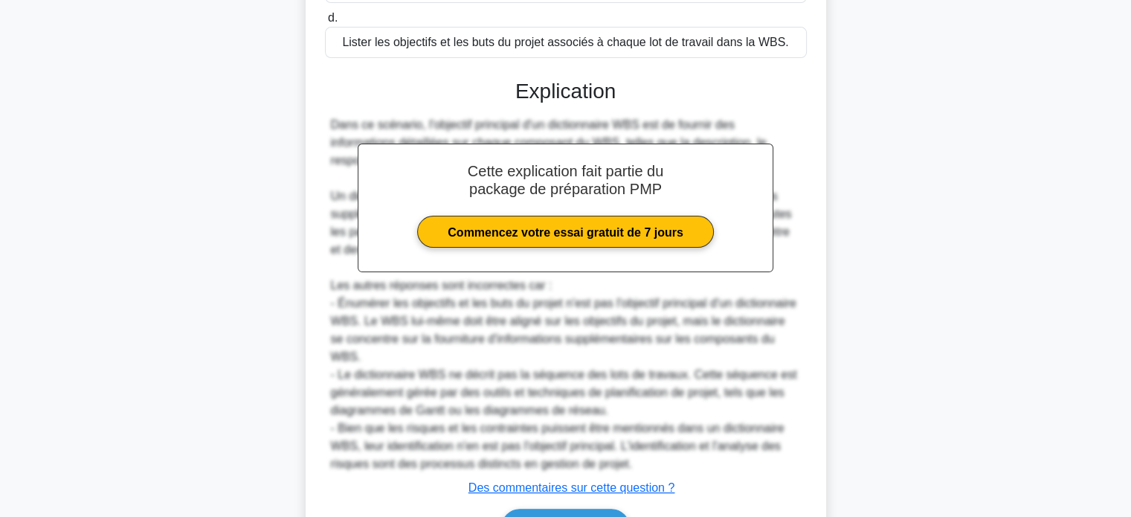
scroll to position [399, 0]
click at [558, 516] on font "Suivant" at bounding box center [558, 527] width 54 height 16
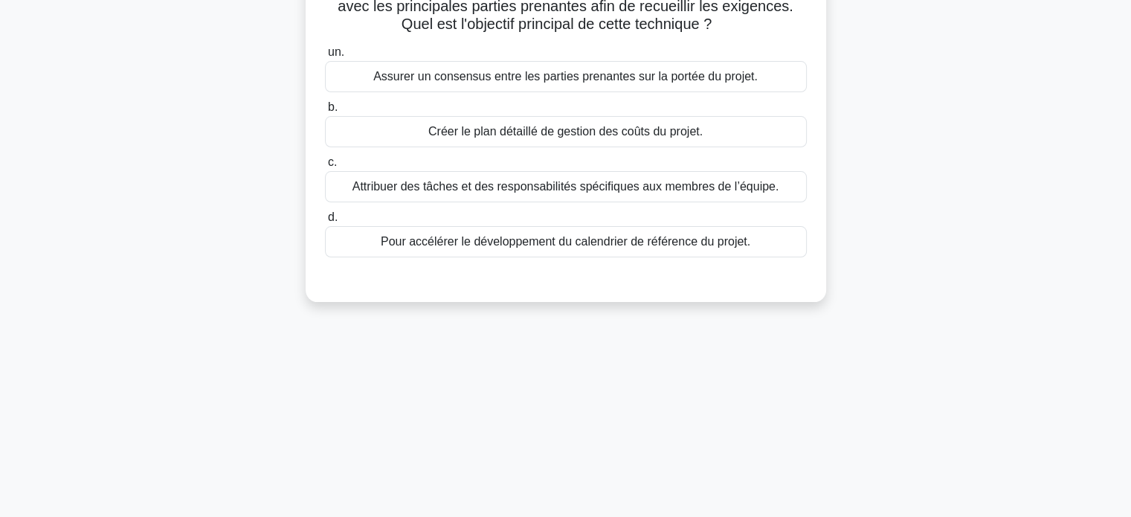
scroll to position [60, 0]
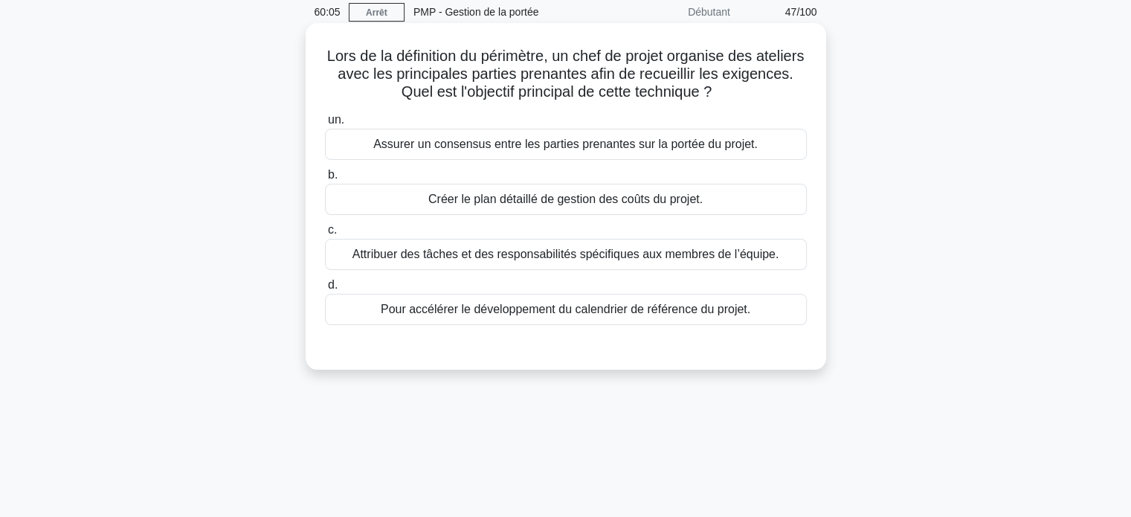
click at [546, 141] on font "Assurer un consensus entre les parties prenantes sur la portée du projet." at bounding box center [565, 144] width 384 height 13
click at [325, 125] on input "un. Assurer un consensus entre les parties prenantes sur la portée du projet." at bounding box center [325, 120] width 0 height 10
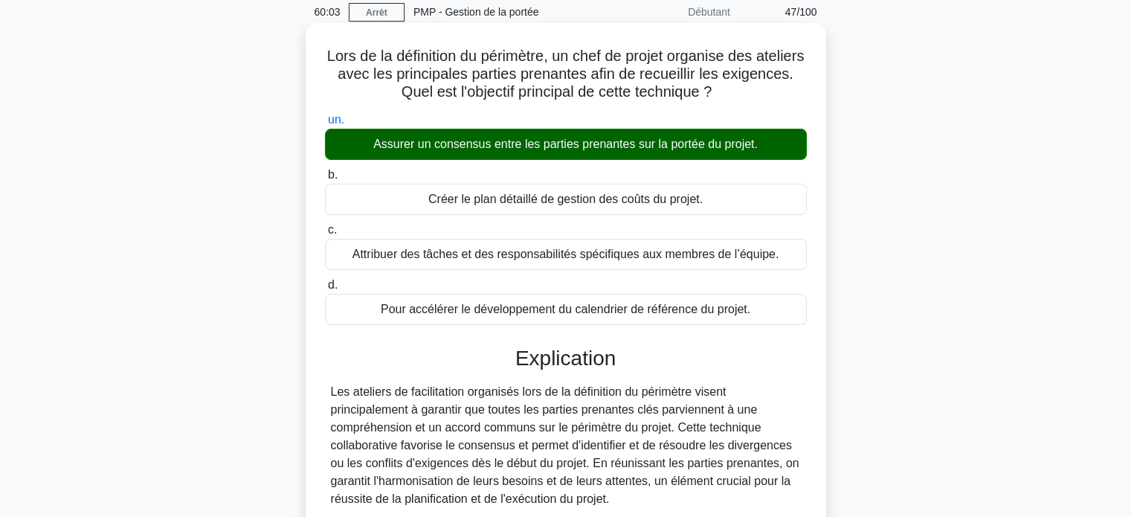
scroll to position [311, 0]
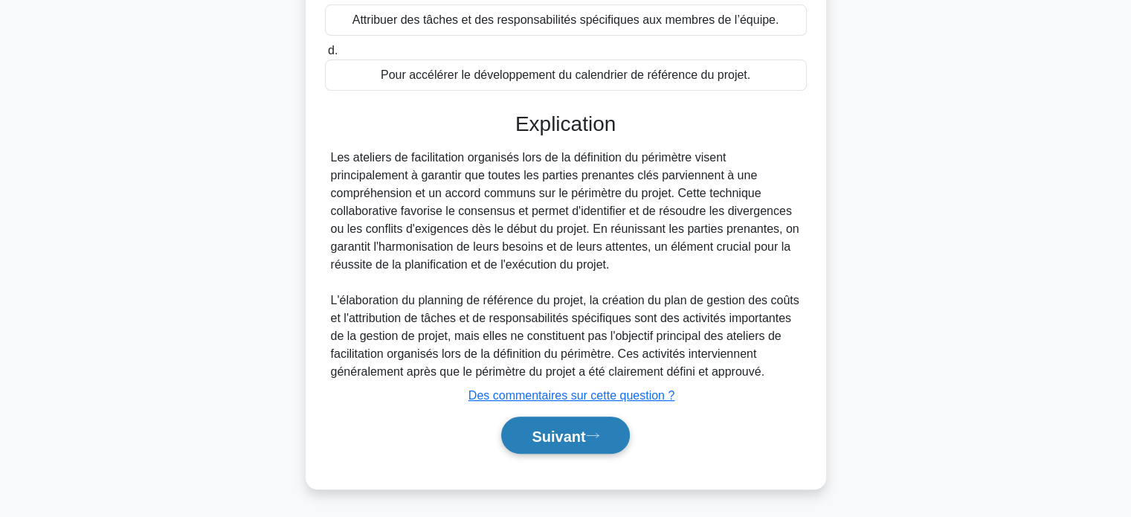
click at [541, 435] on font "Suivant" at bounding box center [558, 435] width 54 height 16
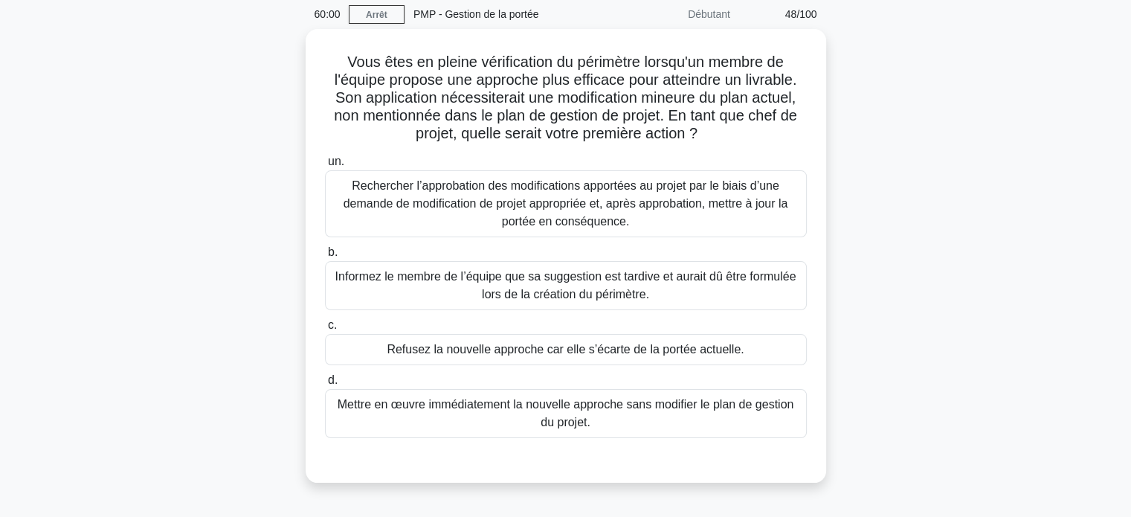
scroll to position [57, 0]
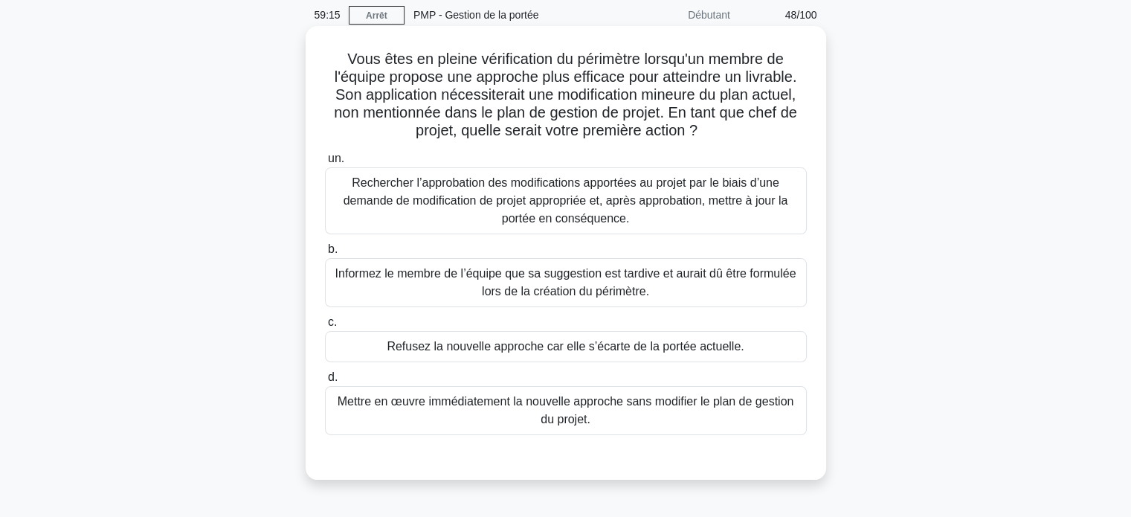
drag, startPoint x: 528, startPoint y: 293, endPoint x: 592, endPoint y: 316, distance: 67.3
click at [592, 316] on div "un. Rechercher l’approbation des modifications apportées au projet par le biais…" at bounding box center [566, 291] width 500 height 291
click at [562, 418] on font "Mettre en œuvre immédiatement la nouvelle approche sans modifier le plan de ges…" at bounding box center [565, 410] width 456 height 30
click at [325, 382] on input "d. Mettre en œuvre immédiatement la nouvelle approche sans modifier le plan de …" at bounding box center [325, 377] width 0 height 10
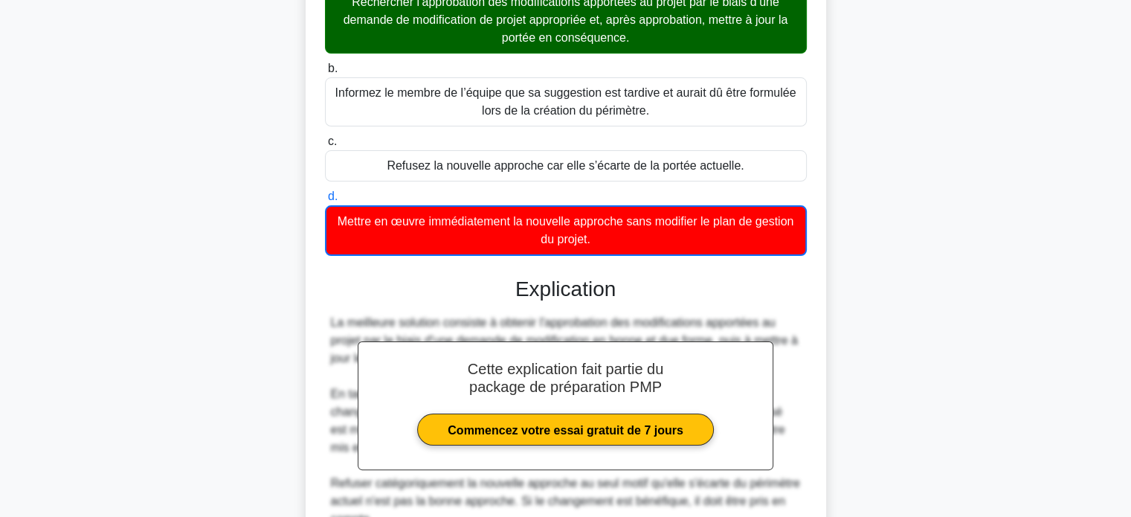
scroll to position [256, 0]
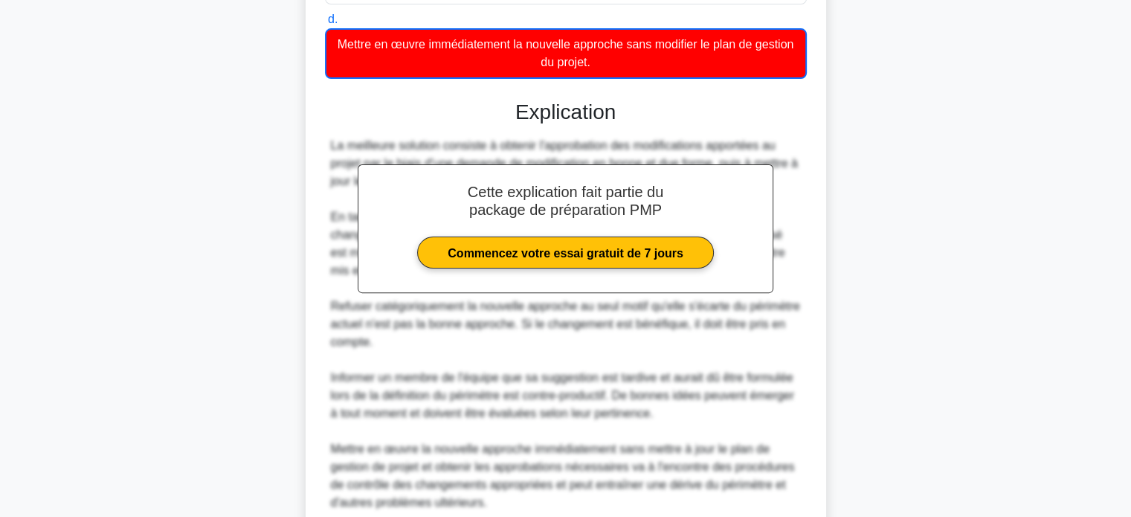
click at [560, 401] on font "Informer un membre de l'équipe que sa suggestion est tardive et aurait dû être …" at bounding box center [562, 395] width 463 height 48
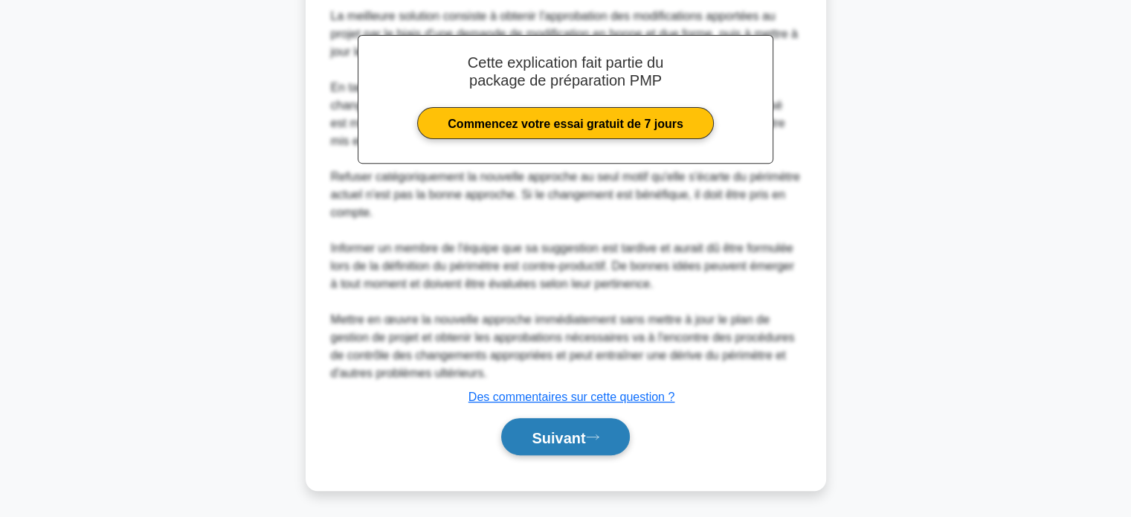
click at [552, 439] on font "Suivant" at bounding box center [558, 437] width 54 height 16
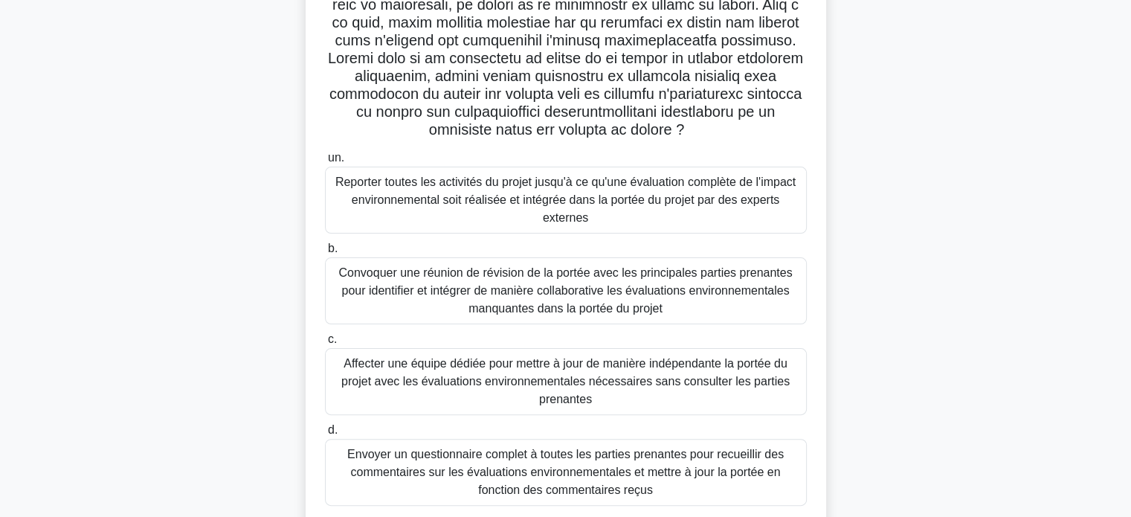
scroll to position [294, 0]
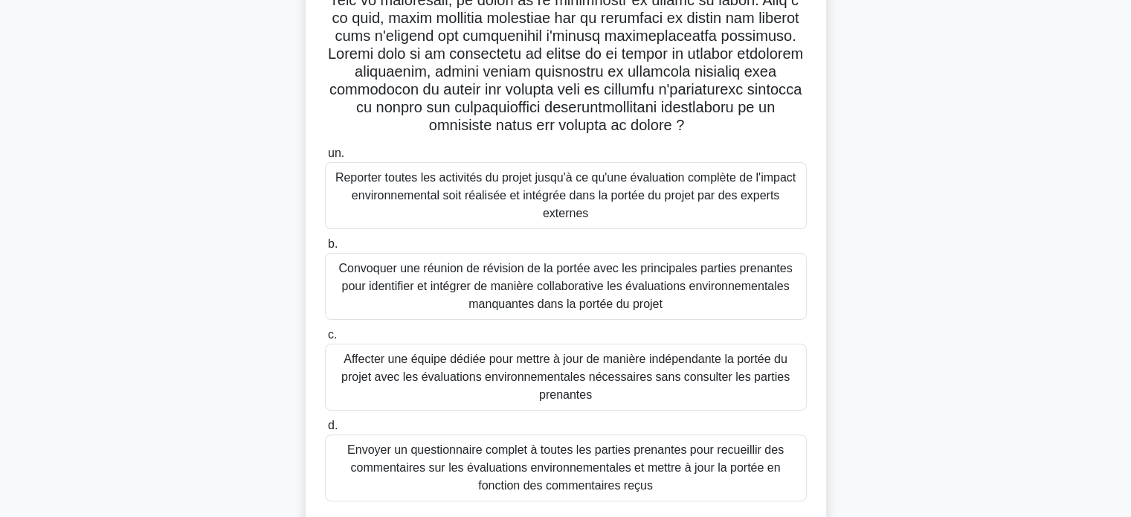
click at [537, 292] on font "Convoquer une réunion de révision de la portée avec les principales parties pre…" at bounding box center [564, 286] width 453 height 48
click at [325, 249] on input "b. Convoquer une réunion de révision de la portée avec les principales parties …" at bounding box center [325, 244] width 0 height 10
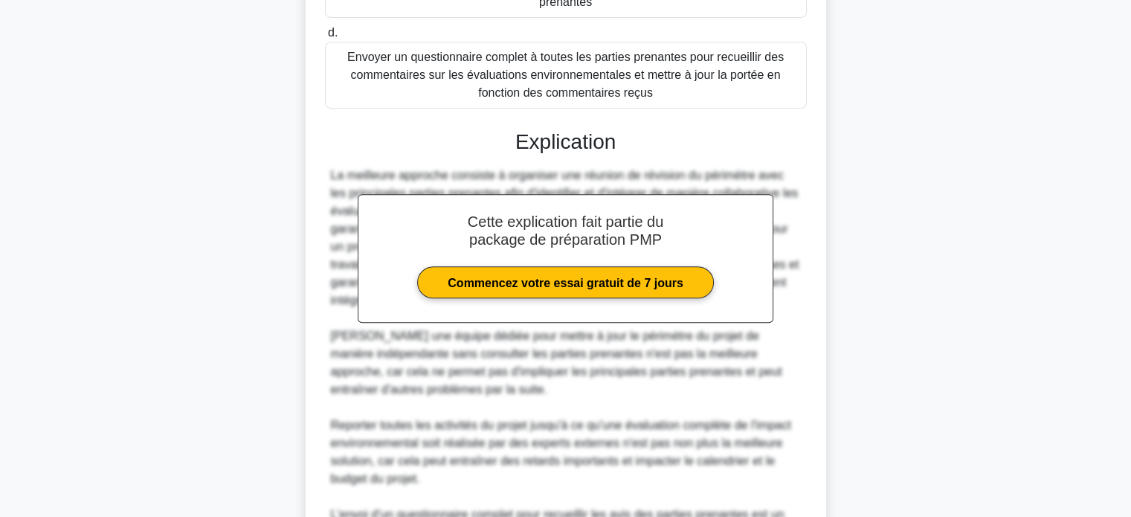
scroll to position [882, 0]
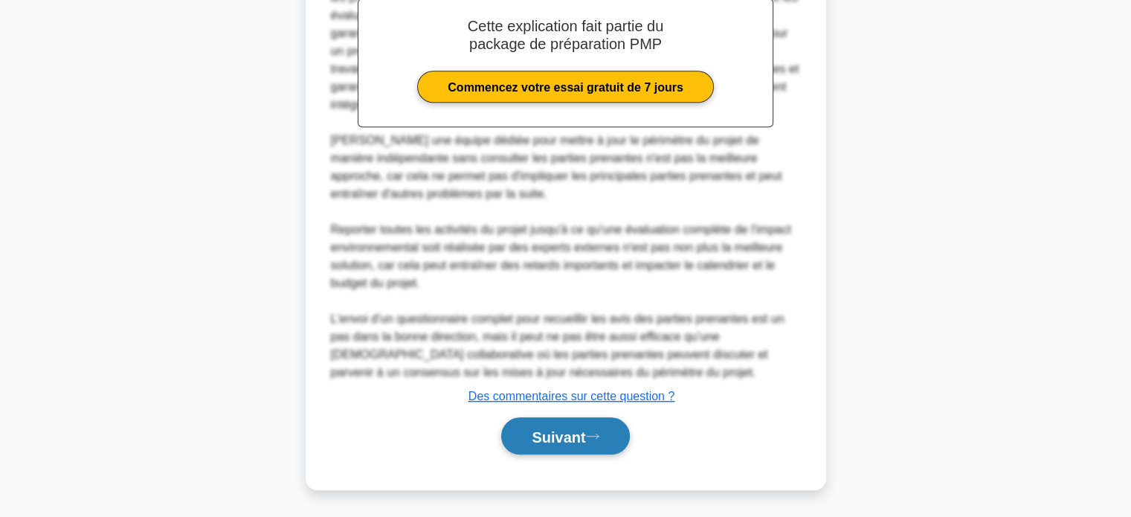
click at [536, 436] on font "Suivant" at bounding box center [558, 436] width 54 height 16
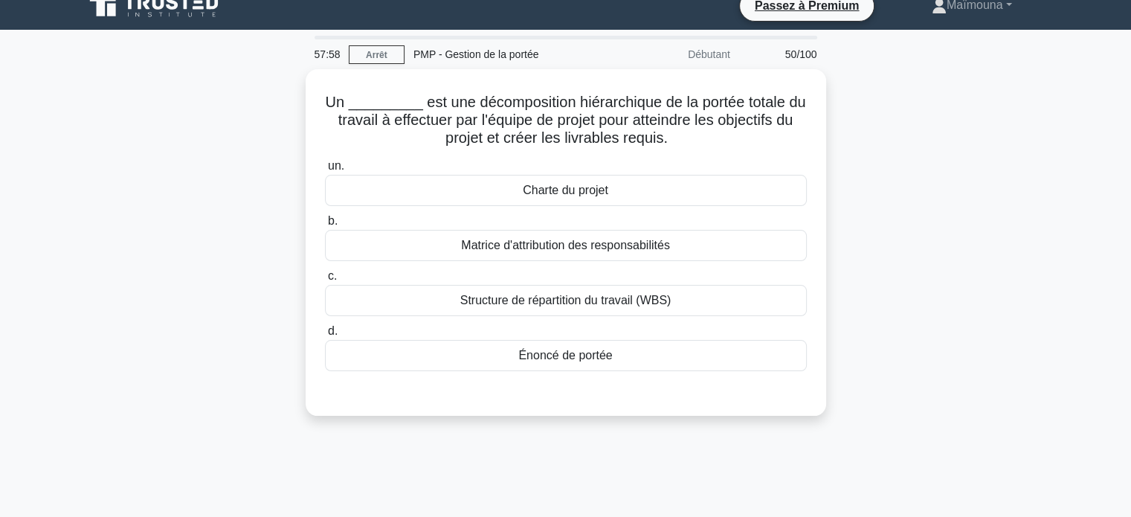
scroll to position [0, 0]
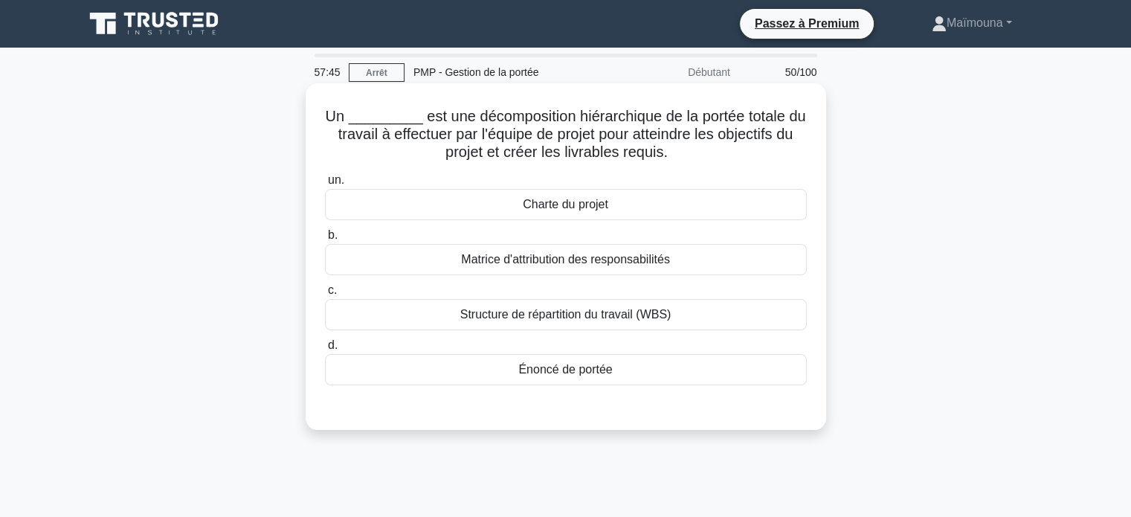
click at [578, 311] on font "Structure de répartition du travail (WBS)" at bounding box center [565, 314] width 211 height 13
click at [325, 295] on input "c. Structure de répartition du travail (WBS)" at bounding box center [325, 290] width 0 height 10
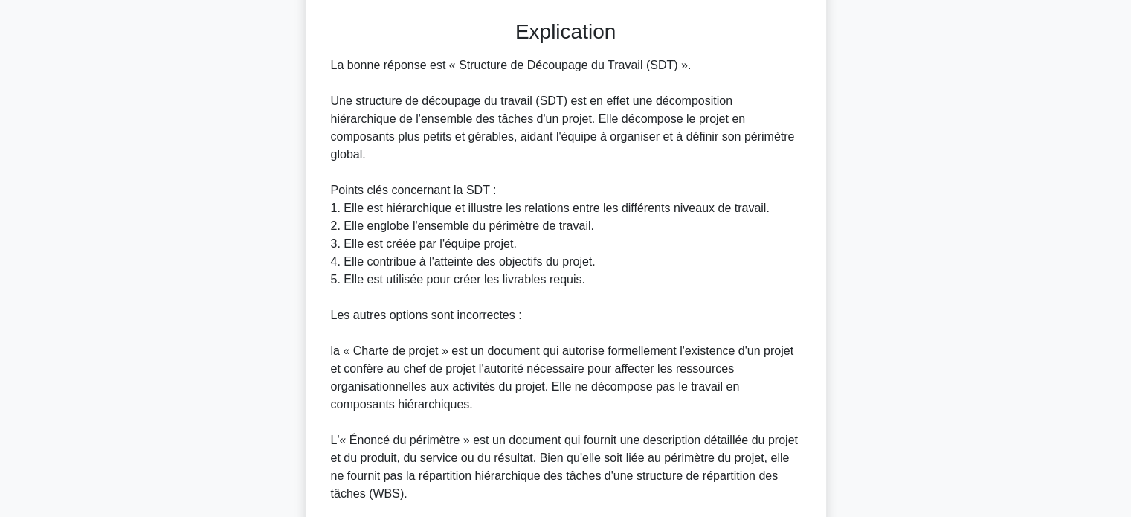
scroll to position [579, 0]
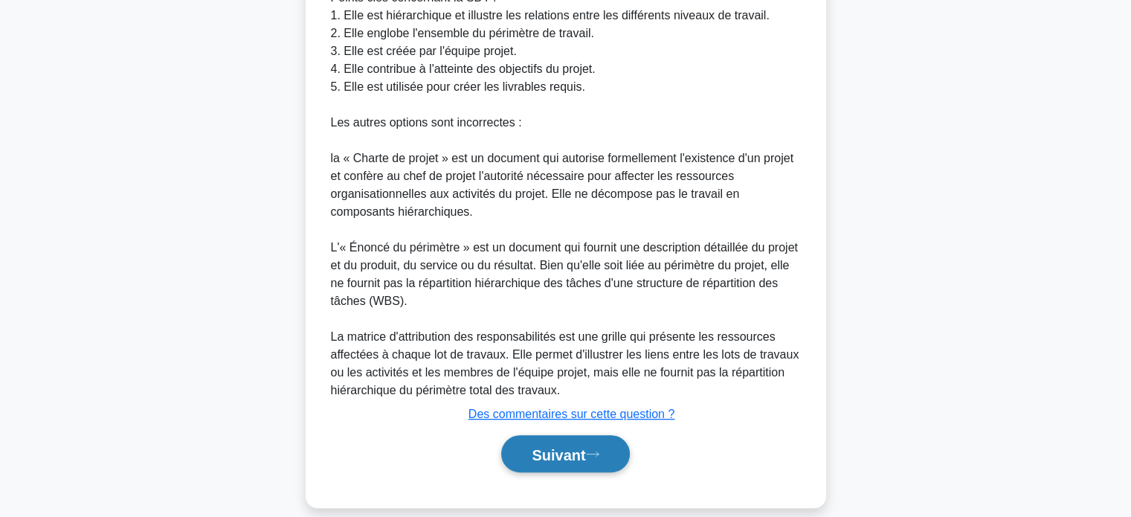
click at [547, 446] on font "Suivant" at bounding box center [558, 454] width 54 height 16
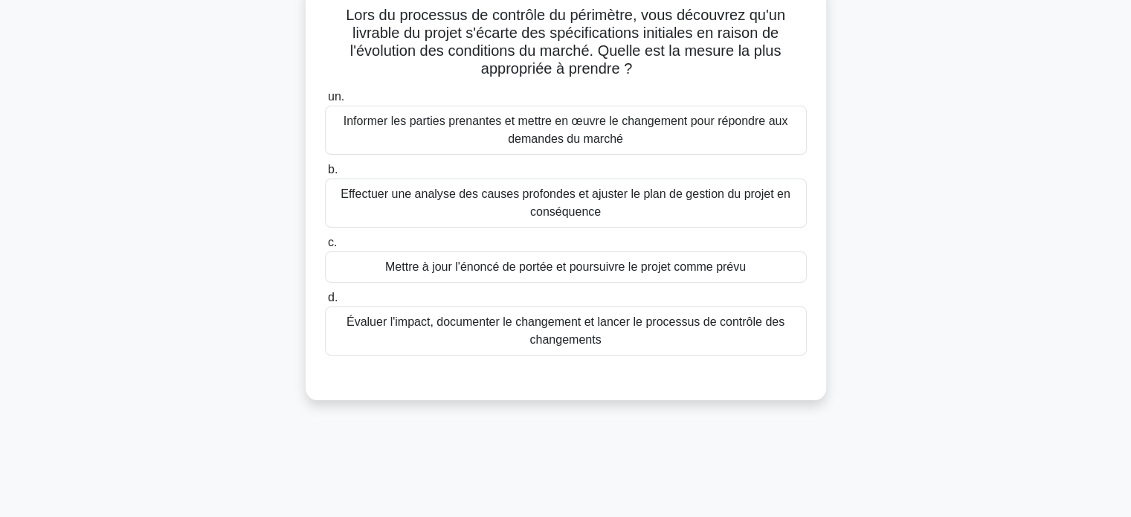
scroll to position [52, 0]
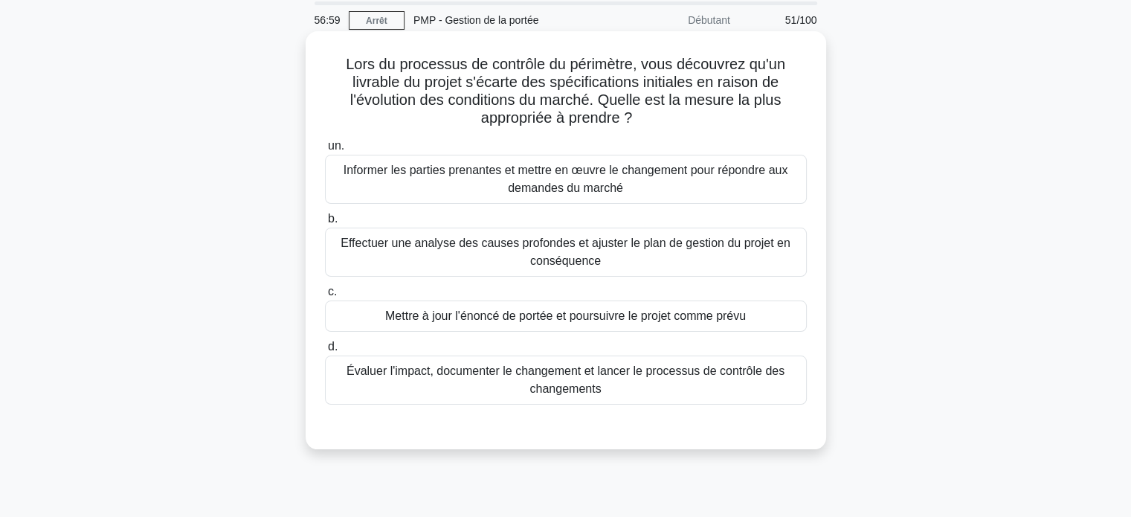
click at [565, 259] on font "Effectuer une analyse des causes profondes et ajuster le plan de gestion du pro…" at bounding box center [565, 251] width 450 height 30
click at [325, 224] on input "b. Effectuer une analyse des causes profondes et ajuster le plan de gestion du …" at bounding box center [325, 219] width 0 height 10
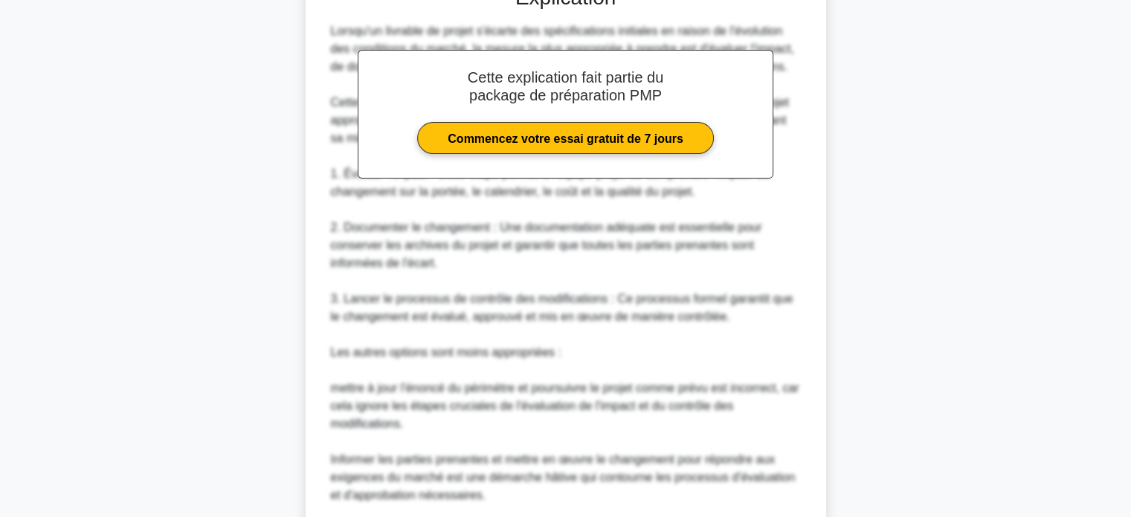
scroll to position [740, 0]
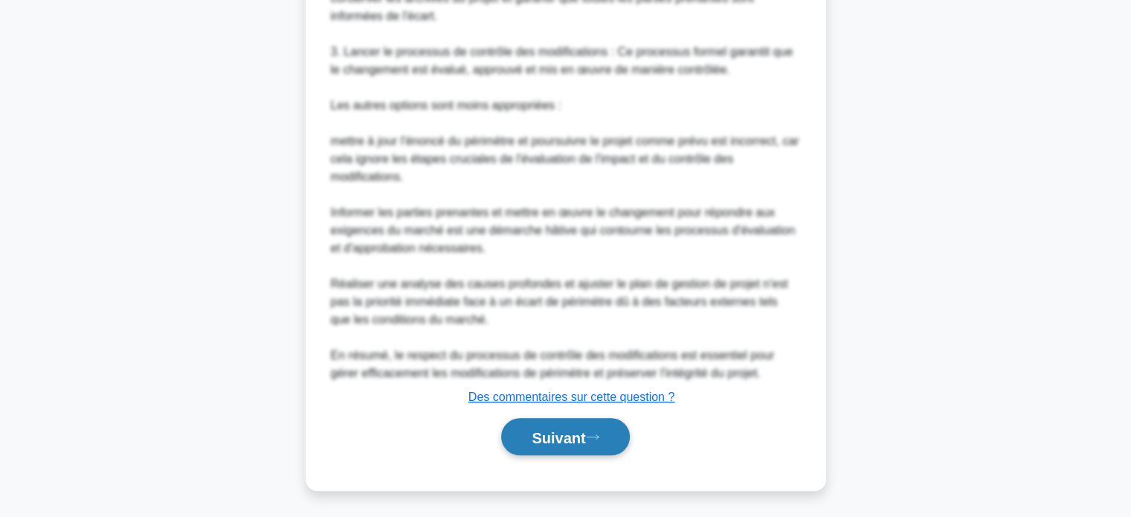
click at [551, 440] on font "Suivant" at bounding box center [558, 437] width 54 height 16
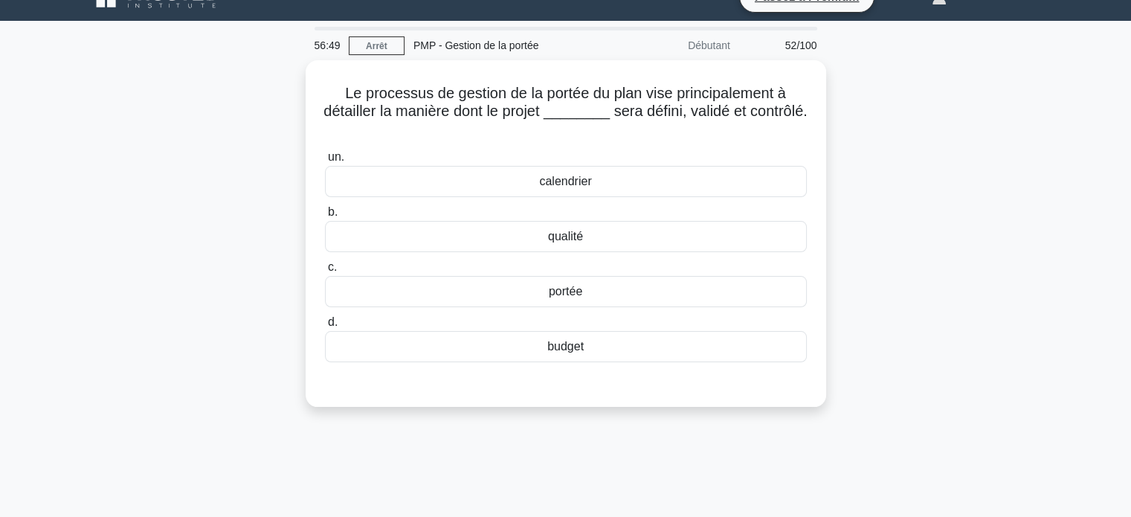
scroll to position [0, 0]
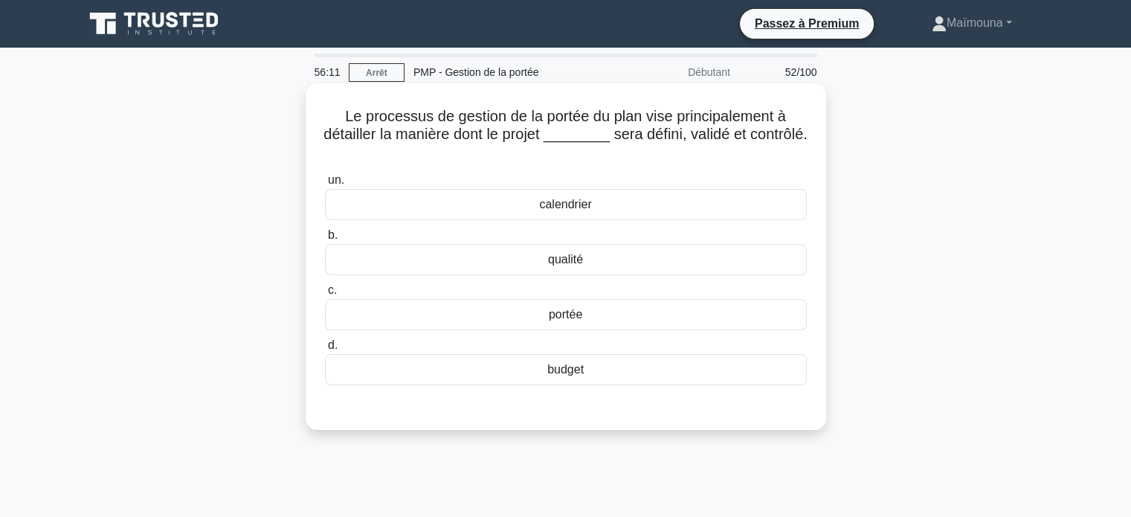
click at [561, 317] on font "portée" at bounding box center [565, 314] width 33 height 13
click at [325, 295] on input "c. portée" at bounding box center [325, 290] width 0 height 10
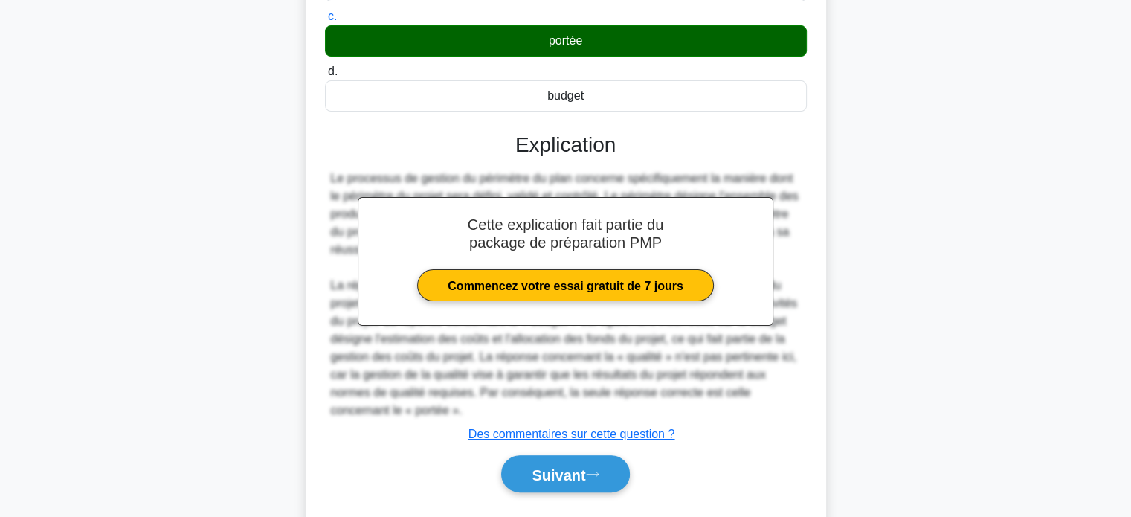
scroll to position [311, 0]
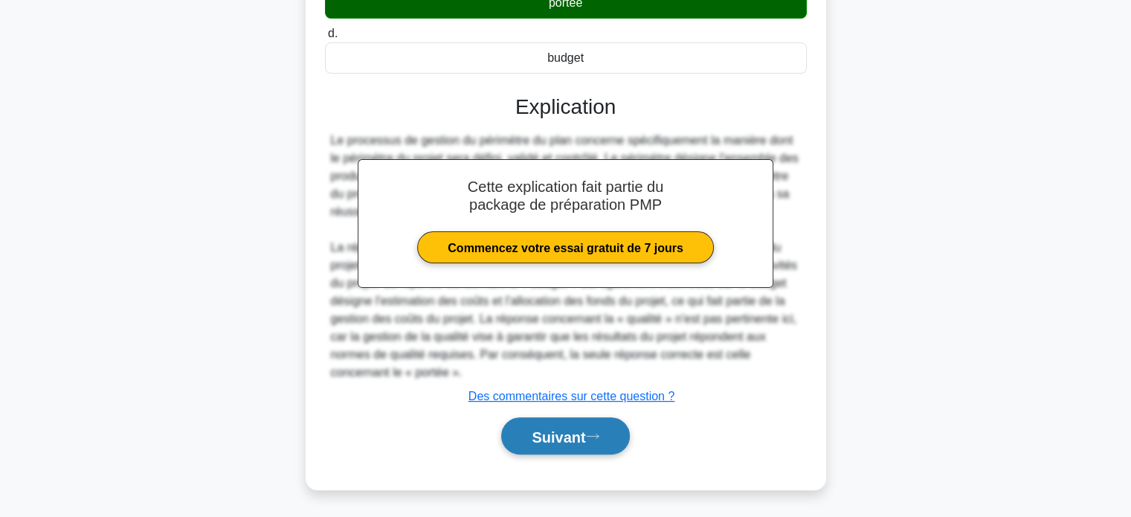
click at [548, 433] on font "Suivant" at bounding box center [558, 436] width 54 height 16
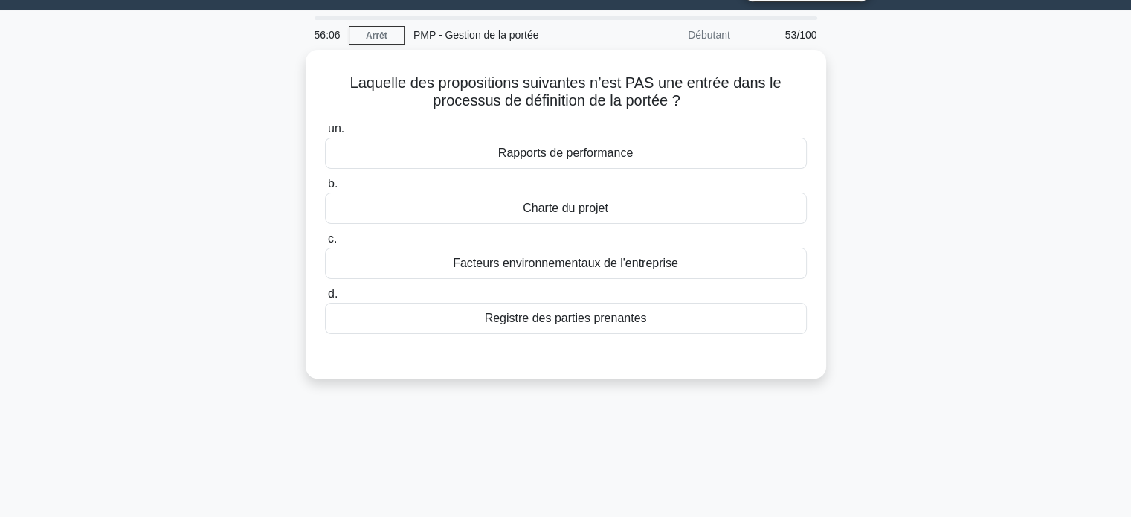
scroll to position [0, 0]
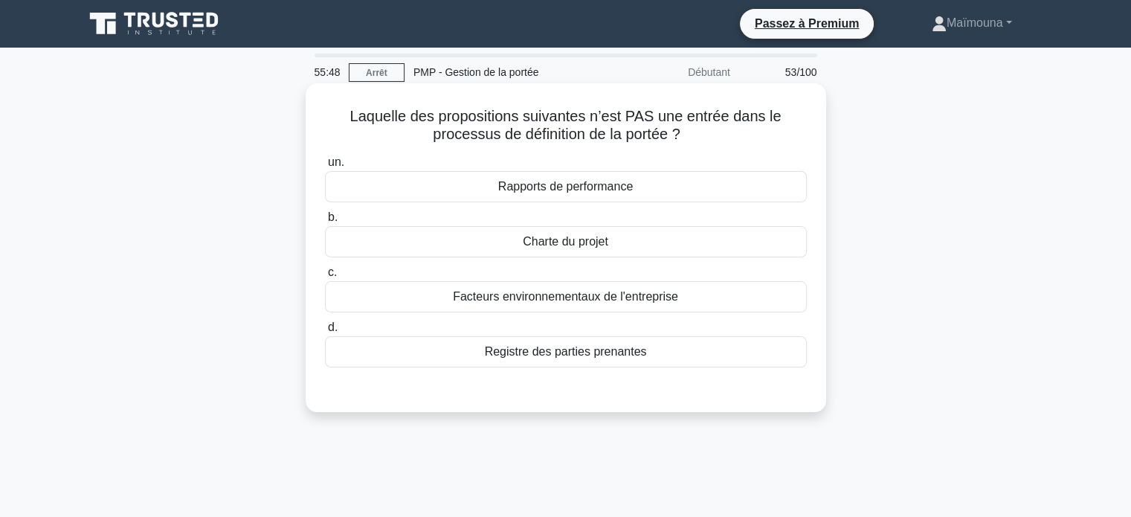
click at [569, 185] on font "Rapports de performance" at bounding box center [565, 186] width 135 height 13
click at [325, 167] on input "un. Rapports de performance" at bounding box center [325, 163] width 0 height 10
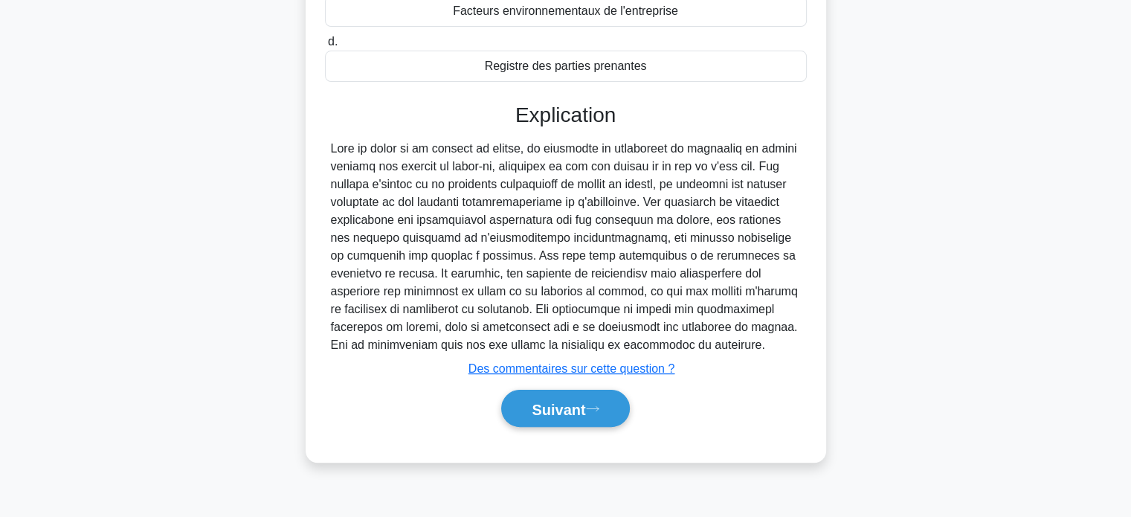
scroll to position [286, 0]
click at [538, 404] on font "Suivant" at bounding box center [558, 408] width 54 height 16
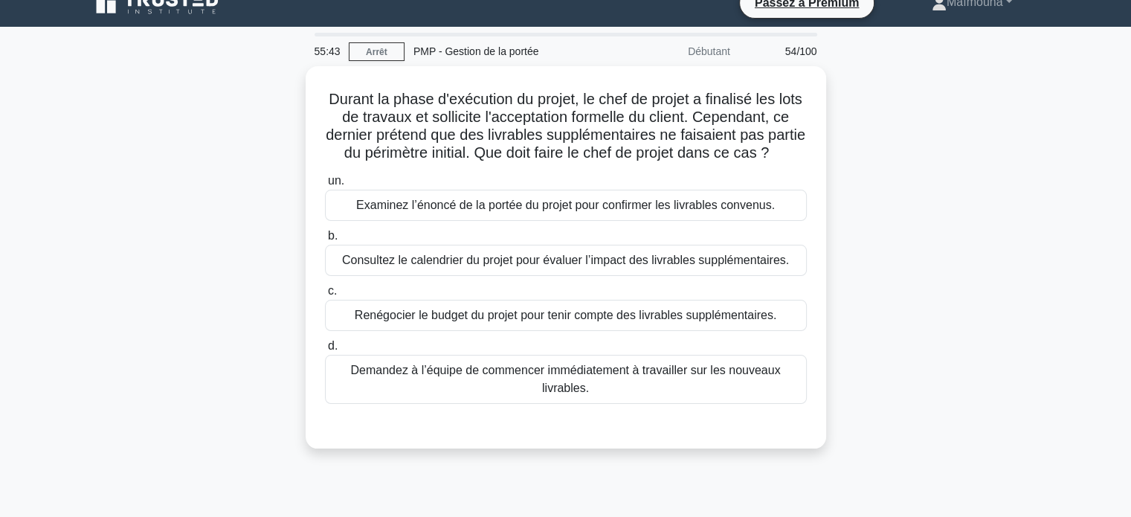
scroll to position [16, 0]
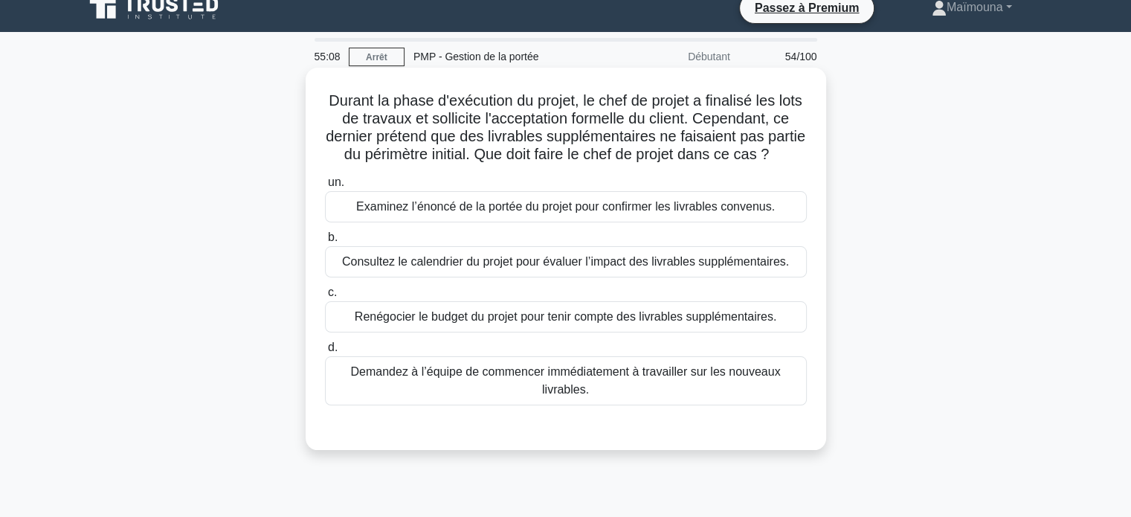
click at [526, 268] on font "Consultez le calendrier du projet pour évaluer l’impact des livrables supplémen…" at bounding box center [565, 261] width 447 height 13
click at [325, 242] on input "b. Consultez le calendrier du projet pour évaluer l’impact des livrables supplé…" at bounding box center [325, 238] width 0 height 10
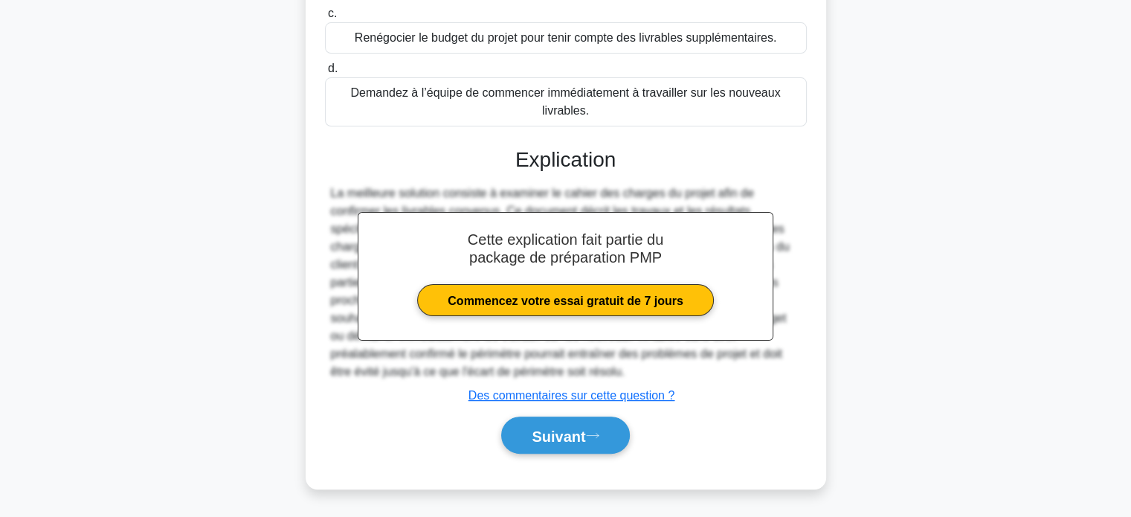
scroll to position [310, 0]
click at [540, 450] on button "Suivant" at bounding box center [565, 435] width 128 height 38
click at [541, 435] on font "Suivant" at bounding box center [558, 435] width 54 height 16
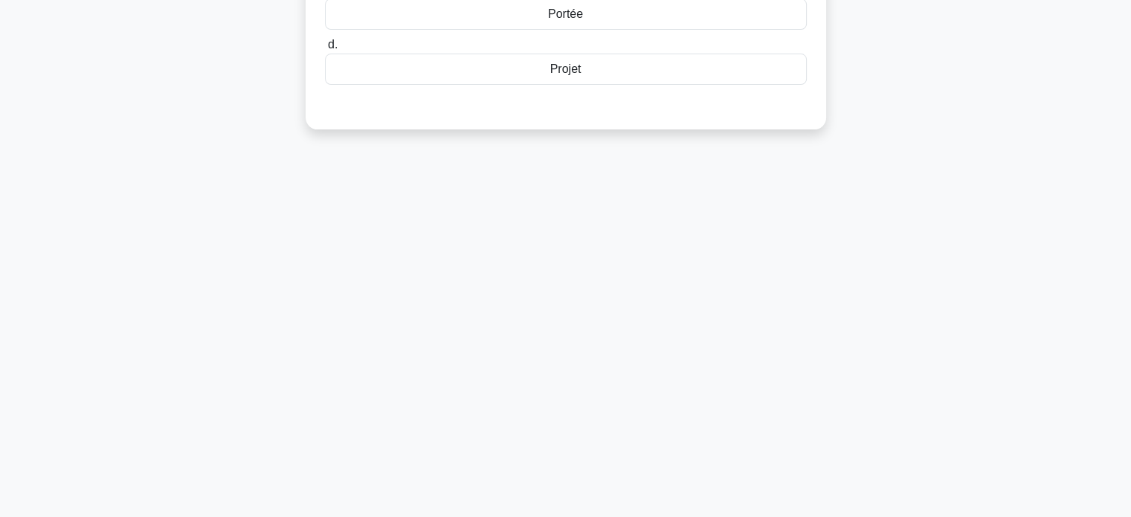
scroll to position [0, 0]
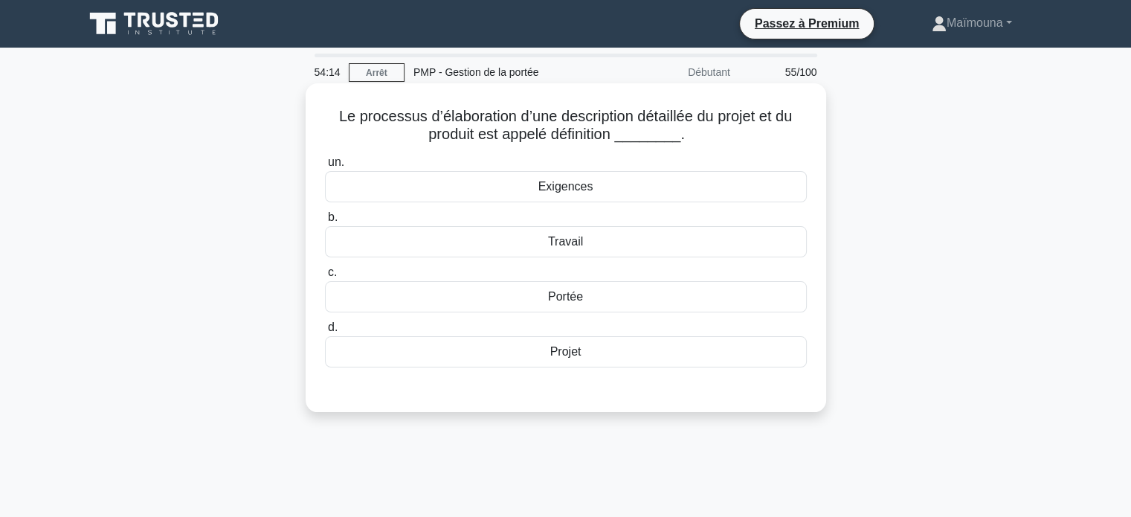
click at [566, 302] on font "Portée" at bounding box center [565, 296] width 35 height 13
click at [325, 277] on input "c. Portée" at bounding box center [325, 273] width 0 height 10
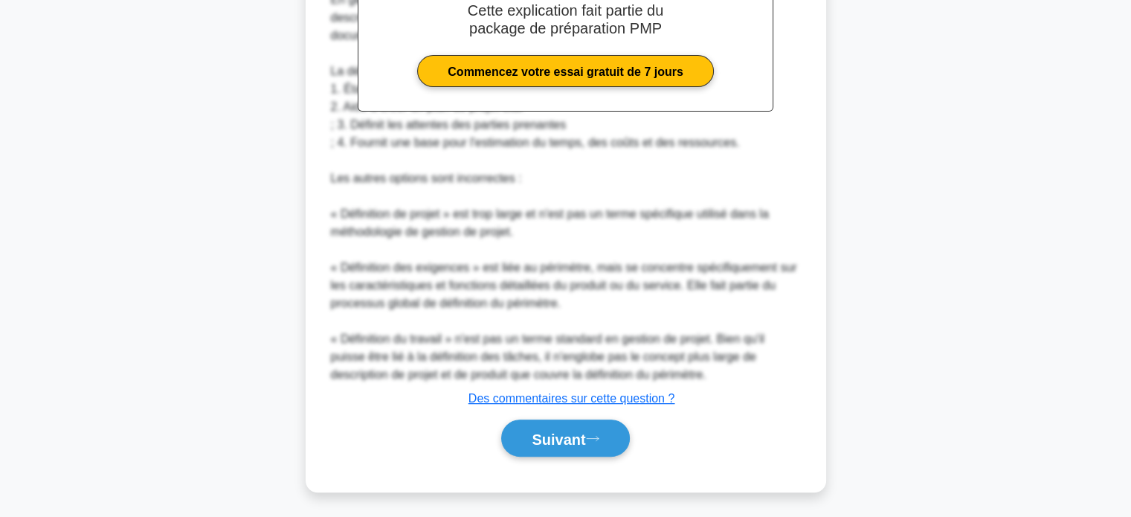
scroll to position [472, 0]
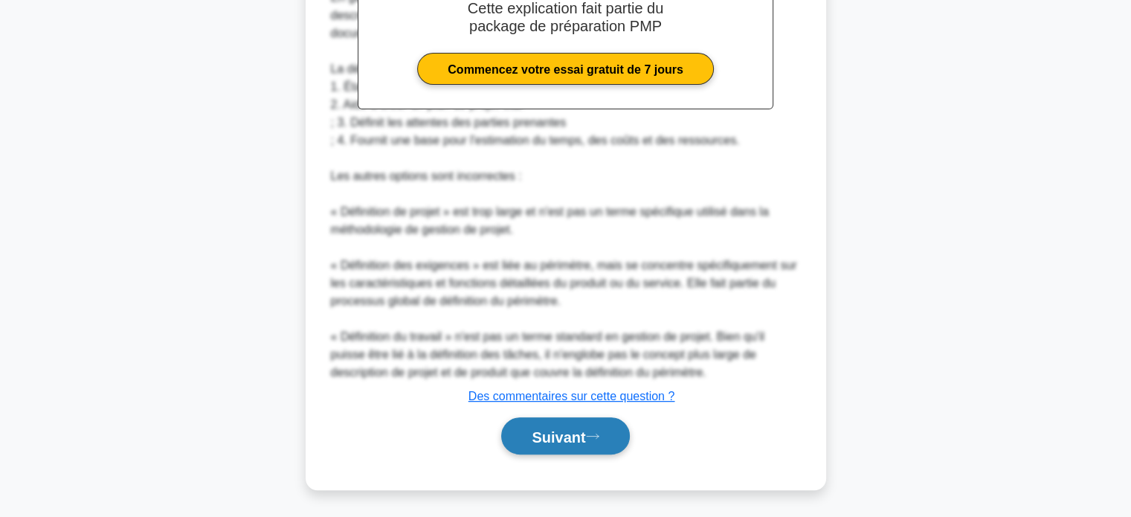
click at [540, 433] on font "Suivant" at bounding box center [558, 436] width 54 height 16
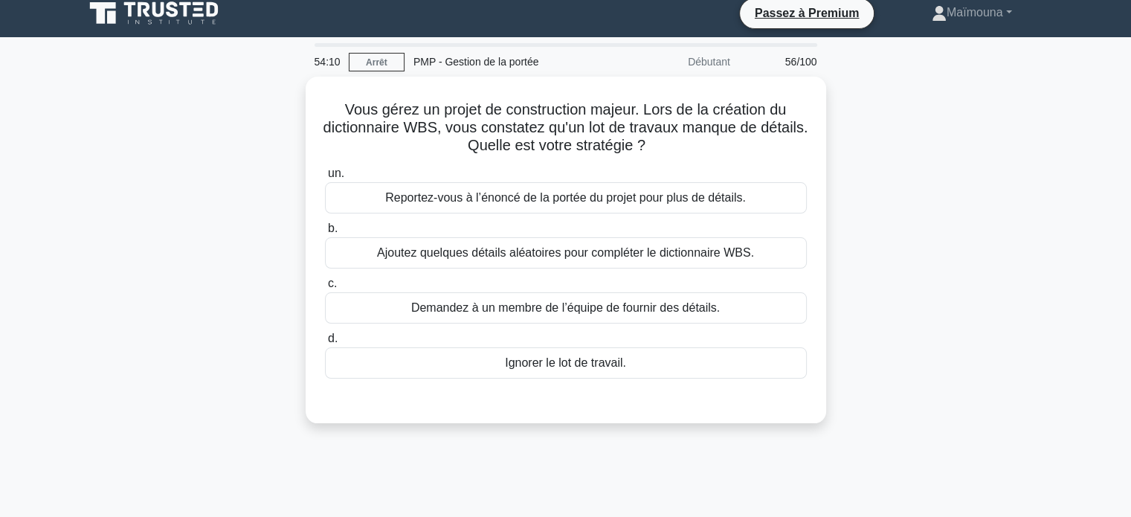
scroll to position [10, 0]
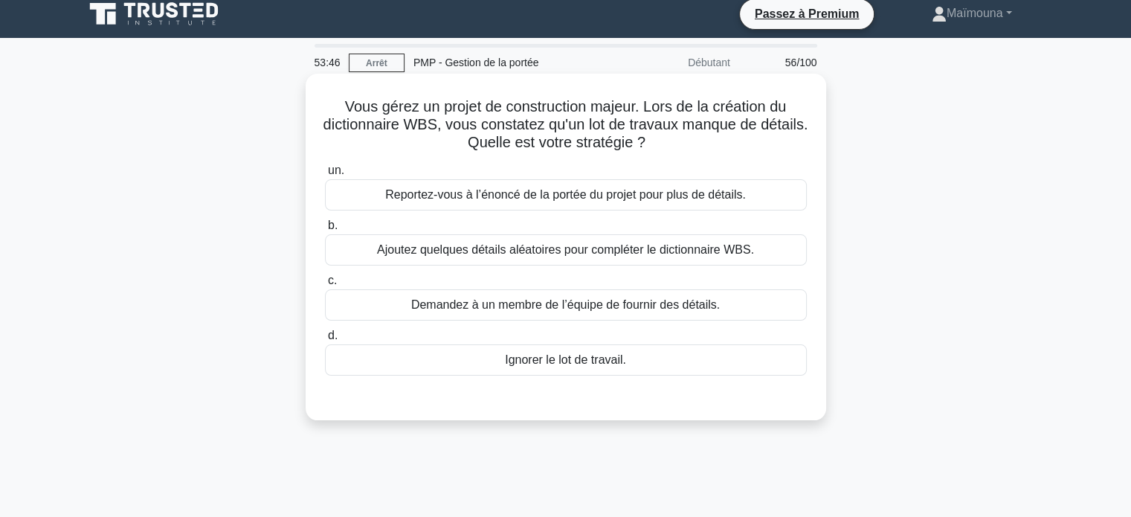
click at [542, 254] on font "Ajoutez quelques détails aléatoires pour compléter le dictionnaire WBS." at bounding box center [565, 249] width 377 height 13
click at [325, 230] on input "b. Ajoutez quelques détails aléatoires pour compléter le dictionnaire WBS." at bounding box center [325, 226] width 0 height 10
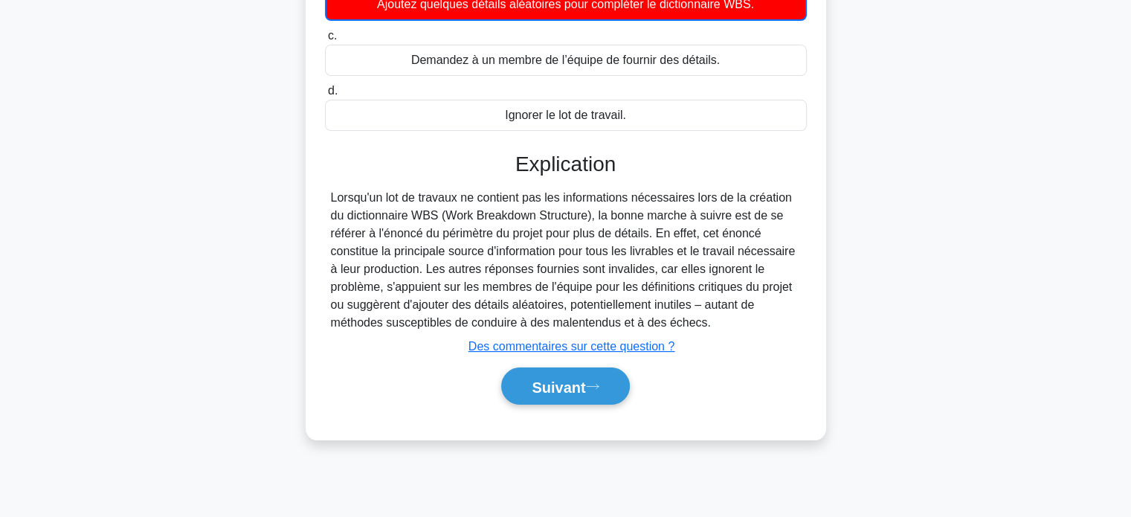
scroll to position [259, 0]
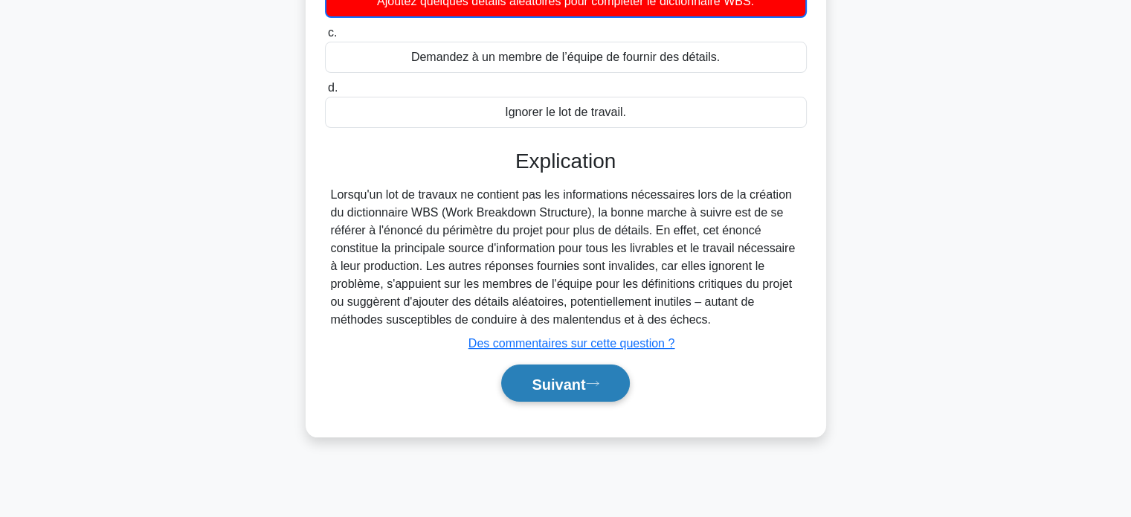
click at [544, 383] on font "Suivant" at bounding box center [558, 383] width 54 height 16
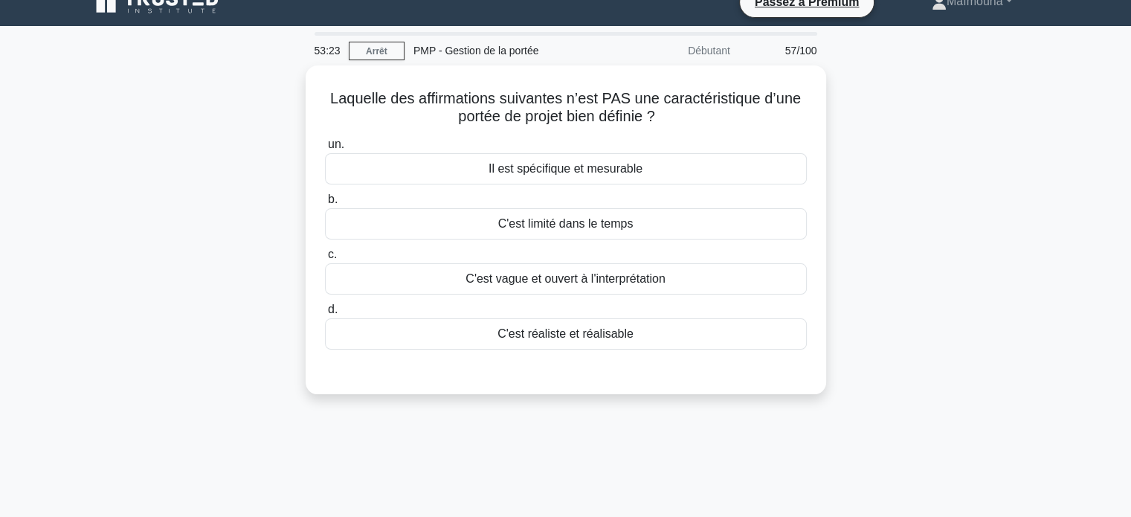
scroll to position [0, 0]
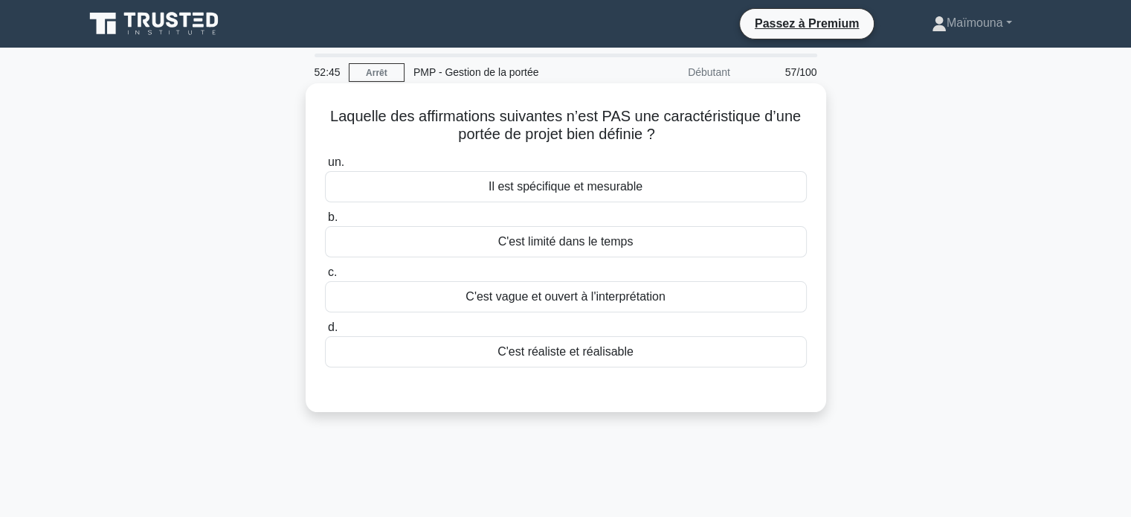
click at [556, 300] on font "C'est vague et ouvert à l'interprétation" at bounding box center [564, 296] width 199 height 13
click at [325, 277] on input "c. C'est vague et ouvert à l'interprétation" at bounding box center [325, 273] width 0 height 10
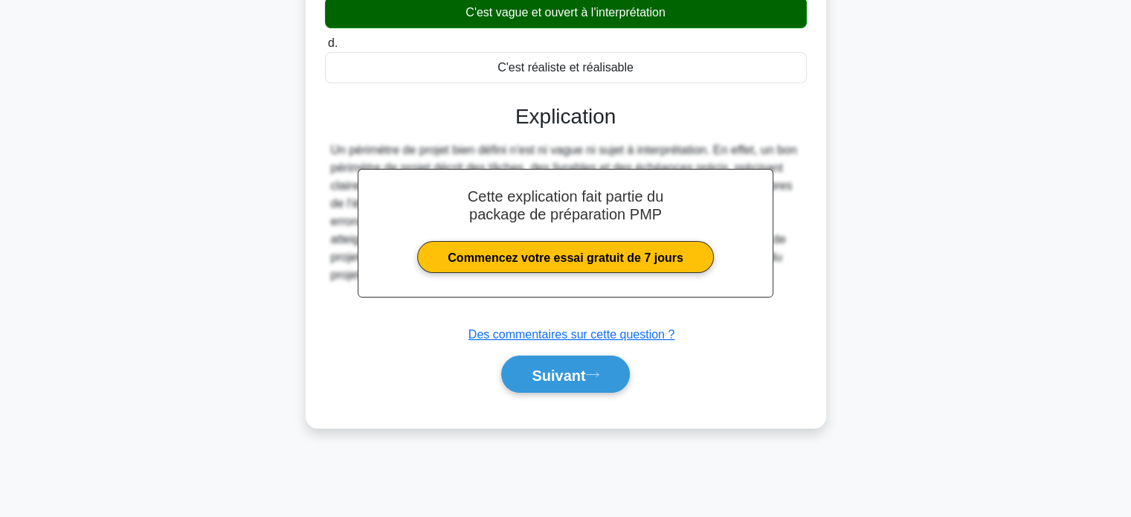
scroll to position [285, 0]
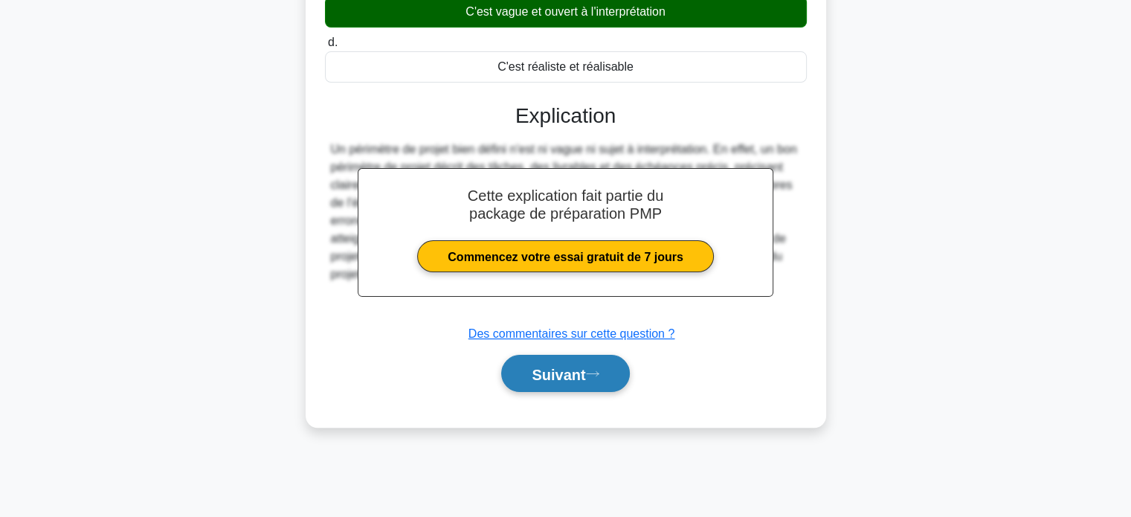
click at [534, 369] on font "Suivant" at bounding box center [558, 374] width 54 height 16
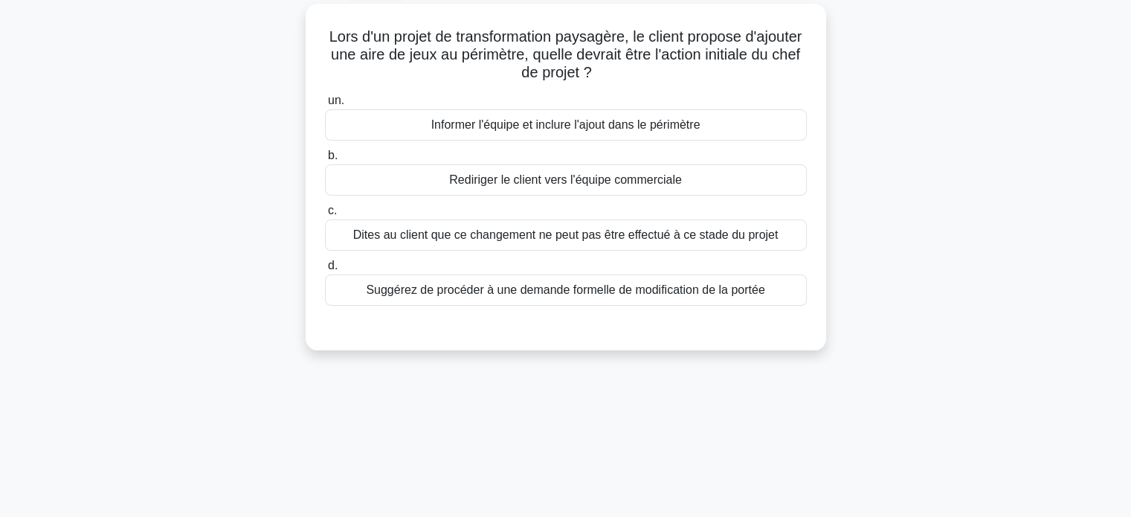
scroll to position [73, 0]
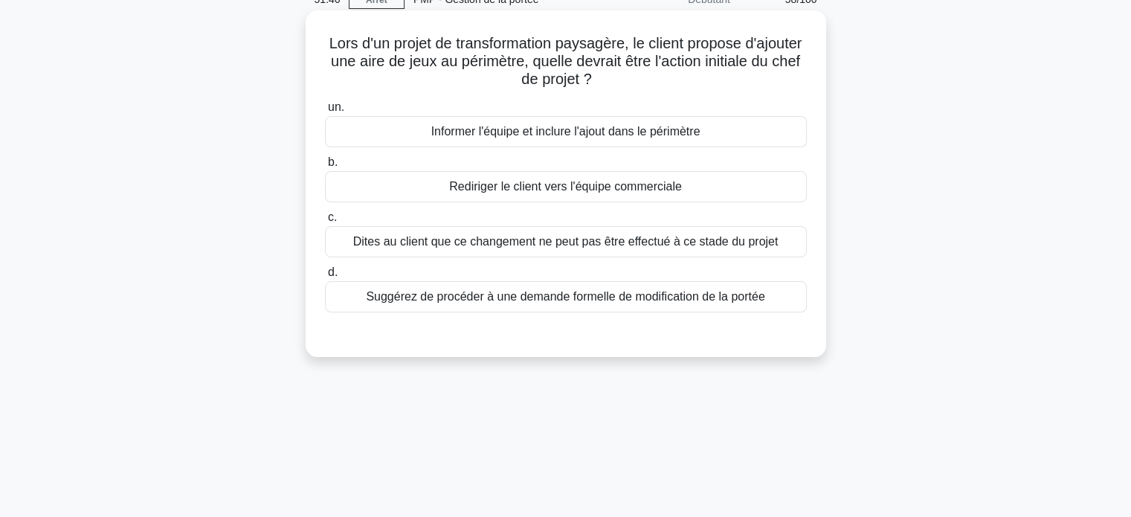
click at [543, 300] on font "Suggérez de procéder à une demande formelle de modification de la portée" at bounding box center [565, 296] width 398 height 13
click at [325, 277] on input "d. Suggérez de procéder à une demande formelle de modification de la portée" at bounding box center [325, 273] width 0 height 10
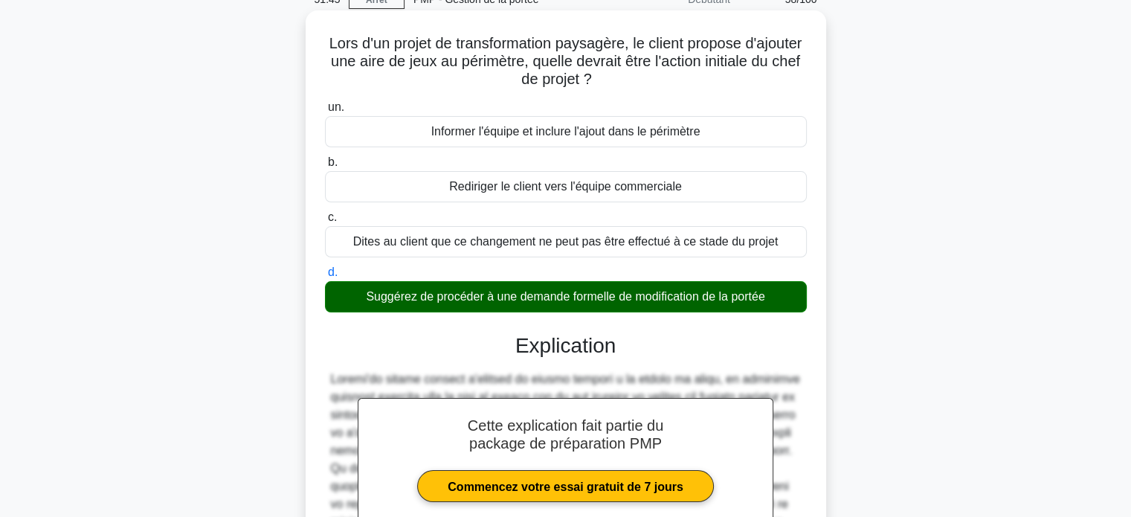
scroll to position [294, 0]
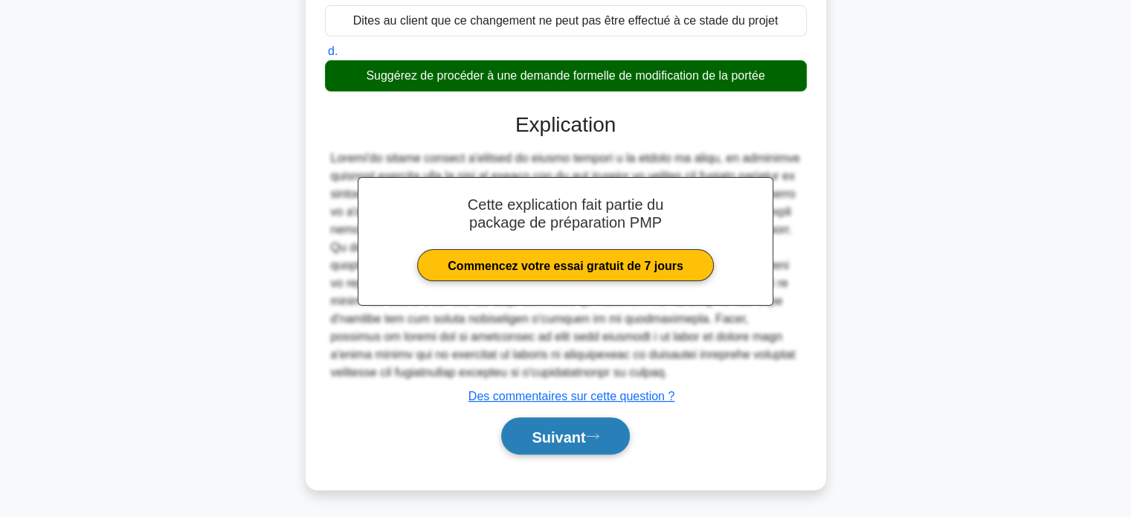
click at [540, 436] on font "Suivant" at bounding box center [558, 436] width 54 height 16
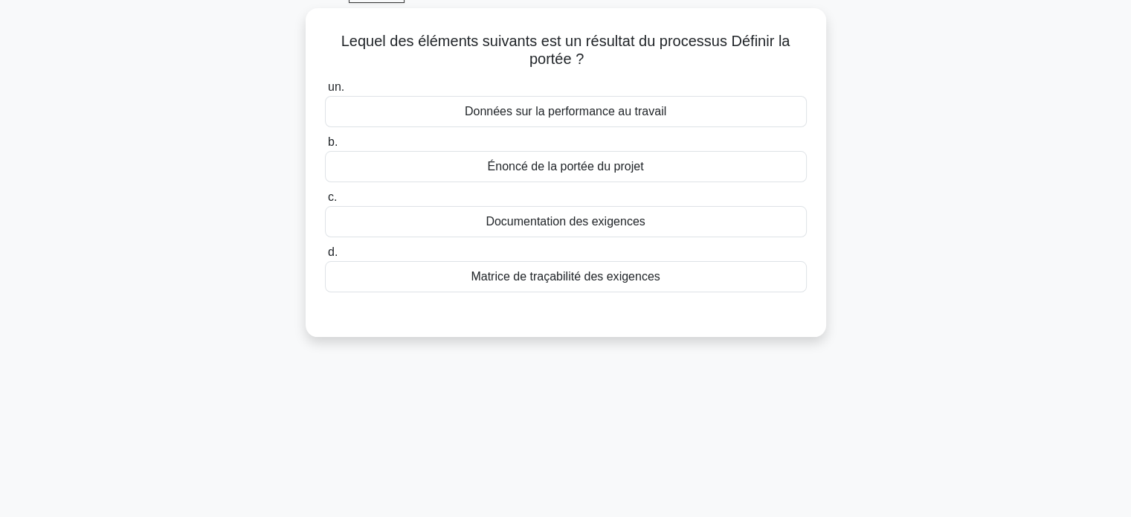
scroll to position [75, 0]
click at [565, 170] on font "Énoncé de la portée du projet" at bounding box center [566, 166] width 156 height 13
click at [325, 147] on input "b. Énoncé de la portée du projet" at bounding box center [325, 143] width 0 height 10
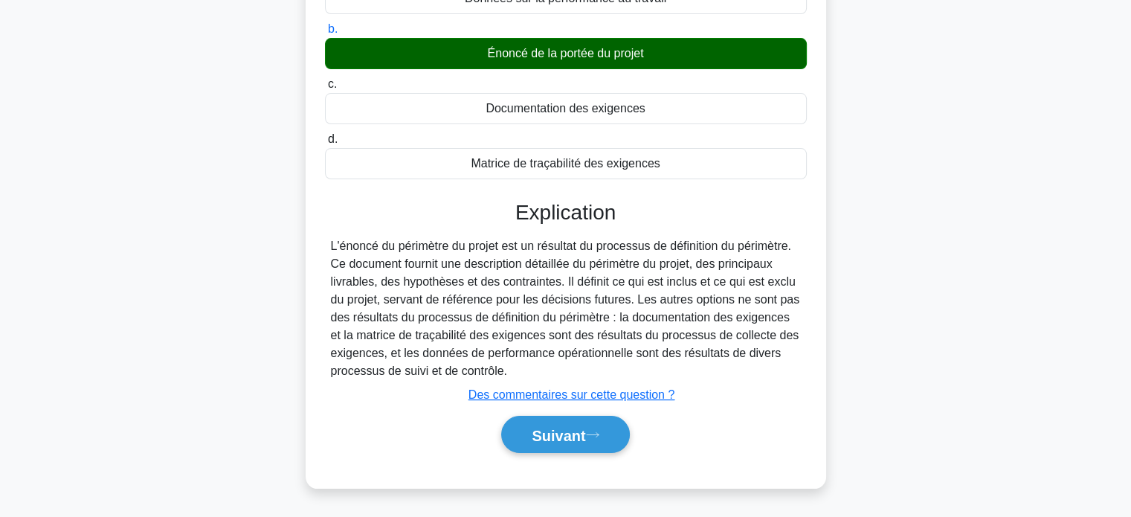
scroll to position [286, 0]
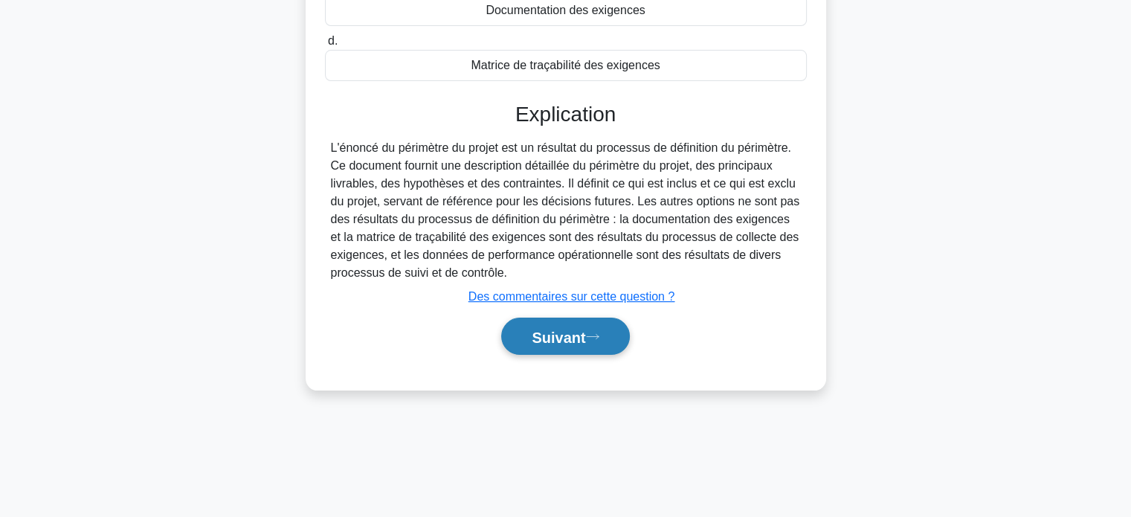
click at [541, 341] on font "Suivant" at bounding box center [558, 337] width 54 height 16
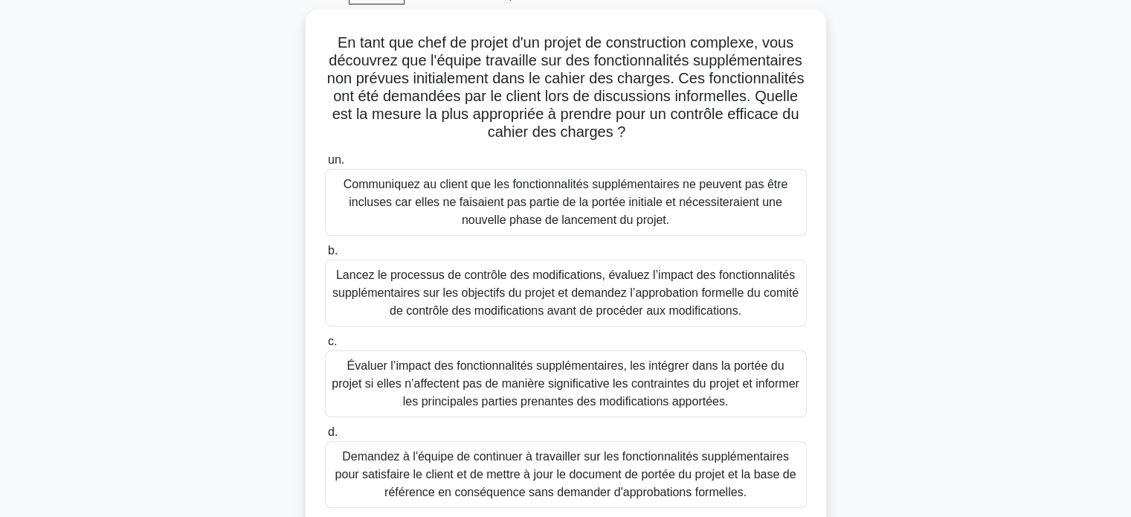
scroll to position [76, 0]
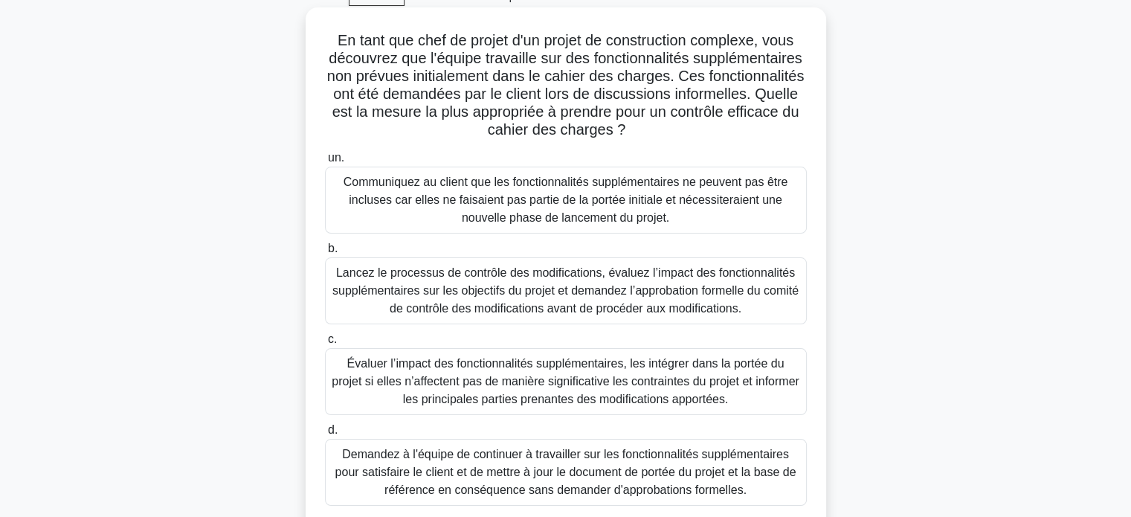
click at [515, 290] on font "Lancez le processus de contrôle des modifications, évaluez l’impact des fonctio…" at bounding box center [565, 290] width 466 height 48
click at [325, 253] on input "b. Lancez le processus de contrôle des modifications, évaluez l’impact des fonc…" at bounding box center [325, 249] width 0 height 10
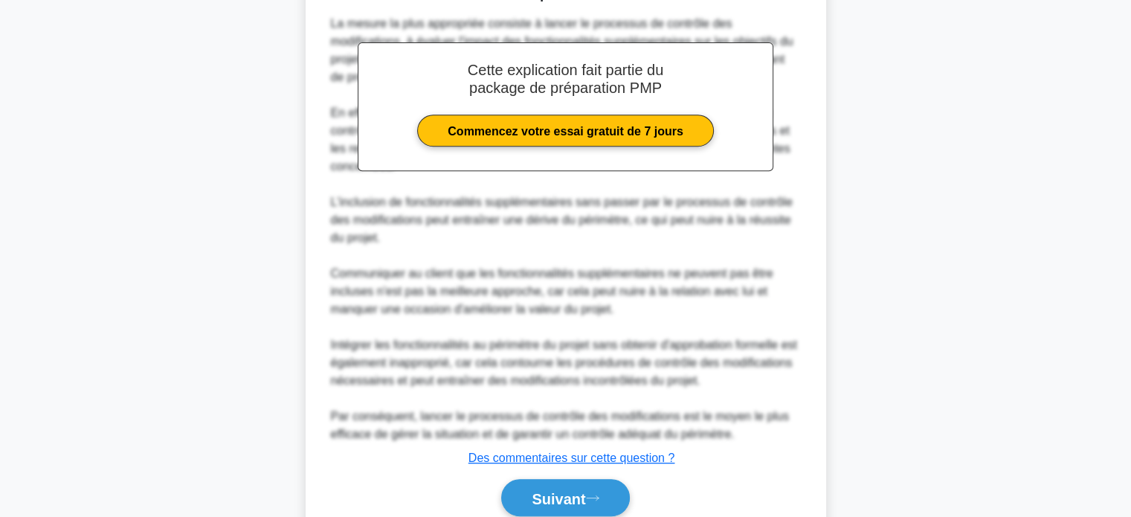
scroll to position [686, 0]
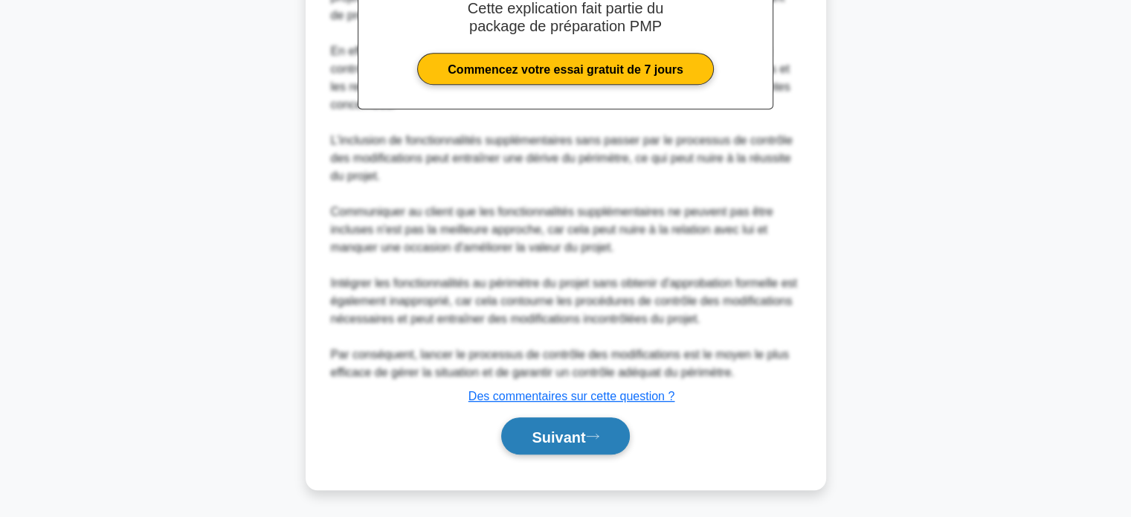
click at [555, 436] on font "Suivant" at bounding box center [558, 436] width 54 height 16
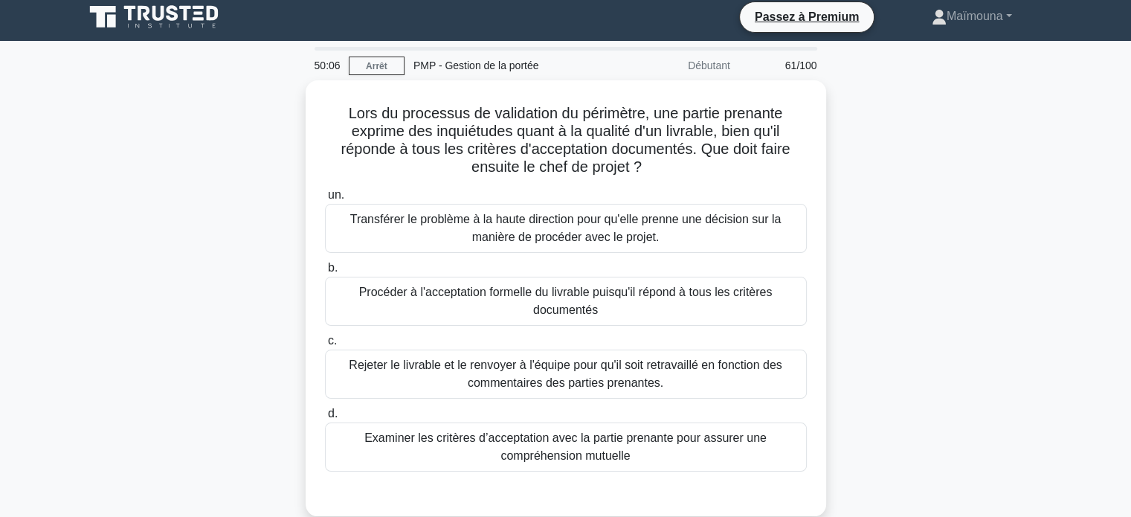
scroll to position [6, 0]
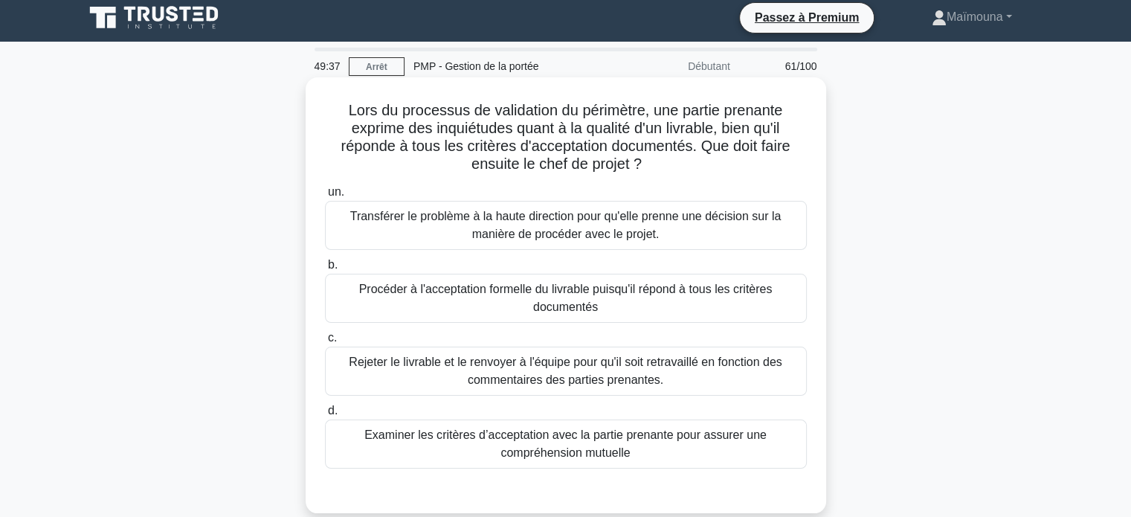
click at [563, 291] on font "Procéder à l'acceptation formelle du livrable puisqu'il répond à tous les critè…" at bounding box center [565, 297] width 413 height 30
click at [325, 270] on input "b. Procéder à l'acceptation formelle du livrable puisqu'il répond à tous les cr…" at bounding box center [325, 265] width 0 height 10
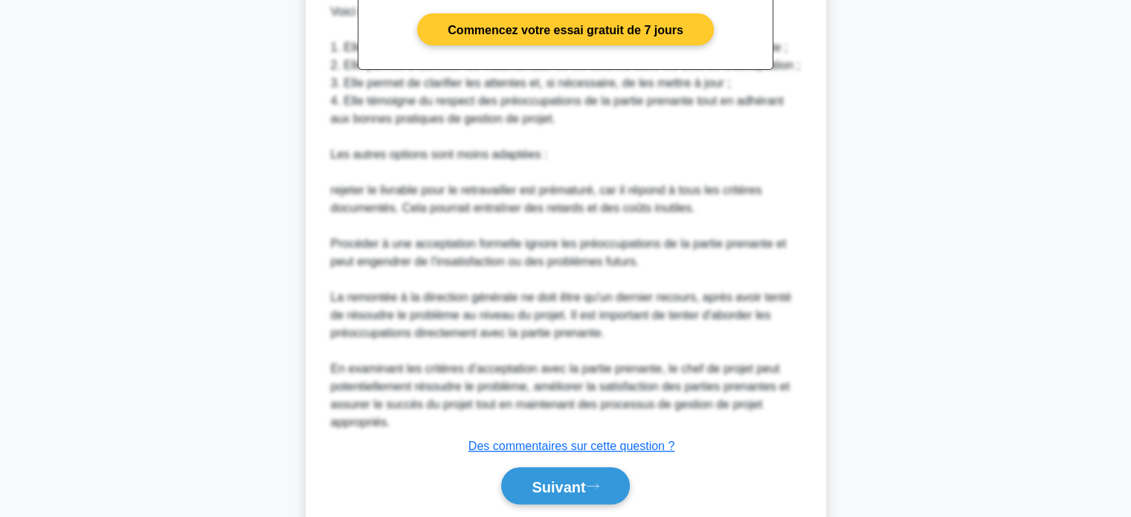
scroll to position [669, 0]
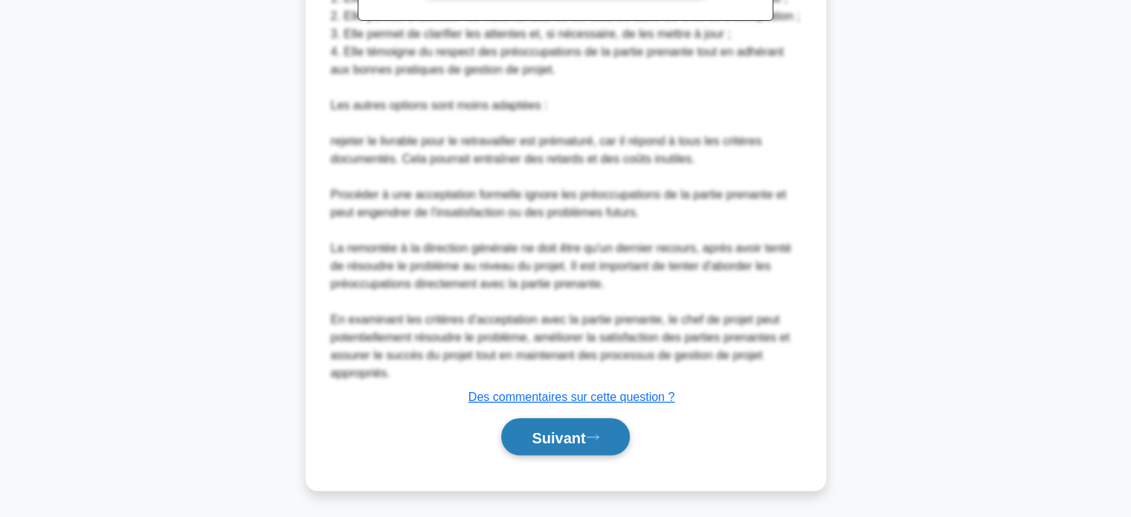
click at [538, 439] on font "Suivant" at bounding box center [558, 437] width 54 height 16
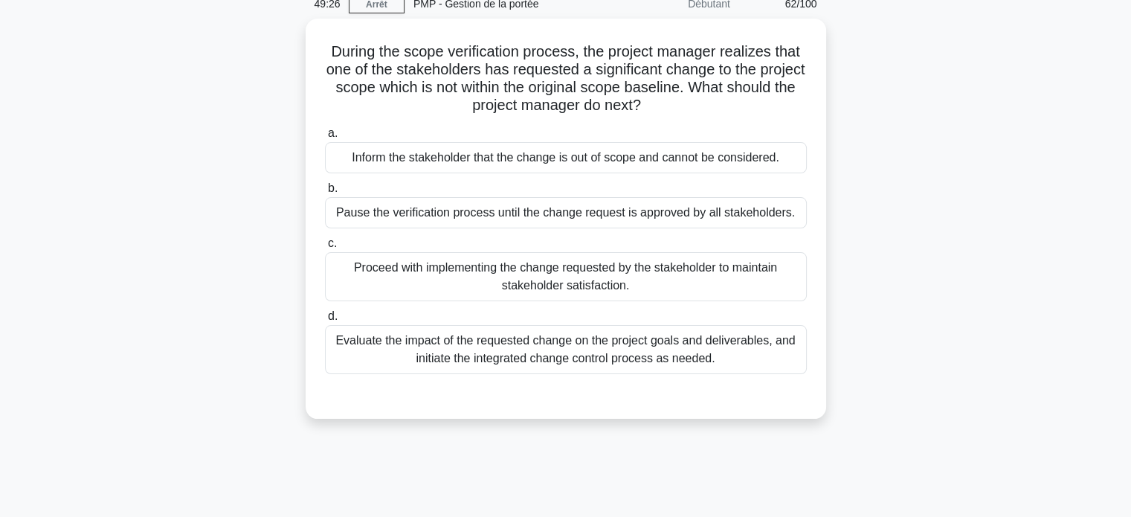
scroll to position [66, 0]
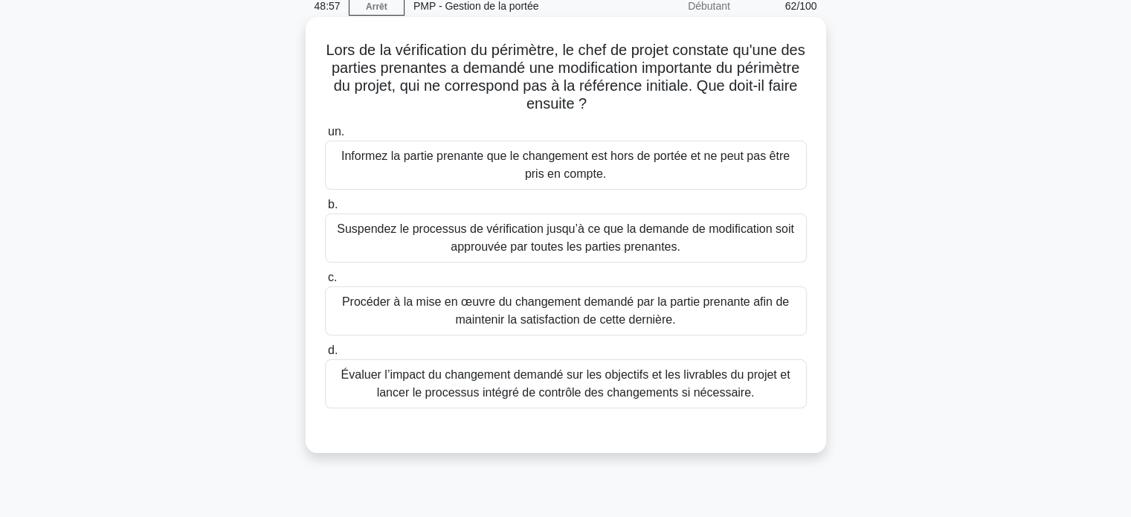
click at [595, 373] on font "Évaluer l’impact du changement demandé sur les objectifs et les livrables du pr…" at bounding box center [565, 383] width 449 height 30
click at [325, 355] on input "d. Évaluer l’impact du changement demandé sur les objectifs et les livrables du…" at bounding box center [325, 351] width 0 height 10
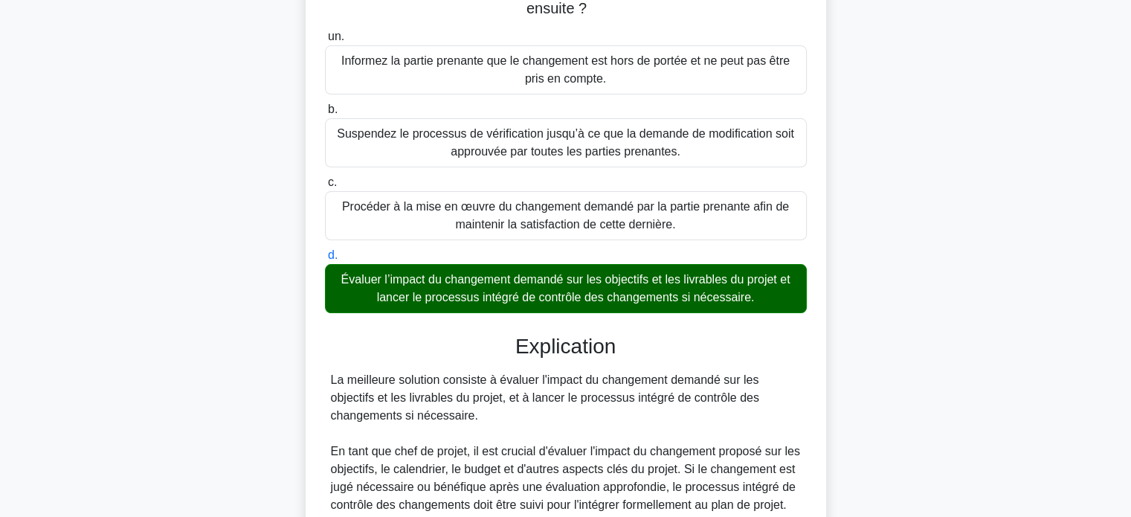
scroll to position [490, 0]
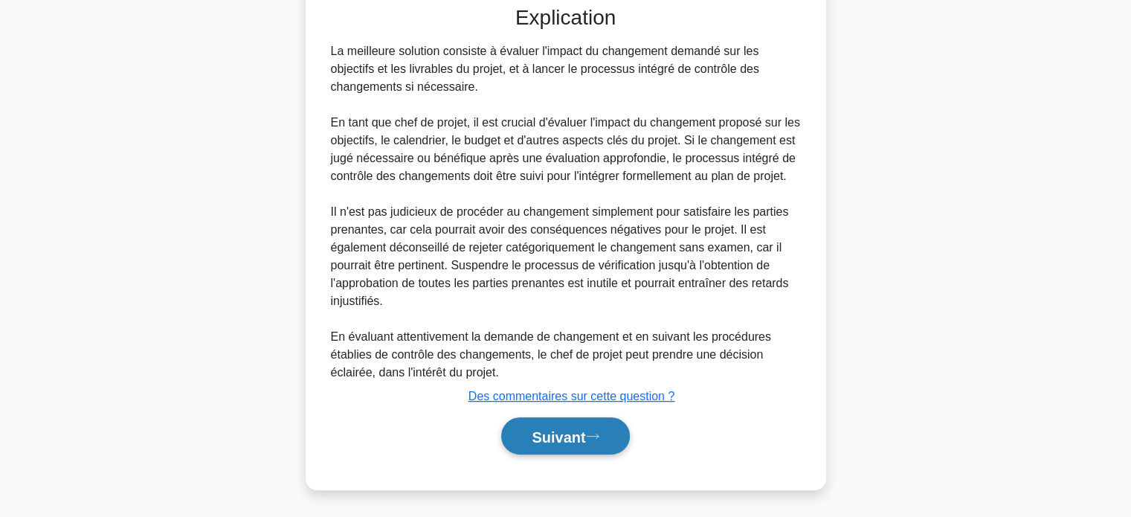
click at [547, 435] on font "Suivant" at bounding box center [558, 436] width 54 height 16
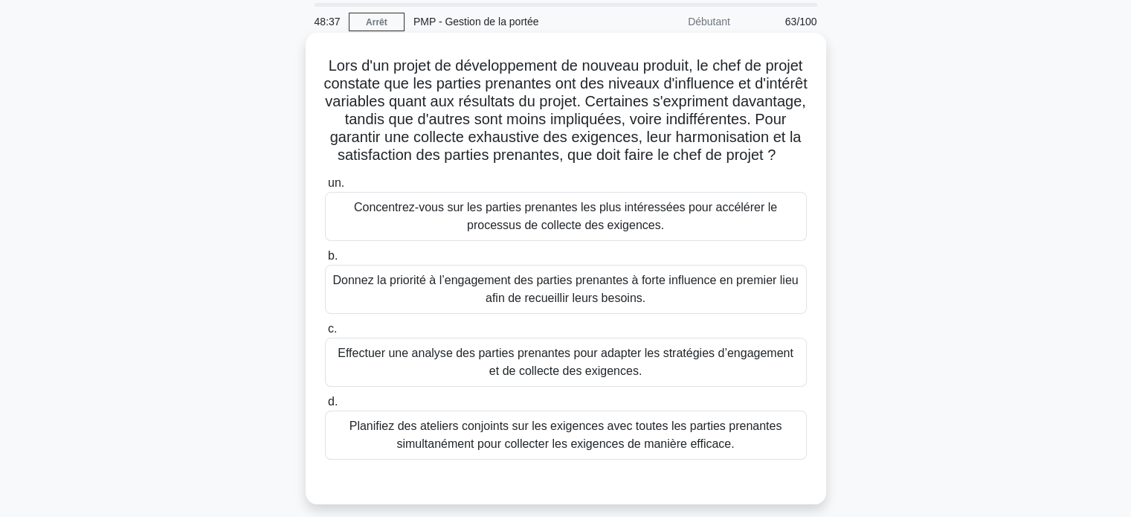
scroll to position [48, 0]
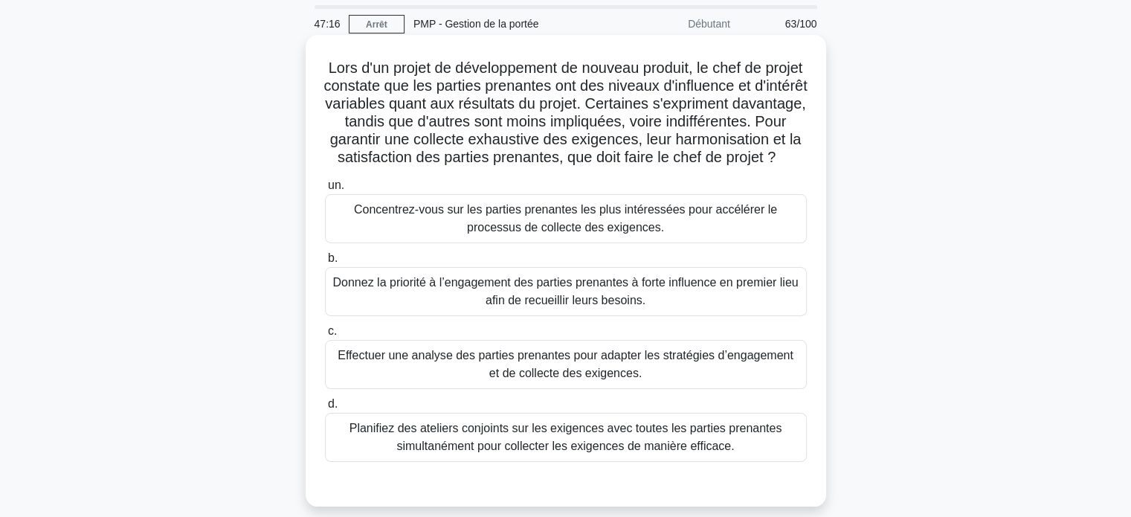
click at [493, 450] on font "Planifiez des ateliers conjoints sur les exigences avec toutes les parties pren…" at bounding box center [565, 436] width 433 height 30
click at [325, 409] on input "d. Planifiez des ateliers conjoints sur les exigences avec toutes les parties p…" at bounding box center [325, 404] width 0 height 10
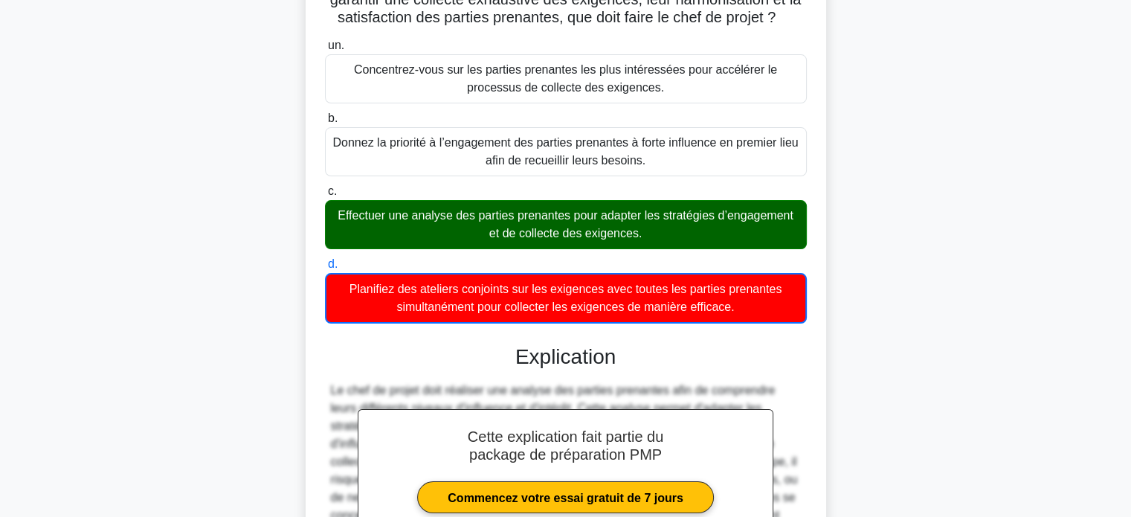
scroll to position [384, 0]
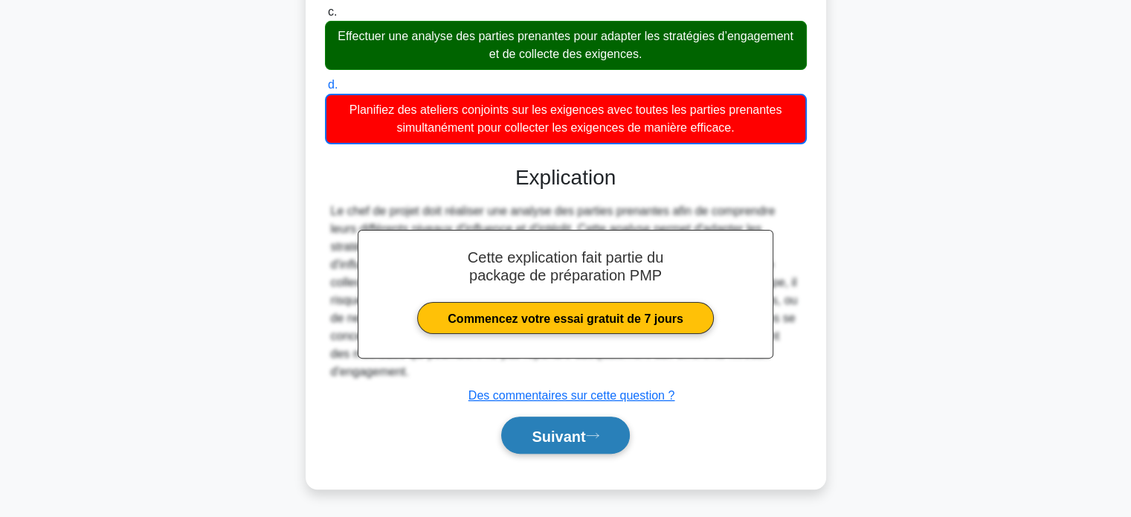
click at [535, 436] on font "Suivant" at bounding box center [558, 435] width 54 height 16
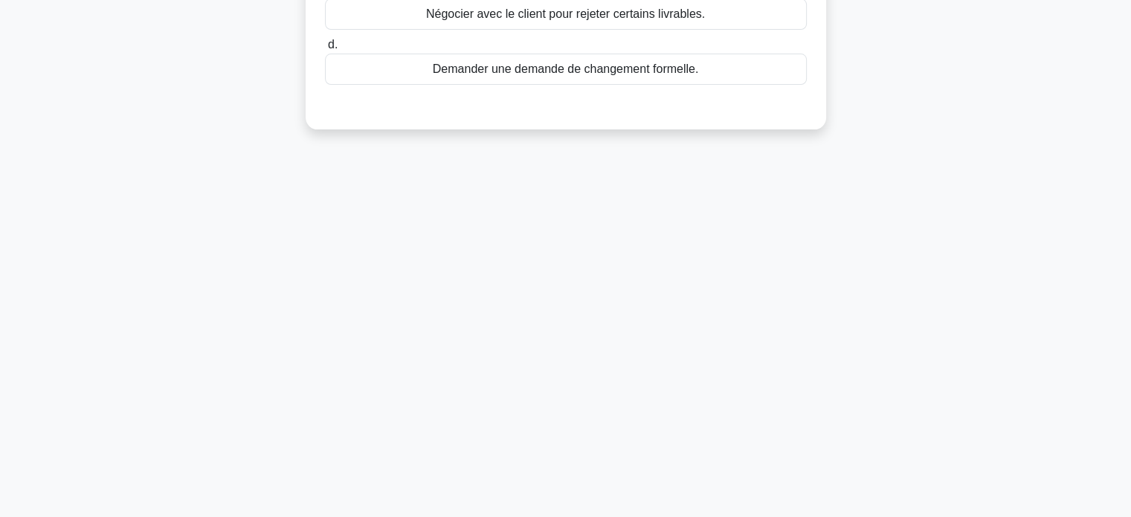
scroll to position [0, 0]
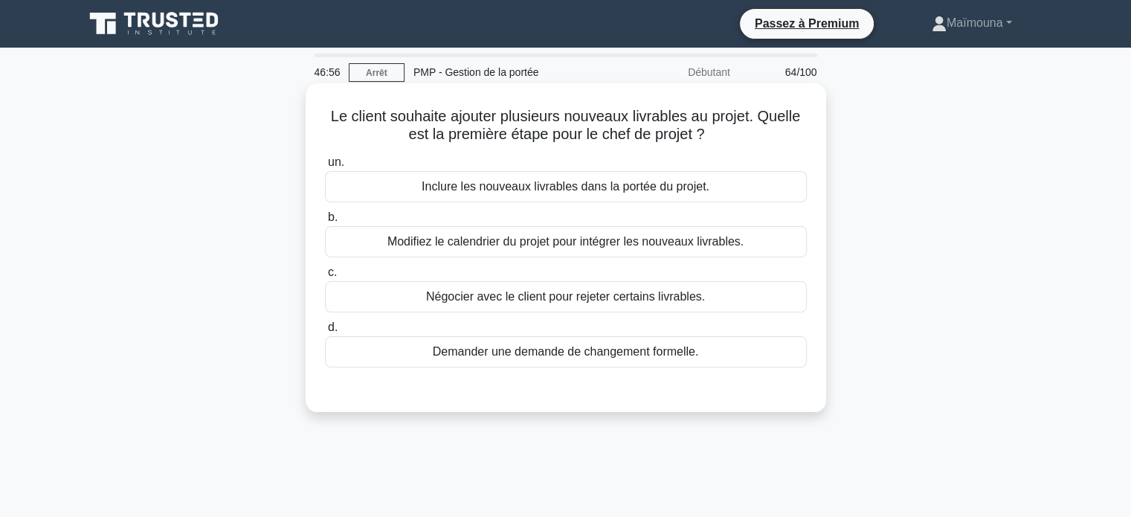
click at [556, 358] on font "Demander une demande de changement formelle." at bounding box center [566, 351] width 266 height 13
click at [325, 332] on input "d. Demander une demande de changement formelle." at bounding box center [325, 328] width 0 height 10
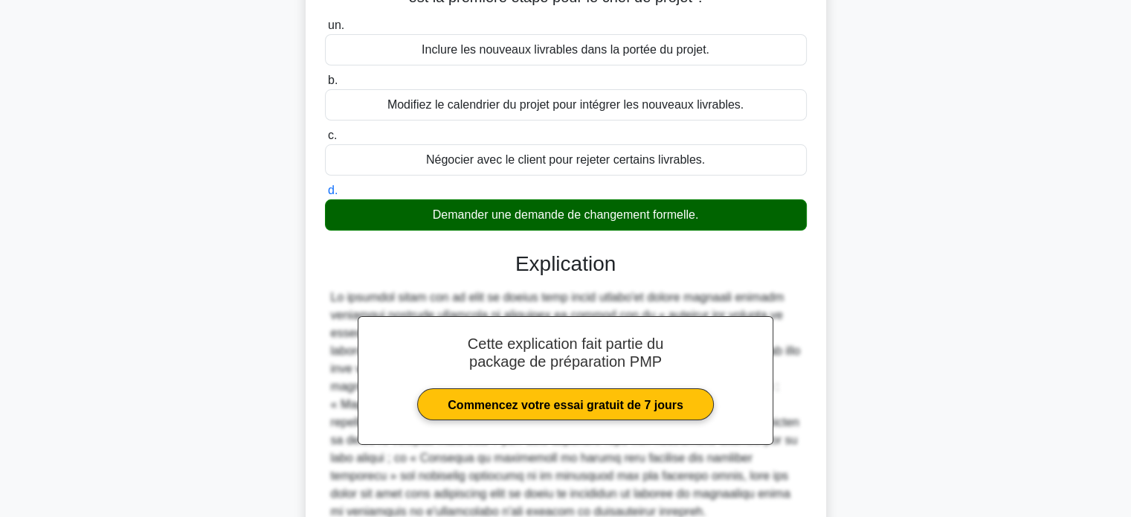
scroll to position [286, 0]
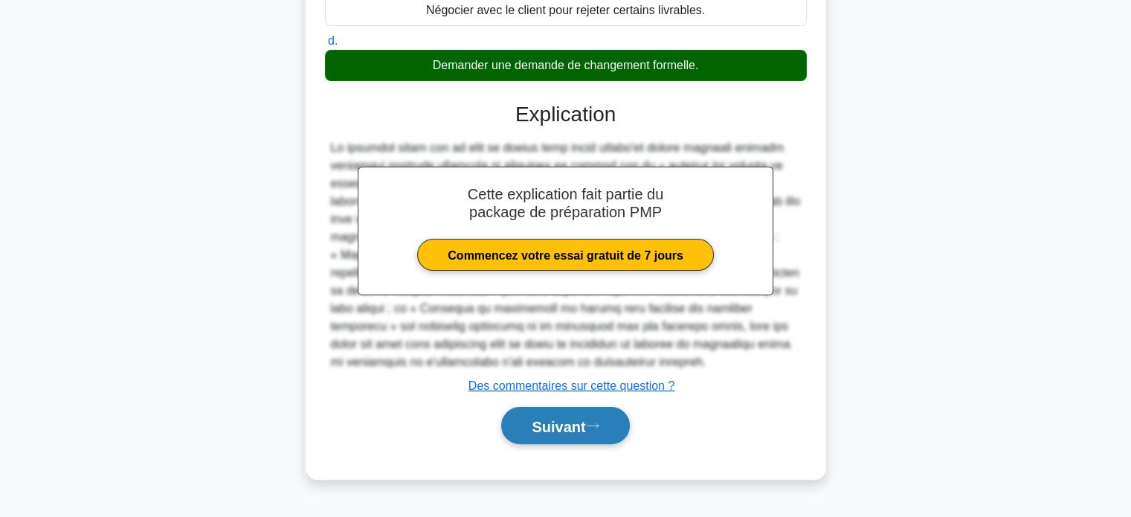
click at [547, 424] on font "Suivant" at bounding box center [558, 426] width 54 height 16
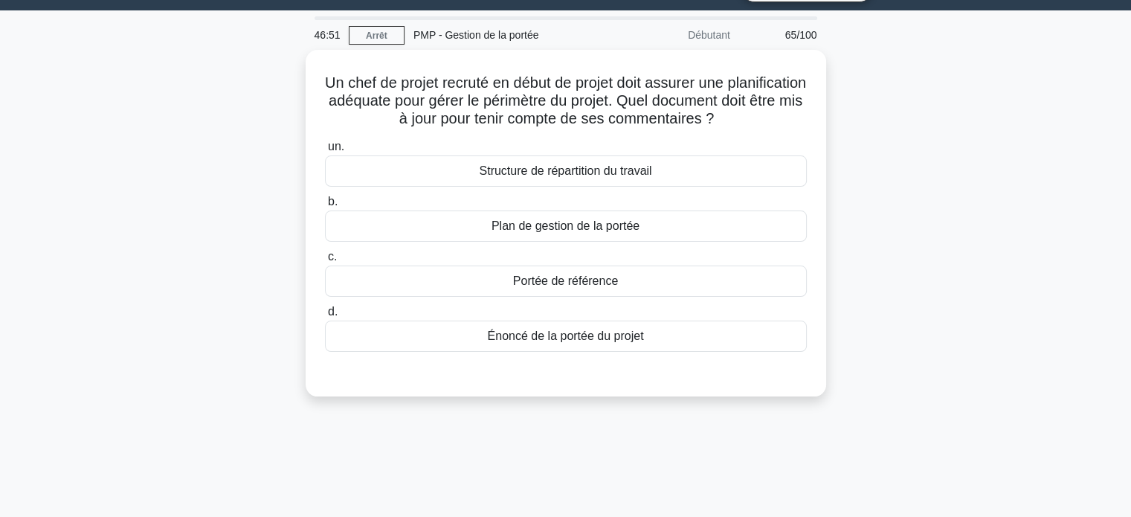
scroll to position [36, 0]
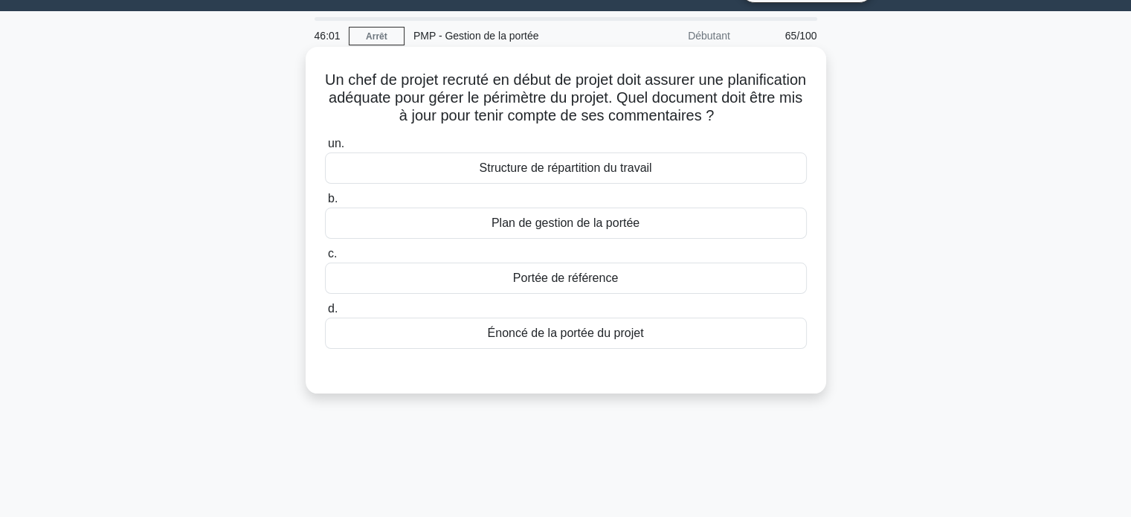
click at [518, 339] on font "Énoncé de la portée du projet" at bounding box center [566, 332] width 156 height 13
click at [325, 314] on input "d. Énoncé de la portée du projet" at bounding box center [325, 309] width 0 height 10
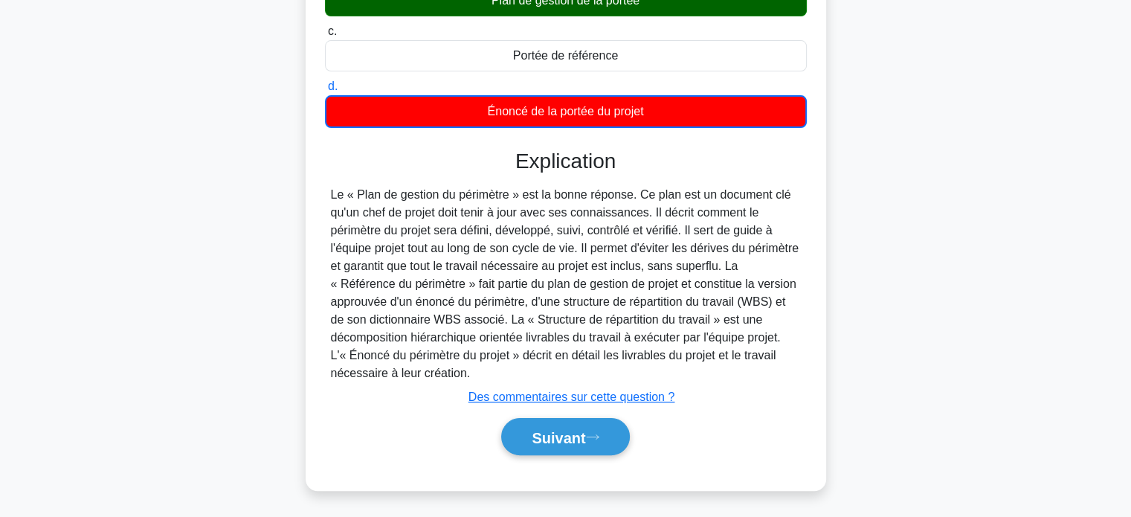
scroll to position [286, 0]
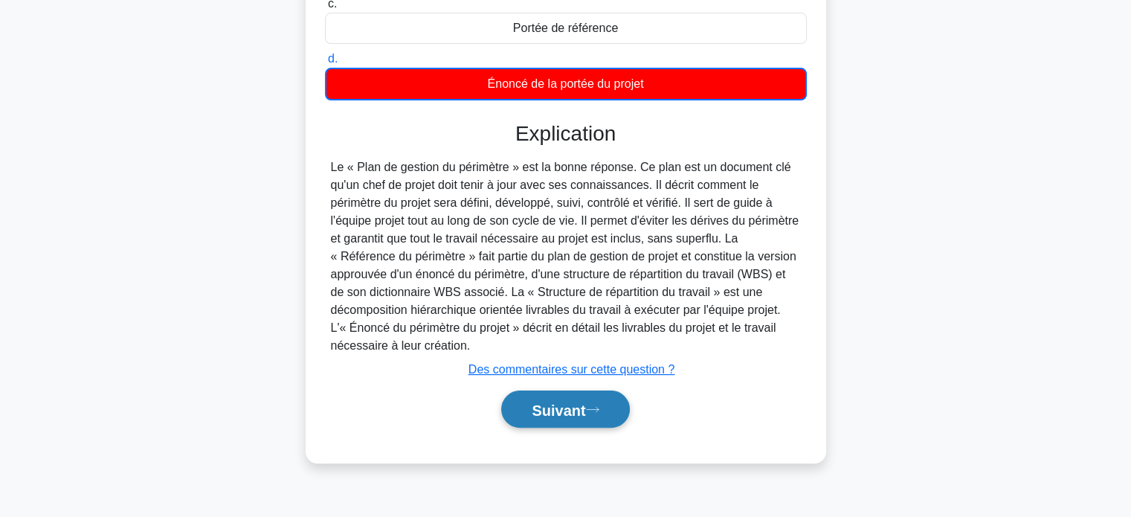
click at [531, 418] on font "Suivant" at bounding box center [558, 409] width 54 height 16
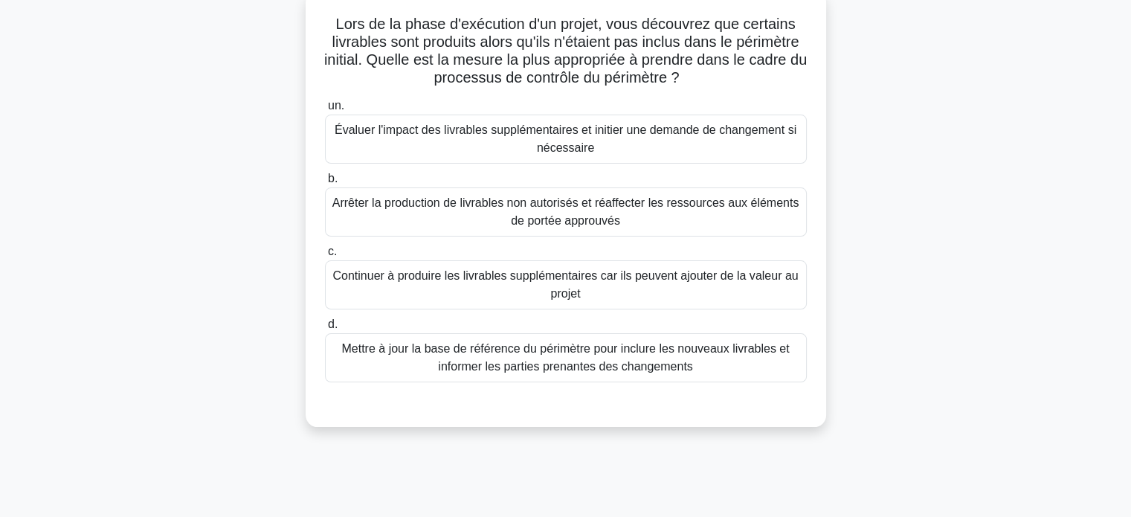
scroll to position [93, 0]
click at [559, 148] on font "Évaluer l'impact des livrables supplémentaires et initier une demande de change…" at bounding box center [565, 138] width 462 height 30
click at [325, 110] on input "un. Évaluer l'impact des livrables supplémentaires et initier une demande de ch…" at bounding box center [325, 105] width 0 height 10
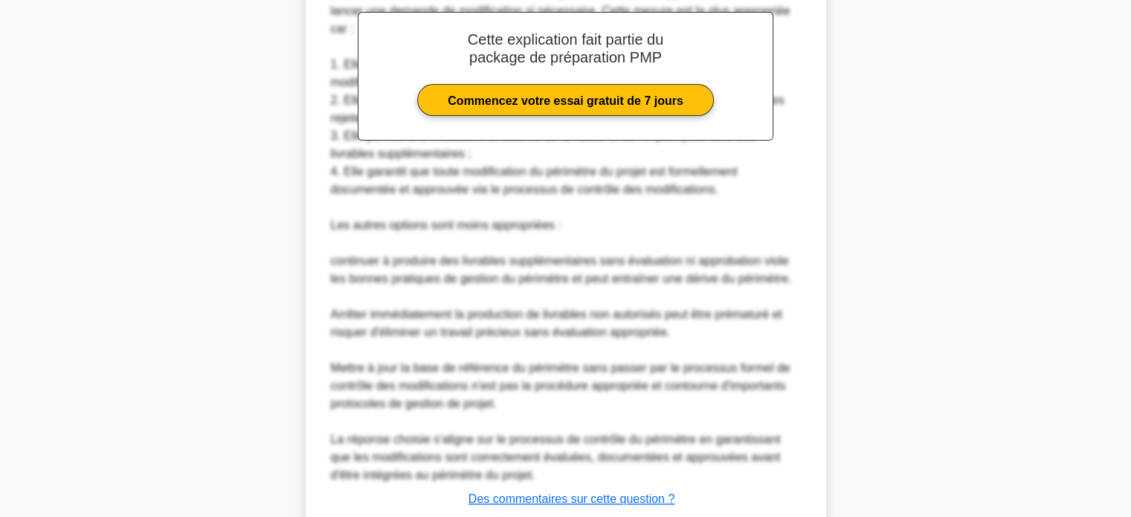
scroll to position [633, 0]
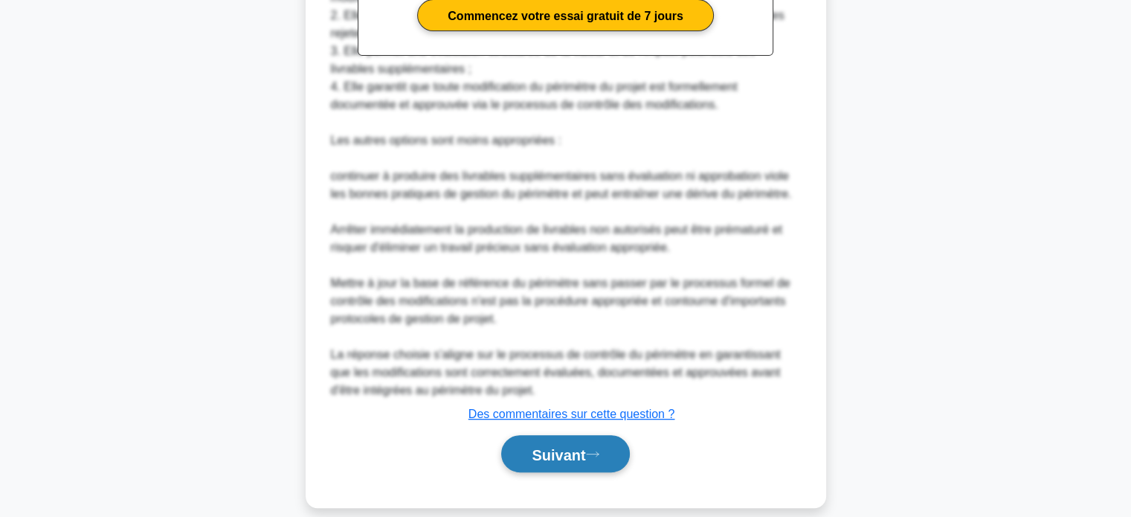
click at [531, 446] on font "Suivant" at bounding box center [558, 454] width 54 height 16
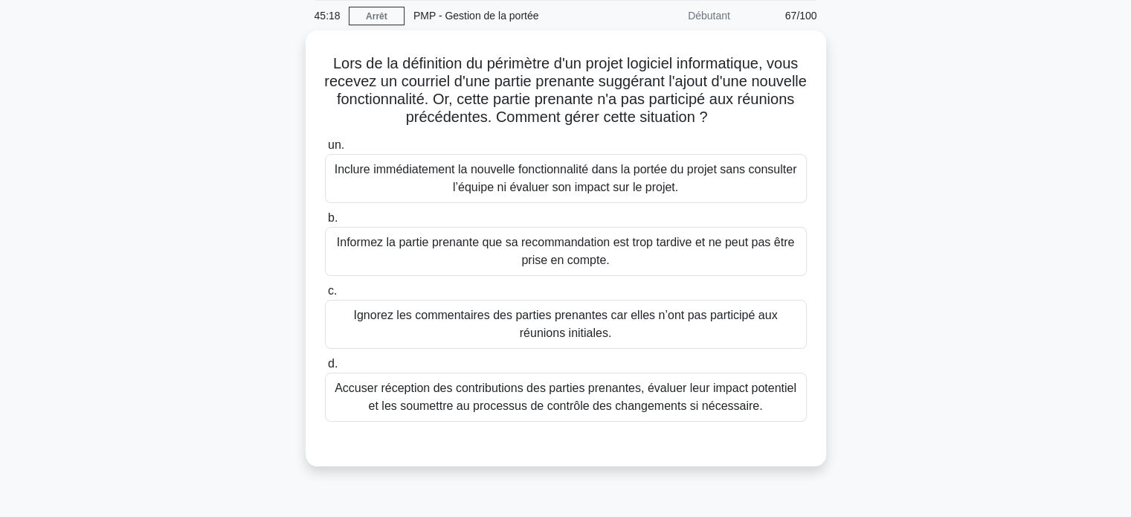
scroll to position [56, 0]
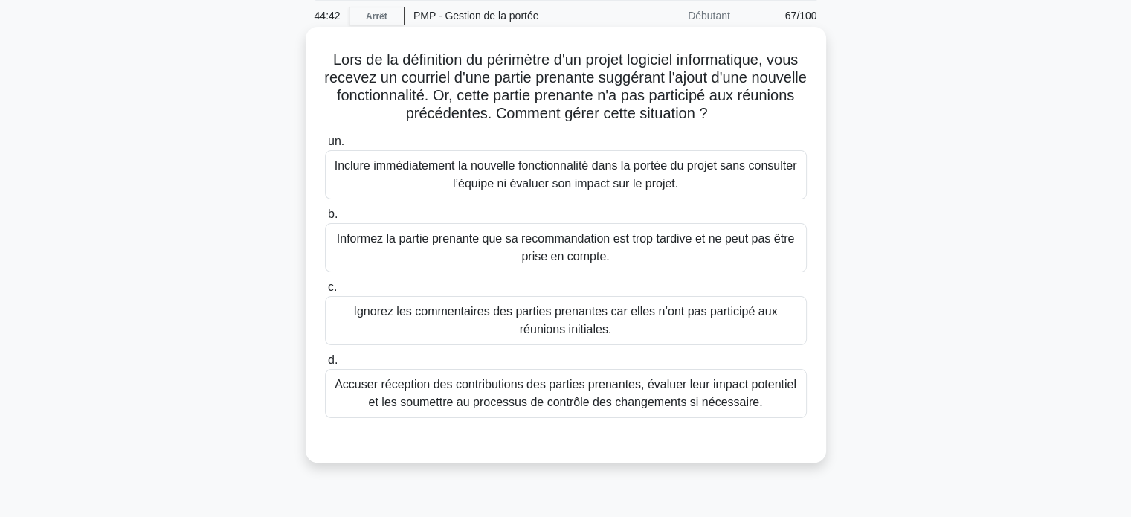
click at [491, 380] on font "Accuser réception des contributions des parties prenantes, évaluer leur impact …" at bounding box center [565, 393] width 462 height 30
click at [325, 365] on input "d. Accuser réception des contributions des parties prenantes, évaluer leur impa…" at bounding box center [325, 360] width 0 height 10
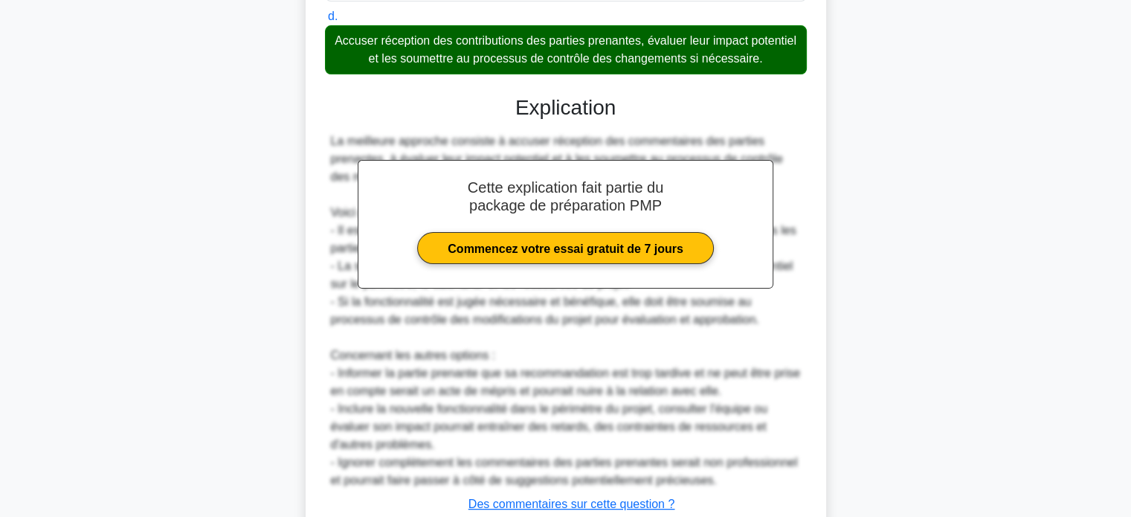
scroll to position [508, 0]
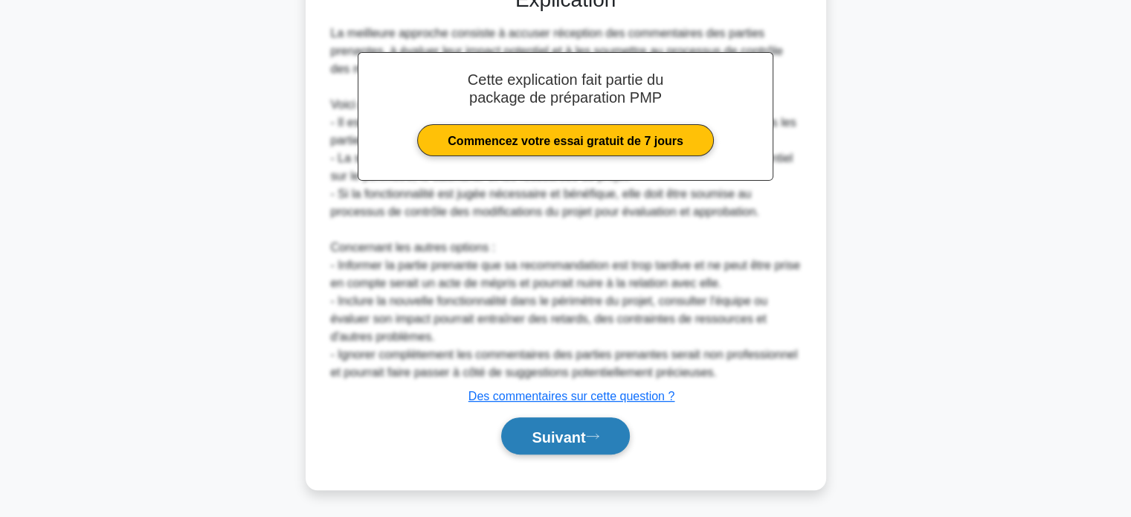
click at [523, 430] on button "Suivant" at bounding box center [565, 436] width 128 height 38
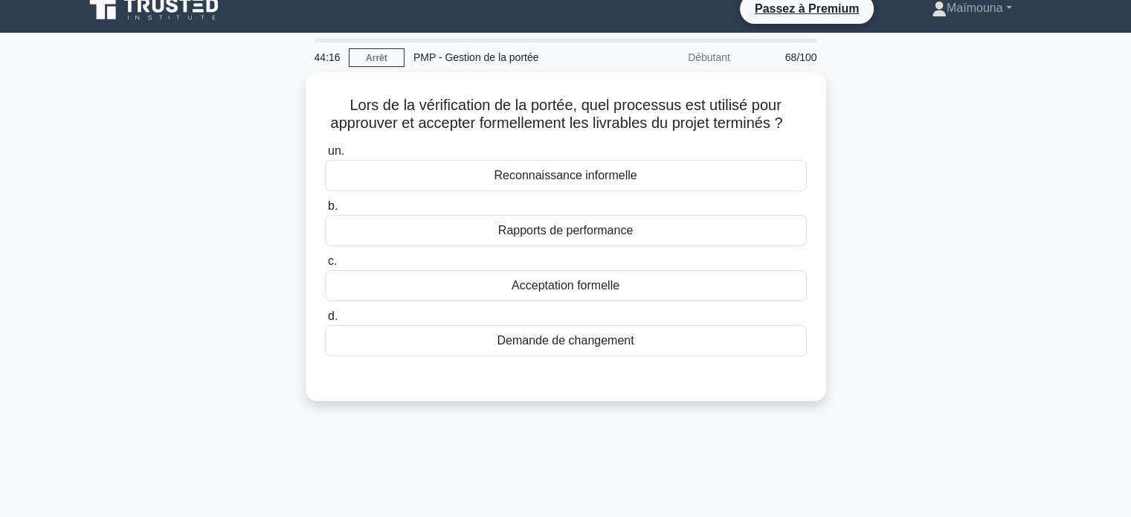
scroll to position [13, 0]
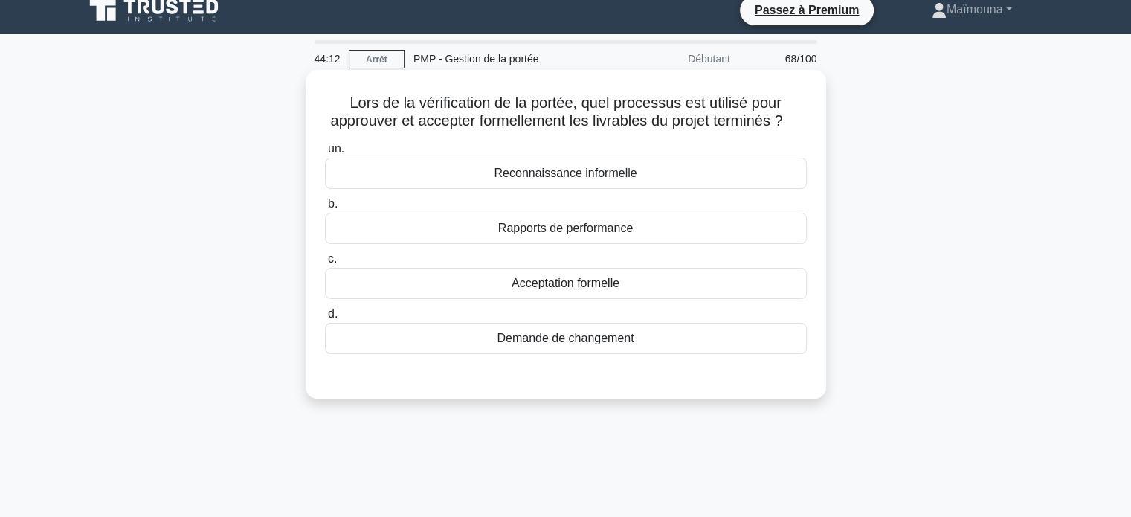
click at [535, 289] on font "Acceptation formelle" at bounding box center [565, 283] width 108 height 13
click at [325, 264] on input "c. Acceptation formelle" at bounding box center [325, 259] width 0 height 10
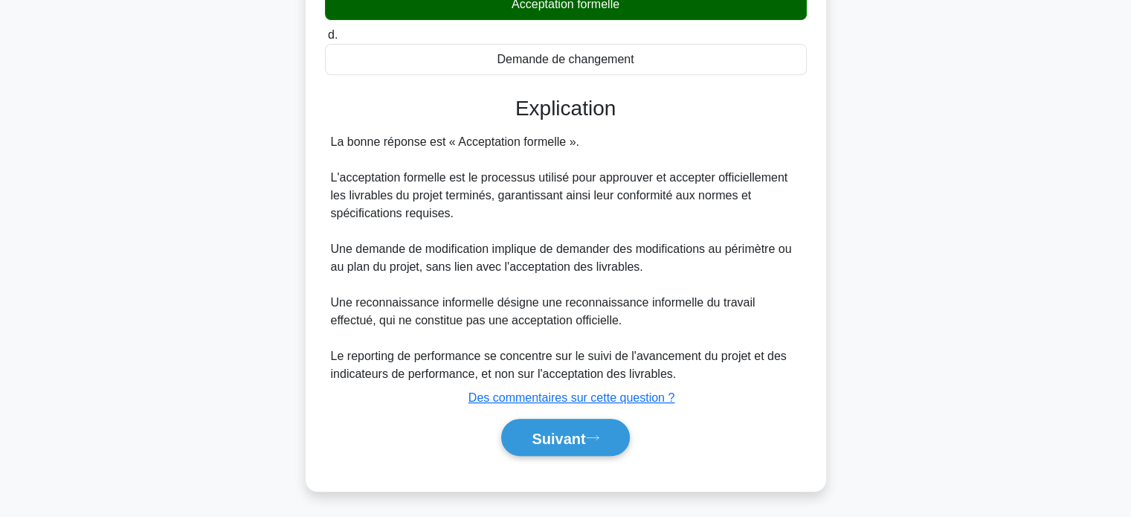
scroll to position [311, 0]
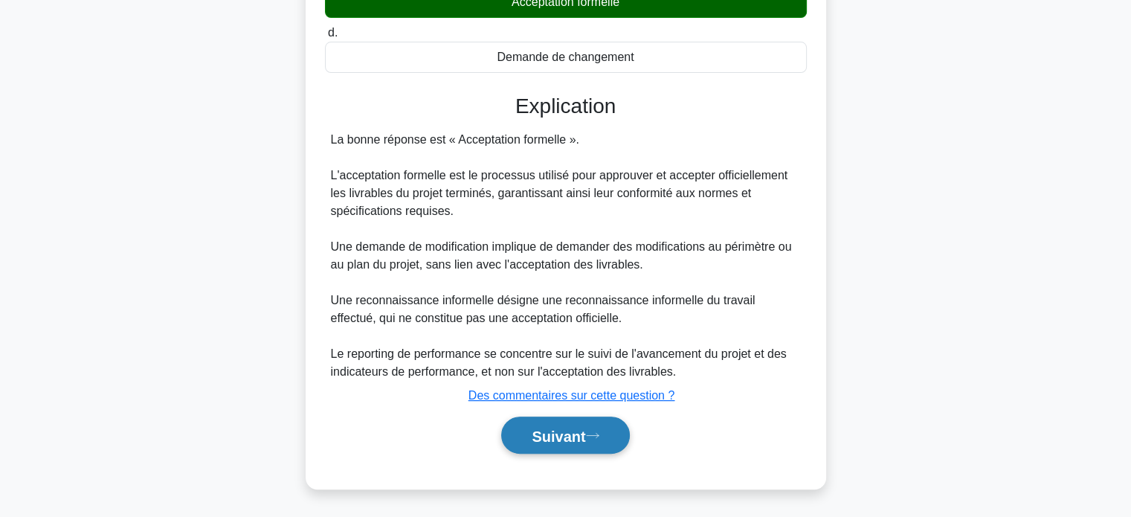
click at [538, 435] on font "Suivant" at bounding box center [558, 435] width 54 height 16
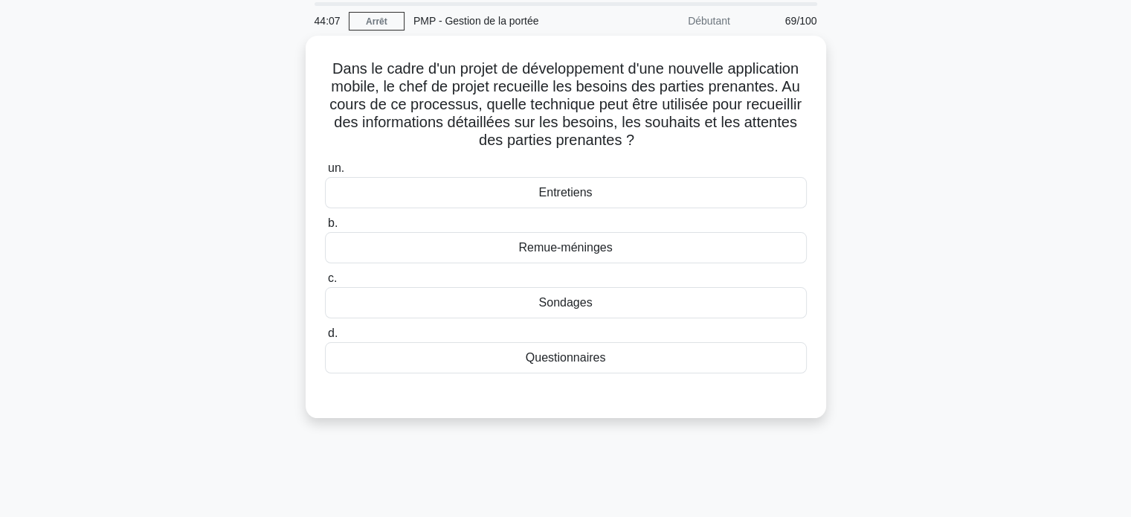
scroll to position [51, 0]
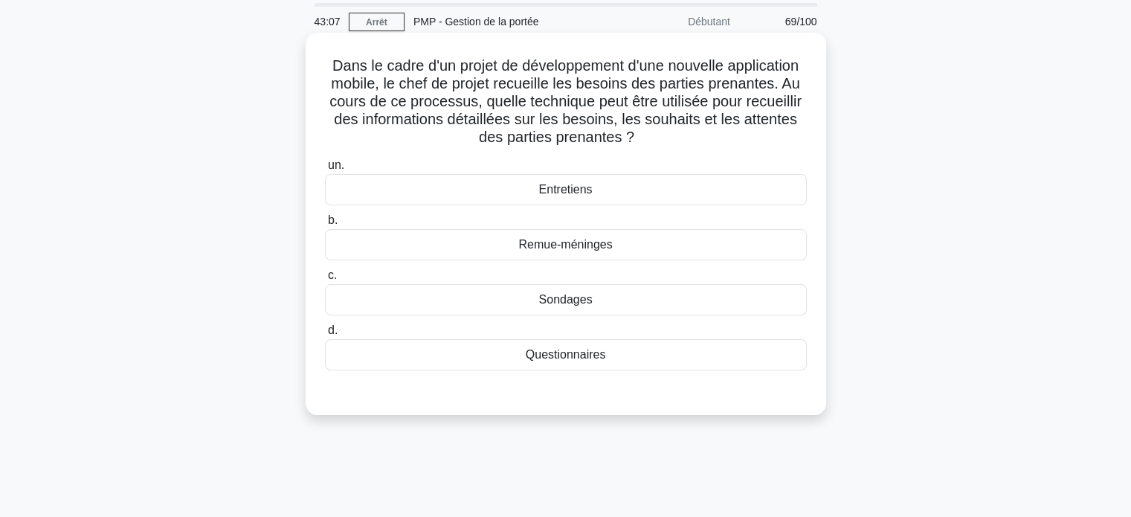
click at [571, 193] on font "Entretiens" at bounding box center [565, 189] width 54 height 13
click at [325, 170] on input "un. Entretiens" at bounding box center [325, 166] width 0 height 10
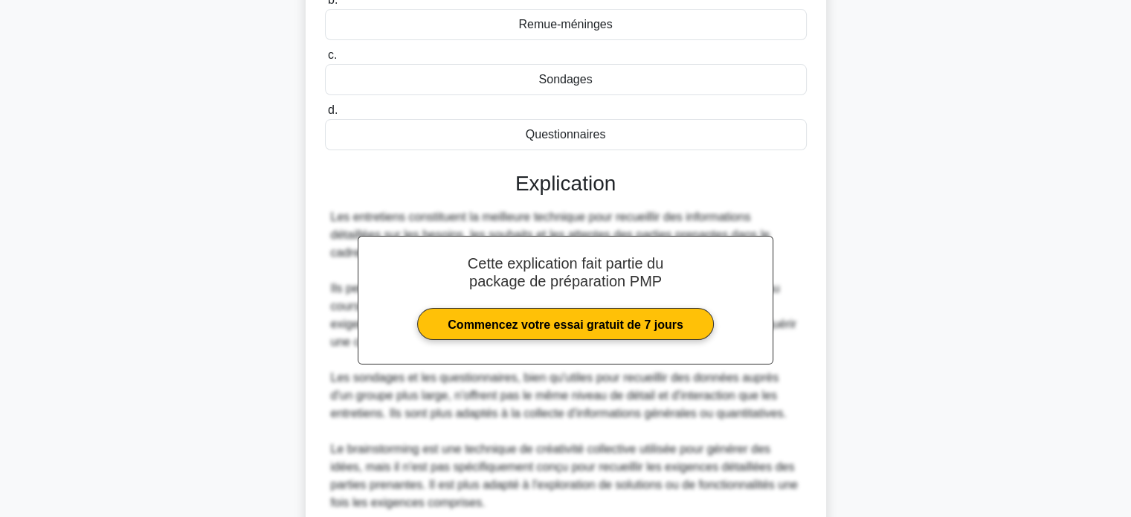
scroll to position [401, 0]
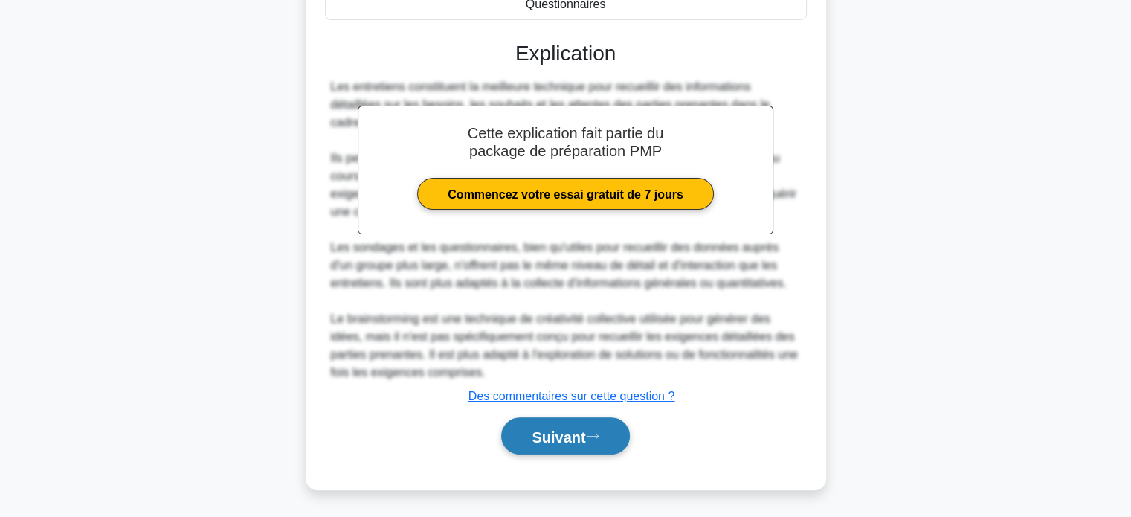
click at [550, 441] on font "Suivant" at bounding box center [558, 436] width 54 height 16
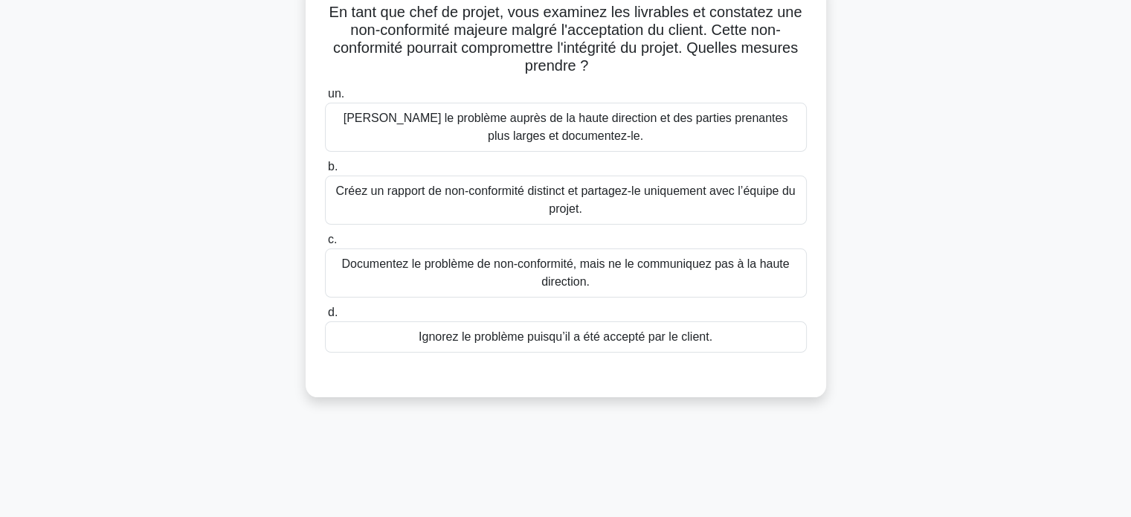
scroll to position [0, 0]
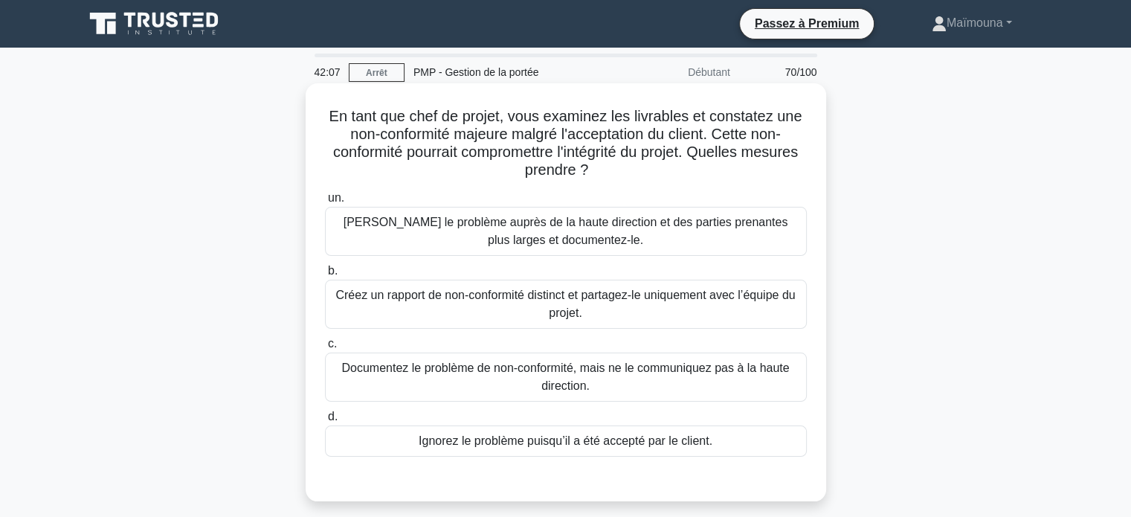
click at [563, 230] on font "Soulevez le problème auprès de la haute direction et des parties prenantes plus…" at bounding box center [565, 231] width 445 height 30
click at [325, 203] on input "un. Soulevez le problème auprès de la haute direction et des parties prenantes …" at bounding box center [325, 198] width 0 height 10
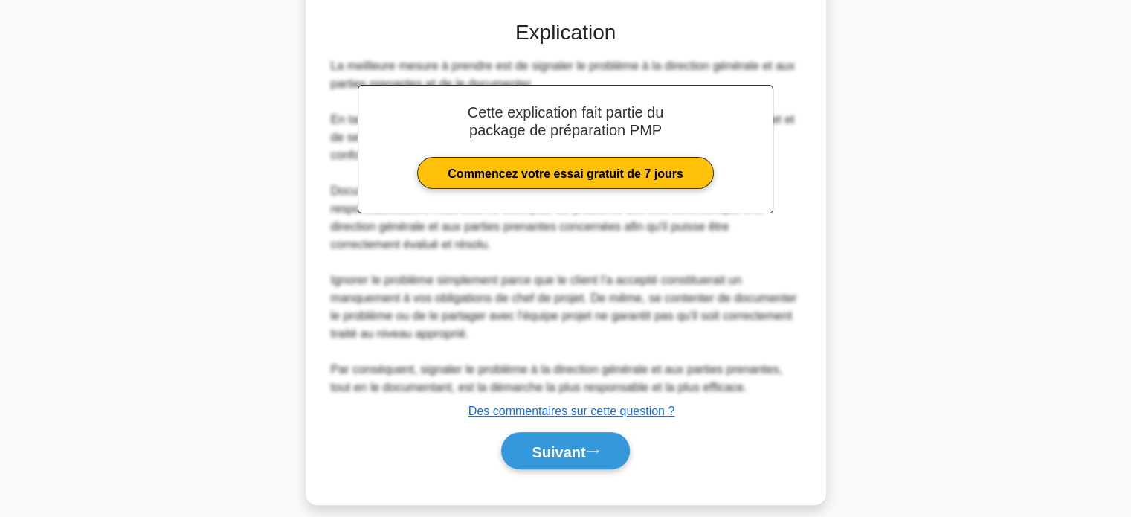
scroll to position [458, 0]
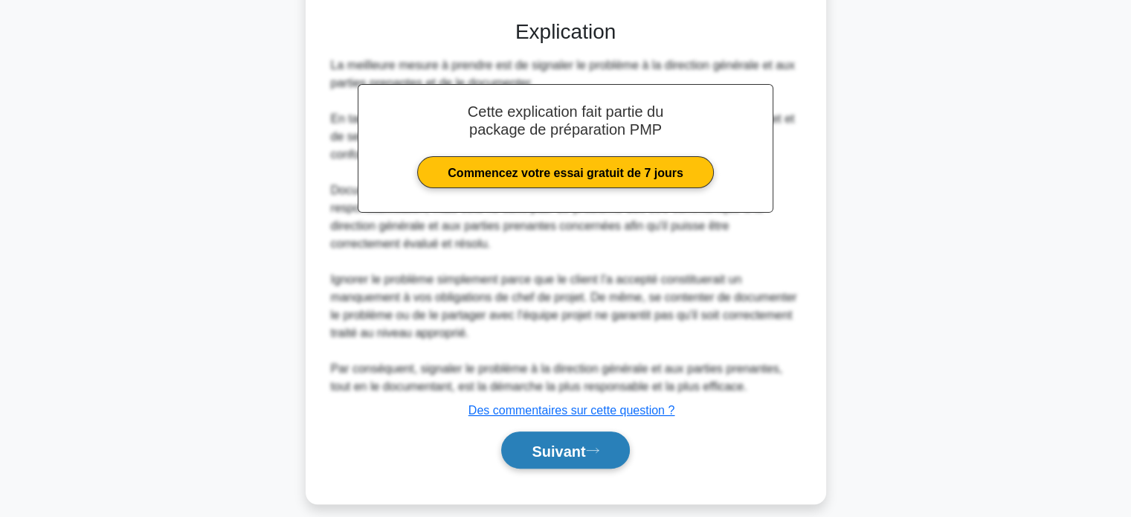
click at [559, 431] on button "Suivant" at bounding box center [565, 450] width 128 height 38
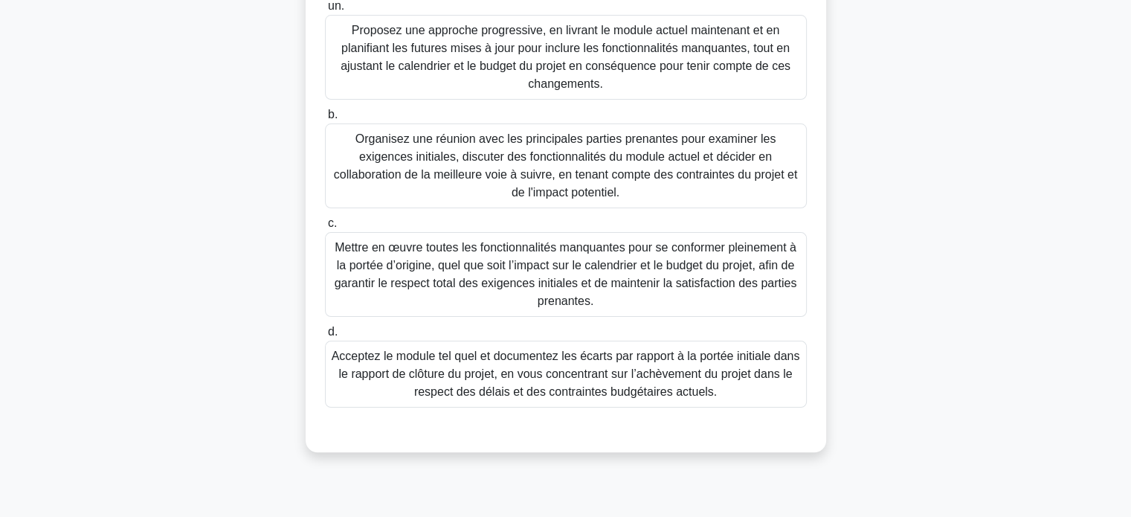
scroll to position [286, 0]
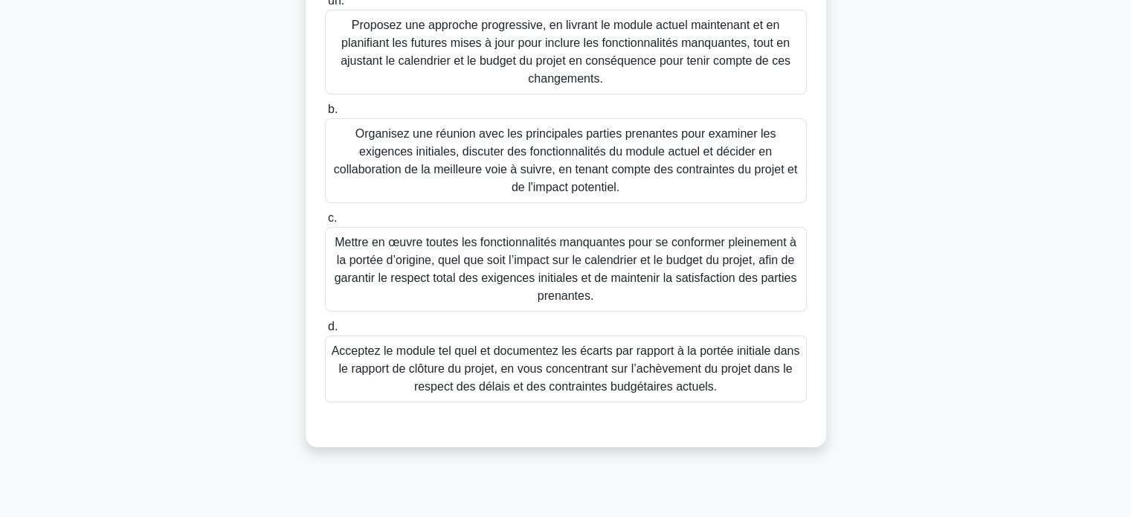
click at [582, 164] on font "Organisez une réunion avec les principales parties prenantes pour examiner les …" at bounding box center [565, 160] width 463 height 66
click at [325, 114] on input "b. Organisez une réunion avec les principales parties prenantes pour examiner l…" at bounding box center [325, 110] width 0 height 10
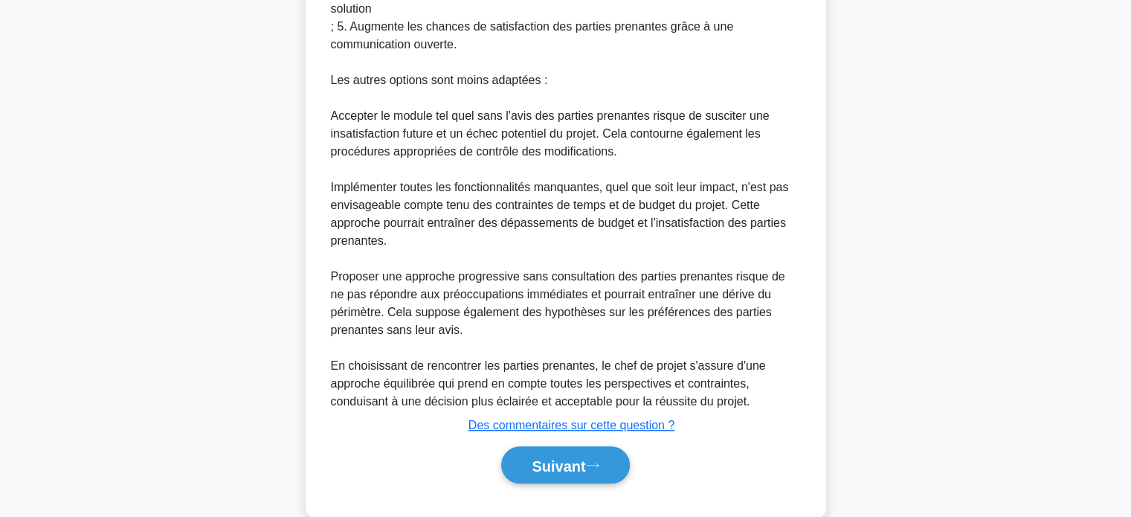
scroll to position [904, 0]
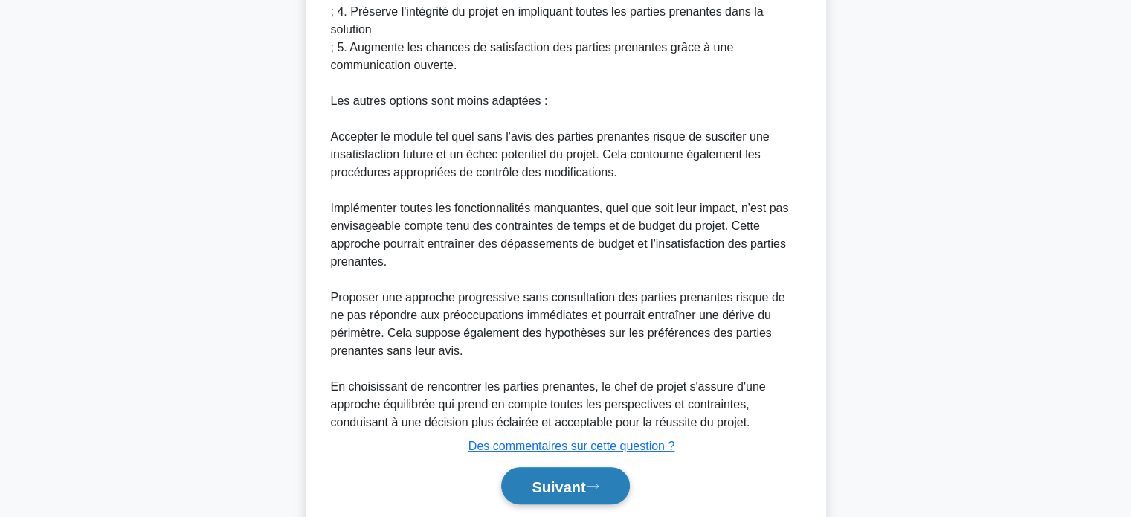
click at [541, 480] on font "Suivant" at bounding box center [558, 486] width 54 height 16
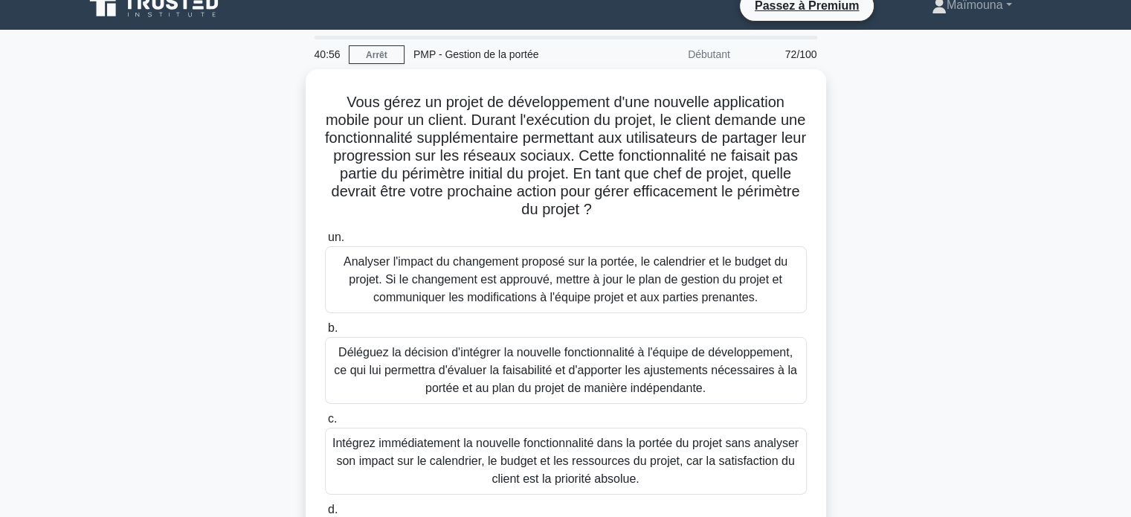
scroll to position [0, 0]
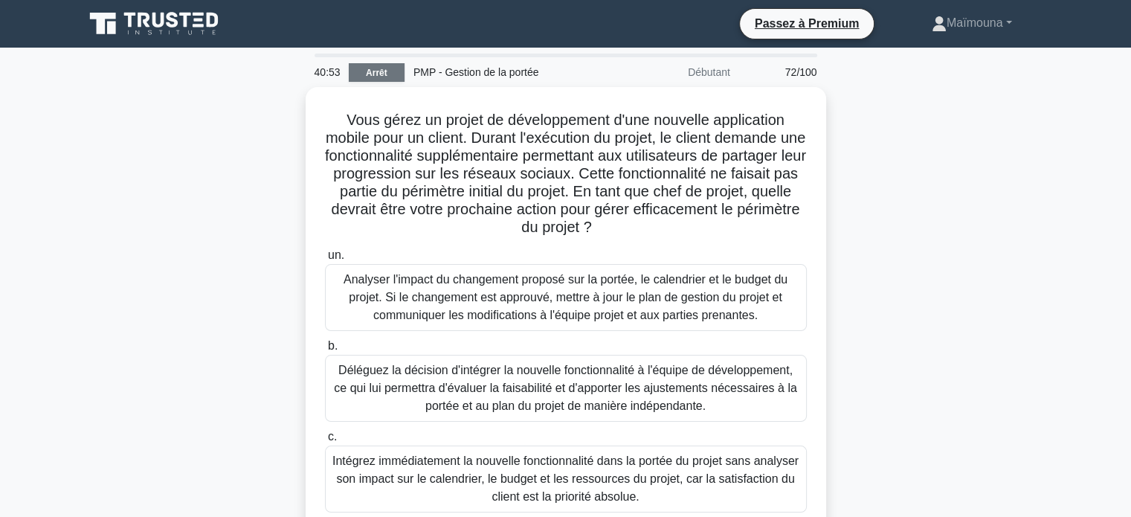
click at [374, 71] on font "Arrêt" at bounding box center [377, 73] width 22 height 10
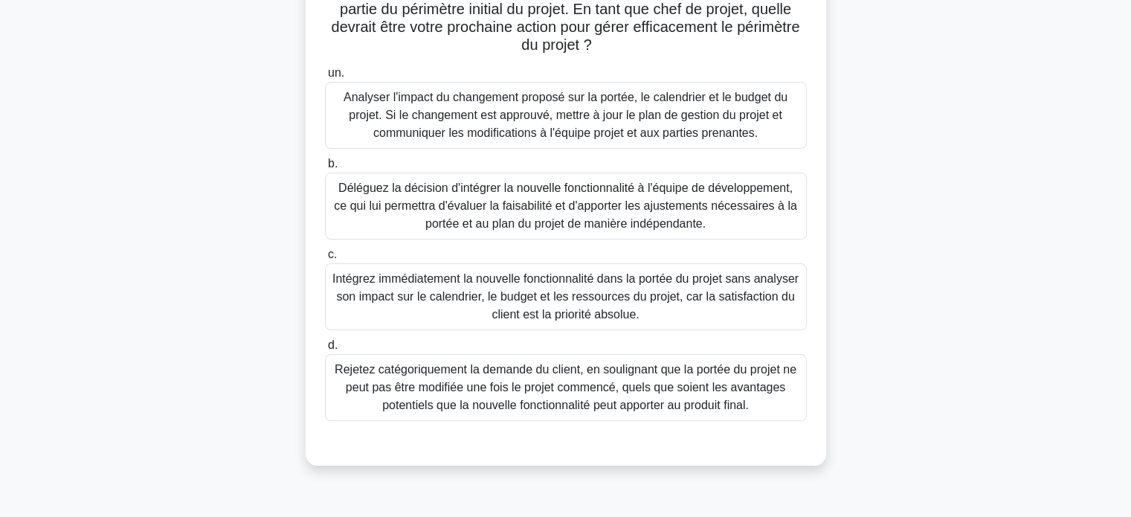
scroll to position [178, 0]
click at [515, 114] on font "Analyser l'impact du changement proposé sur la portée, le calendrier et le budg…" at bounding box center [565, 115] width 444 height 48
click at [325, 78] on input "un. Analyser l'impact du changement proposé sur la portée, le calendrier et le …" at bounding box center [325, 73] width 0 height 10
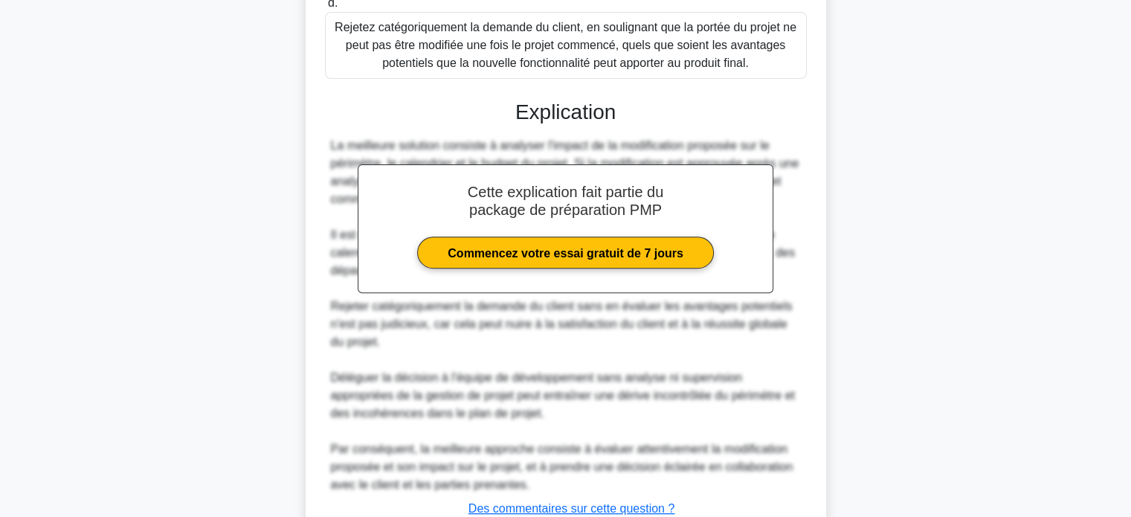
scroll to position [633, 0]
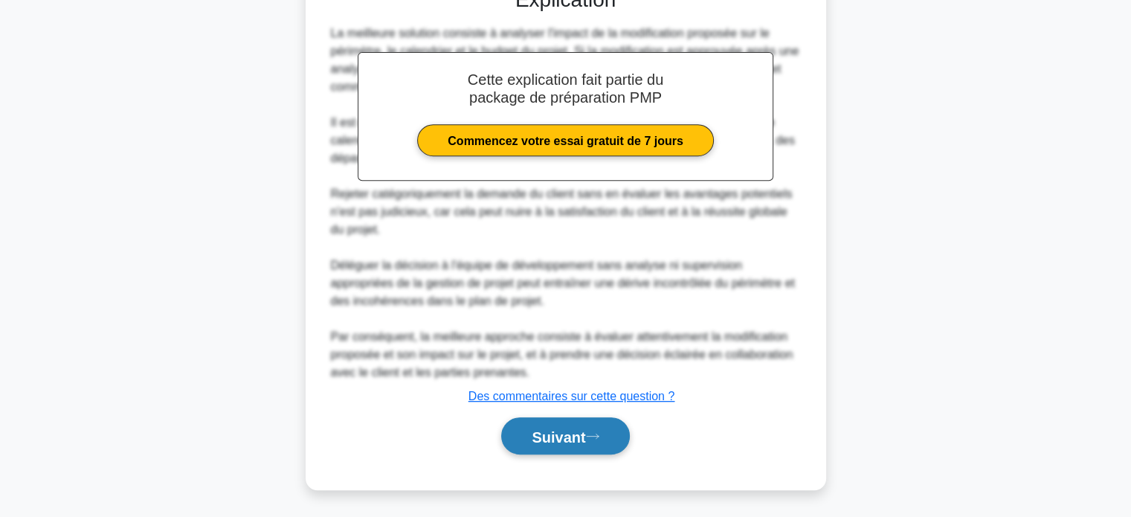
click at [570, 430] on font "Suivant" at bounding box center [558, 436] width 54 height 16
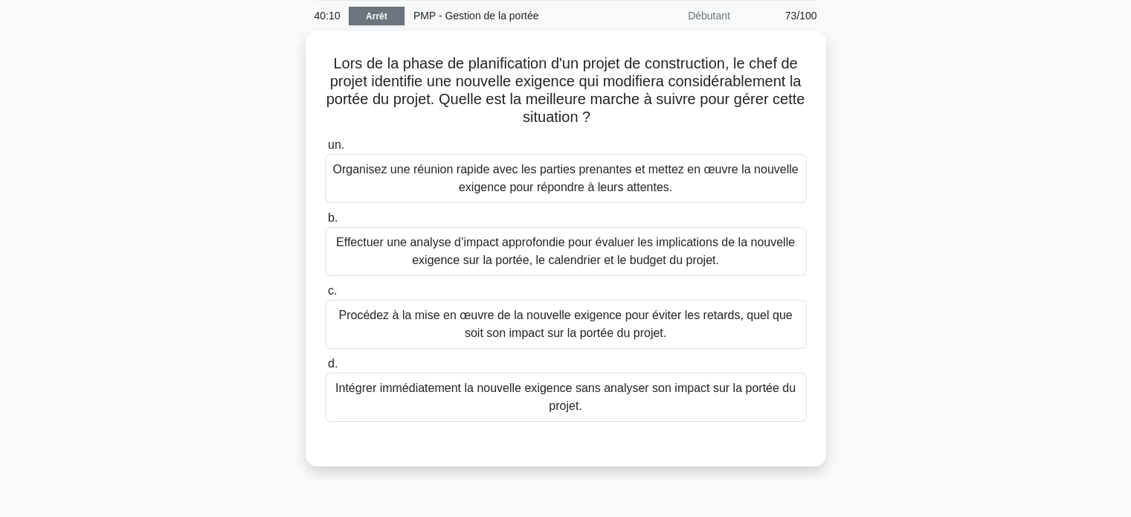
scroll to position [55, 0]
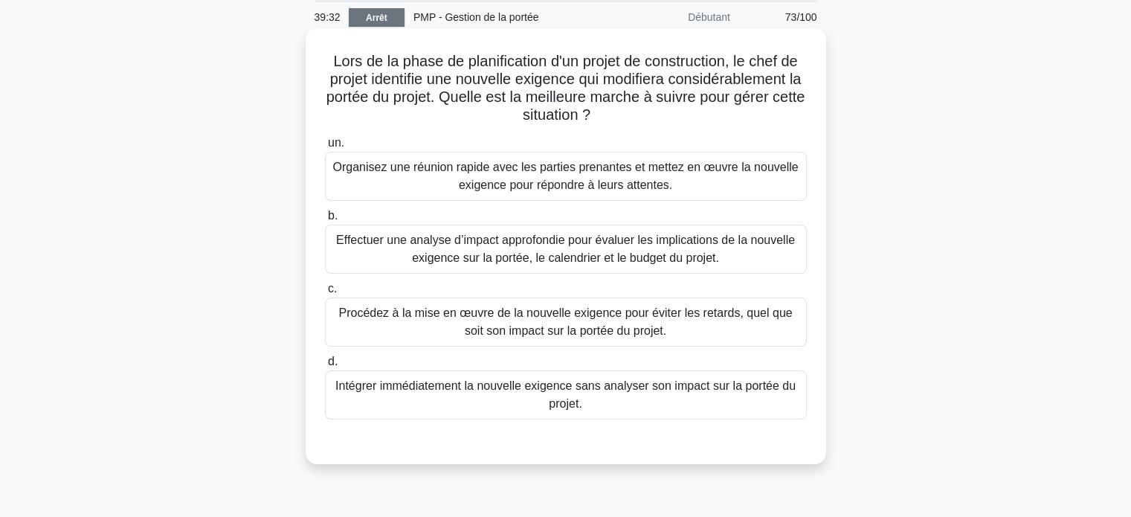
click at [651, 248] on font "Effectuer une analyse d’impact approfondie pour évaluer les implications de la …" at bounding box center [566, 249] width 468 height 36
click at [325, 221] on input "b. Effectuer une analyse d’impact approfondie pour évaluer les implications de …" at bounding box center [325, 216] width 0 height 10
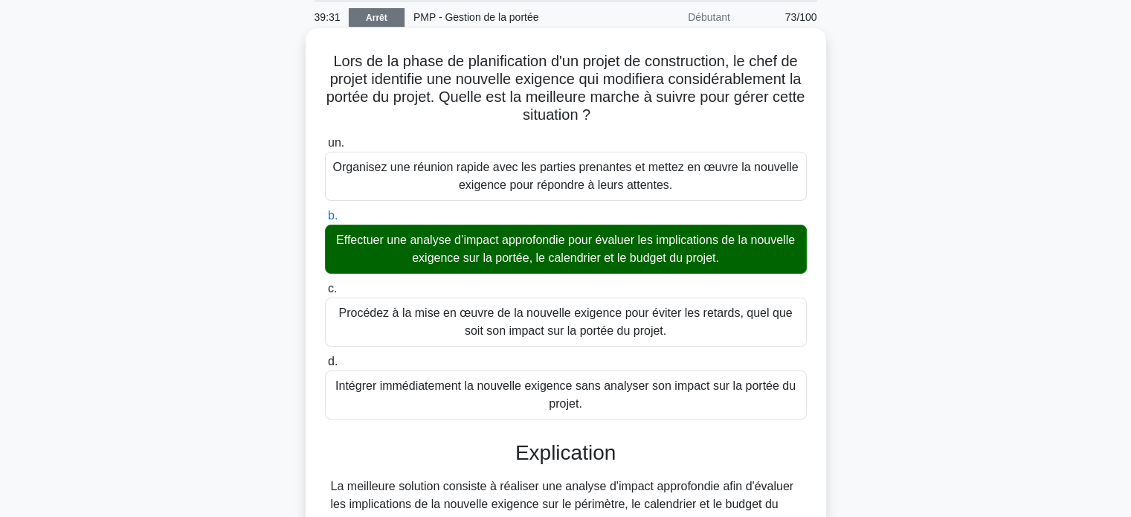
scroll to position [347, 0]
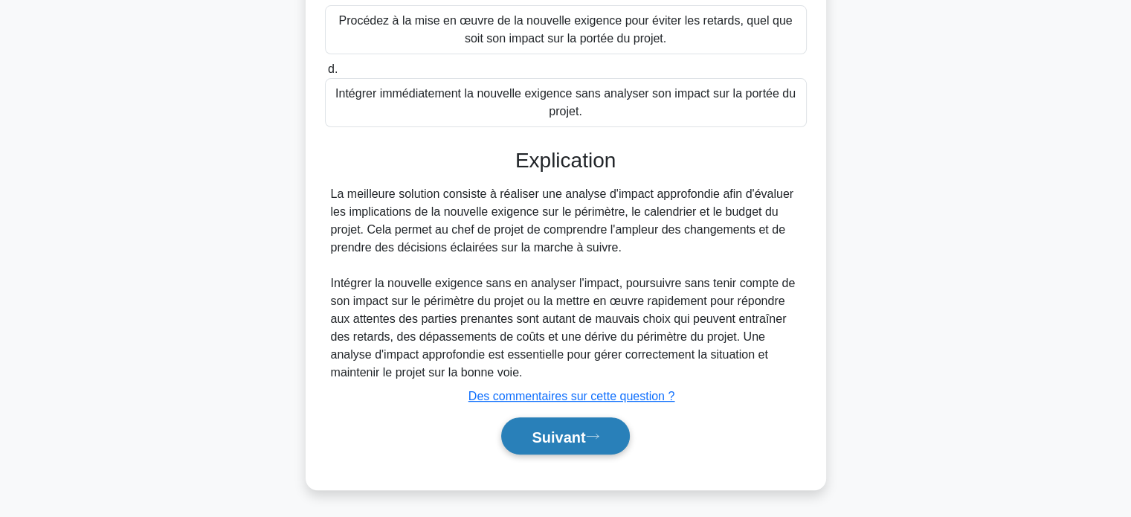
click at [558, 438] on font "Suivant" at bounding box center [558, 436] width 54 height 16
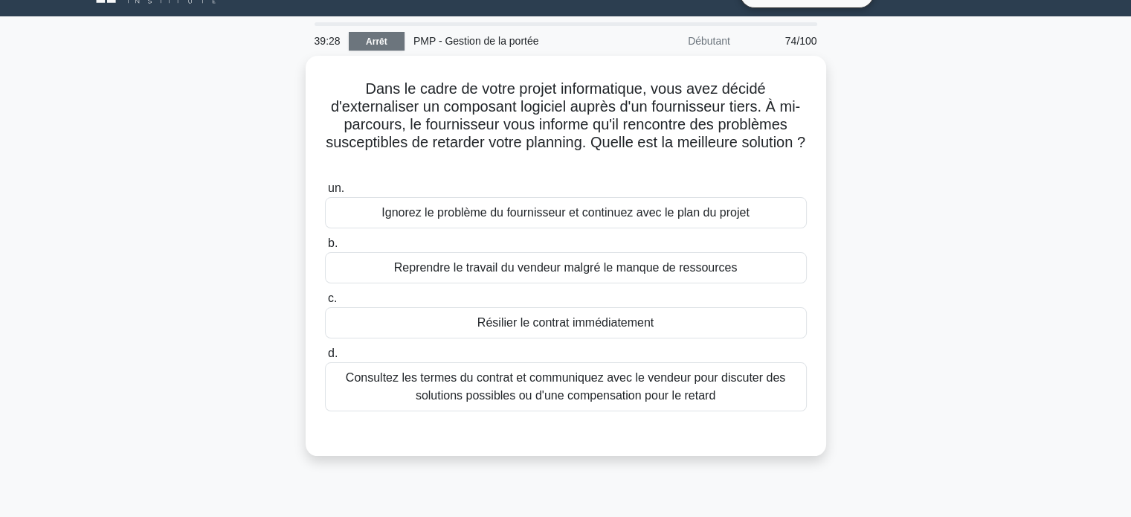
scroll to position [0, 0]
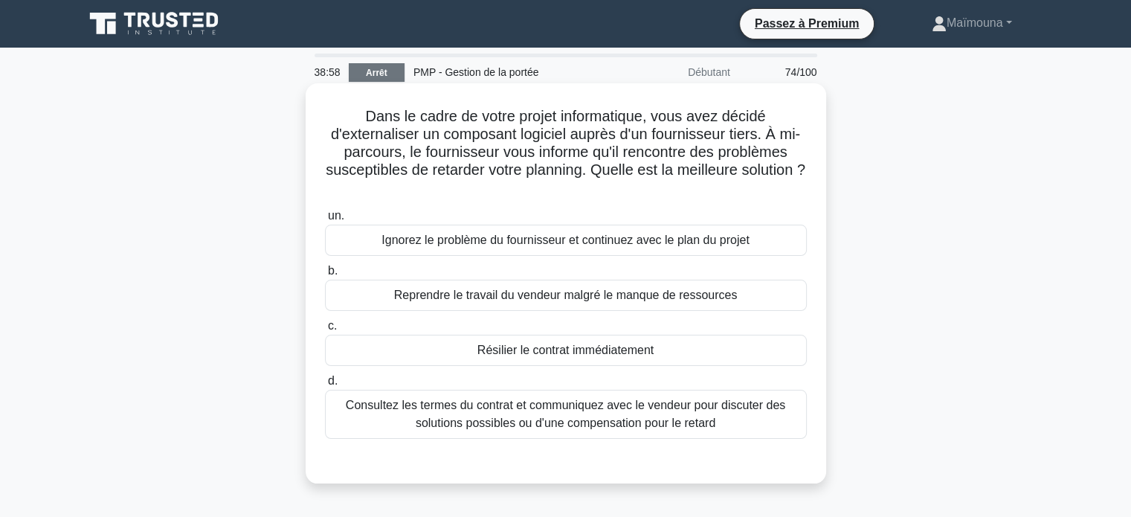
click at [590, 421] on font "Consultez les termes du contrat et communiquez avec le vendeur pour discuter de…" at bounding box center [565, 413] width 439 height 30
click at [325, 386] on input "d. Consultez les termes du contrat et communiquez avec le vendeur pour discuter…" at bounding box center [325, 381] width 0 height 10
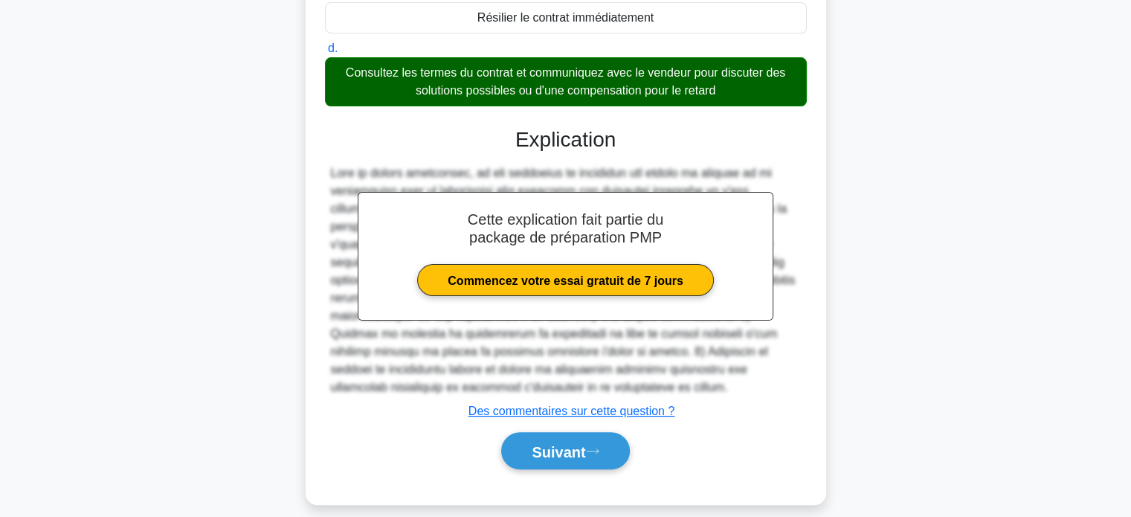
scroll to position [333, 0]
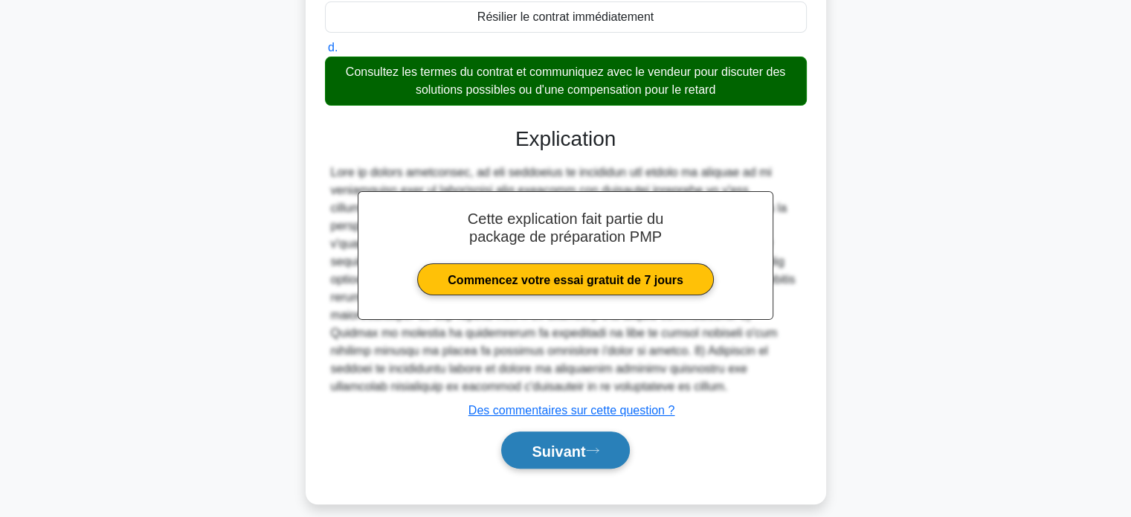
click at [572, 444] on font "Suivant" at bounding box center [558, 450] width 54 height 16
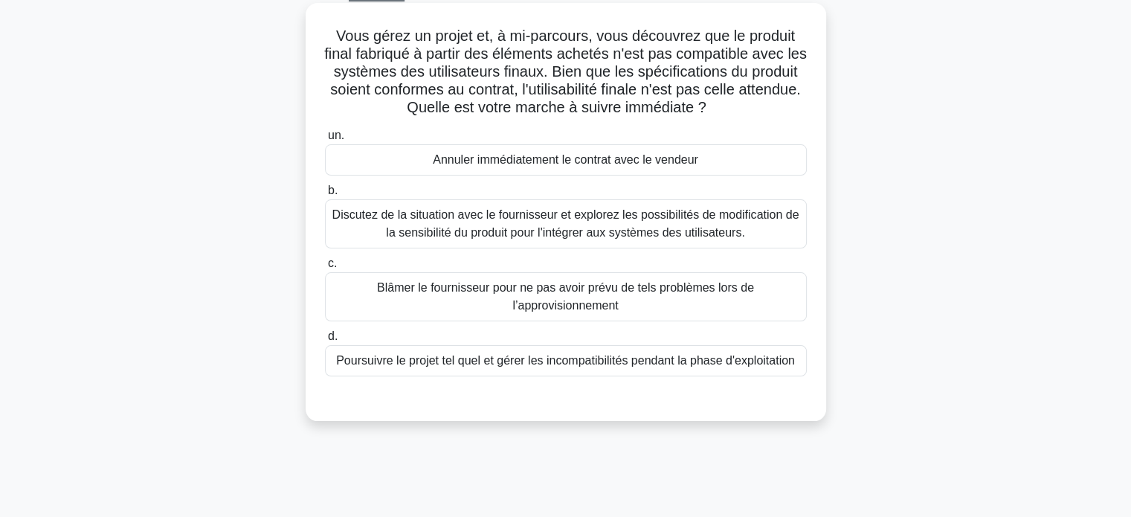
scroll to position [0, 0]
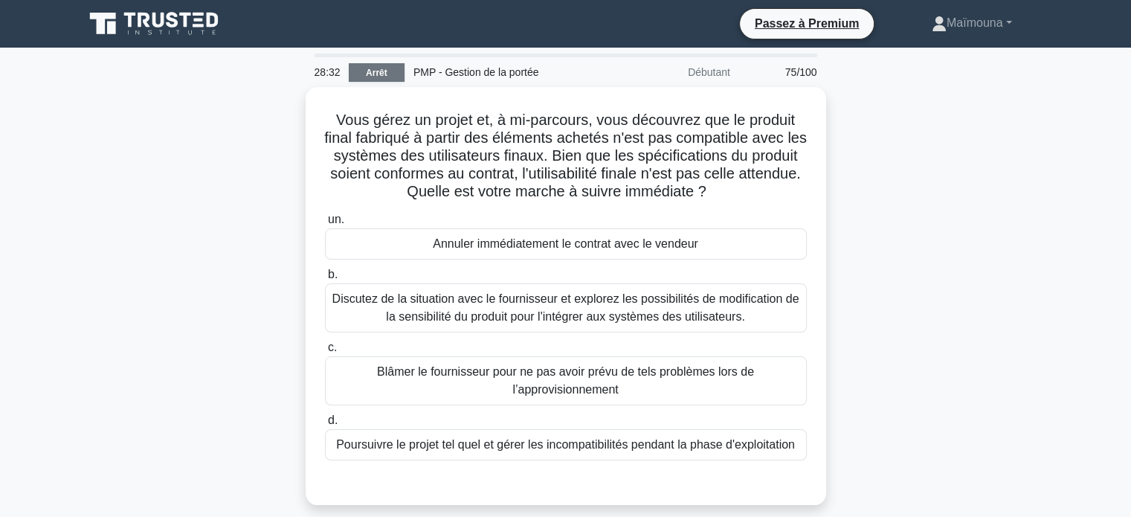
click at [384, 71] on font "Arrêt" at bounding box center [377, 73] width 22 height 10
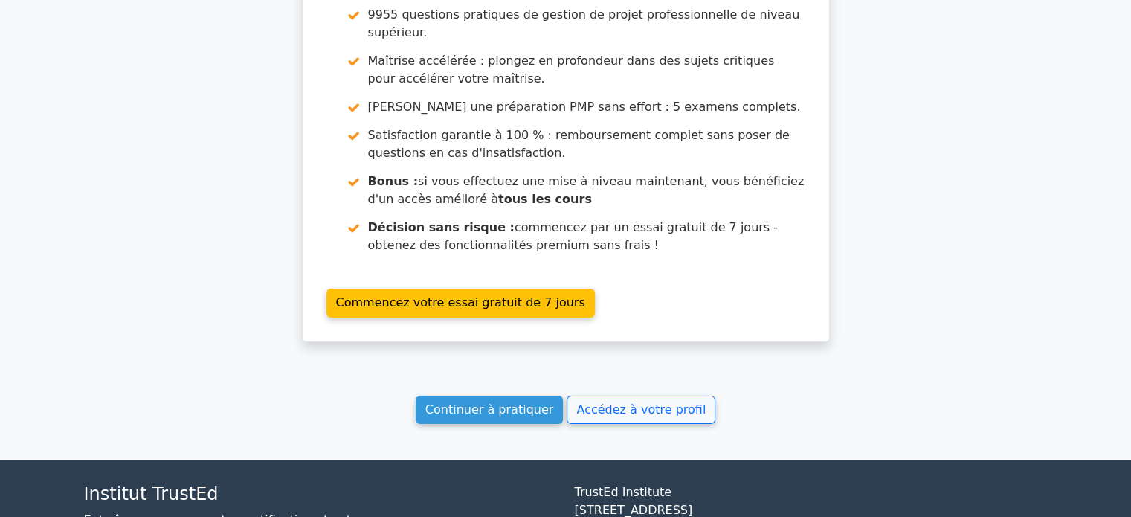
scroll to position [5197, 0]
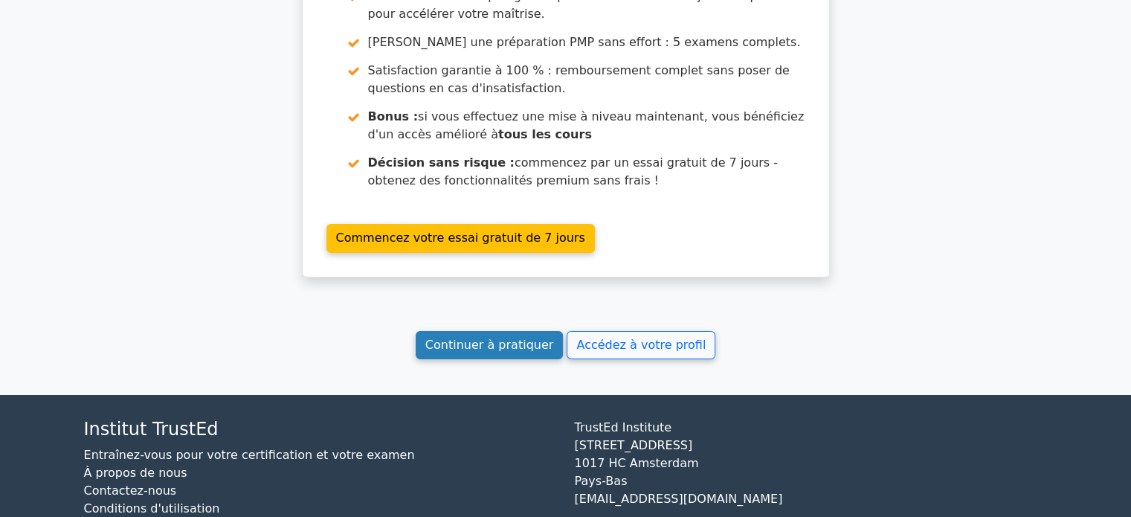
click at [506, 337] on font "Continuer à pratiquer" at bounding box center [489, 344] width 128 height 14
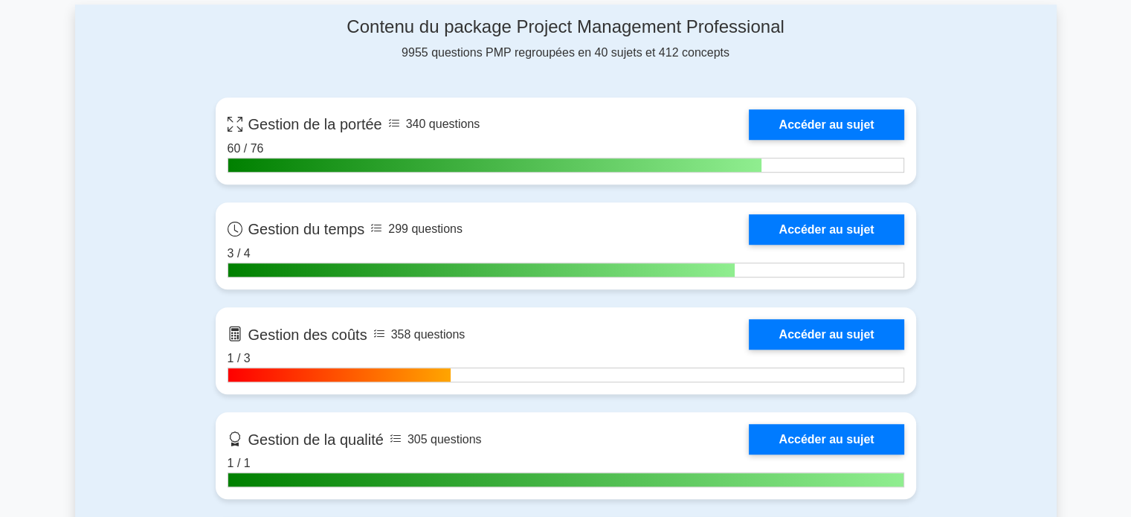
scroll to position [1108, 0]
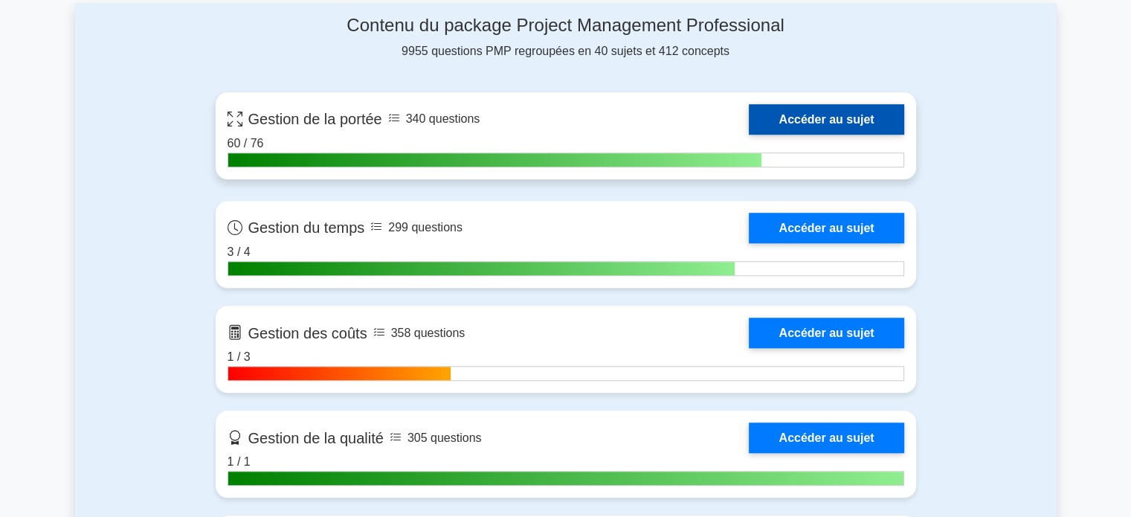
click at [798, 122] on link "Accéder au sujet" at bounding box center [826, 119] width 155 height 30
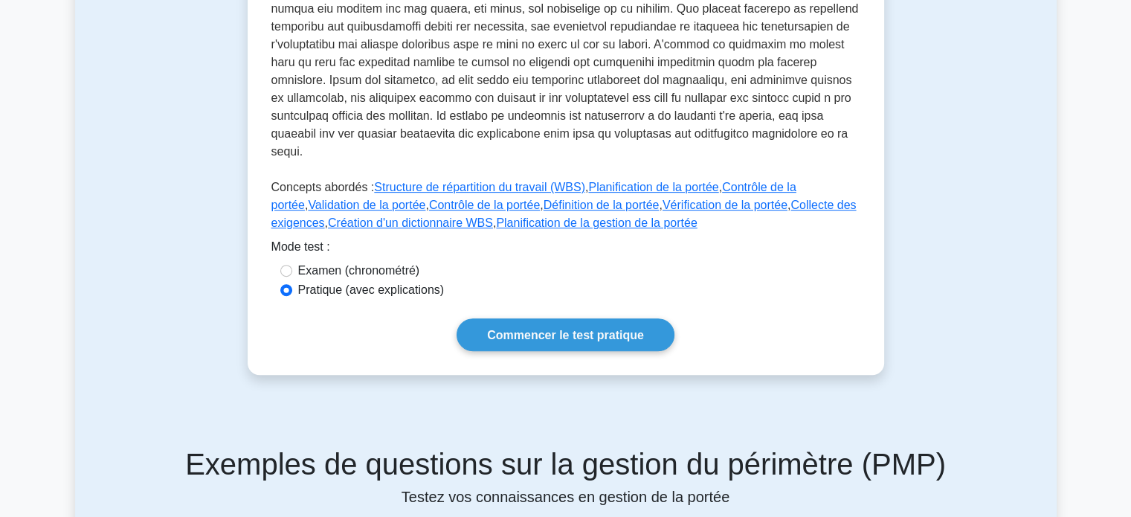
scroll to position [562, 0]
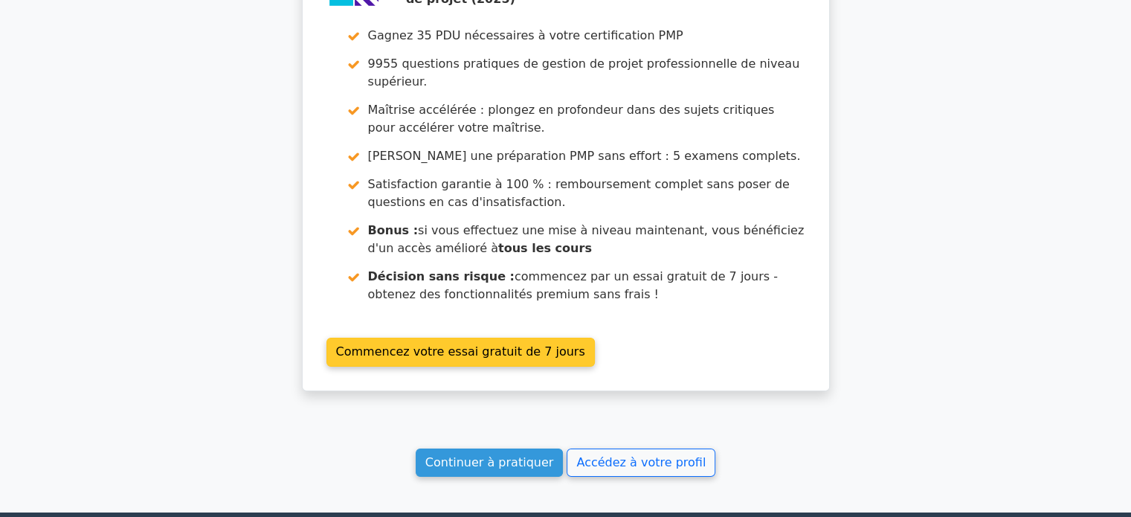
scroll to position [5197, 0]
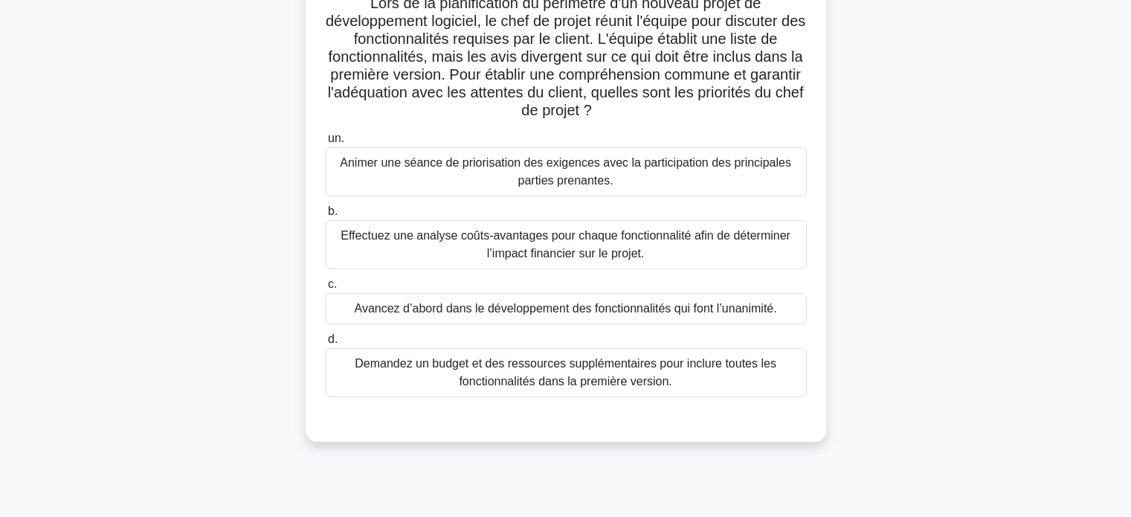
scroll to position [286, 0]
